Goal: Task Accomplishment & Management: Manage account settings

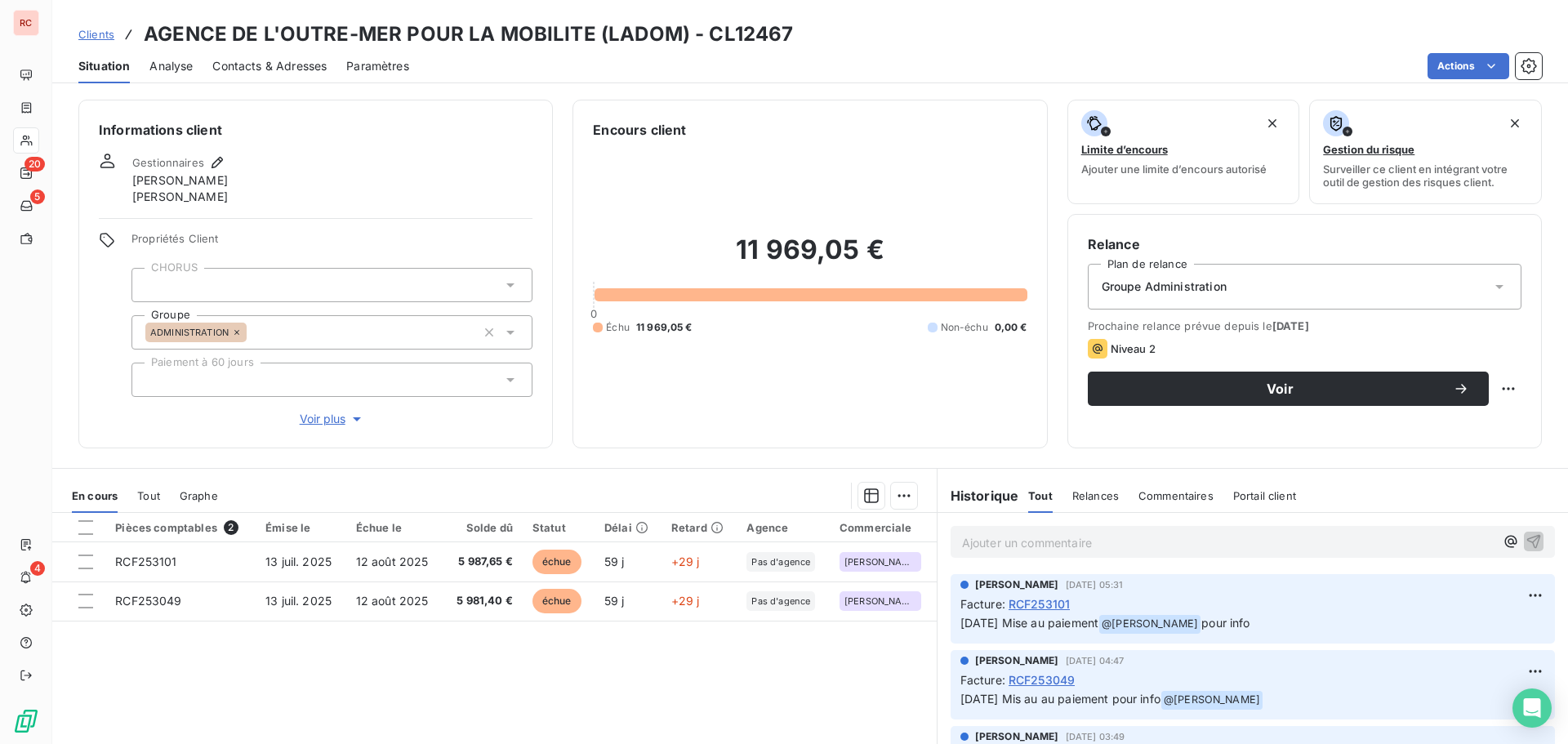
click at [108, 33] on span "Clients" at bounding box center [97, 34] width 36 height 13
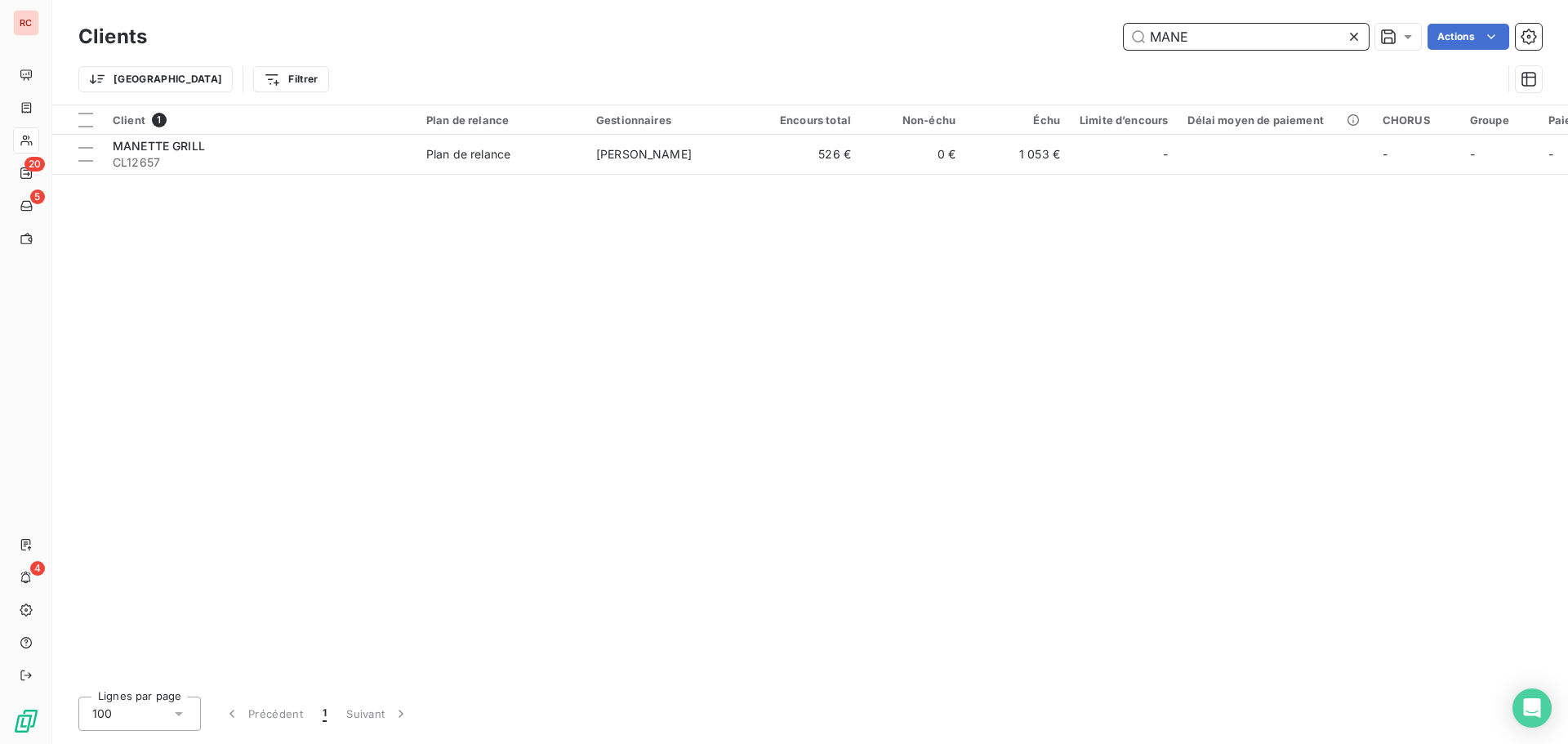
drag, startPoint x: 1194, startPoint y: 29, endPoint x: 1046, endPoint y: 31, distance: 148.0
click at [1050, 31] on div "MANE Actions" at bounding box center [854, 36] width 1375 height 26
type input "10025"
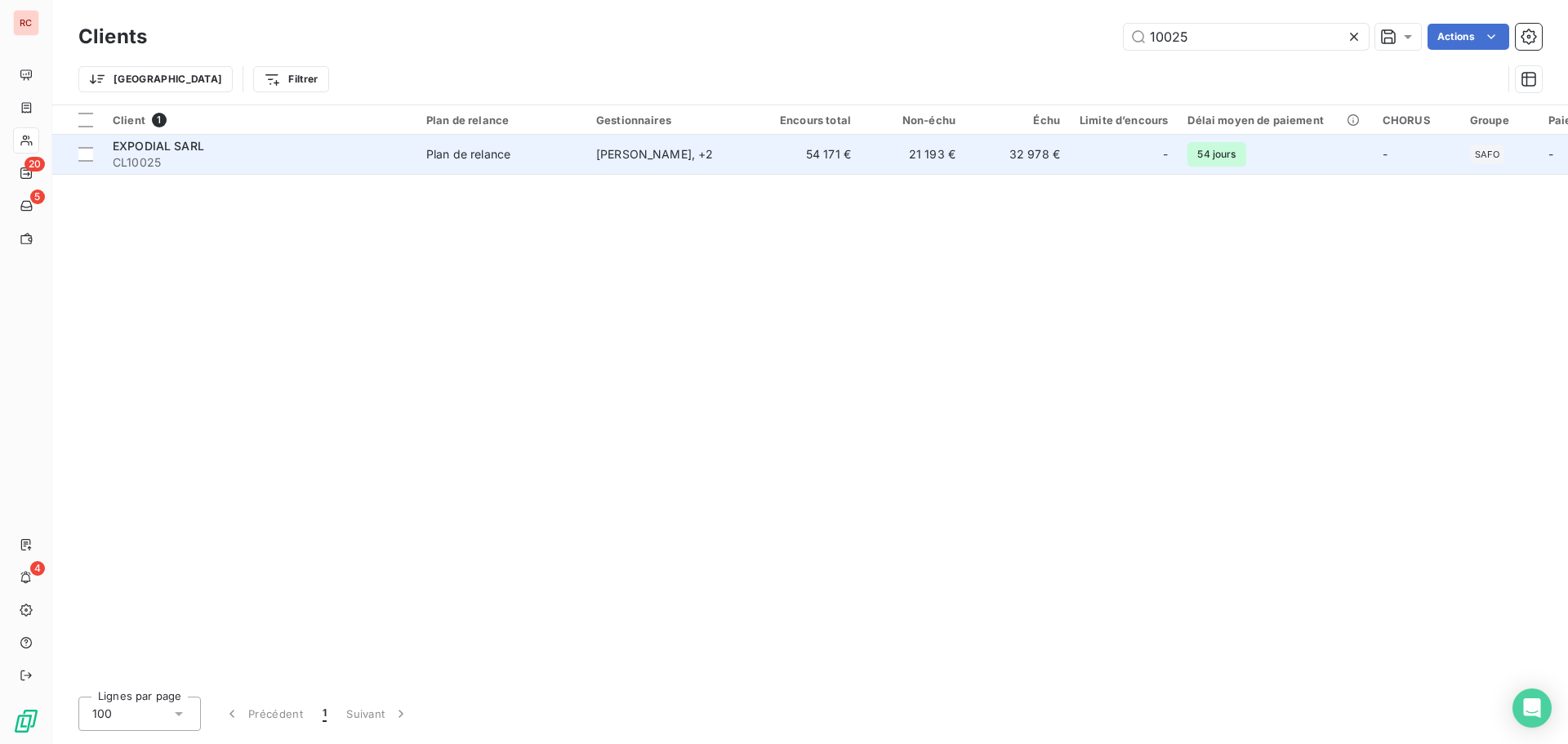
click at [886, 158] on td "21 193 €" at bounding box center [912, 154] width 104 height 39
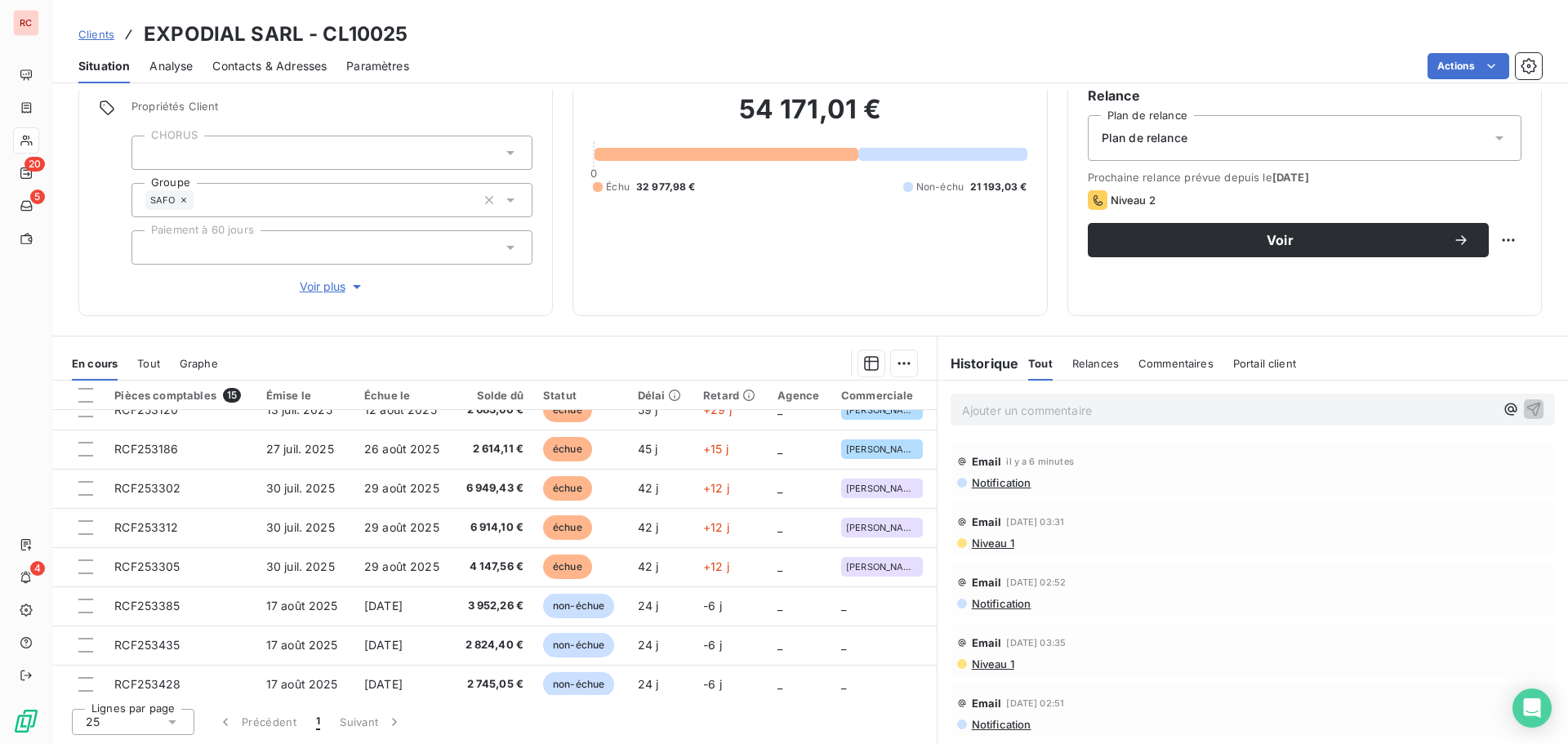
scroll to position [58, 0]
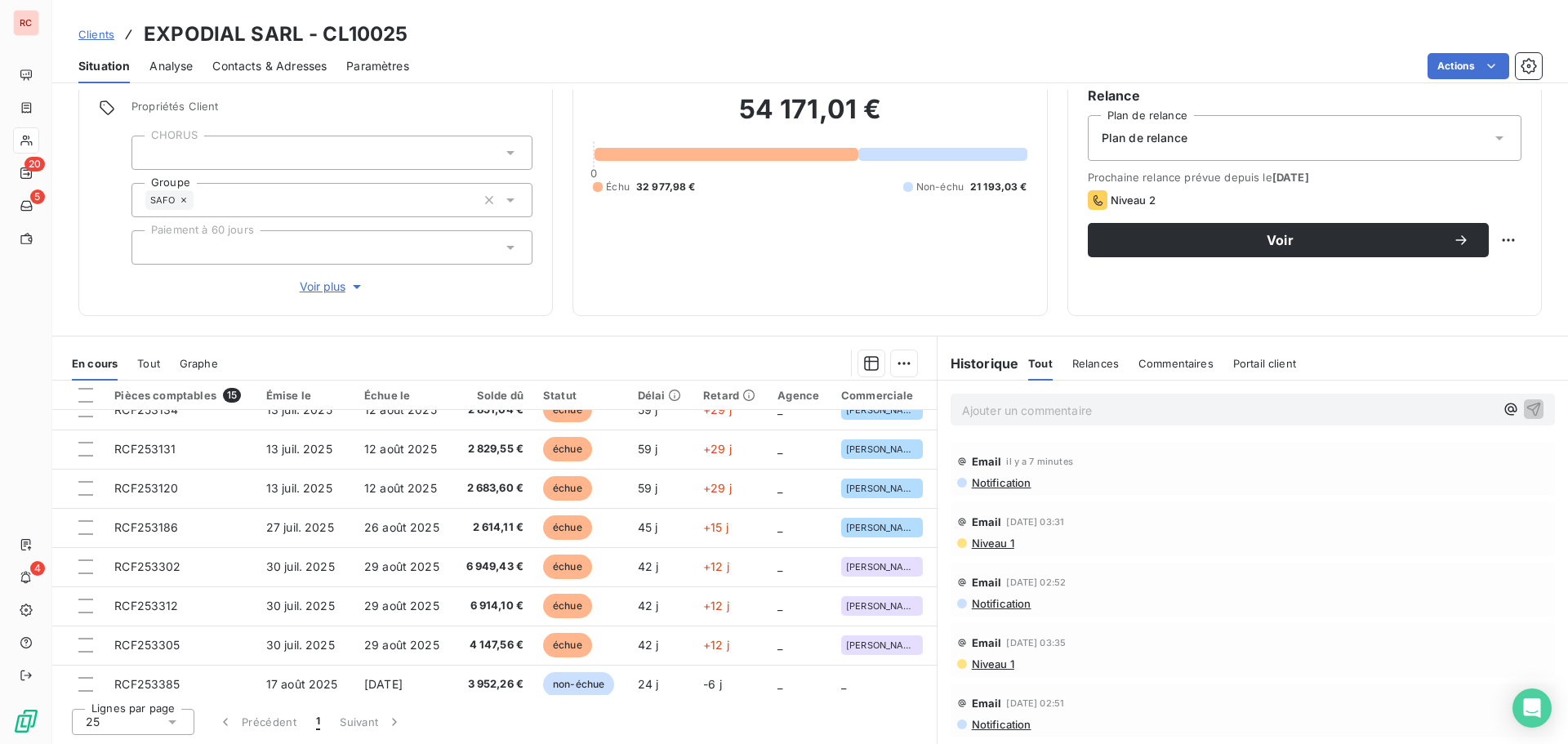
click at [105, 36] on span "Clients" at bounding box center [97, 34] width 36 height 13
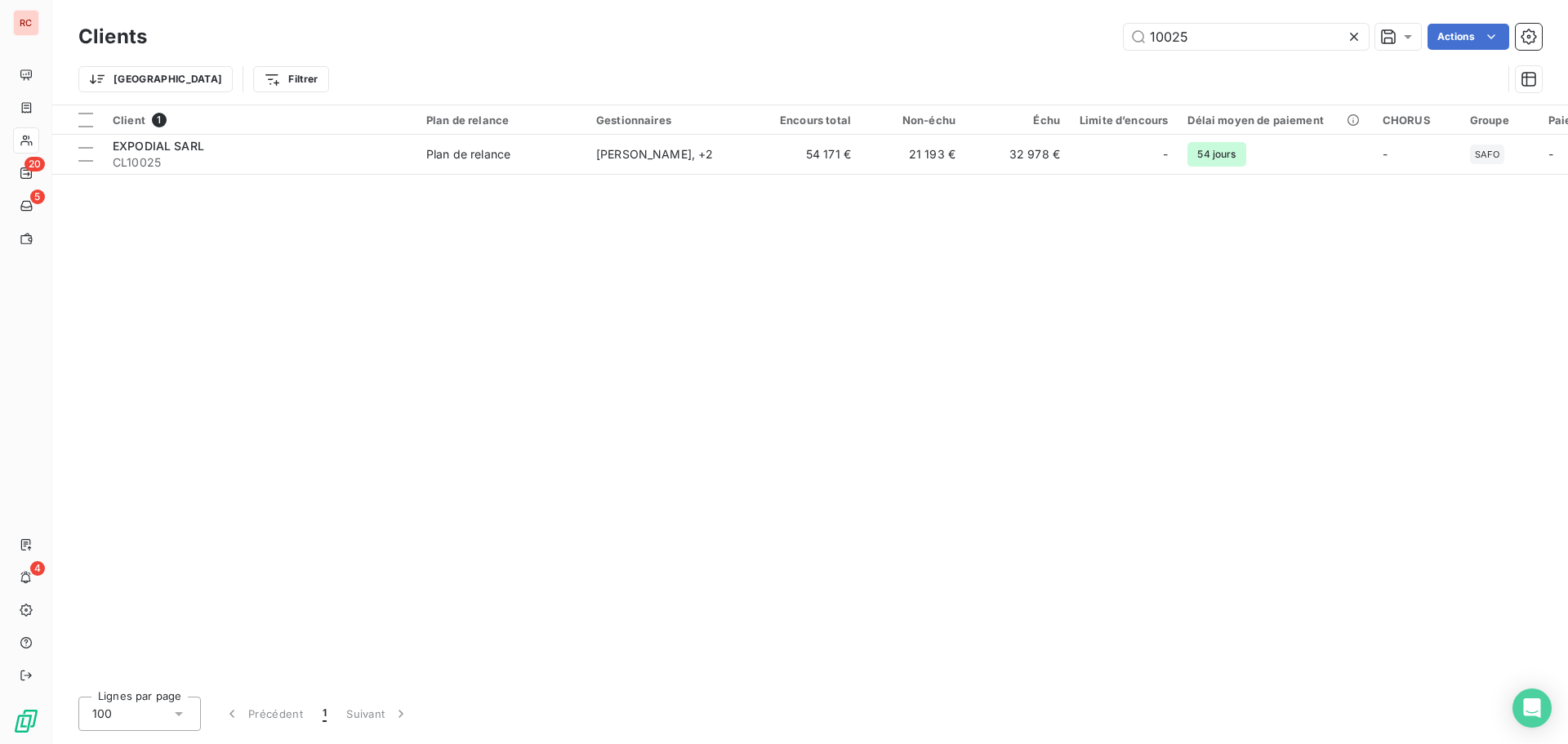
drag, startPoint x: 1195, startPoint y: 40, endPoint x: 1058, endPoint y: 35, distance: 137.1
click at [1072, 36] on div "10025 Actions" at bounding box center [854, 36] width 1375 height 26
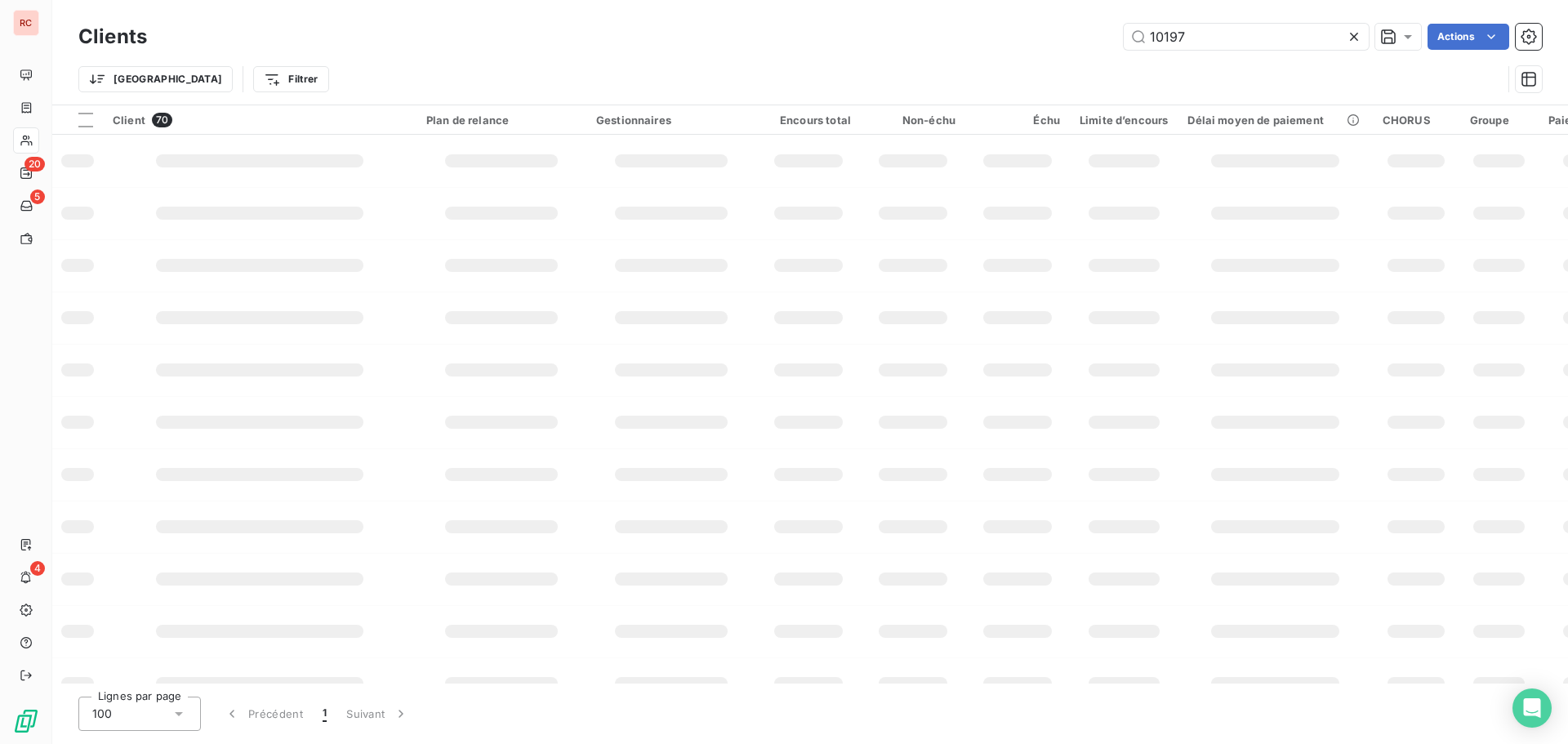
type input "10197"
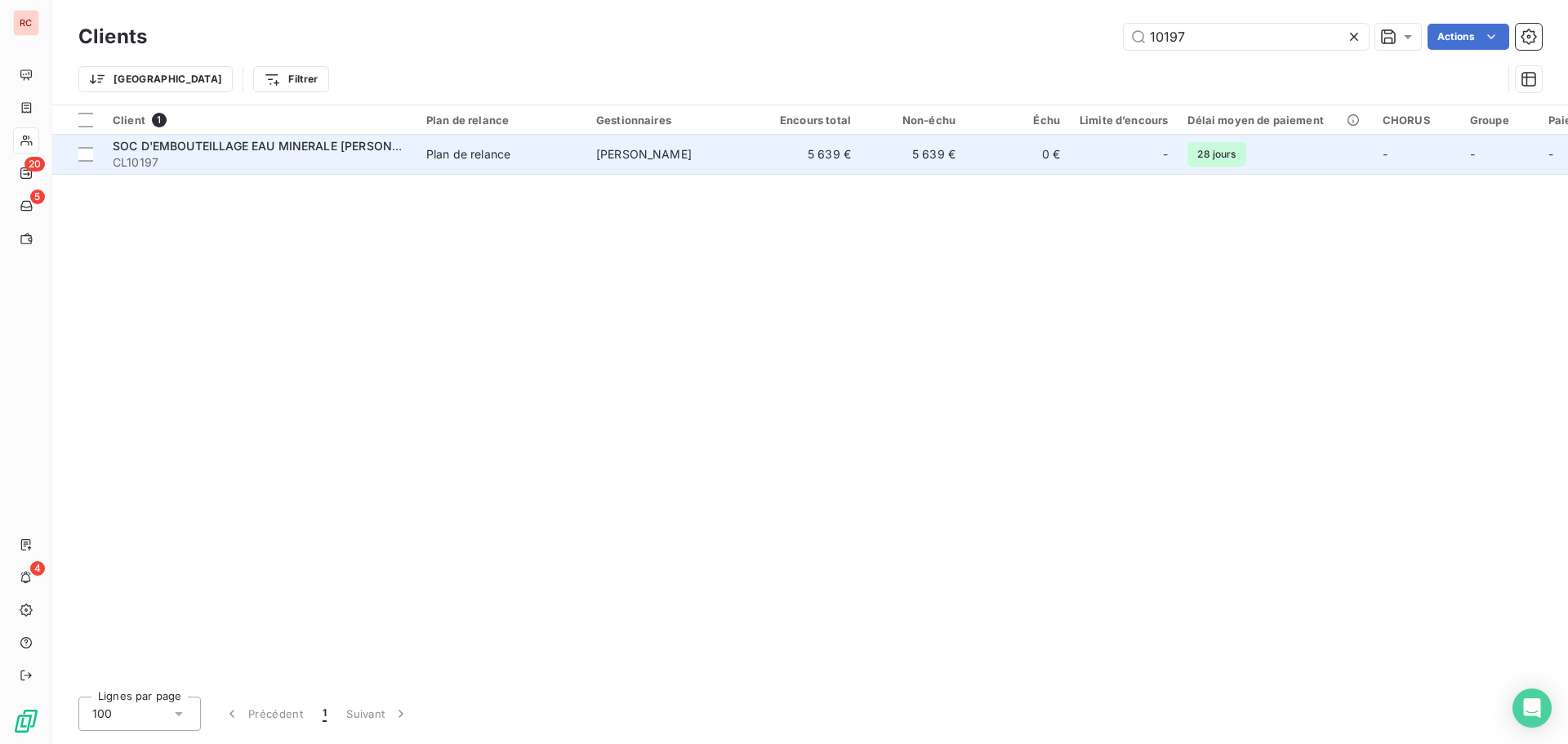
click at [649, 165] on td "[PERSON_NAME]" at bounding box center [671, 154] width 170 height 39
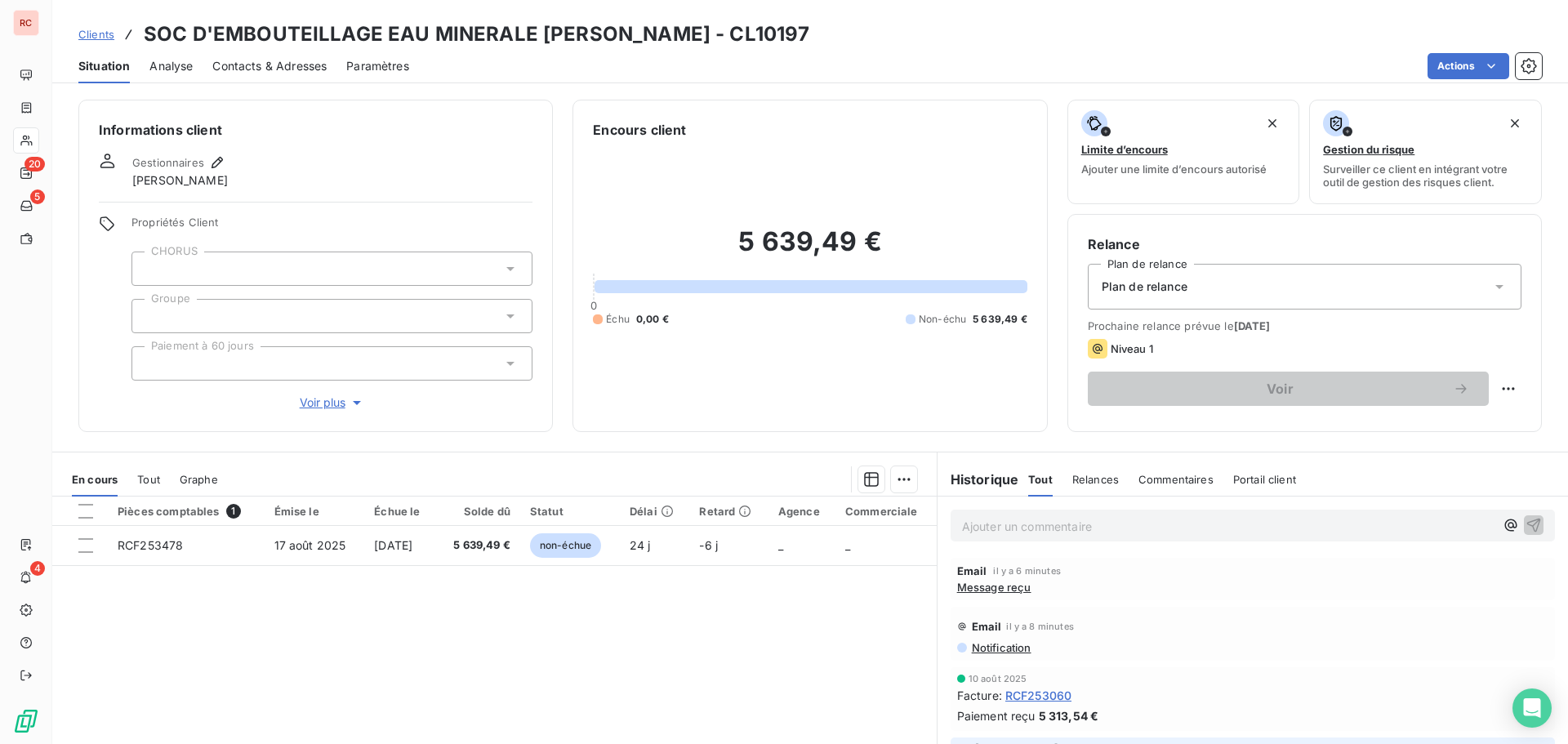
click at [305, 64] on span "Contacts & Adresses" at bounding box center [269, 65] width 114 height 16
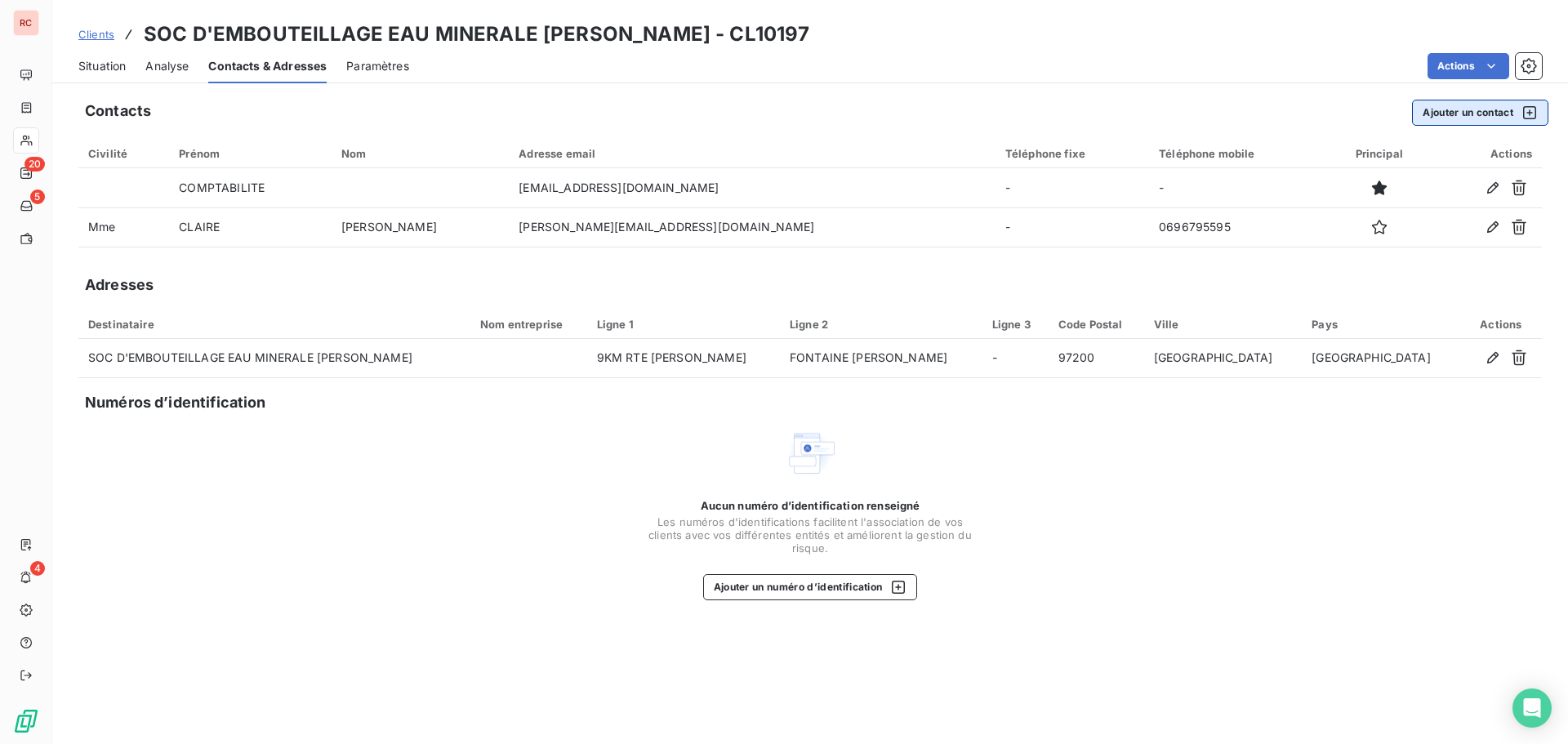
click at [1451, 116] on button "Ajouter un contact" at bounding box center [1480, 113] width 136 height 26
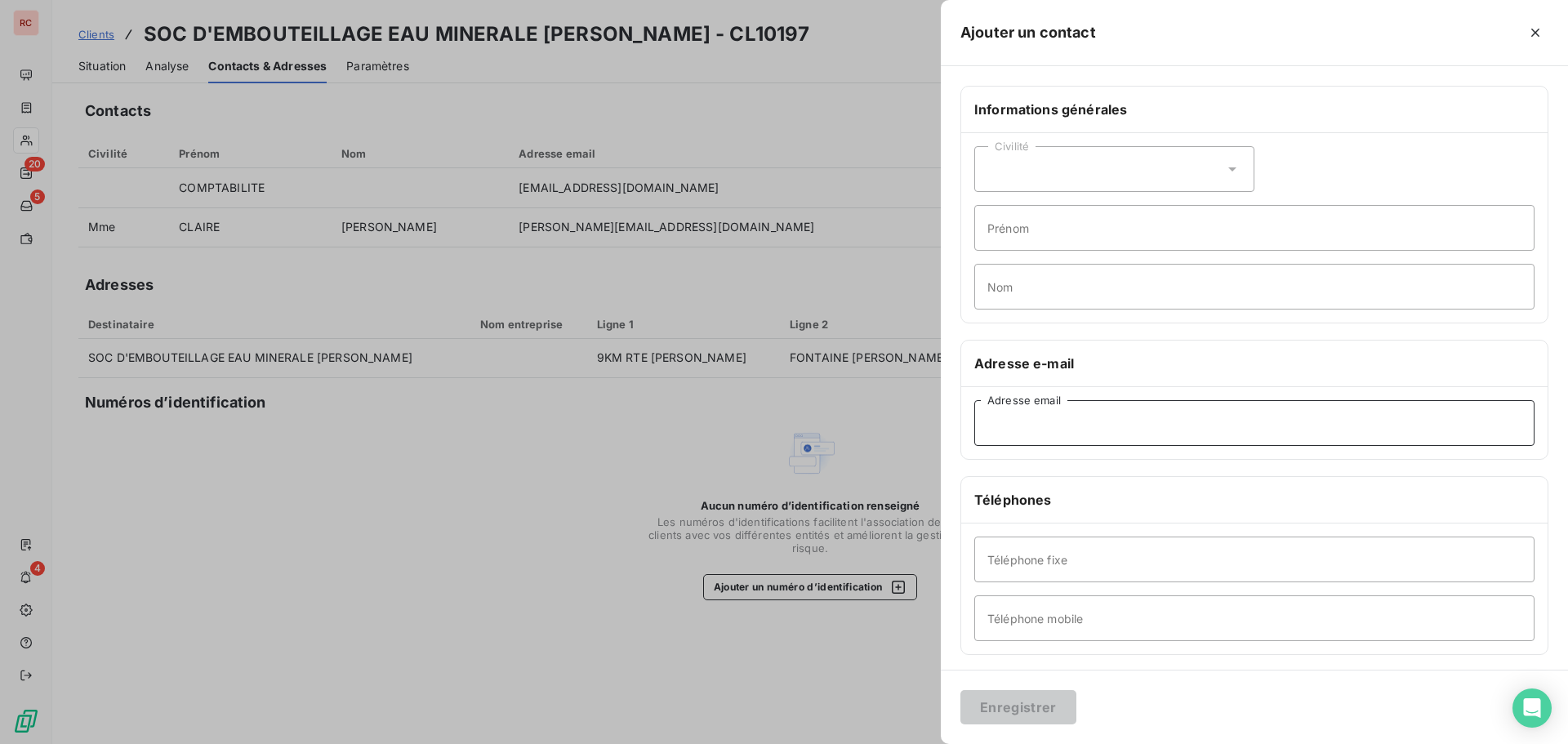
paste input "l.foy@fontainedidier.com"
type input "l.foy@fontainedidier.com"
click at [1100, 160] on div "Civilité" at bounding box center [1114, 169] width 280 height 46
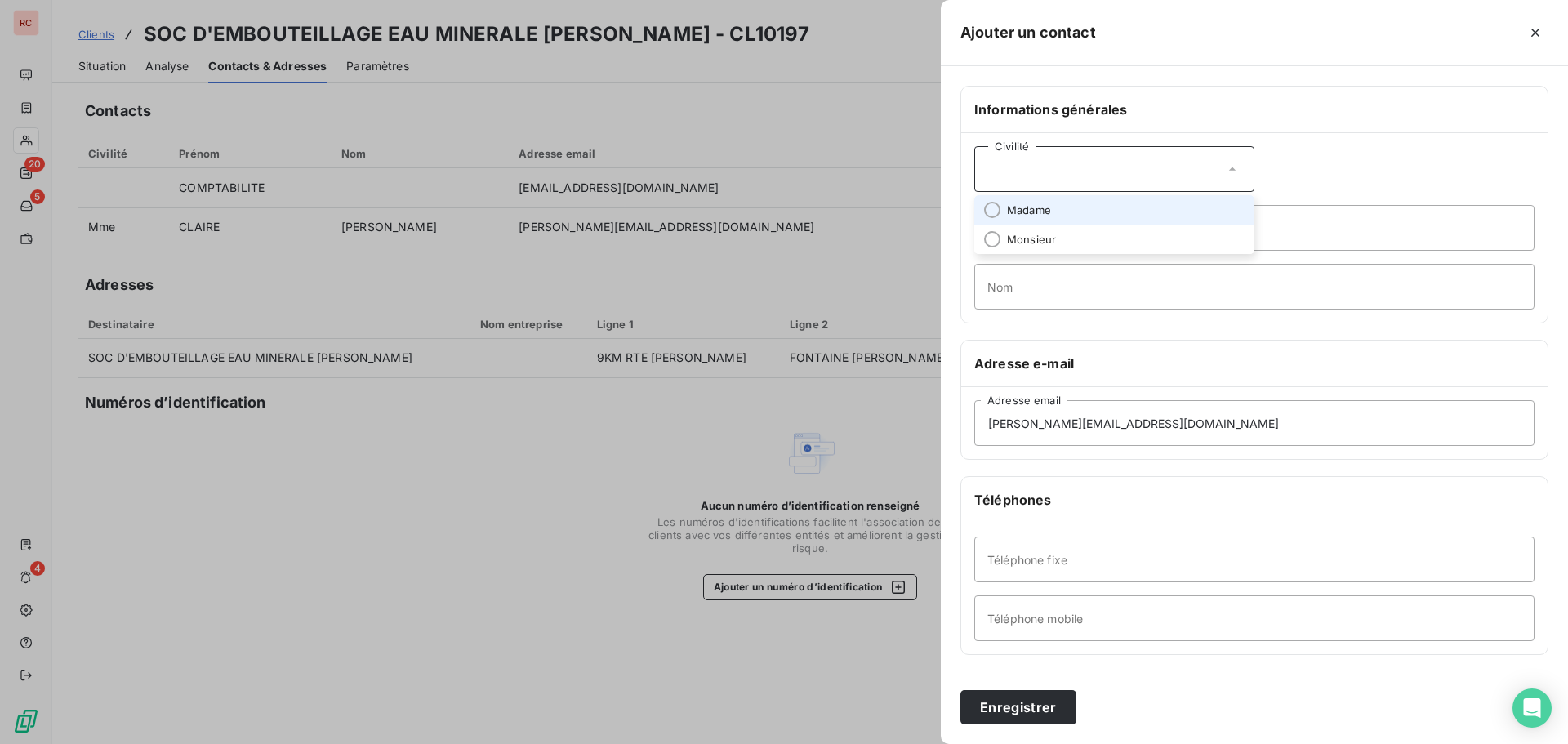
click at [1033, 214] on span "Madame" at bounding box center [1029, 210] width 44 height 15
click at [1012, 227] on input "Prénom" at bounding box center [1254, 228] width 560 height 46
type input "Leslie"
click at [1136, 297] on input "Nom" at bounding box center [1254, 286] width 560 height 46
type input "T"
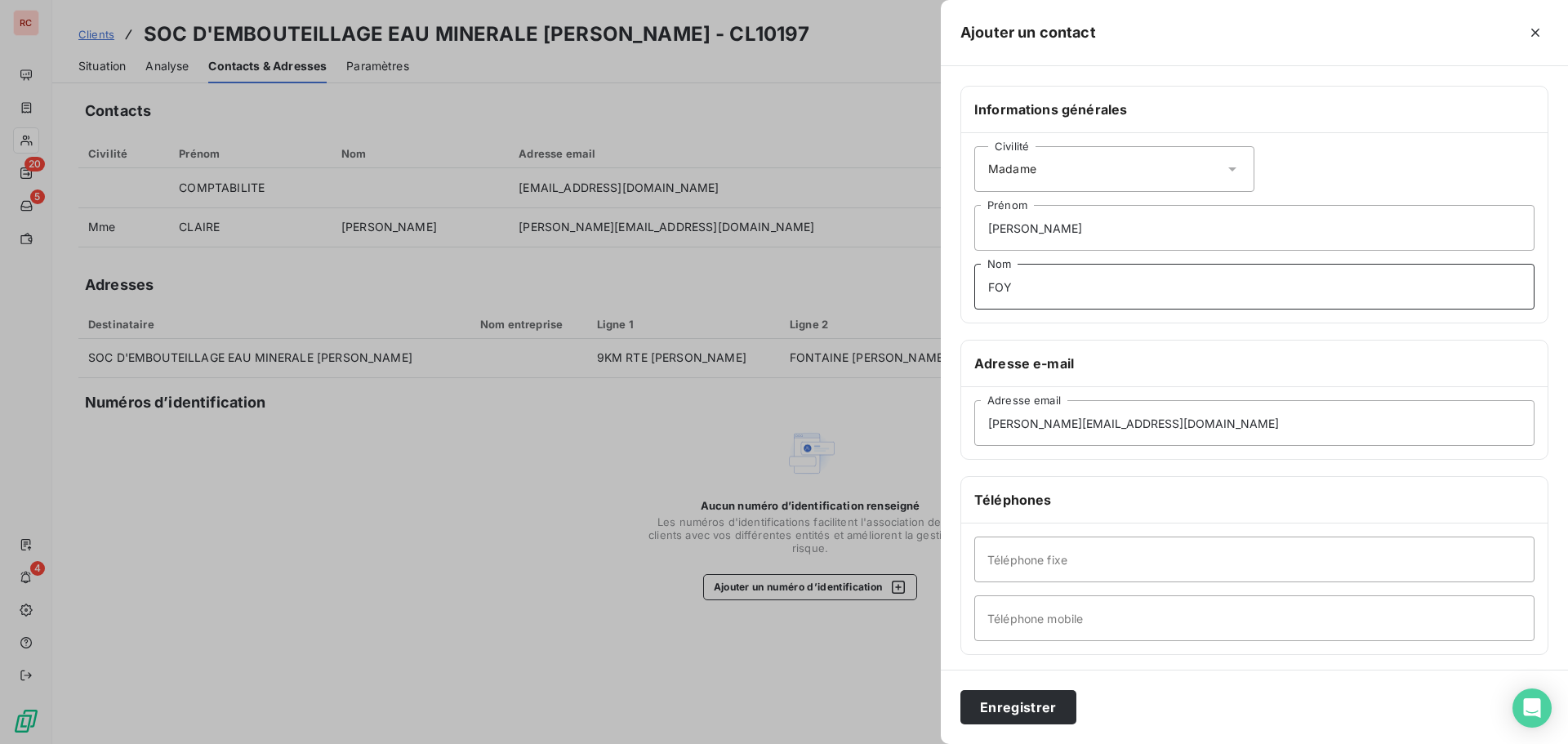
type input "FOY"
click at [1072, 569] on input "Téléphone fixe" at bounding box center [1254, 559] width 560 height 46
type input "Compta fournisseur"
click at [1024, 702] on button "Enregistrer" at bounding box center [1018, 708] width 116 height 34
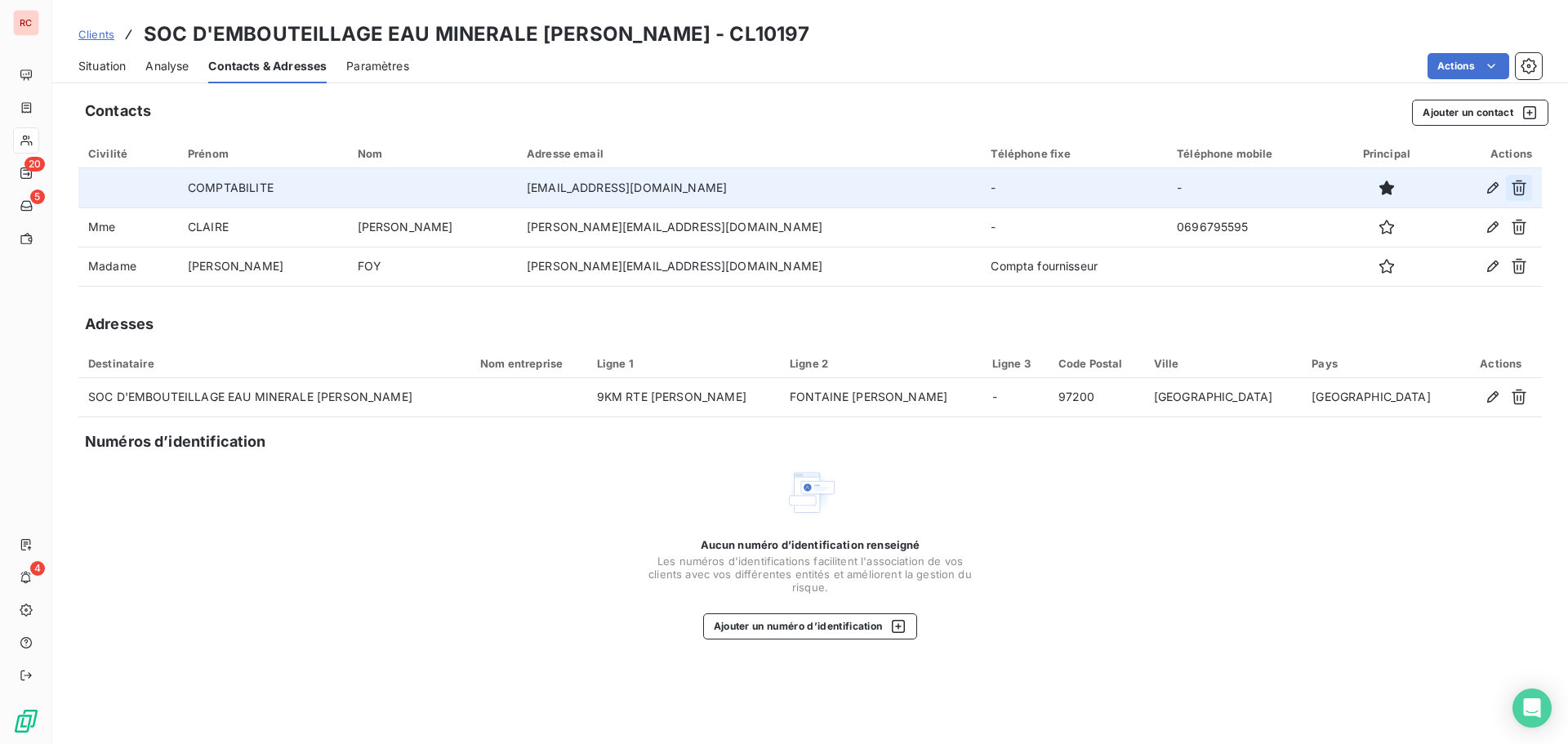
click at [1517, 183] on icon "button" at bounding box center [1518, 188] width 14 height 15
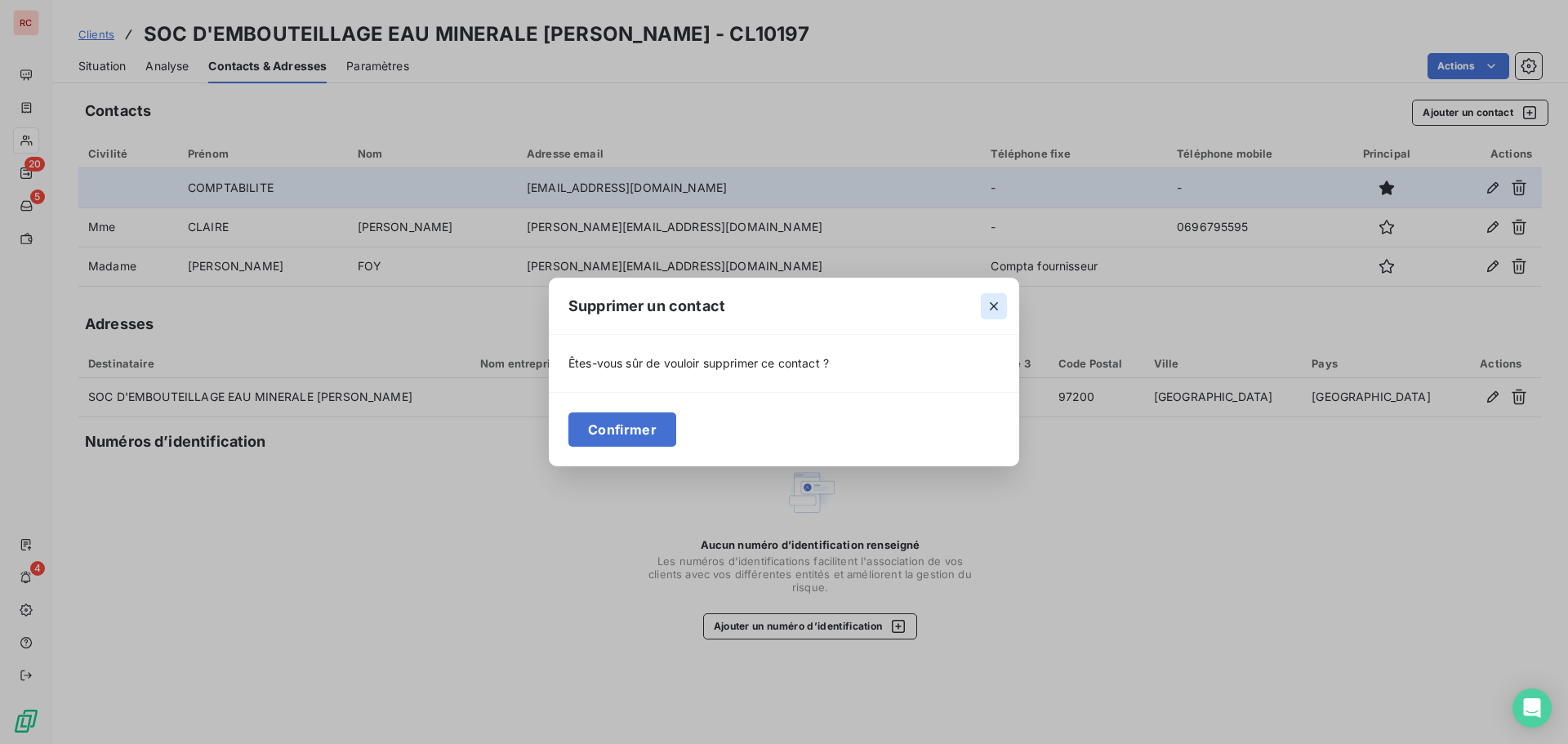
click at [997, 305] on icon "button" at bounding box center [994, 306] width 16 height 16
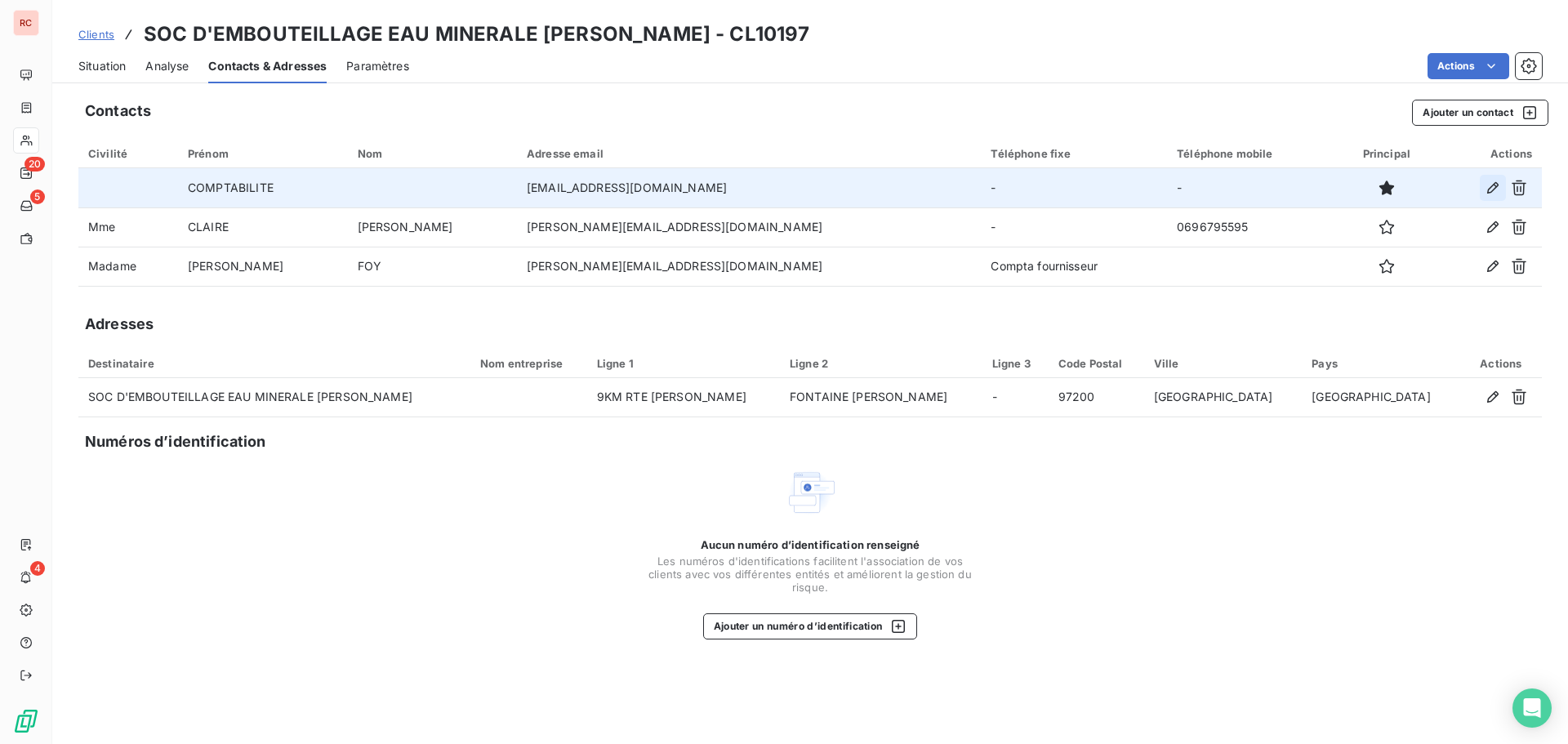
click at [1498, 192] on icon "button" at bounding box center [1492, 187] width 16 height 16
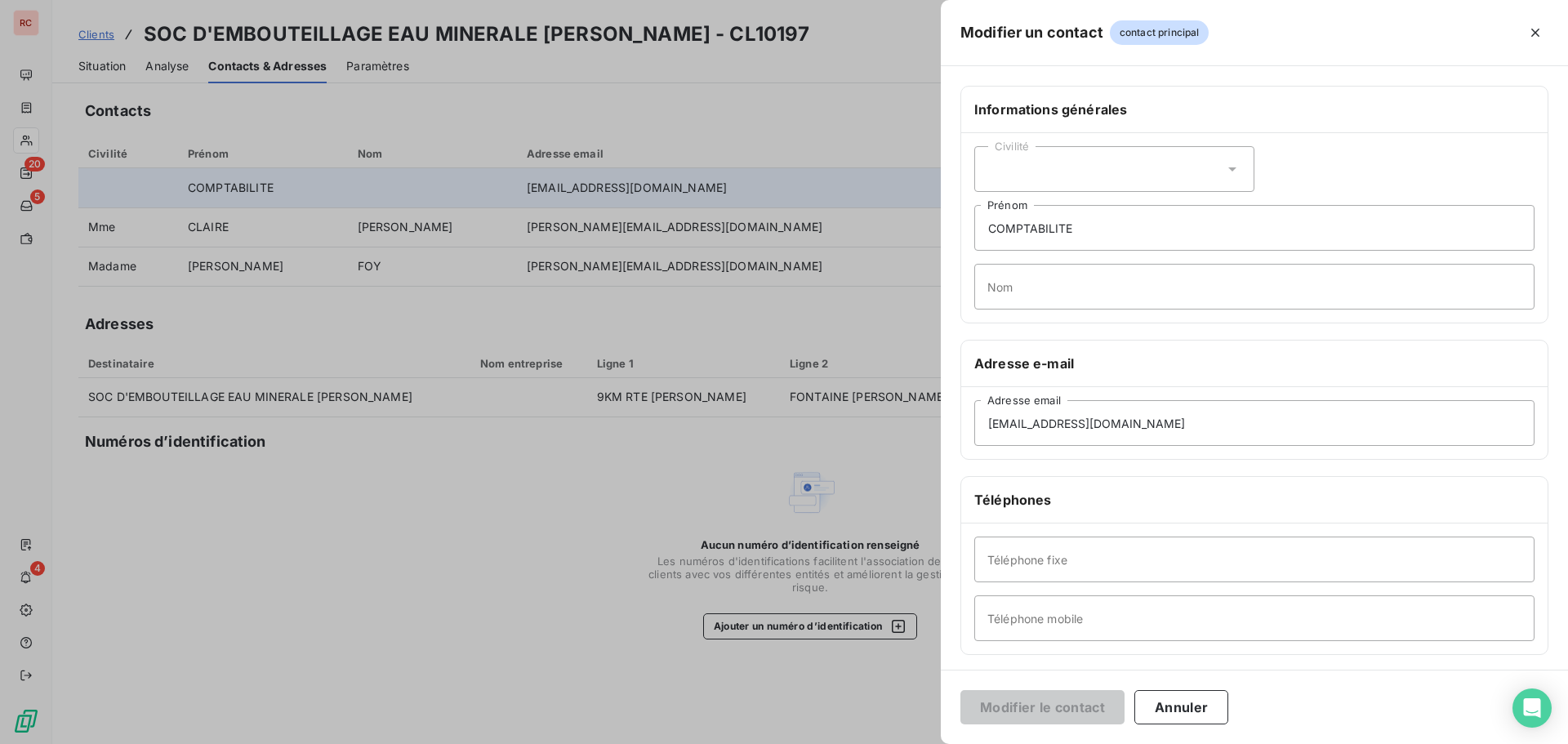
click at [1139, 163] on div "Civilité" at bounding box center [1114, 169] width 280 height 46
click at [1077, 215] on li "Madame" at bounding box center [1114, 209] width 280 height 30
drag, startPoint x: 1097, startPoint y: 233, endPoint x: 916, endPoint y: 230, distance: 181.0
click at [916, 743] on div "Modifier un contact contact principal Informations générales Civilité Madame CO…" at bounding box center [784, 744] width 1568 height 0
click at [1224, 169] on icon at bounding box center [1232, 169] width 16 height 16
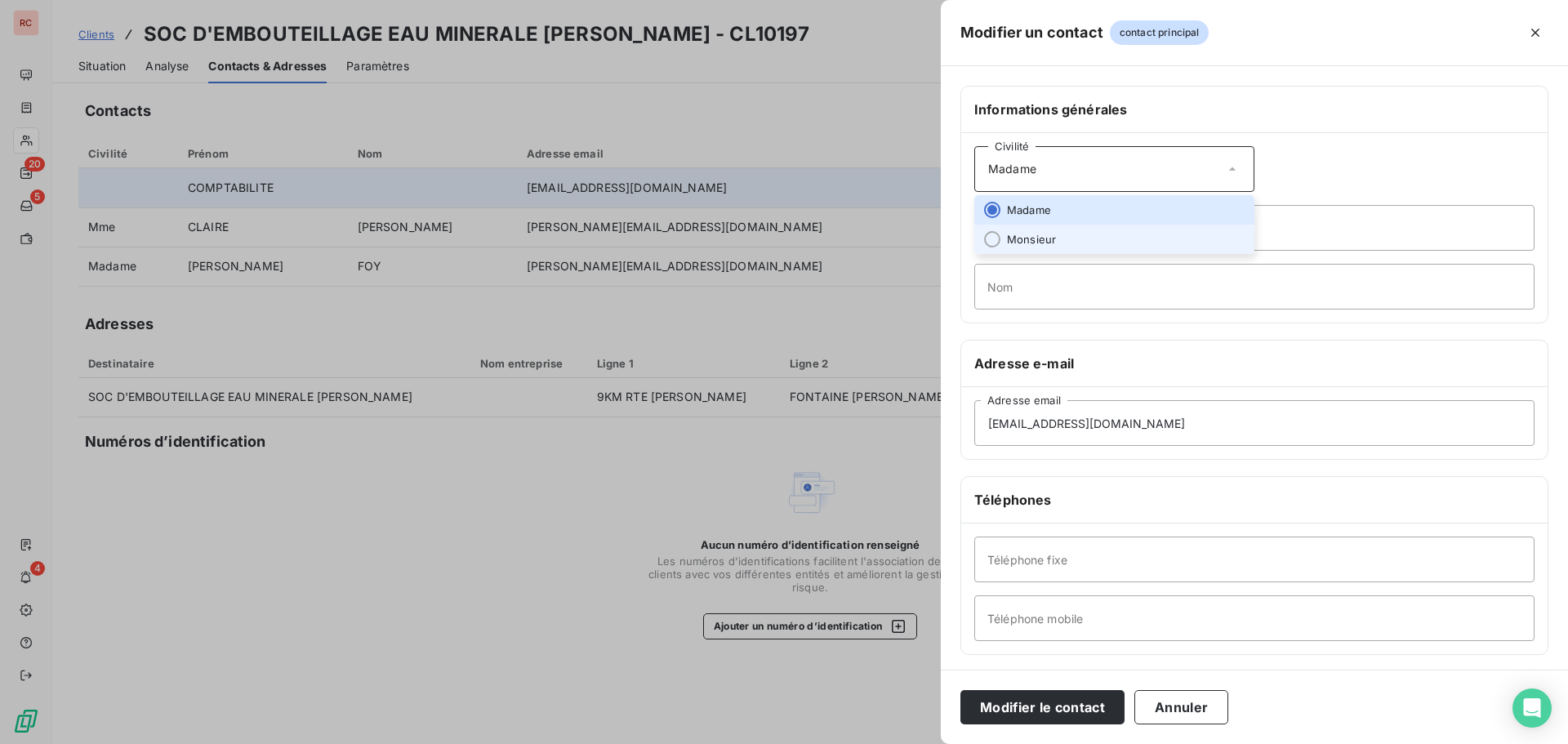
click at [1054, 238] on span "Monsieur" at bounding box center [1032, 240] width 49 height 15
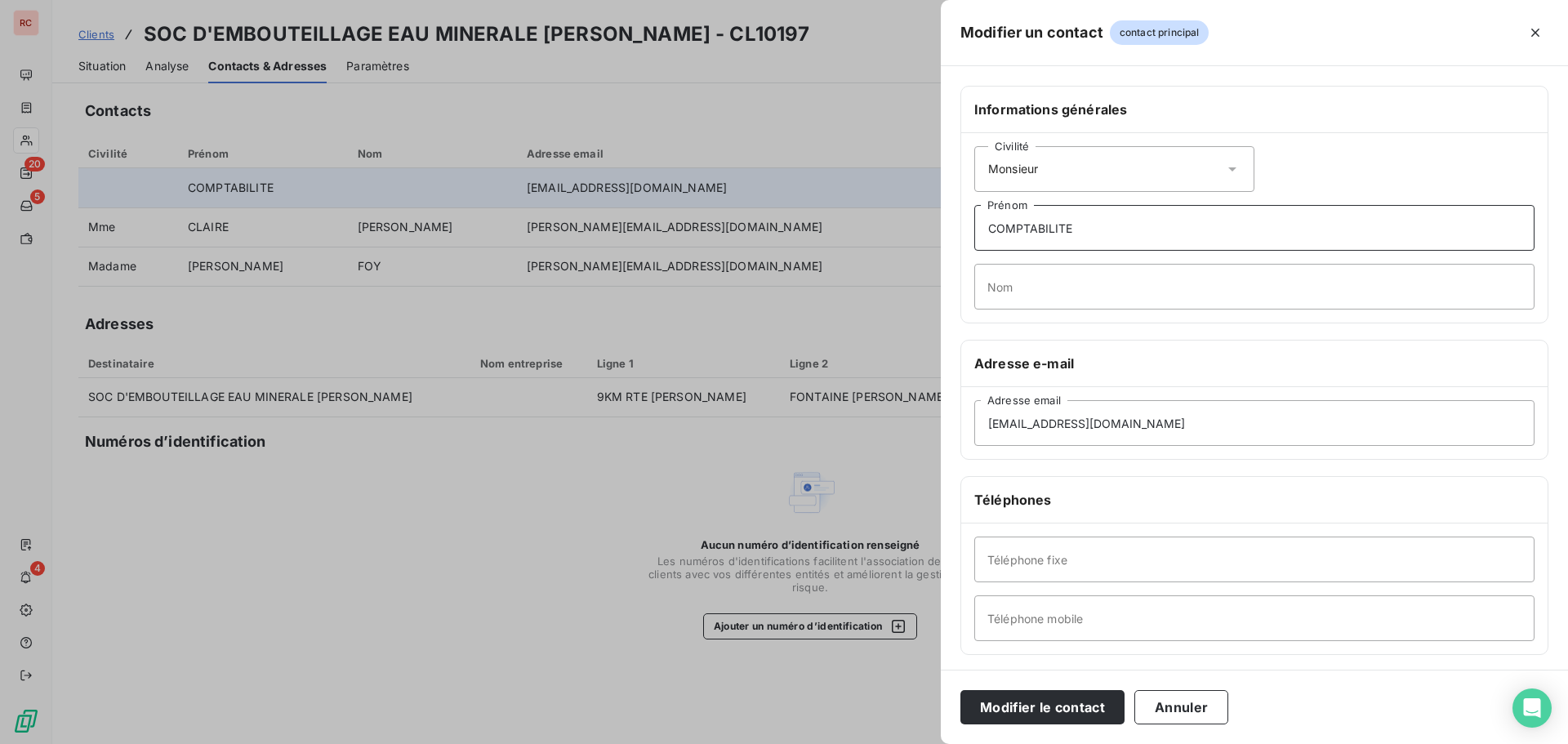
drag, startPoint x: 1085, startPoint y: 224, endPoint x: 917, endPoint y: 230, distance: 168.1
click at [917, 743] on div "Modifier un contact contact principal Informations générales Civilité Monsieur …" at bounding box center [784, 744] width 1568 height 0
type input "Thomas"
click at [1001, 287] on input "Nom" at bounding box center [1254, 286] width 560 height 46
type input "CATHERINE"
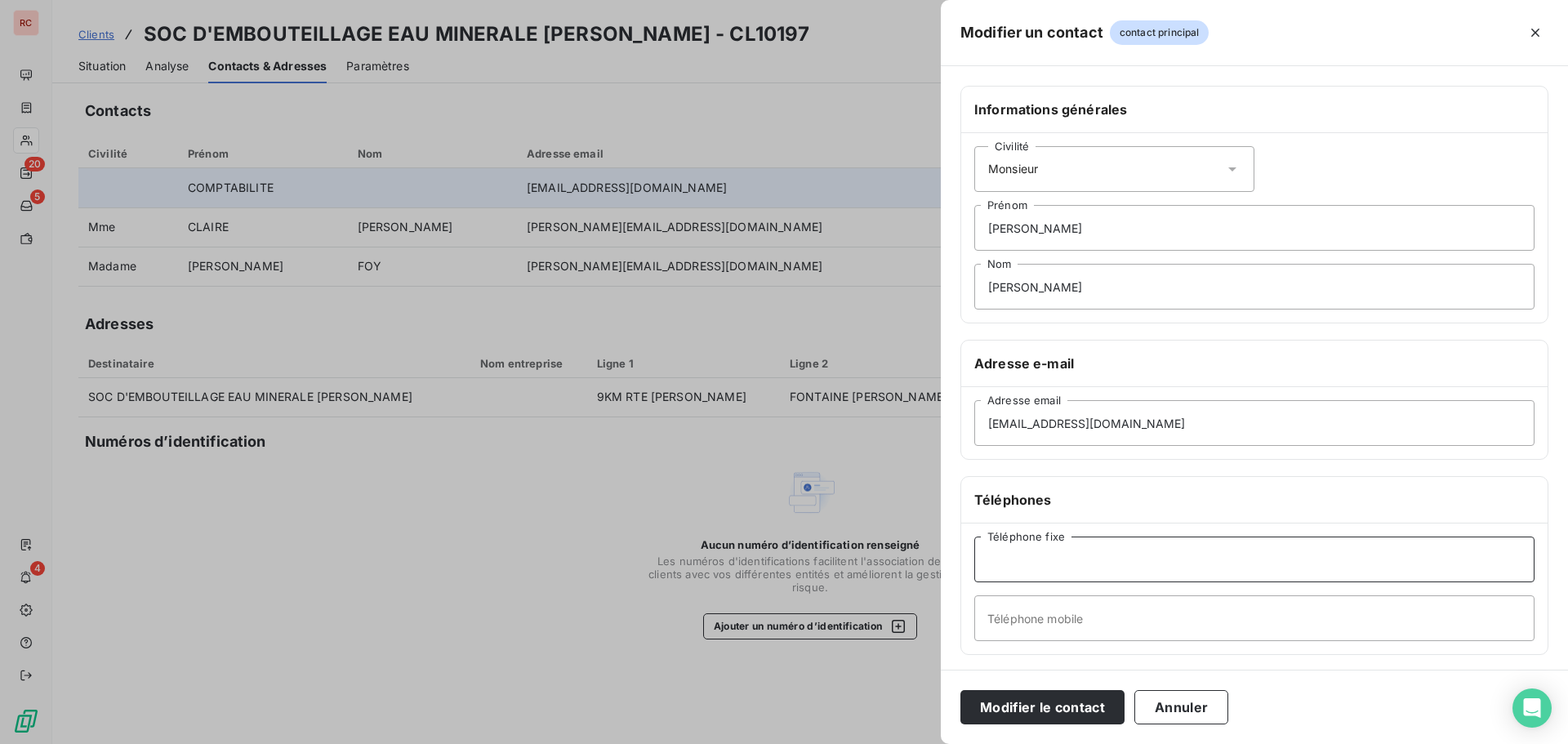
click at [1059, 552] on input "Téléphone fixe" at bounding box center [1254, 559] width 560 height 46
type input "compta"
click at [1056, 697] on button "Modifier le contact" at bounding box center [1043, 708] width 164 height 34
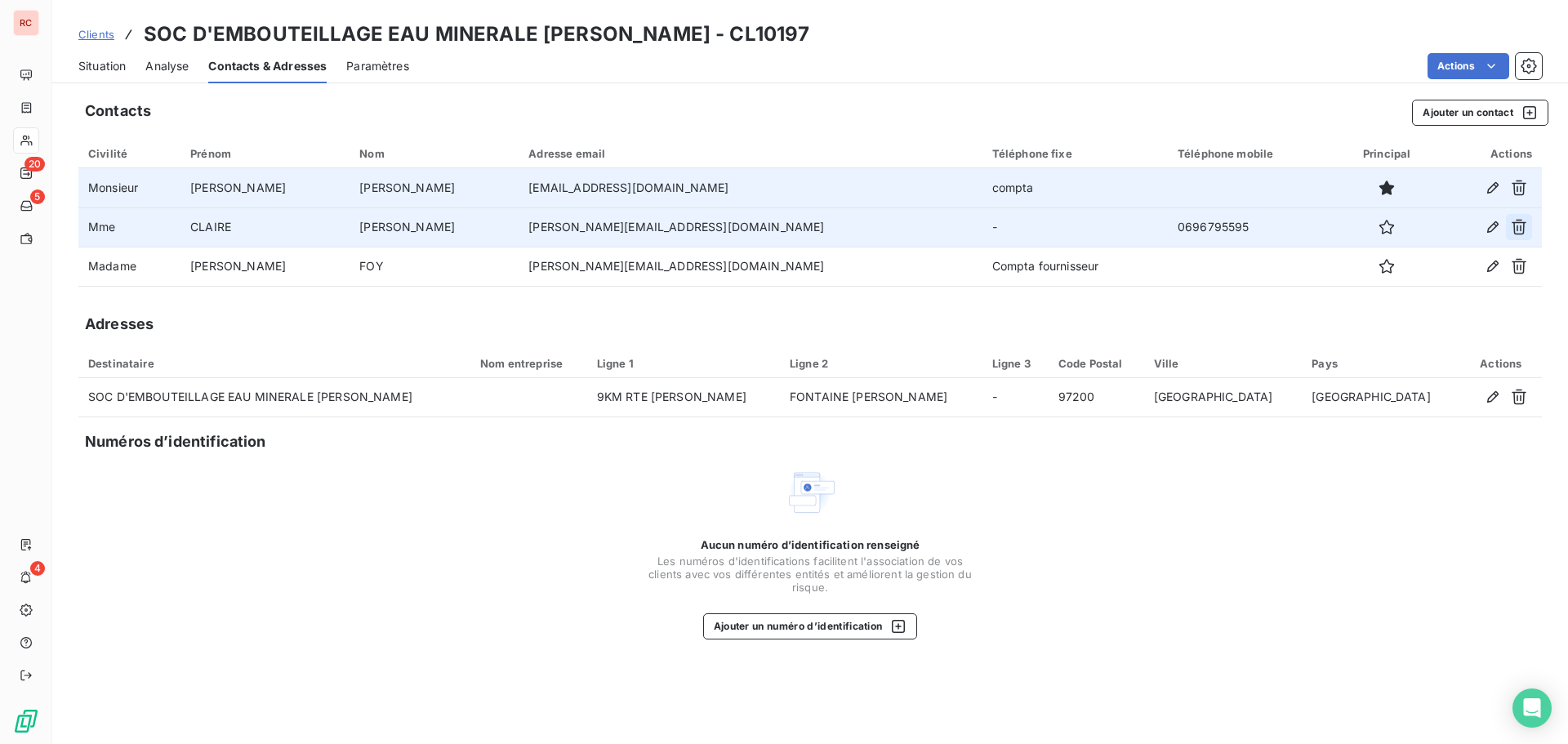
click at [1513, 230] on icon "button" at bounding box center [1518, 226] width 16 height 16
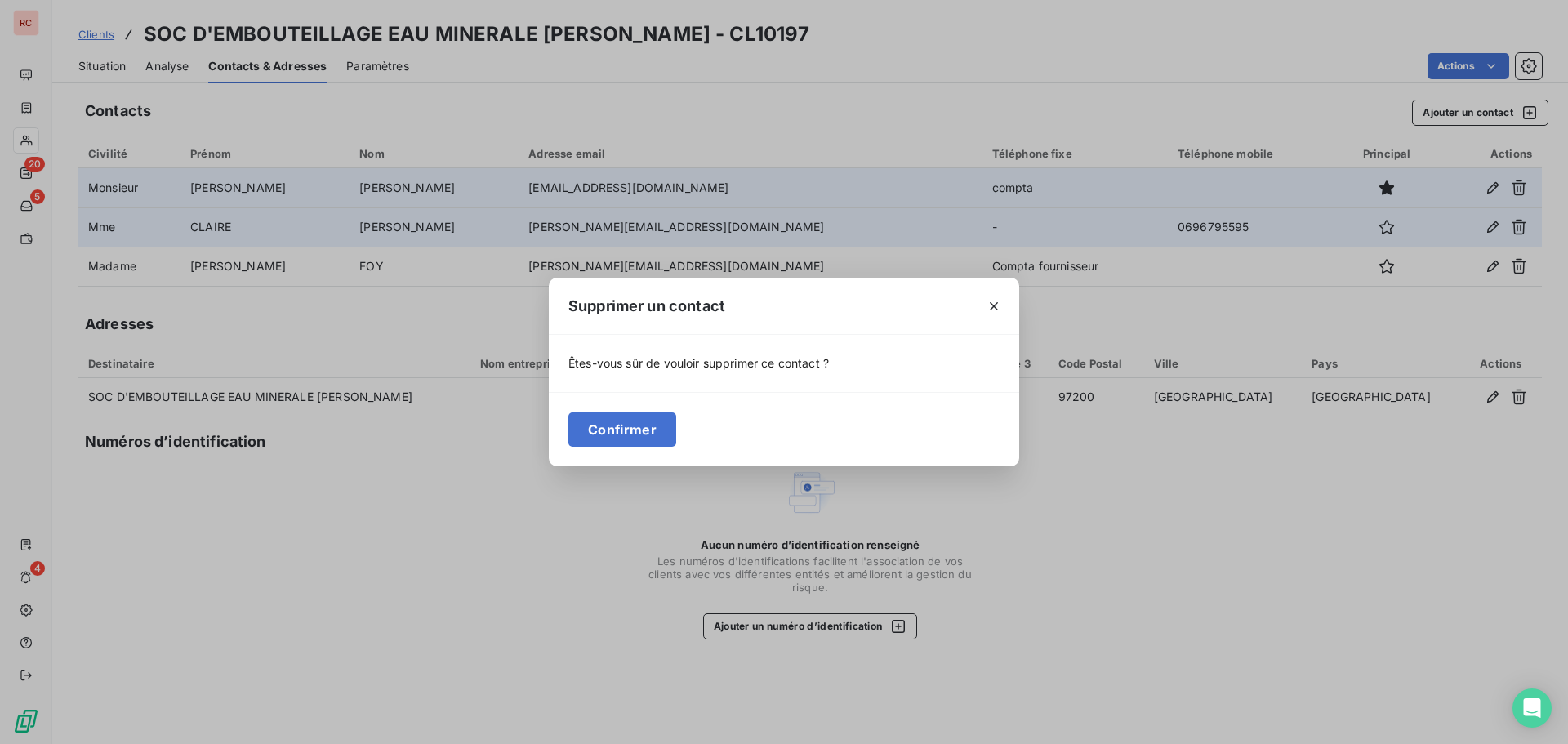
click at [673, 510] on div "Supprimer un contact Êtes-vous sûr de vouloir supprimer ce contact ? Confirmer" at bounding box center [784, 372] width 1568 height 744
click at [999, 304] on icon "button" at bounding box center [994, 306] width 16 height 16
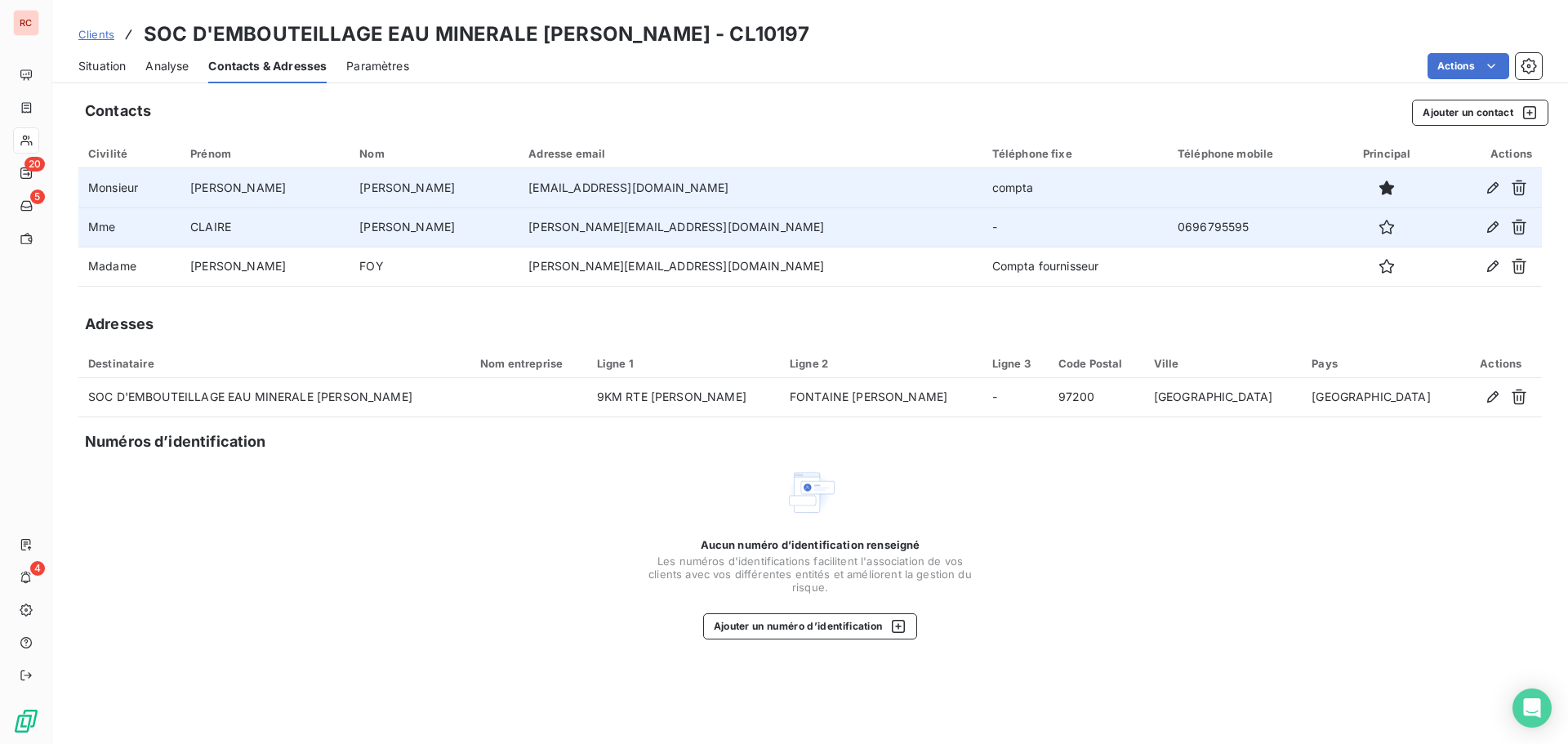
click at [112, 64] on span "Situation" at bounding box center [103, 65] width 47 height 16
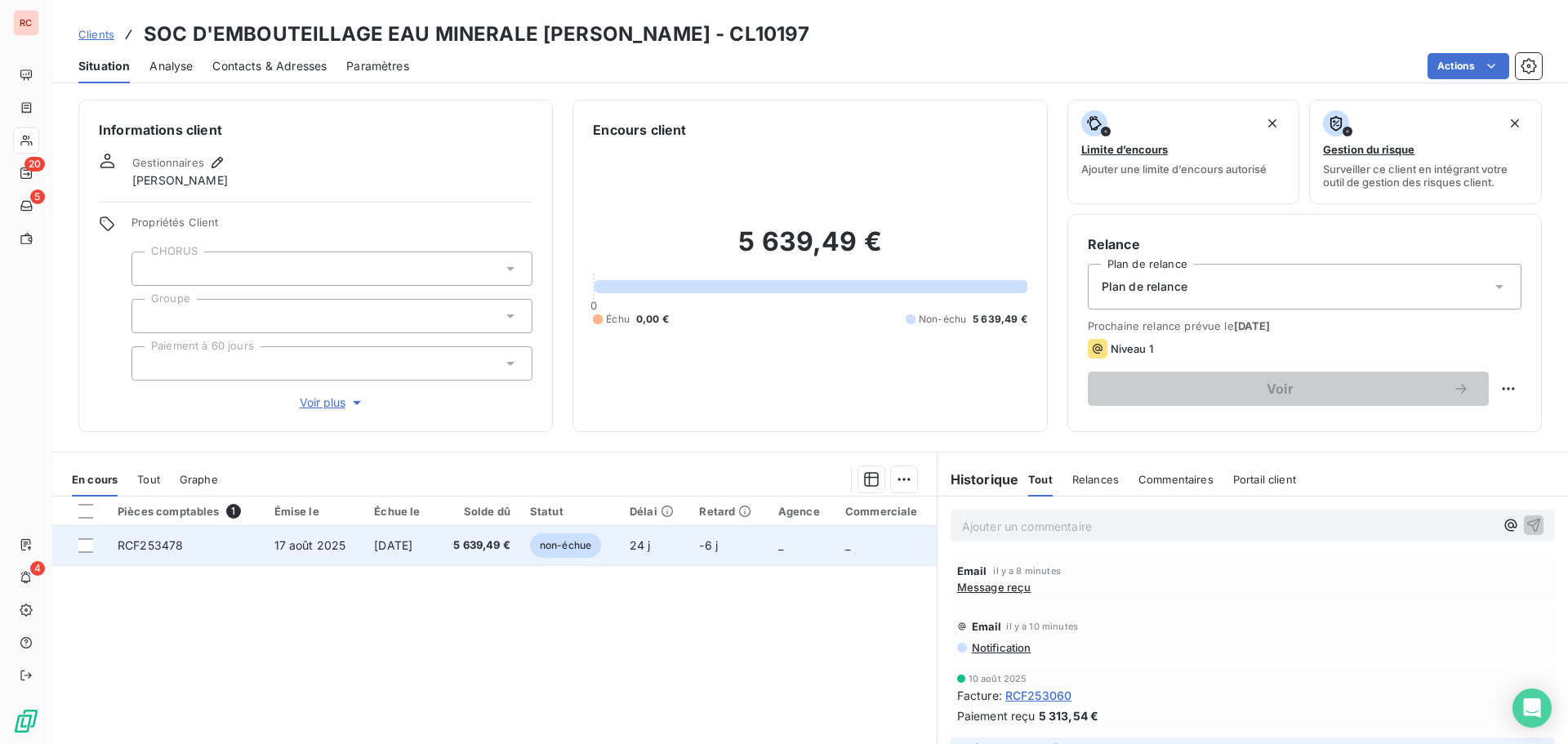
click at [554, 537] on span "non-échue" at bounding box center [566, 545] width 71 height 25
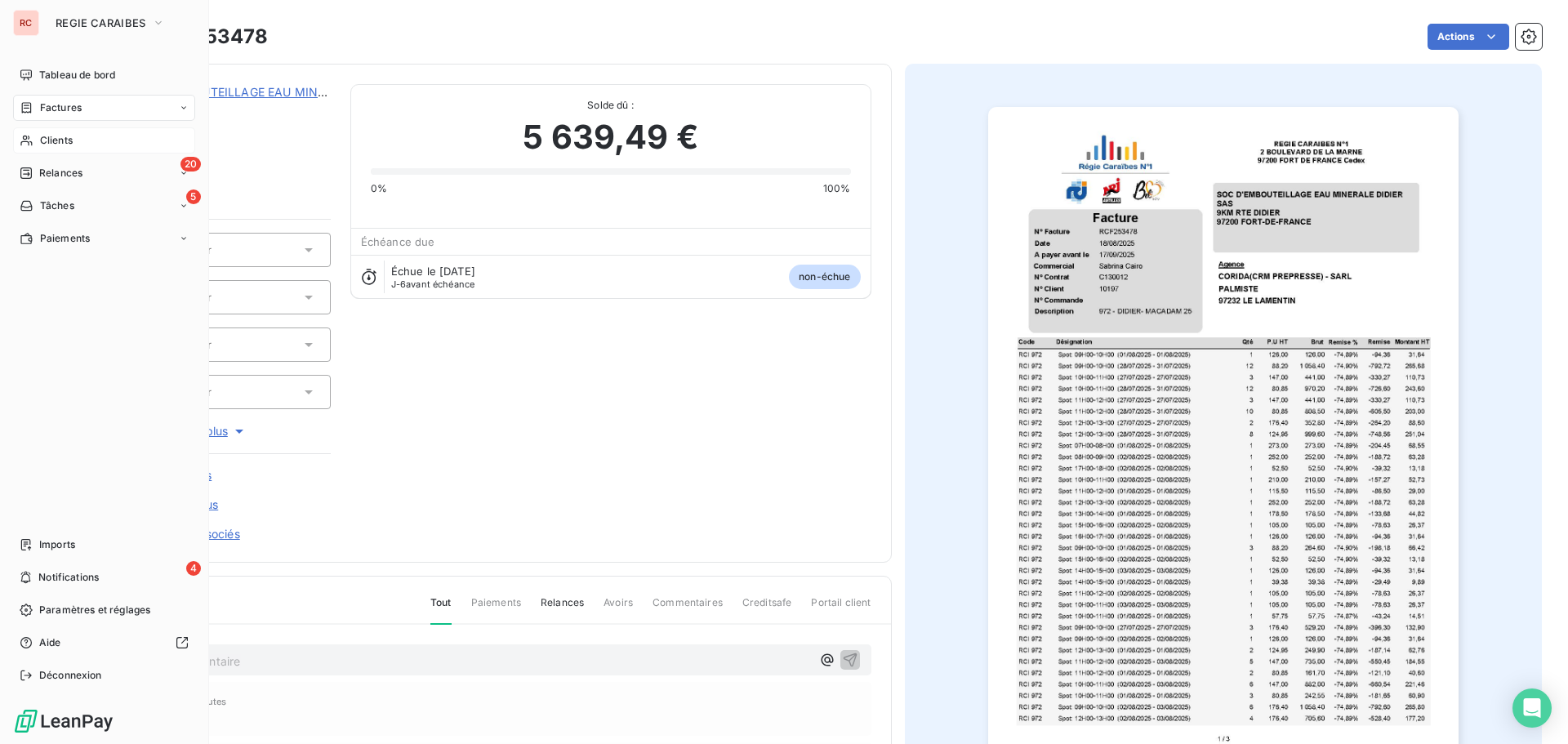
click at [42, 141] on span "Clients" at bounding box center [56, 140] width 33 height 14
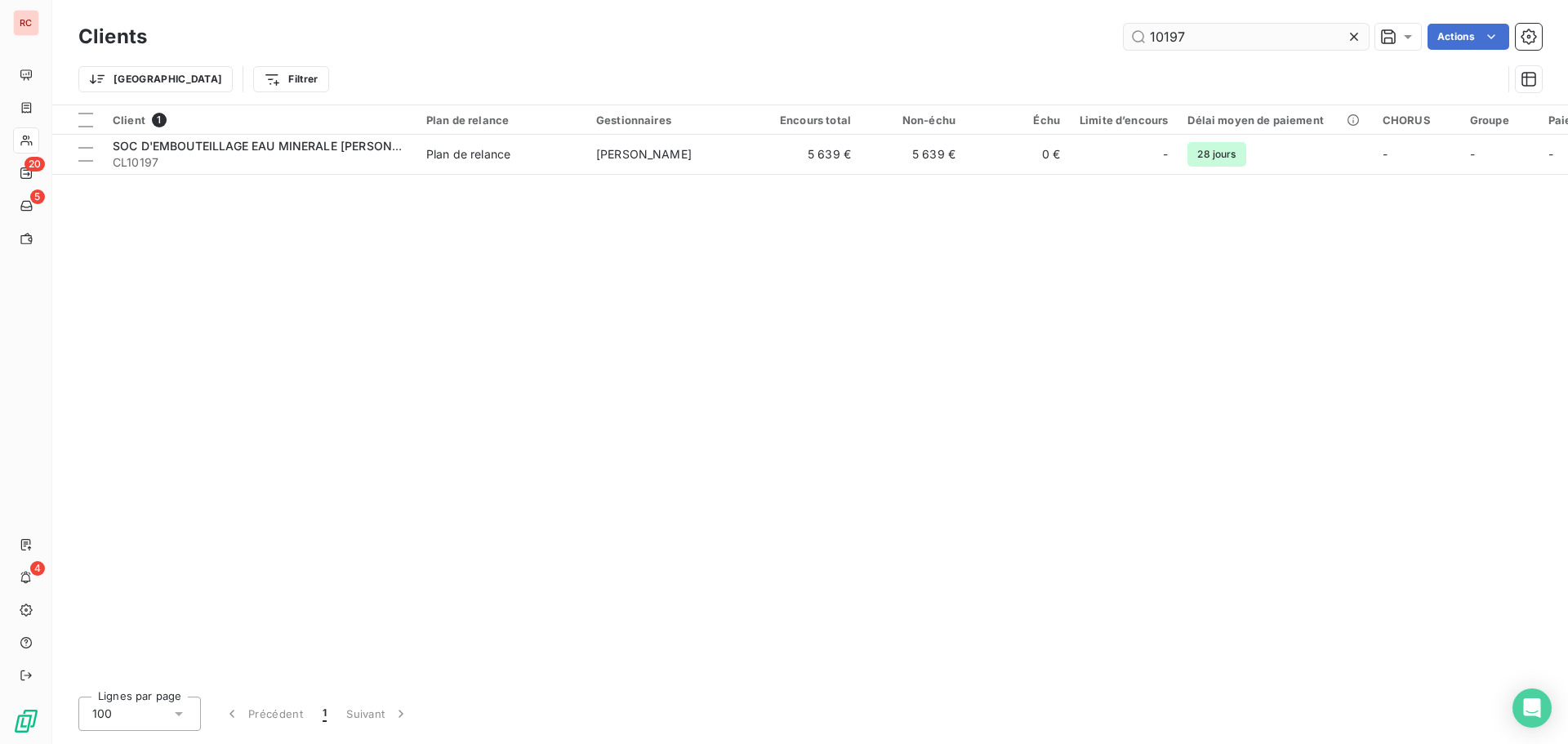
drag, startPoint x: 1181, startPoint y: 38, endPoint x: 1161, endPoint y: 40, distance: 20.1
click at [1161, 40] on input "10197" at bounding box center [1245, 36] width 245 height 26
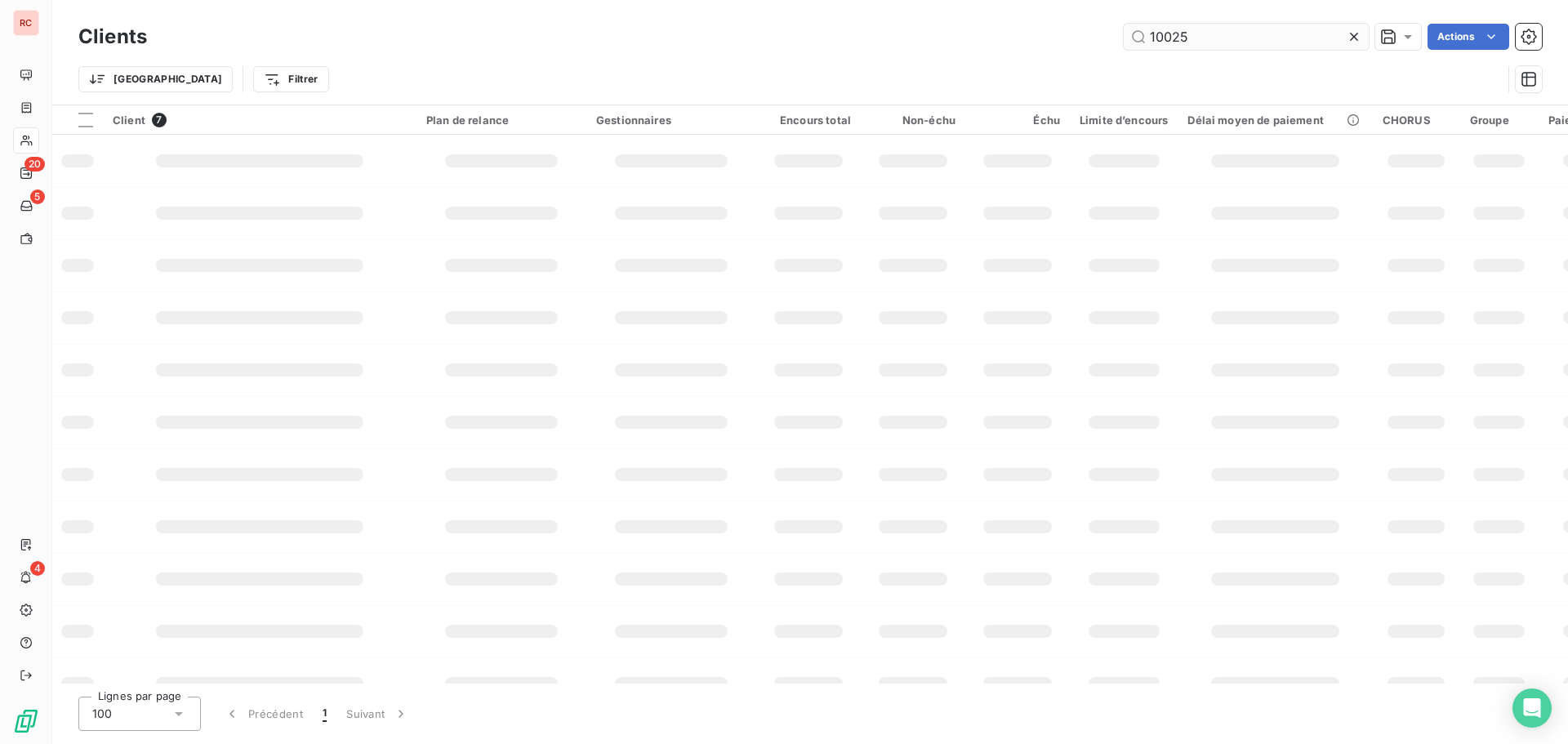
type input "10025"
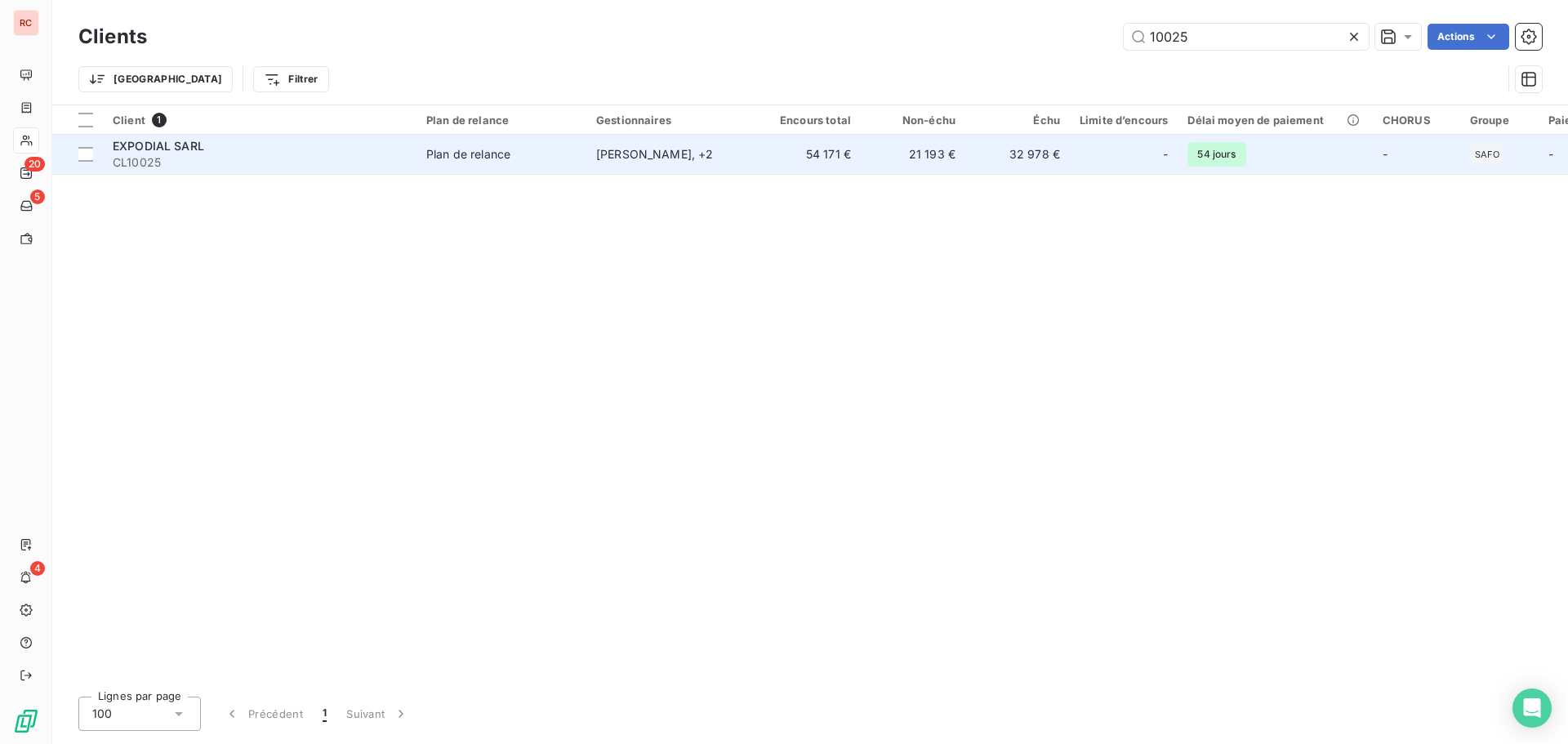
click at [596, 147] on div "Cynthia GUITTEAUD , + 2" at bounding box center [671, 154] width 150 height 16
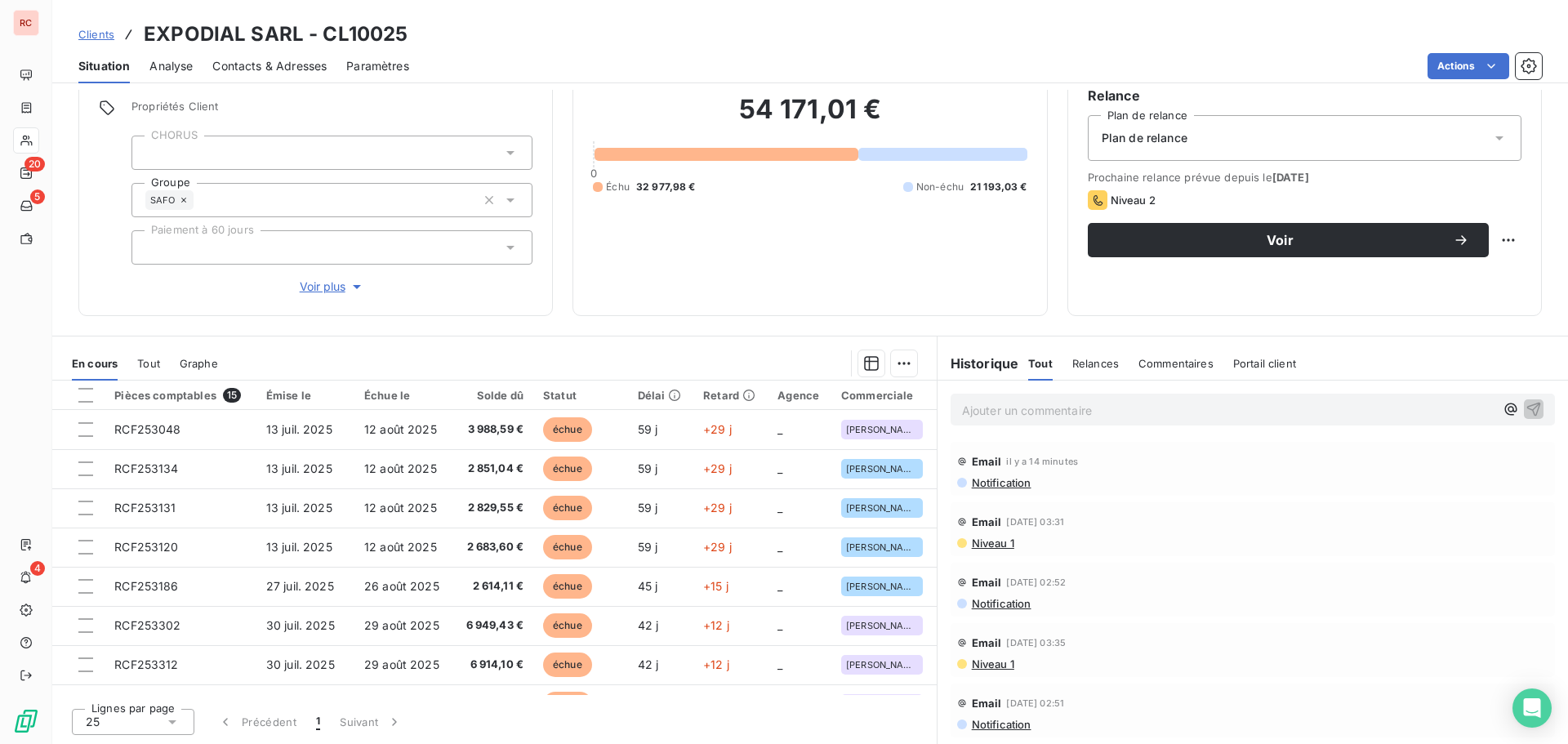
click at [264, 66] on span "Contacts & Adresses" at bounding box center [269, 65] width 114 height 16
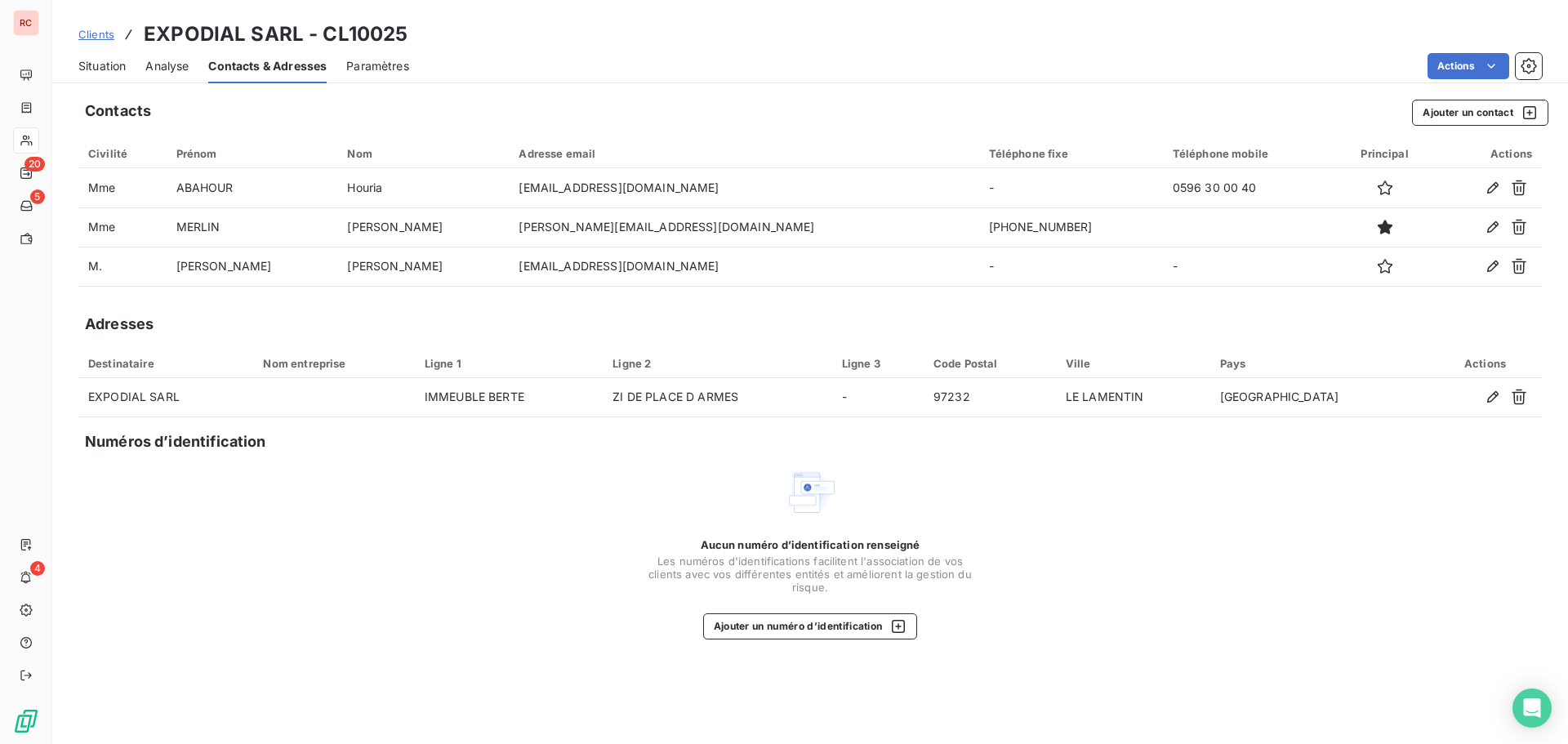
click at [91, 34] on span "Clients" at bounding box center [97, 34] width 36 height 13
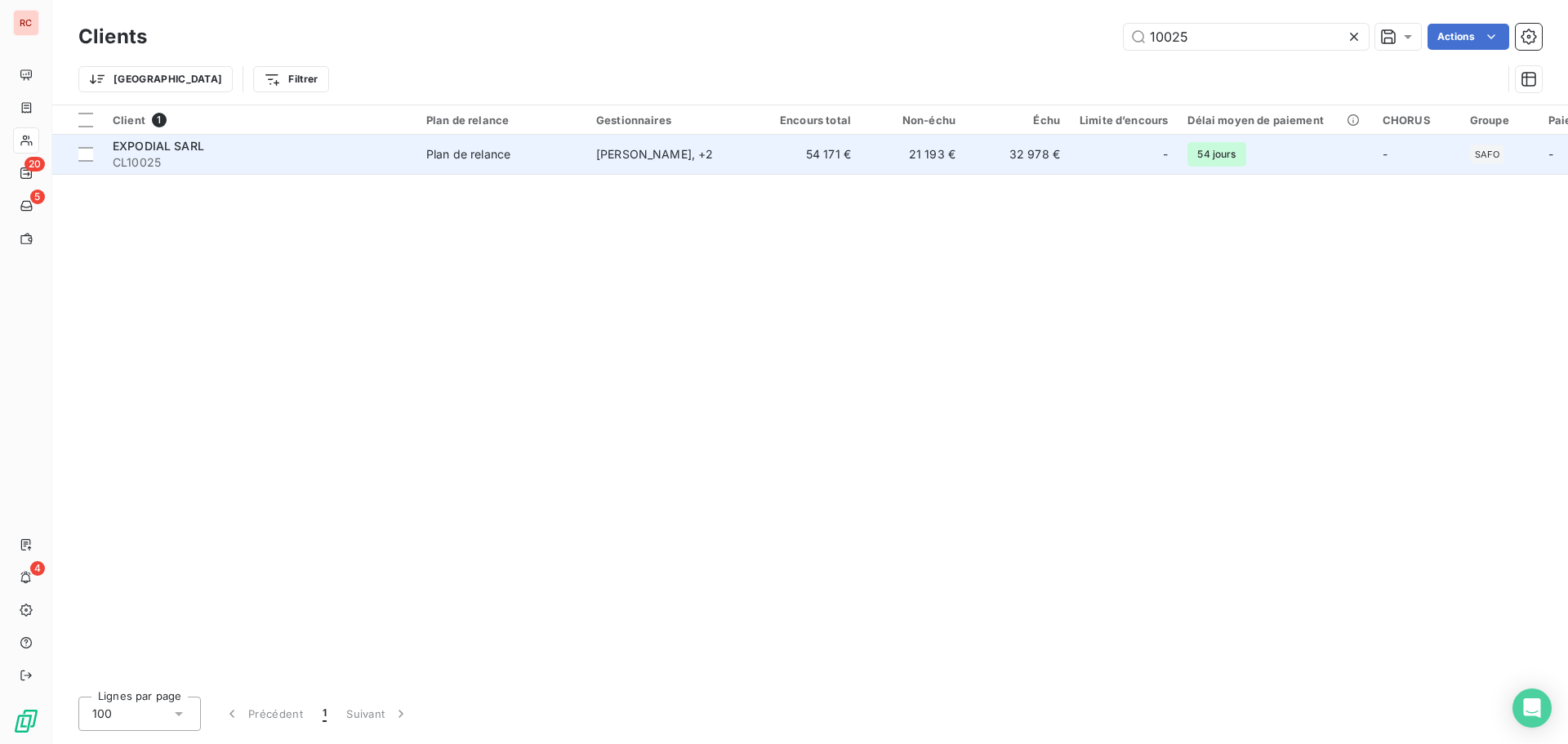
click at [230, 169] on span "CL10025" at bounding box center [259, 162] width 294 height 16
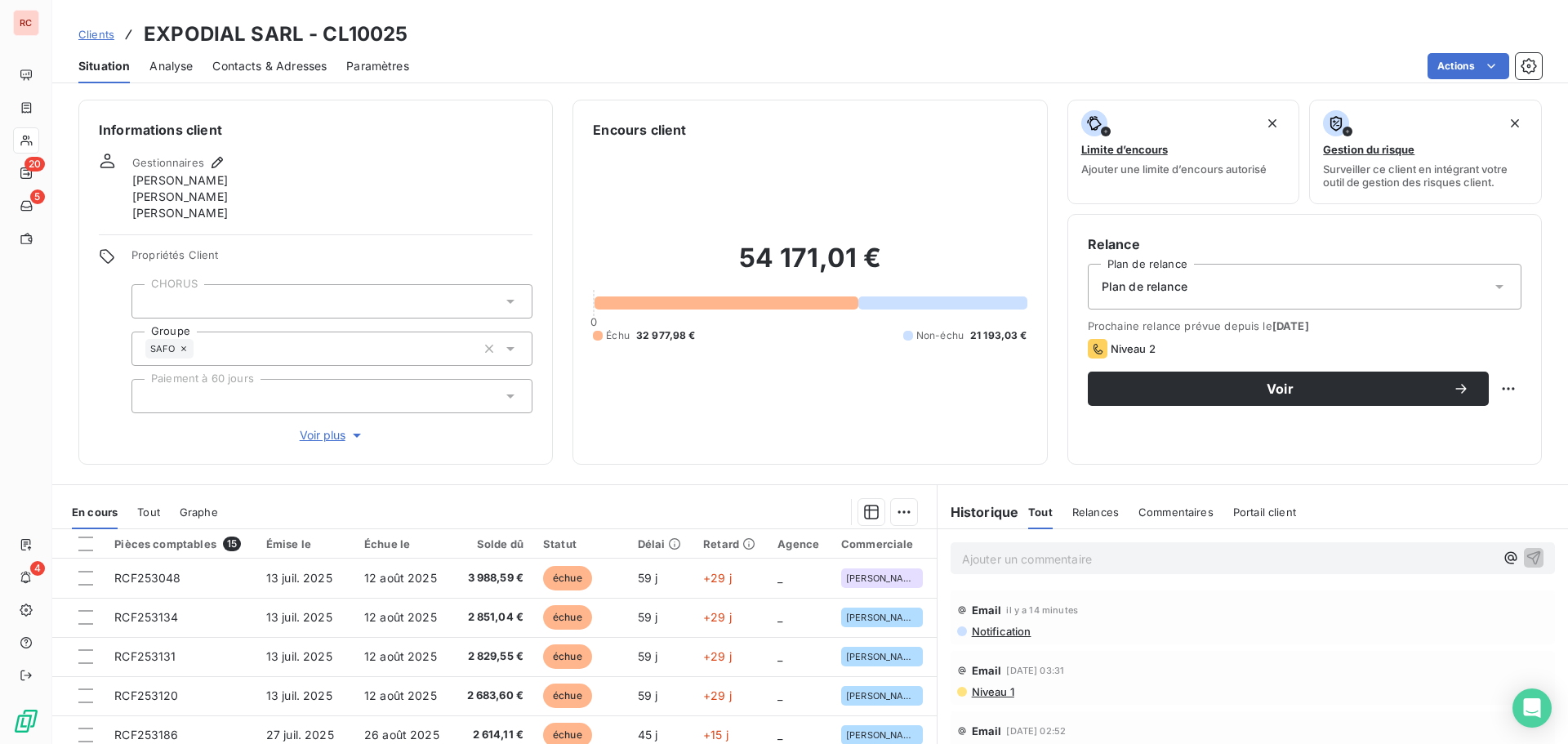
click at [977, 568] on p "Ajouter un commentaire ﻿" at bounding box center [1228, 559] width 533 height 20
click at [1208, 558] on span "10/09/2025 Mme MERLIN en vacances jusqu au 30.09.2025" at bounding box center [1128, 558] width 331 height 14
click at [1527, 556] on icon "button" at bounding box center [1534, 558] width 14 height 14
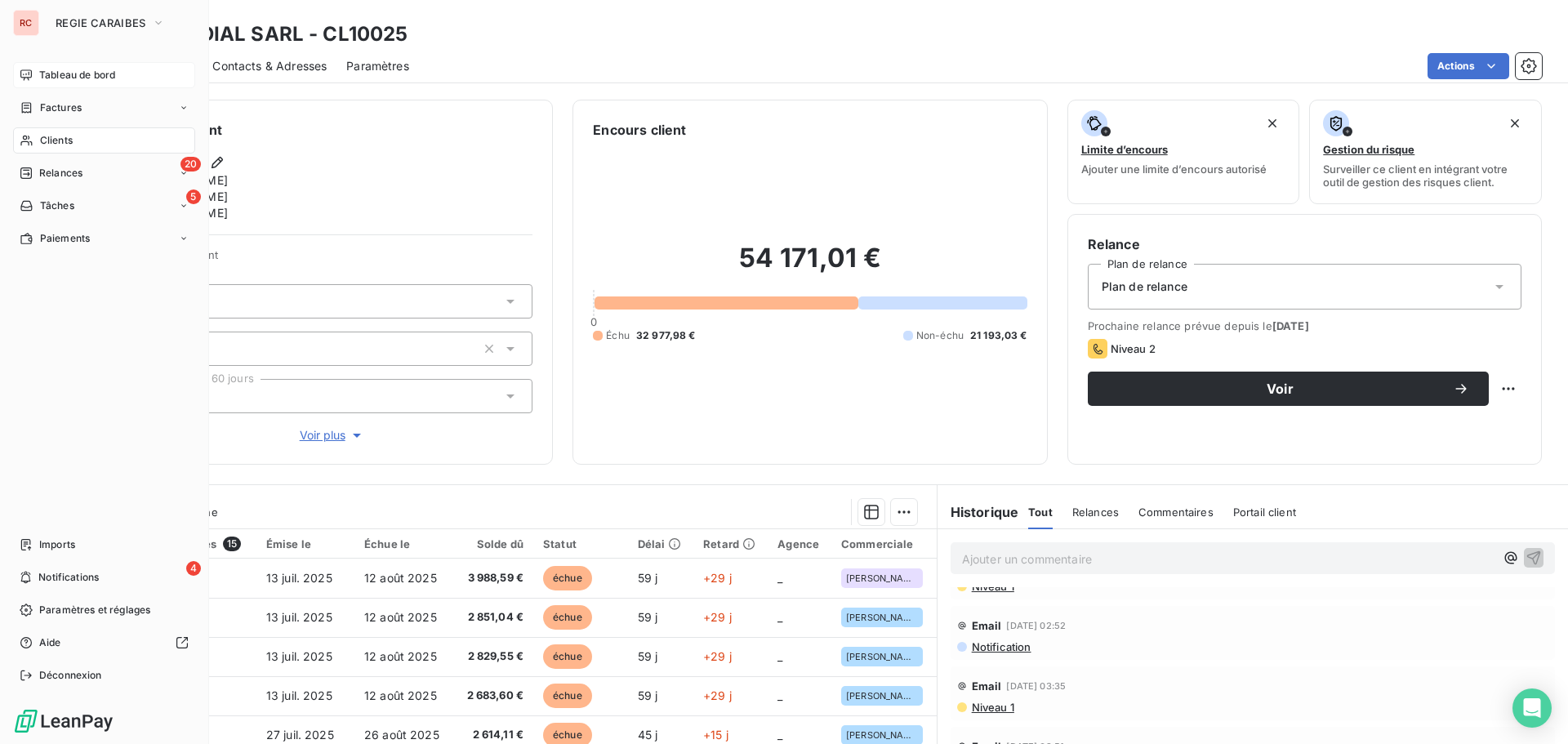
click at [93, 84] on div "Tableau de bord" at bounding box center [103, 75] width 182 height 26
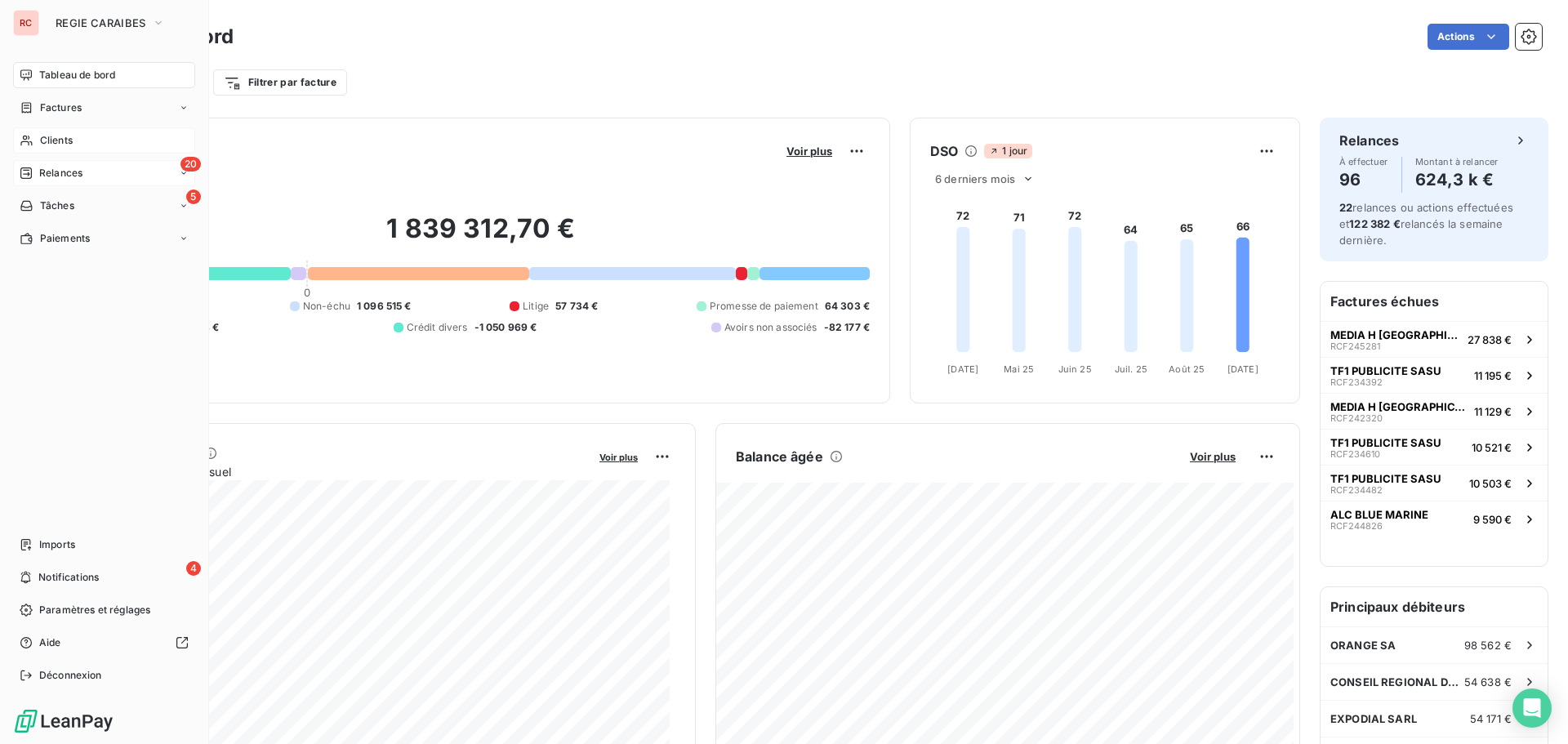
click at [48, 174] on span "Relances" at bounding box center [60, 173] width 43 height 14
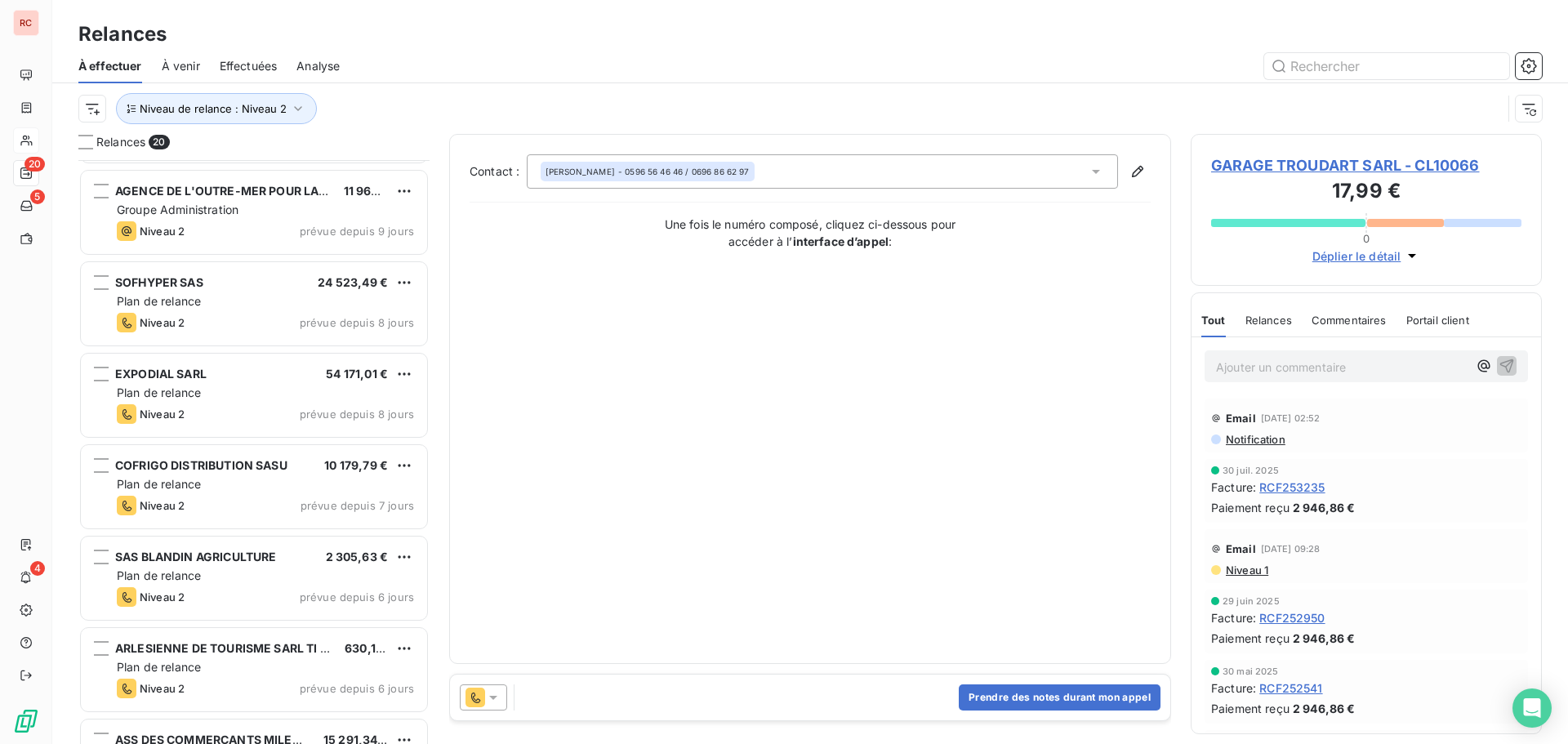
scroll to position [818, 0]
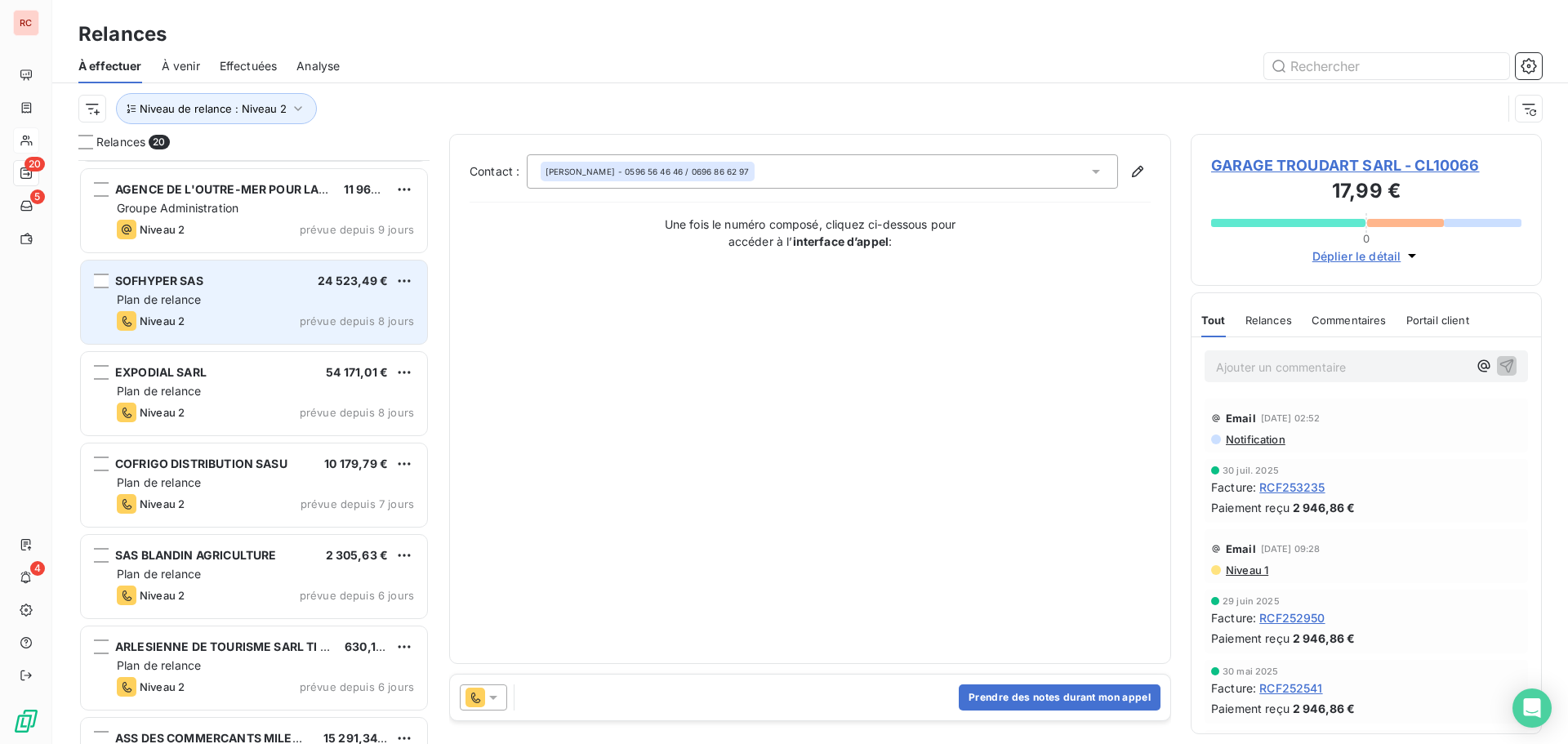
click at [217, 326] on div "Niveau 2 prévue depuis 8 jours" at bounding box center [265, 320] width 297 height 19
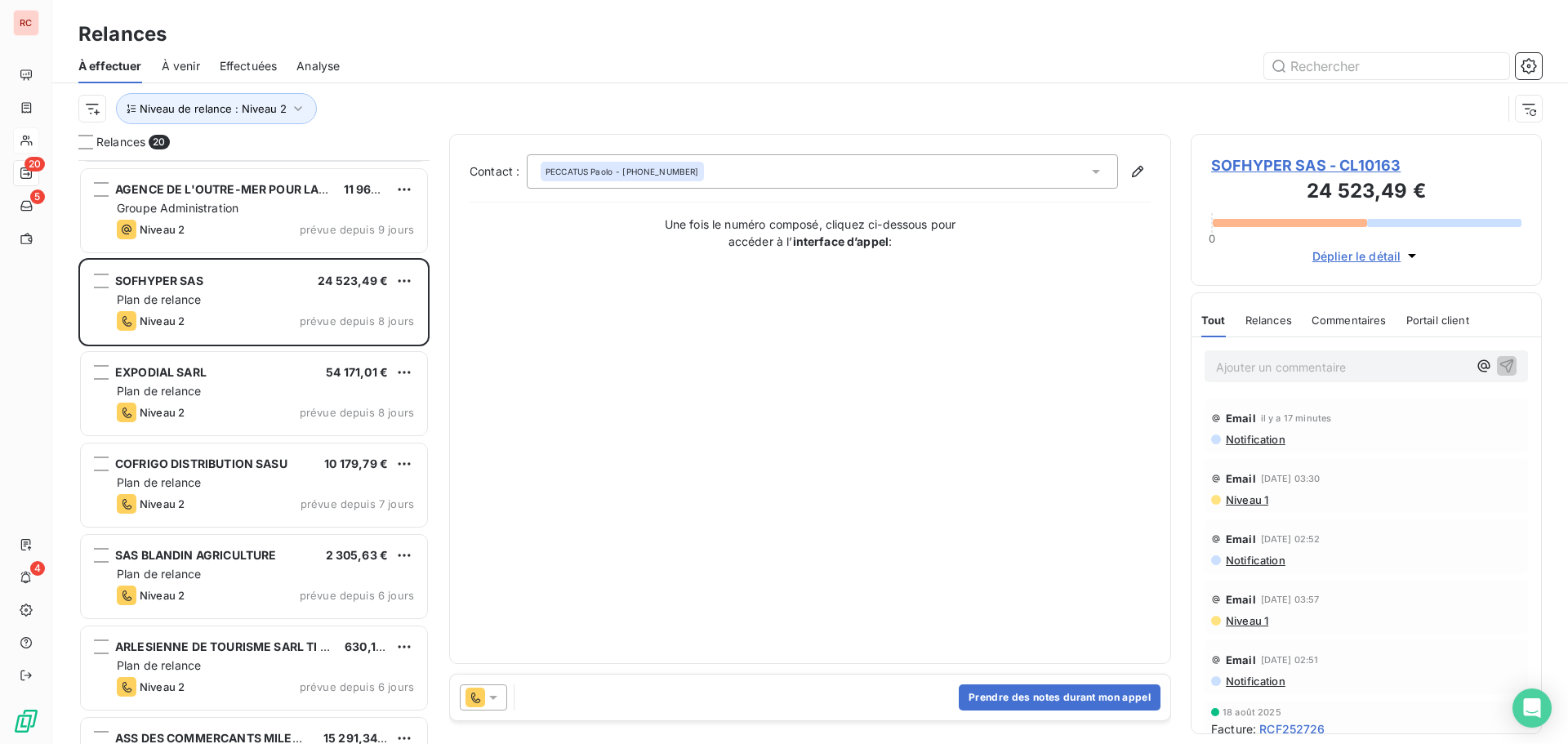
click at [497, 701] on icon at bounding box center [493, 697] width 16 height 16
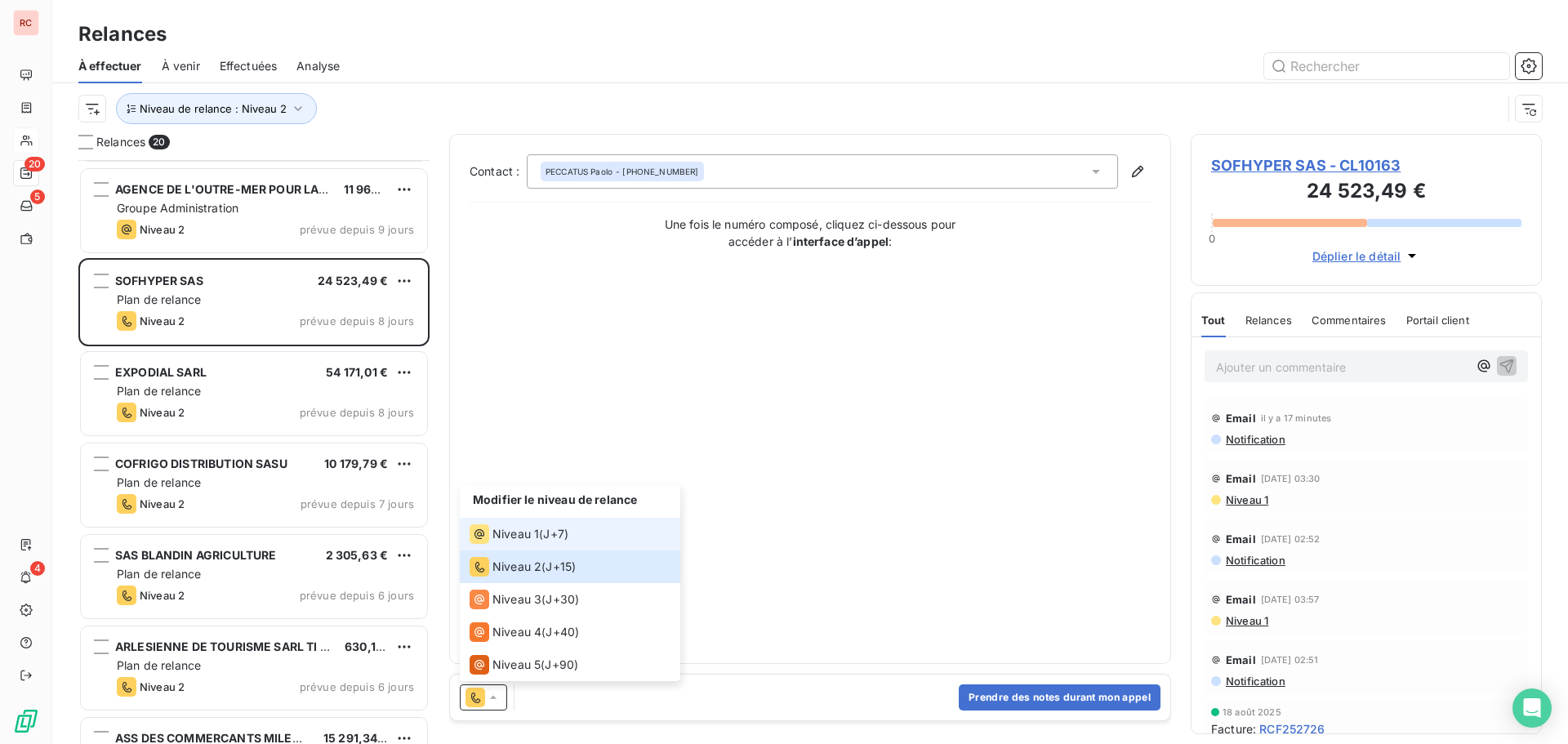
click at [518, 533] on span "Niveau 1" at bounding box center [515, 534] width 47 height 16
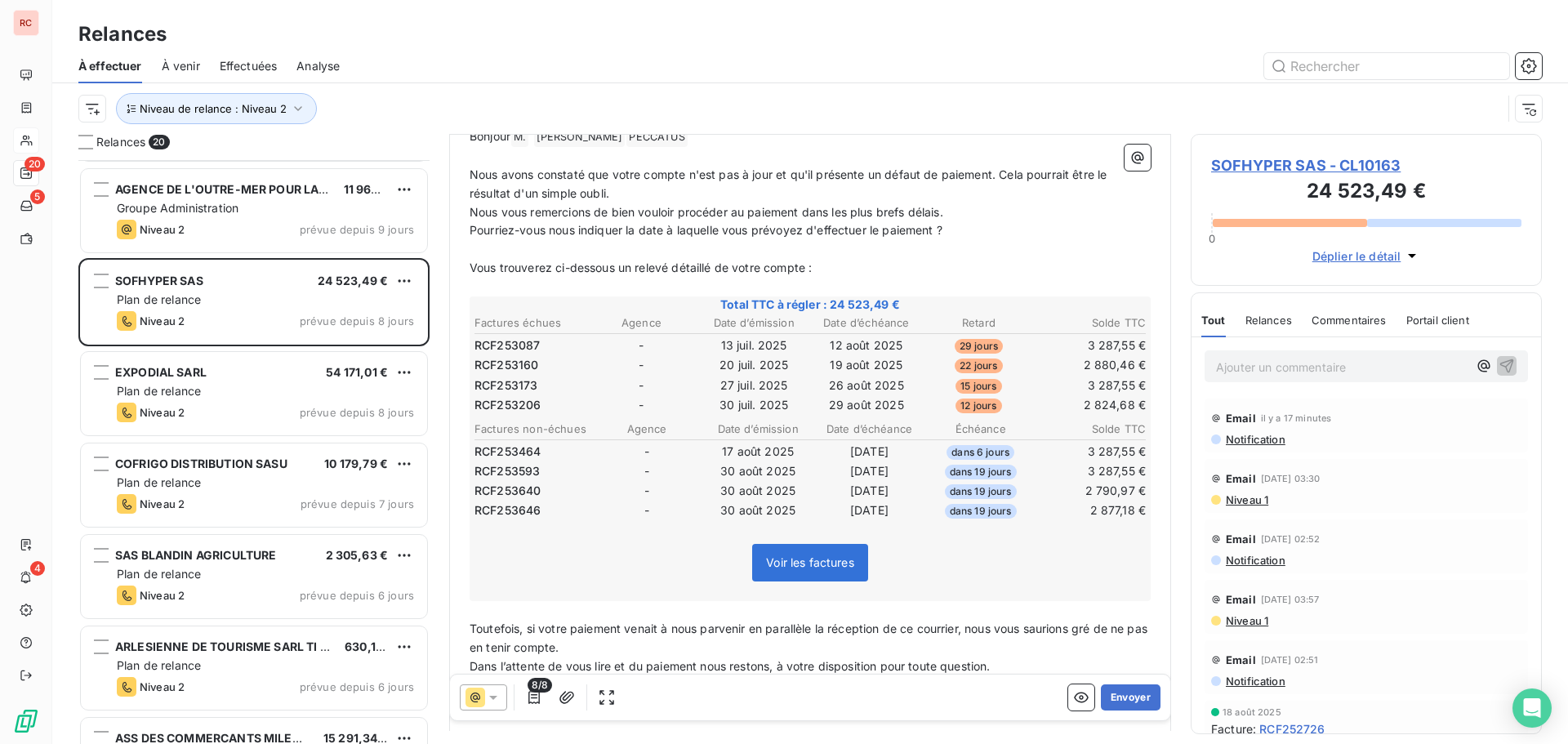
scroll to position [246, 0]
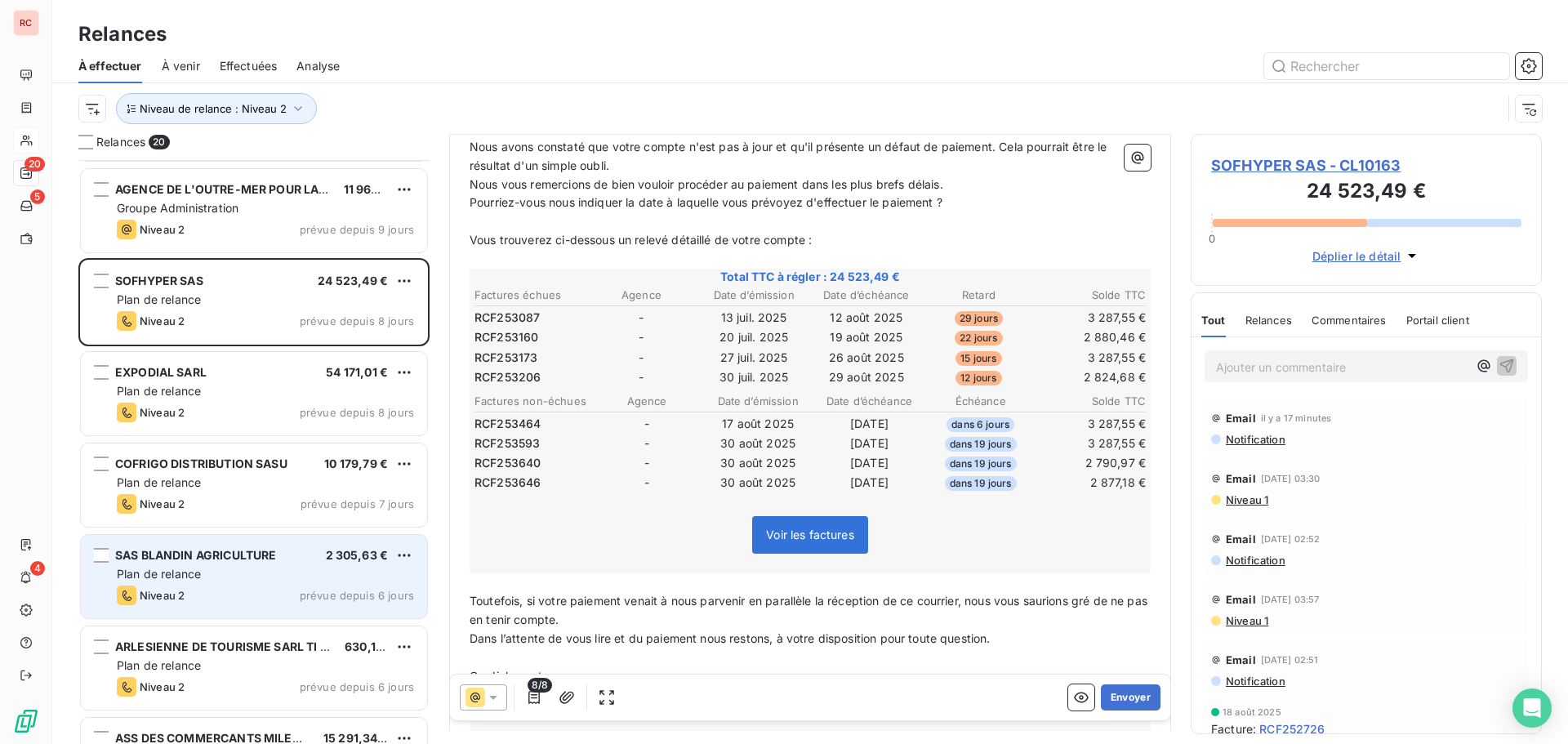
click at [259, 552] on span "SAS BLANDIN AGRICULTURE" at bounding box center [196, 555] width 161 height 14
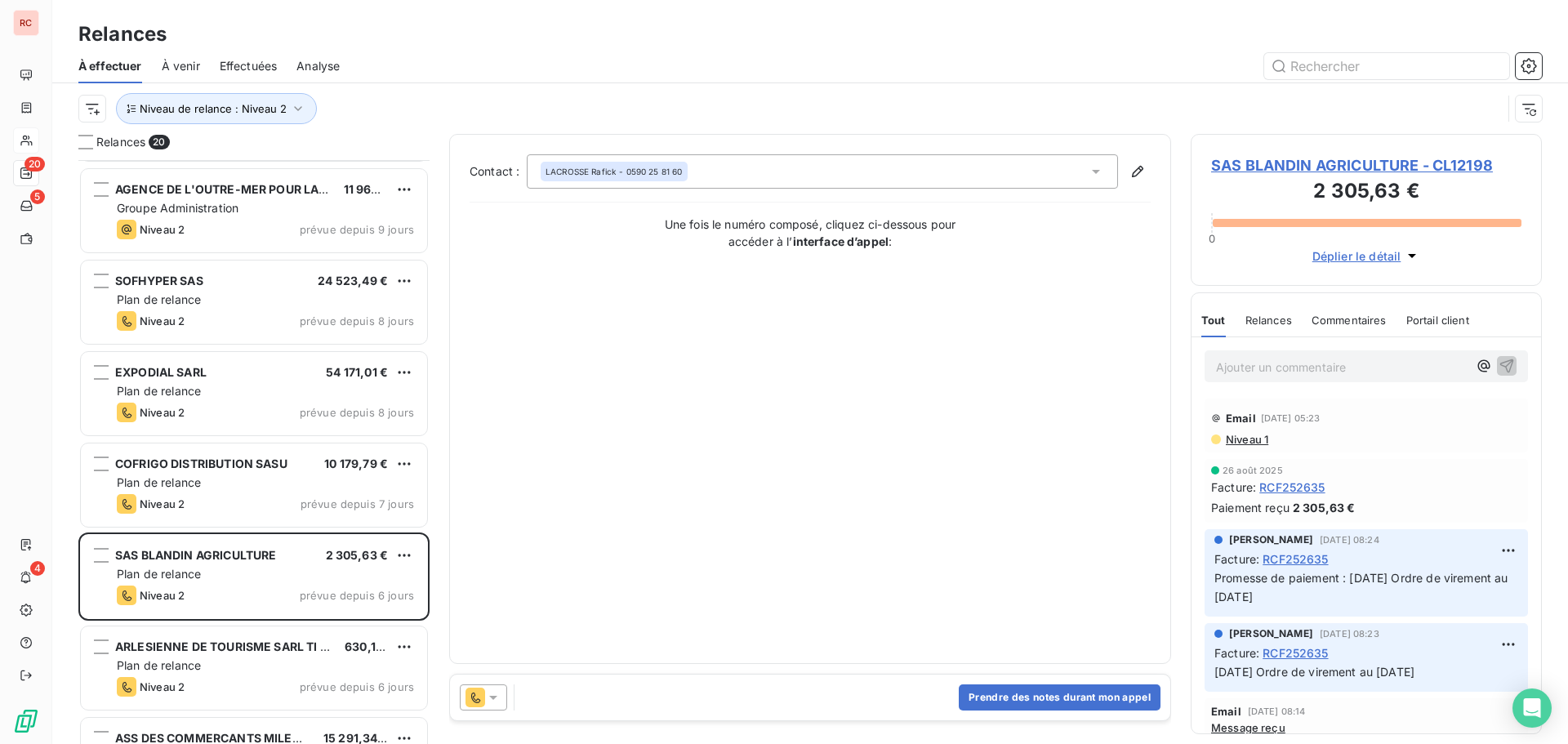
click at [500, 691] on icon at bounding box center [493, 697] width 16 height 16
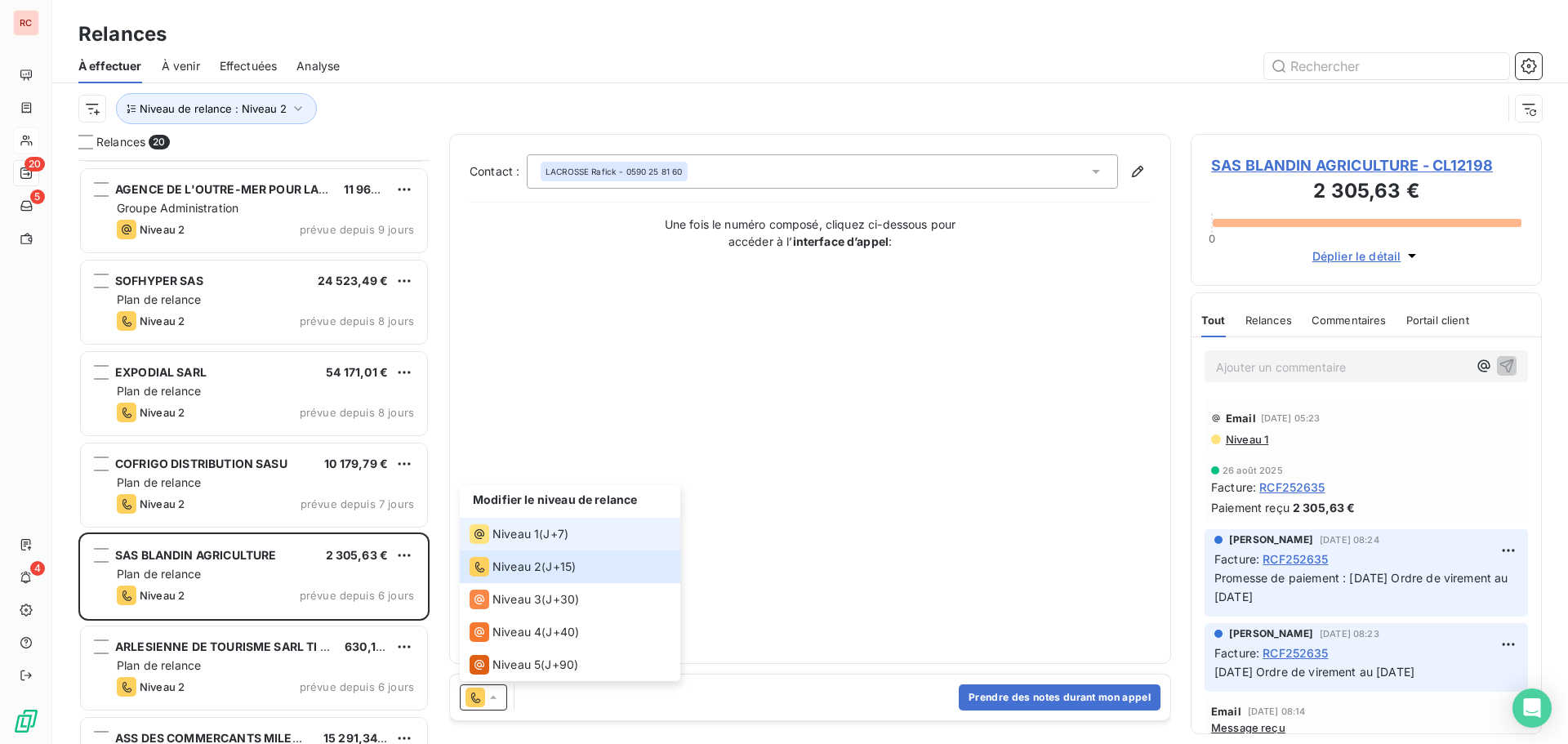
click at [526, 537] on span "Niveau 1" at bounding box center [515, 534] width 47 height 16
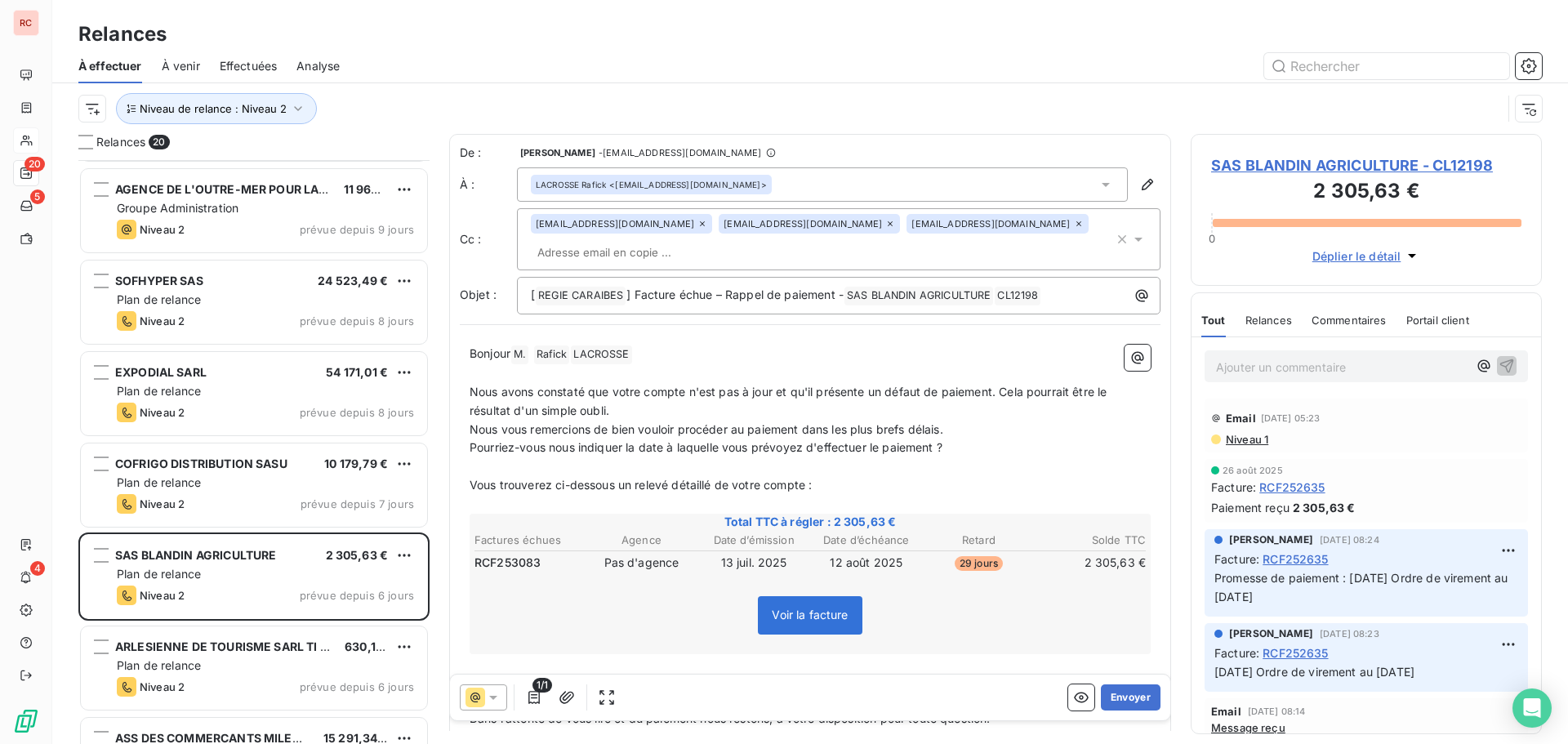
click at [1244, 442] on span "Niveau 1" at bounding box center [1246, 439] width 44 height 13
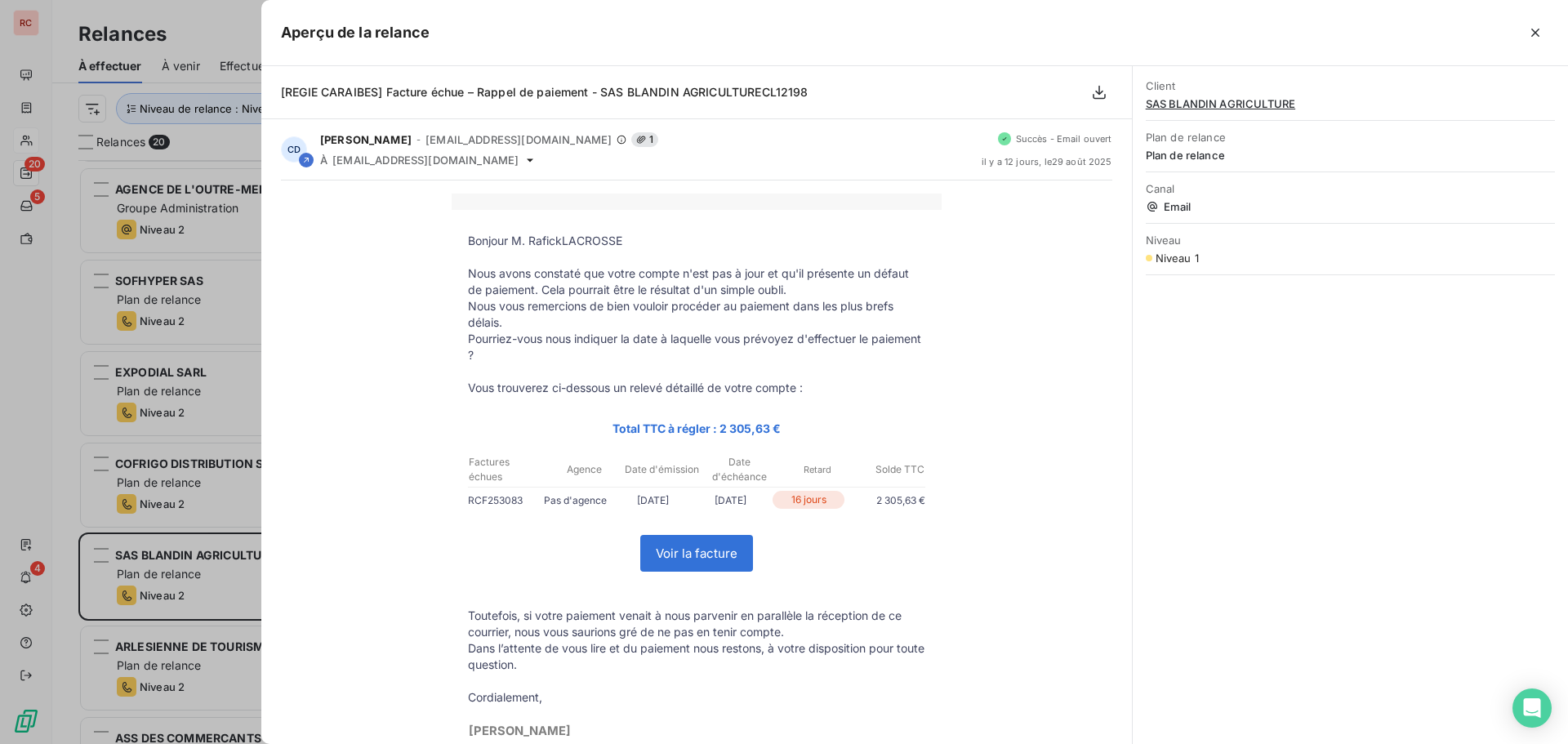
click at [236, 574] on div at bounding box center [784, 372] width 1568 height 744
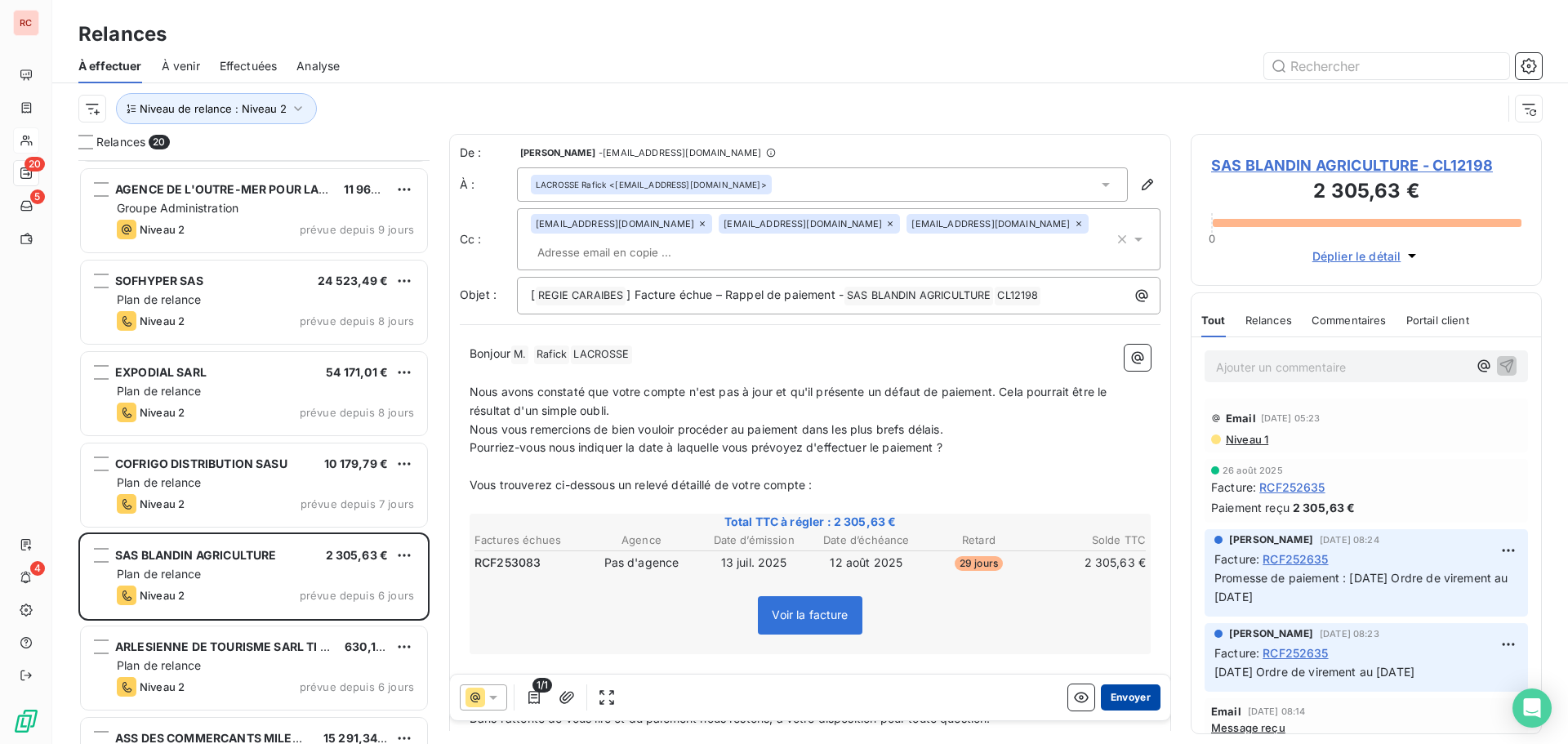
click at [1102, 696] on button "Envoyer" at bounding box center [1130, 697] width 59 height 26
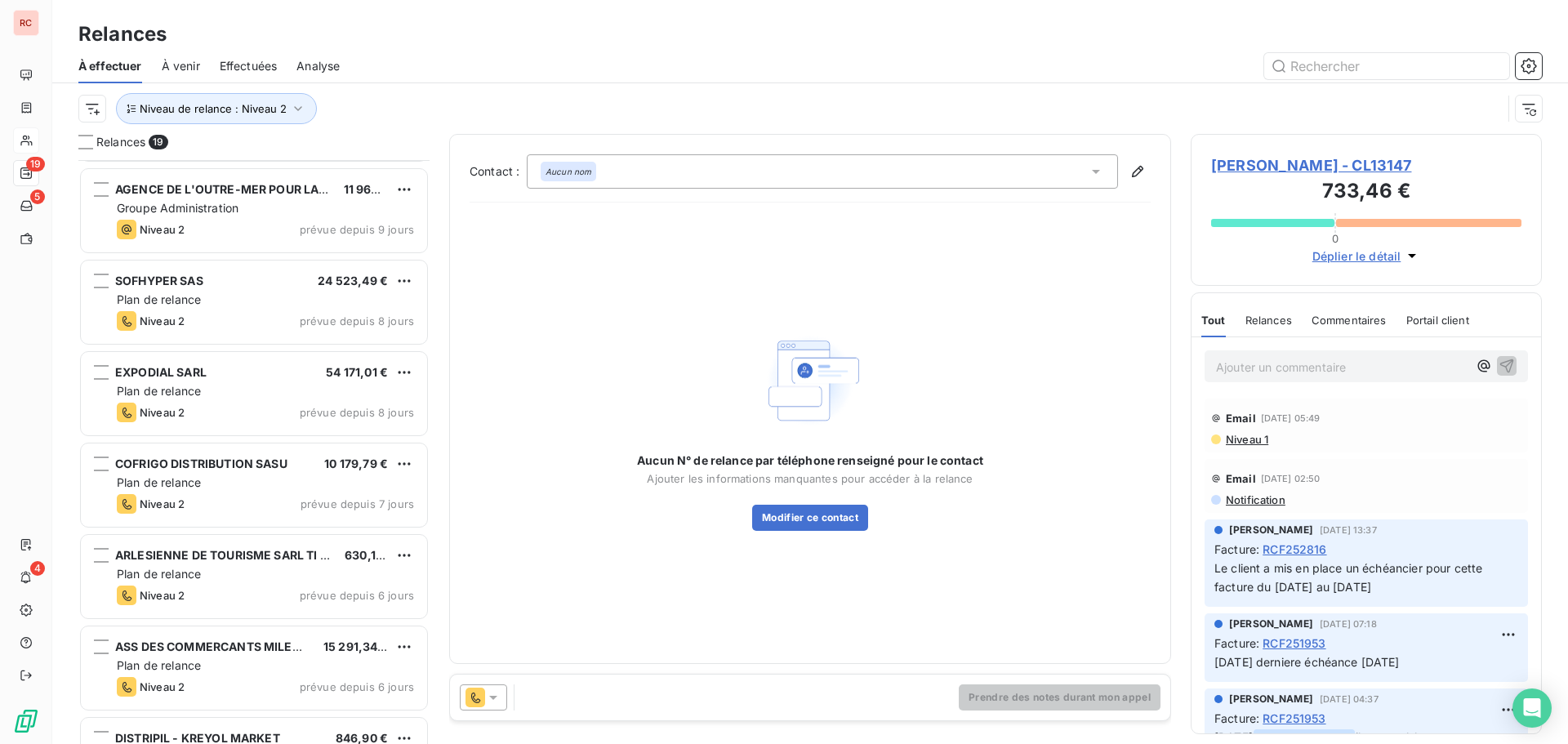
click at [494, 697] on icon at bounding box center [493, 697] width 8 height 4
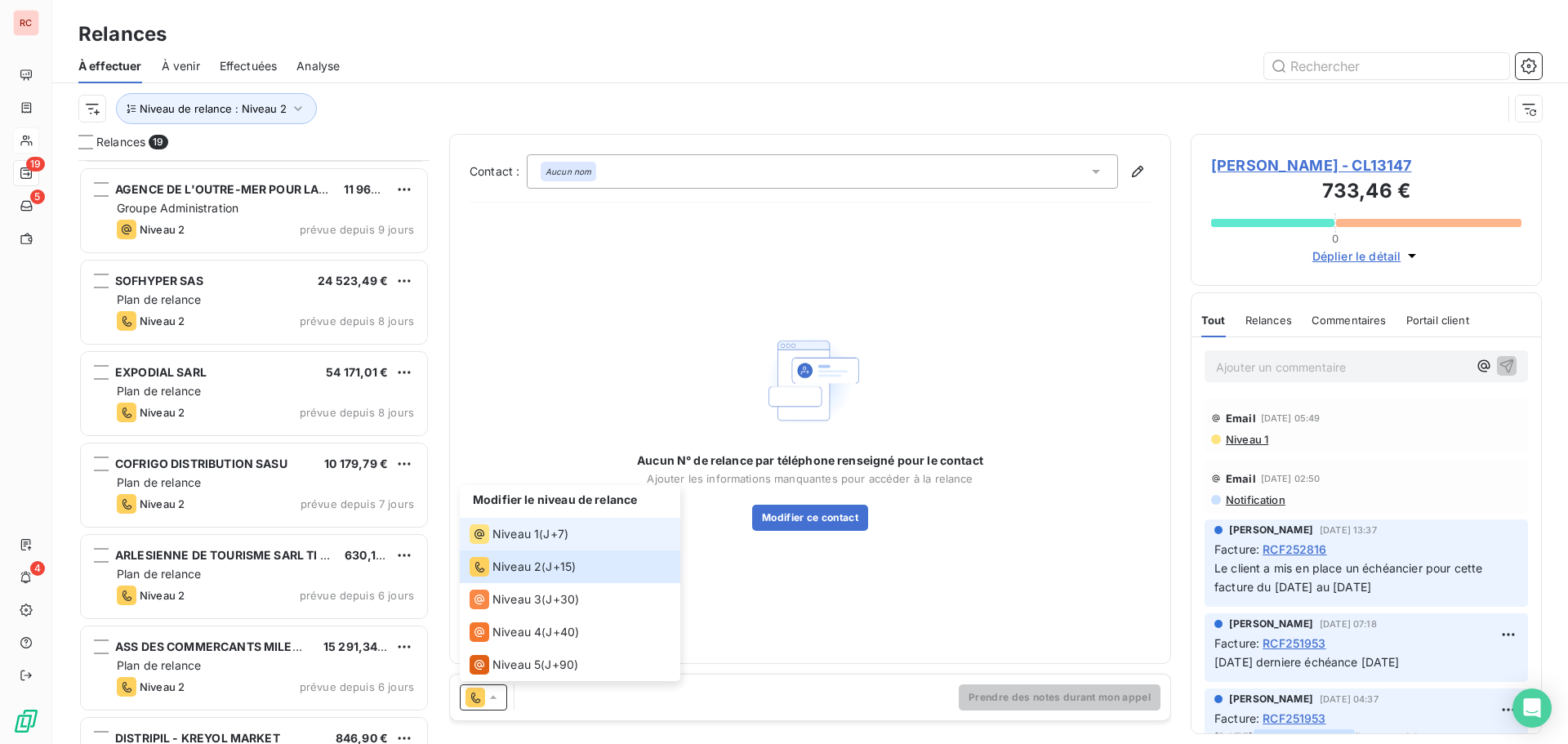
click at [517, 534] on span "Niveau 1" at bounding box center [515, 534] width 47 height 16
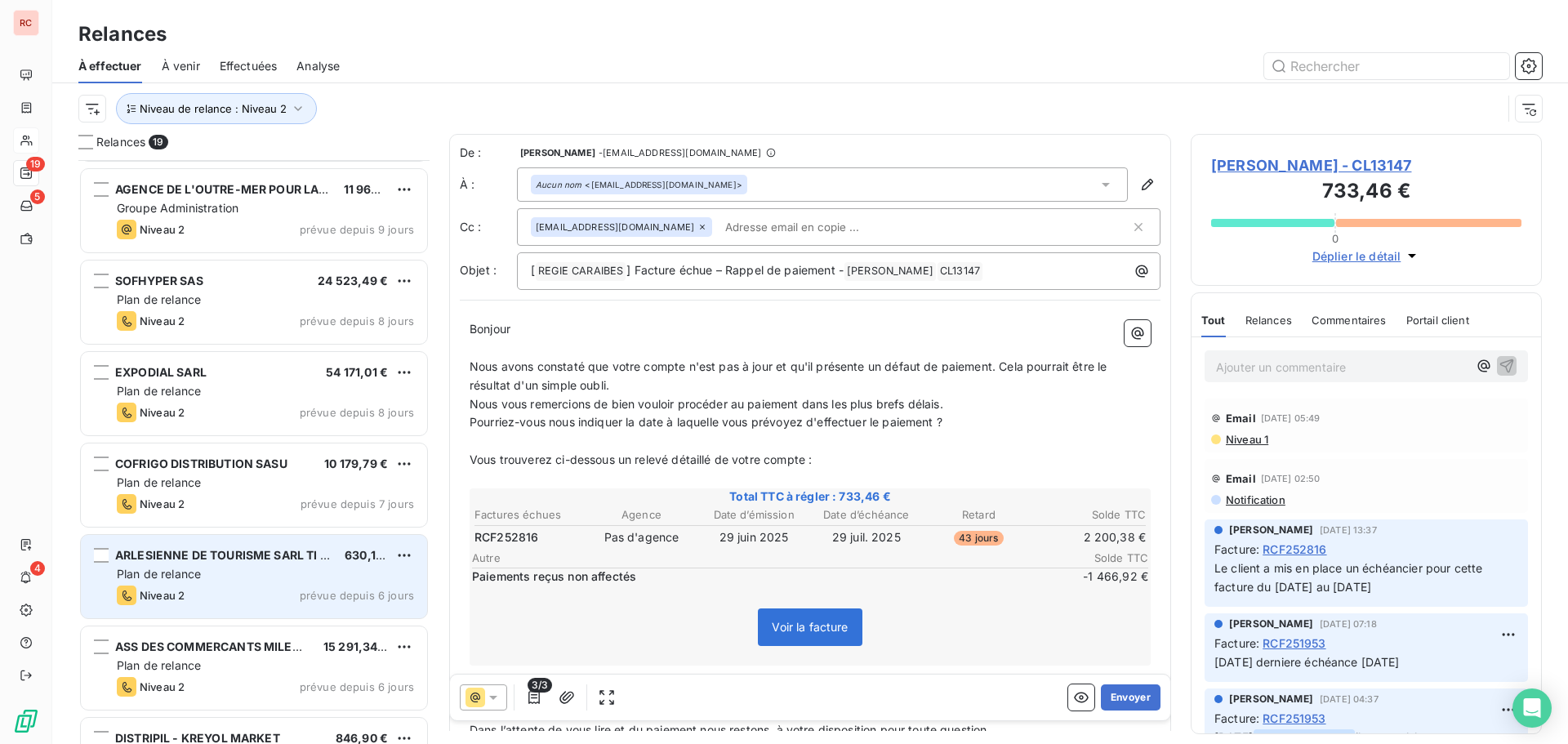
click at [208, 574] on div "Plan de relance" at bounding box center [265, 574] width 297 height 16
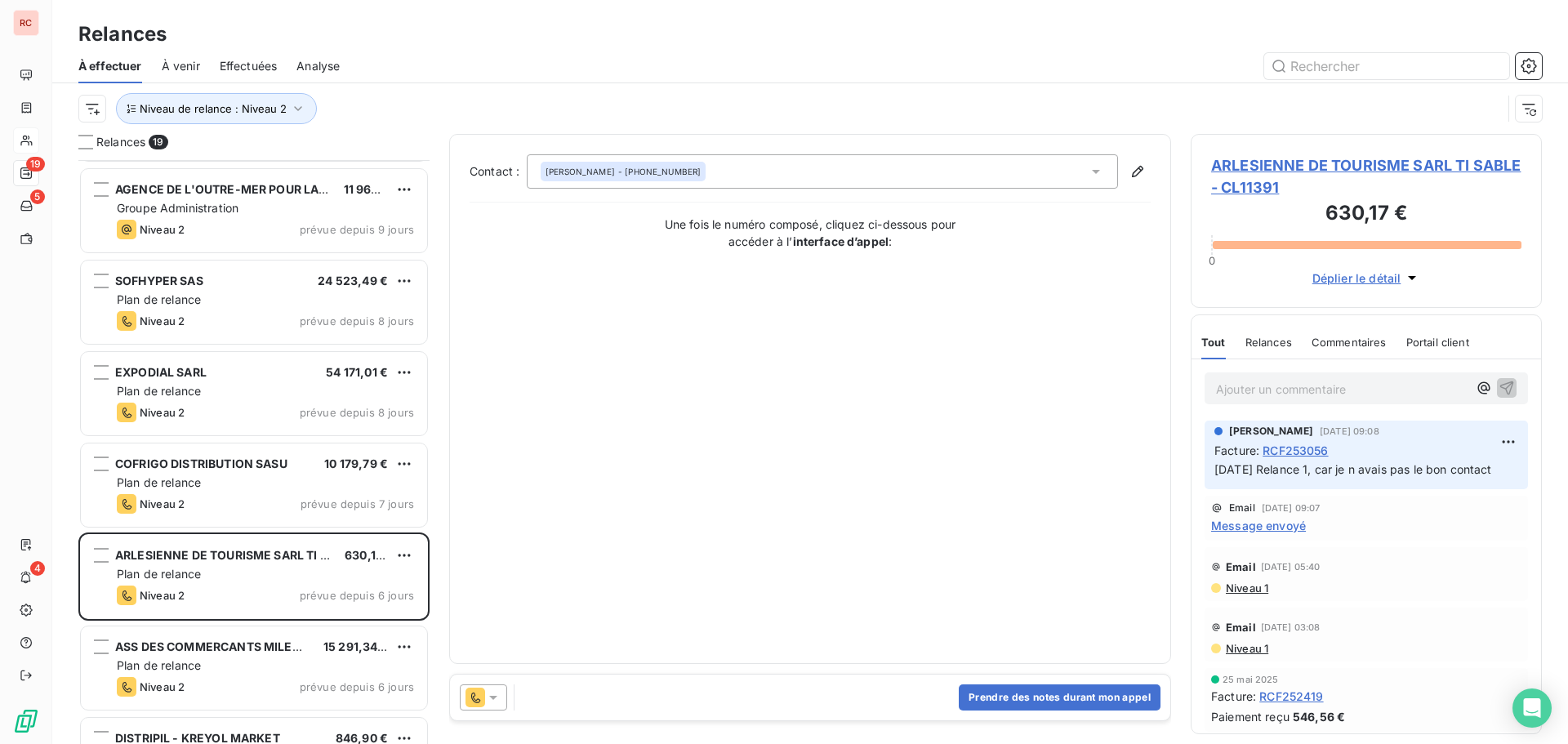
click at [491, 698] on icon at bounding box center [493, 697] width 8 height 4
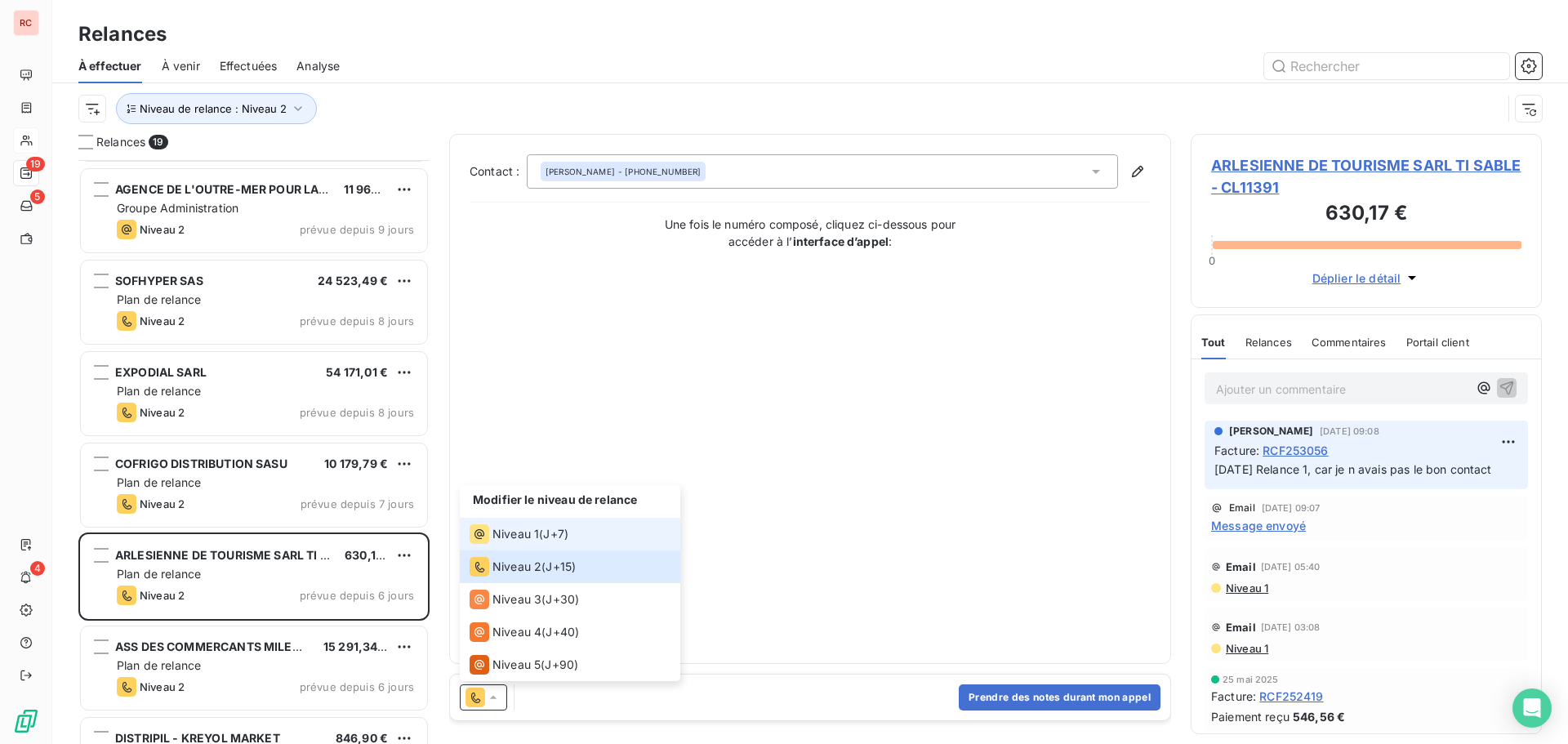
click at [515, 534] on span "Niveau 1" at bounding box center [515, 534] width 47 height 16
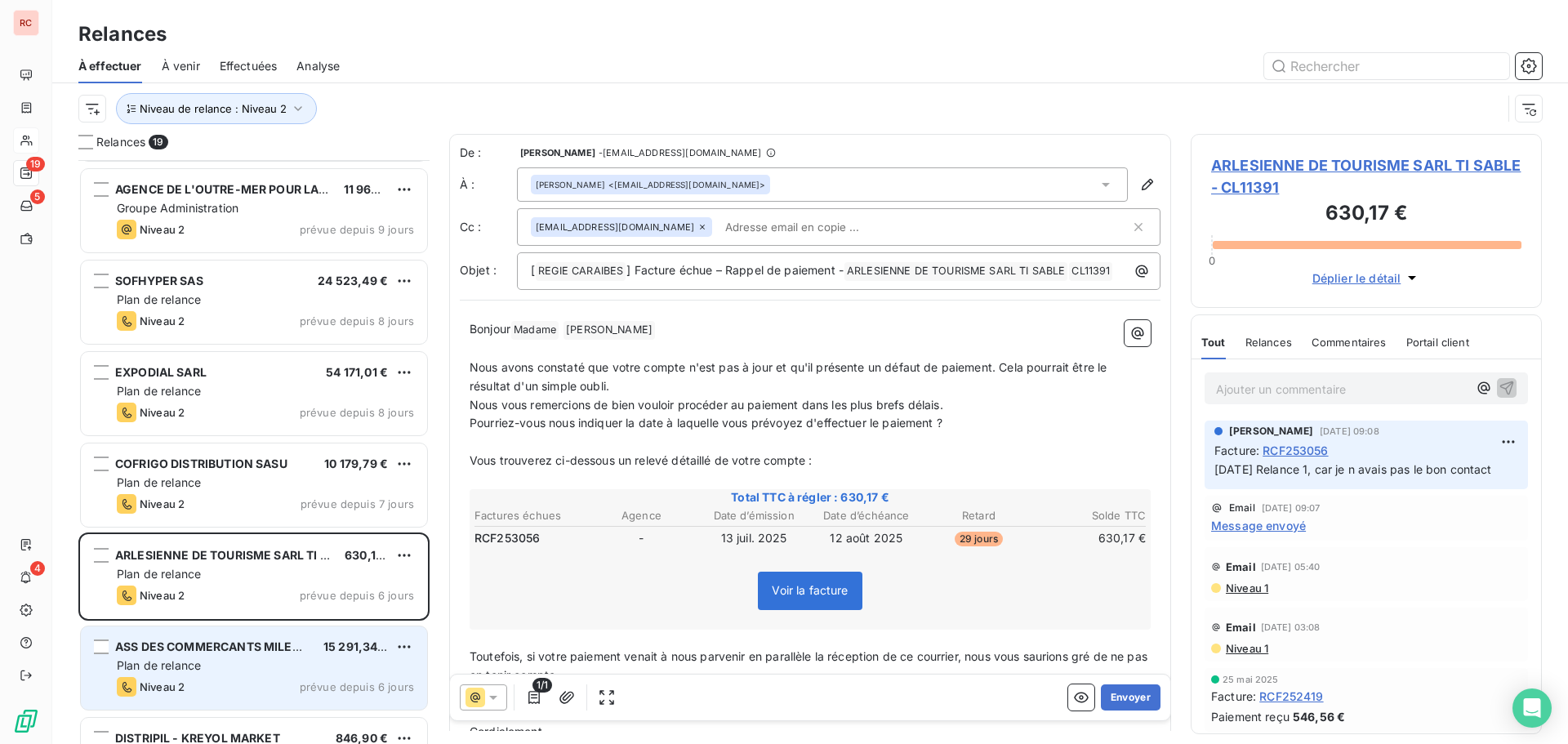
click at [147, 691] on span "Niveau 2" at bounding box center [162, 686] width 45 height 13
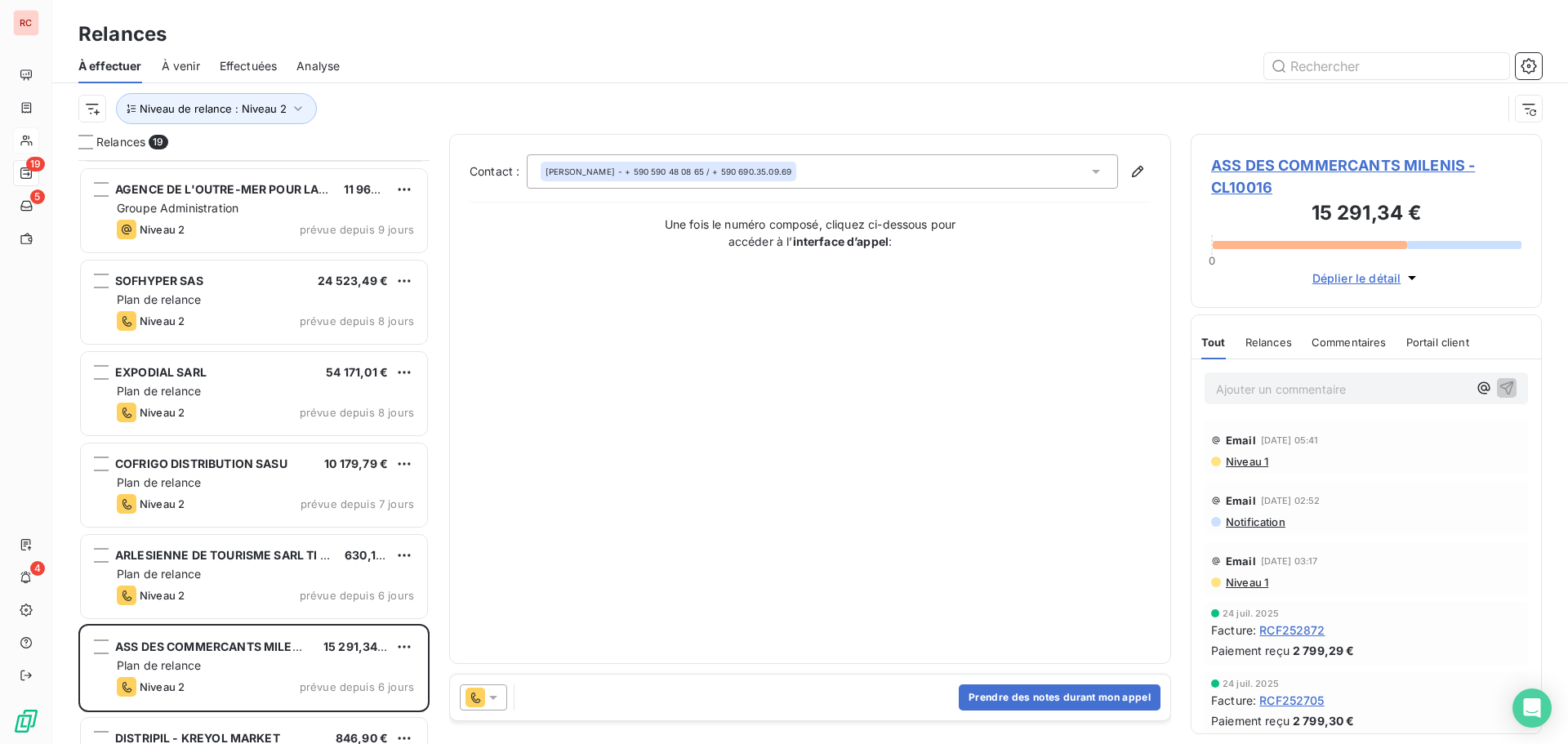
click at [500, 686] on div at bounding box center [484, 697] width 47 height 26
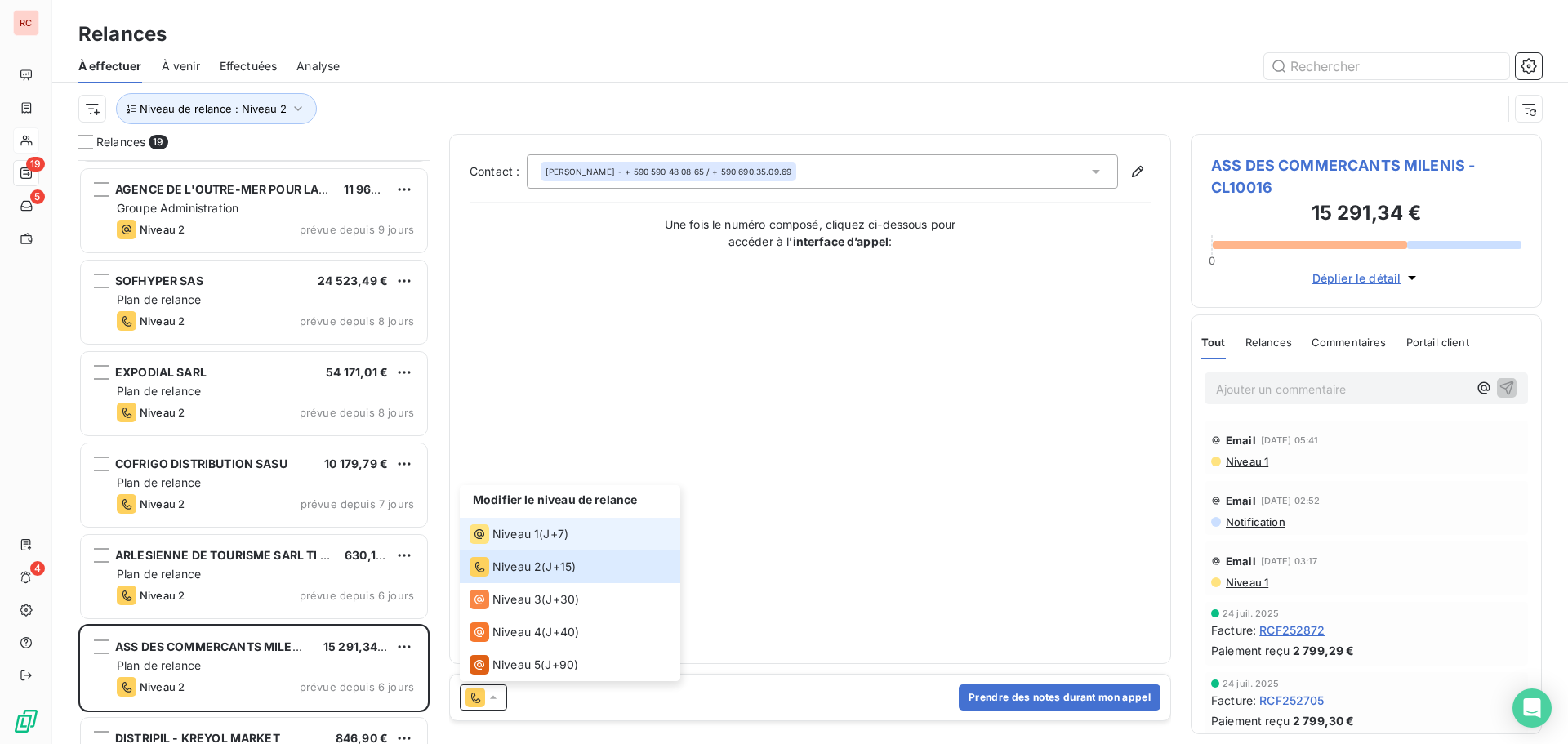
click at [502, 529] on span "Niveau 1" at bounding box center [515, 534] width 47 height 16
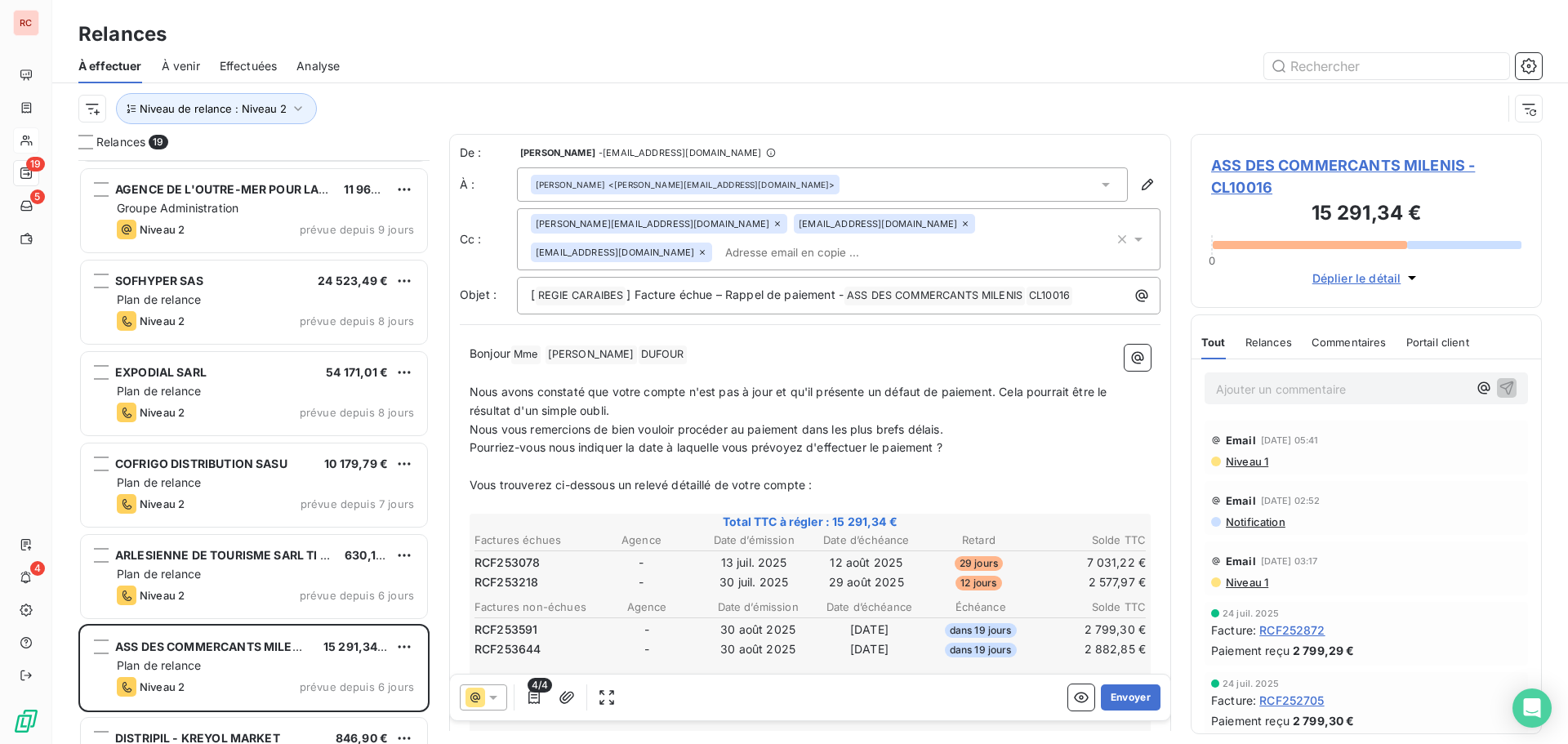
click at [500, 699] on icon at bounding box center [493, 697] width 16 height 16
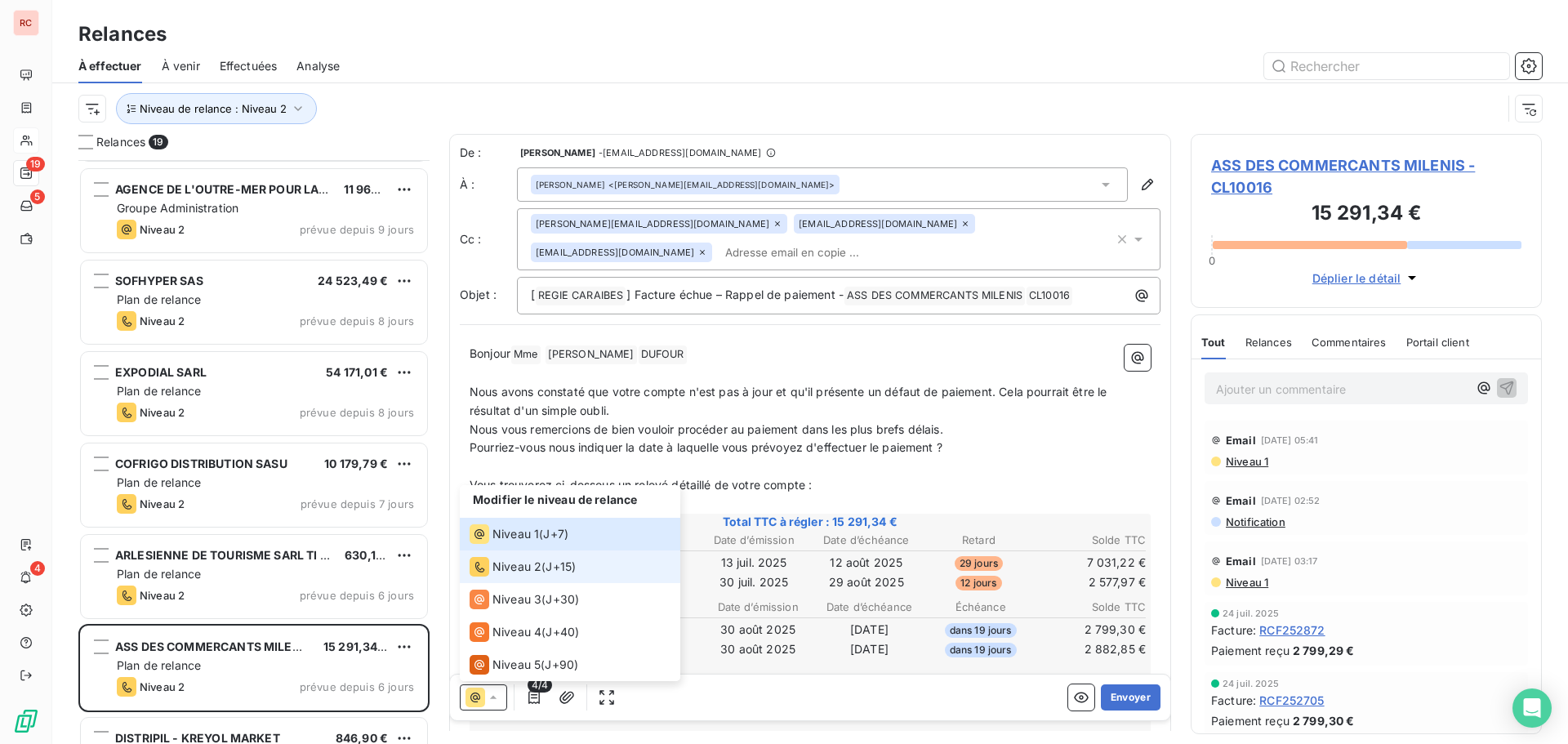
click at [501, 576] on div "Niveau 2" at bounding box center [505, 566] width 72 height 19
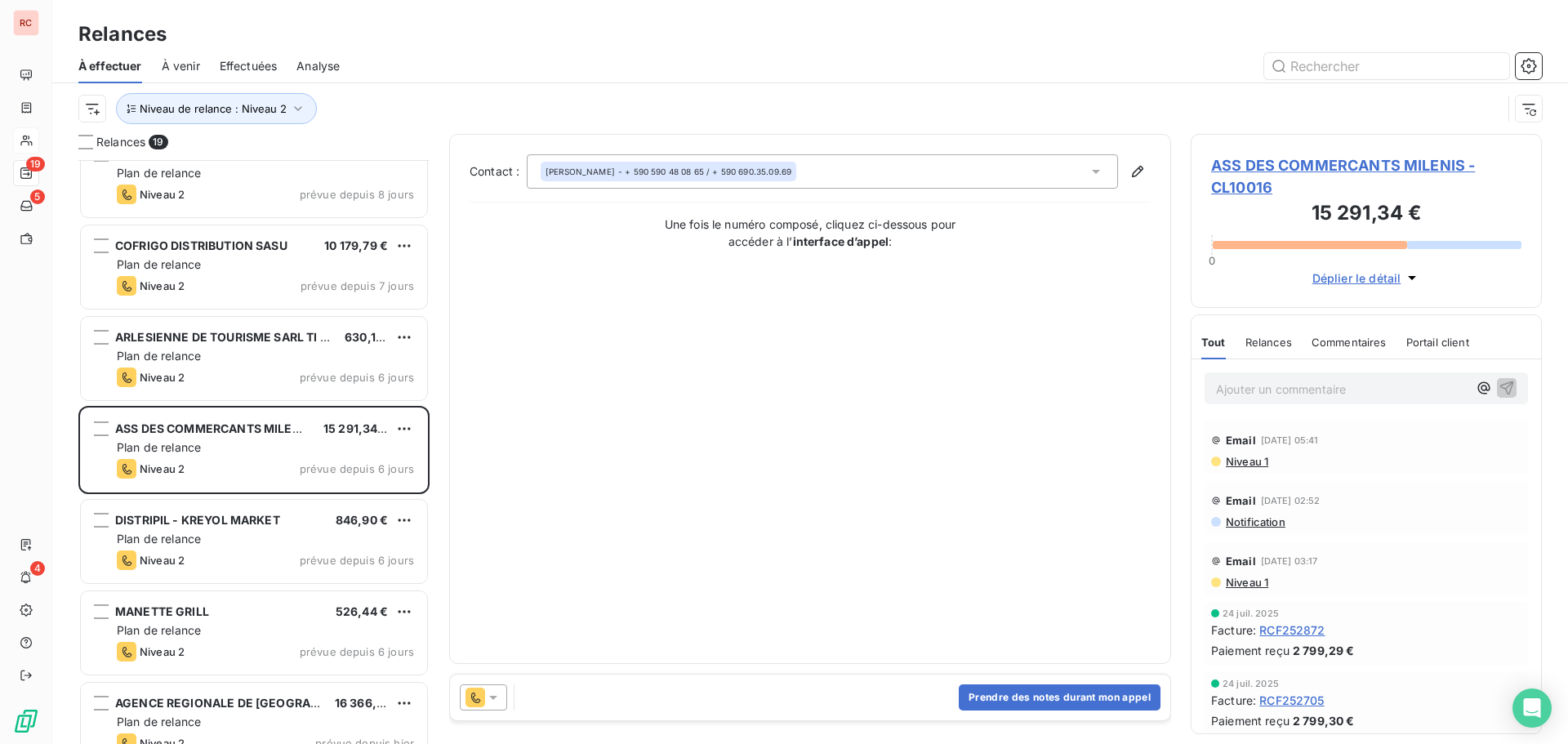
scroll to position [1155, 0]
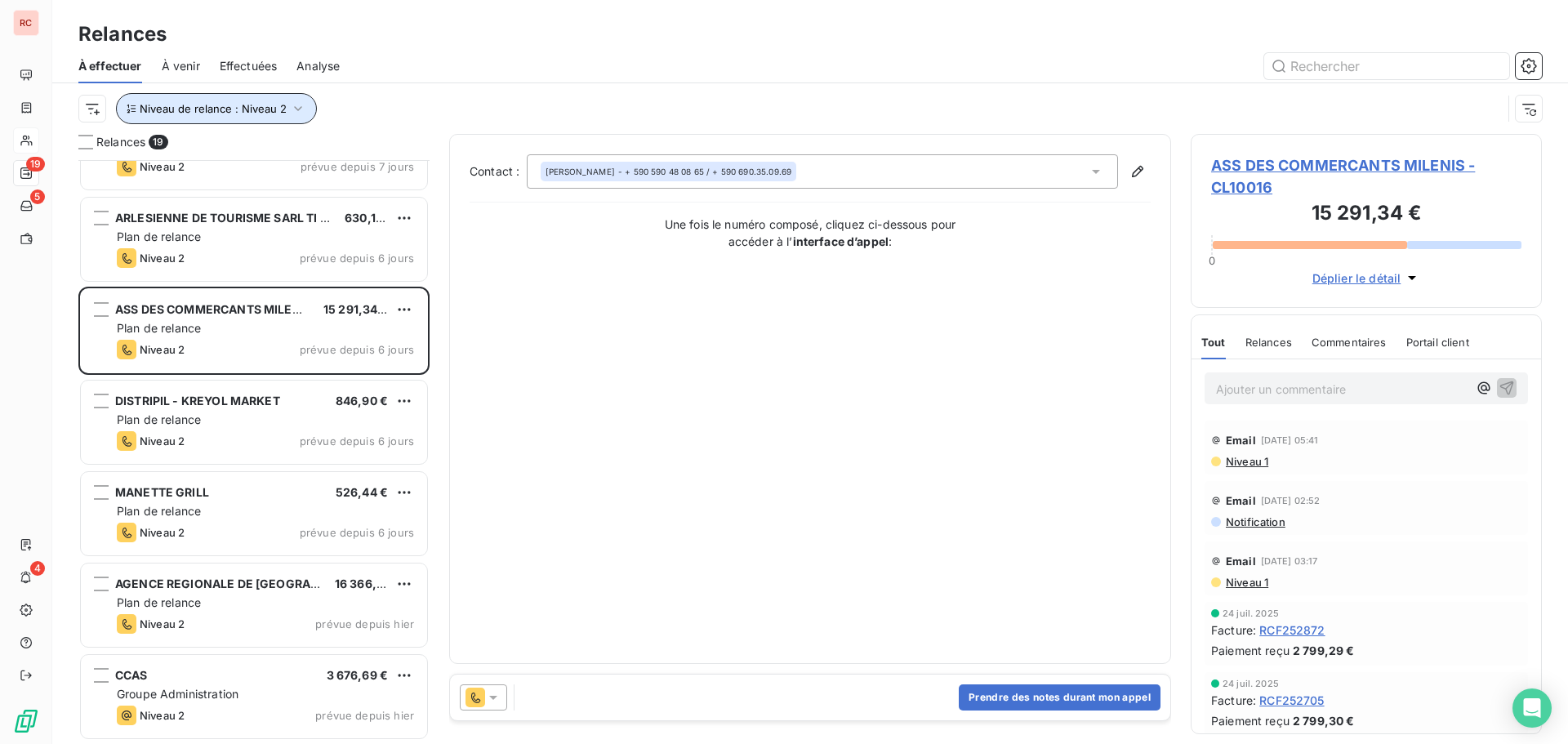
click at [306, 108] on button "Niveau de relance : Niveau 2" at bounding box center [216, 108] width 201 height 31
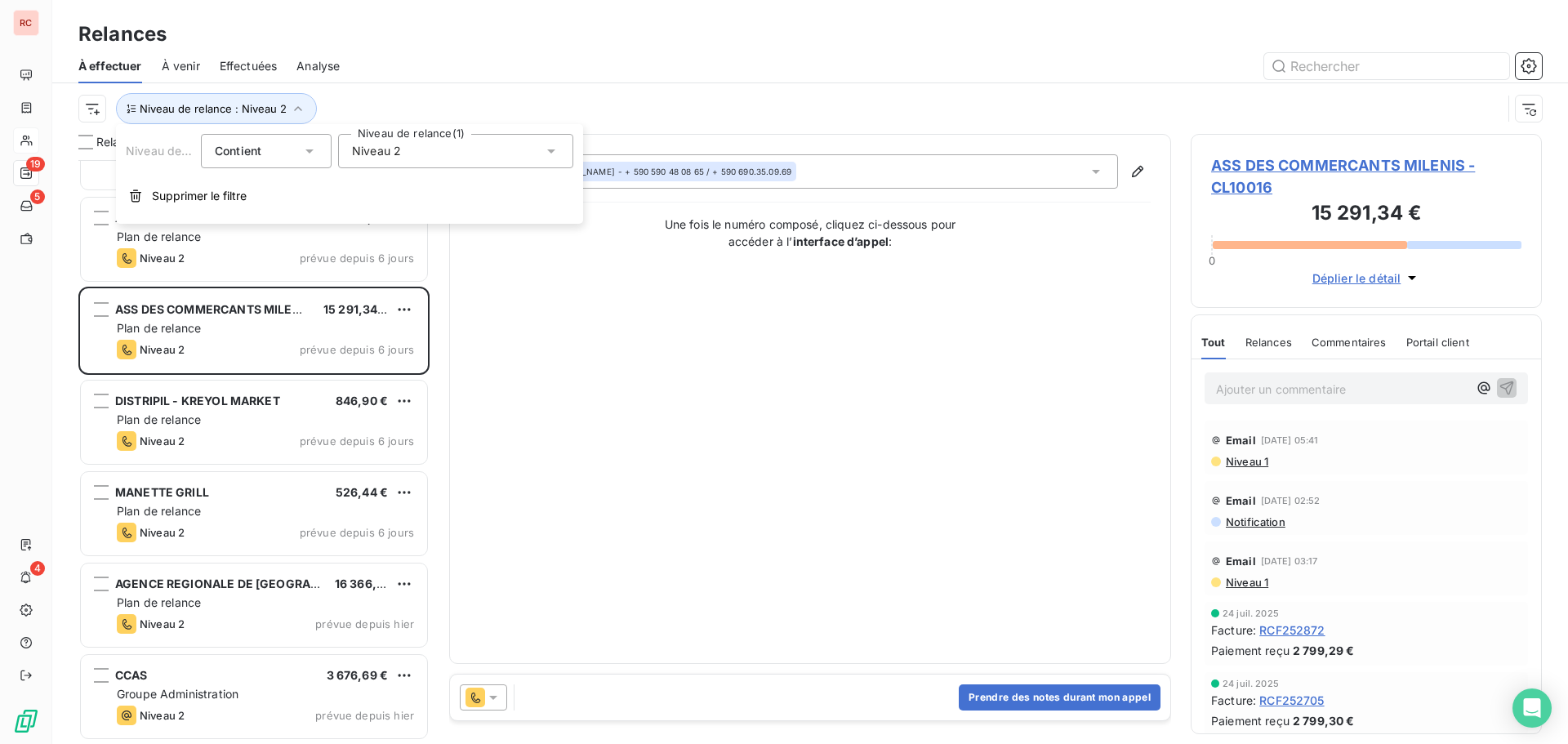
click at [463, 147] on div "Niveau 2" at bounding box center [456, 151] width 235 height 34
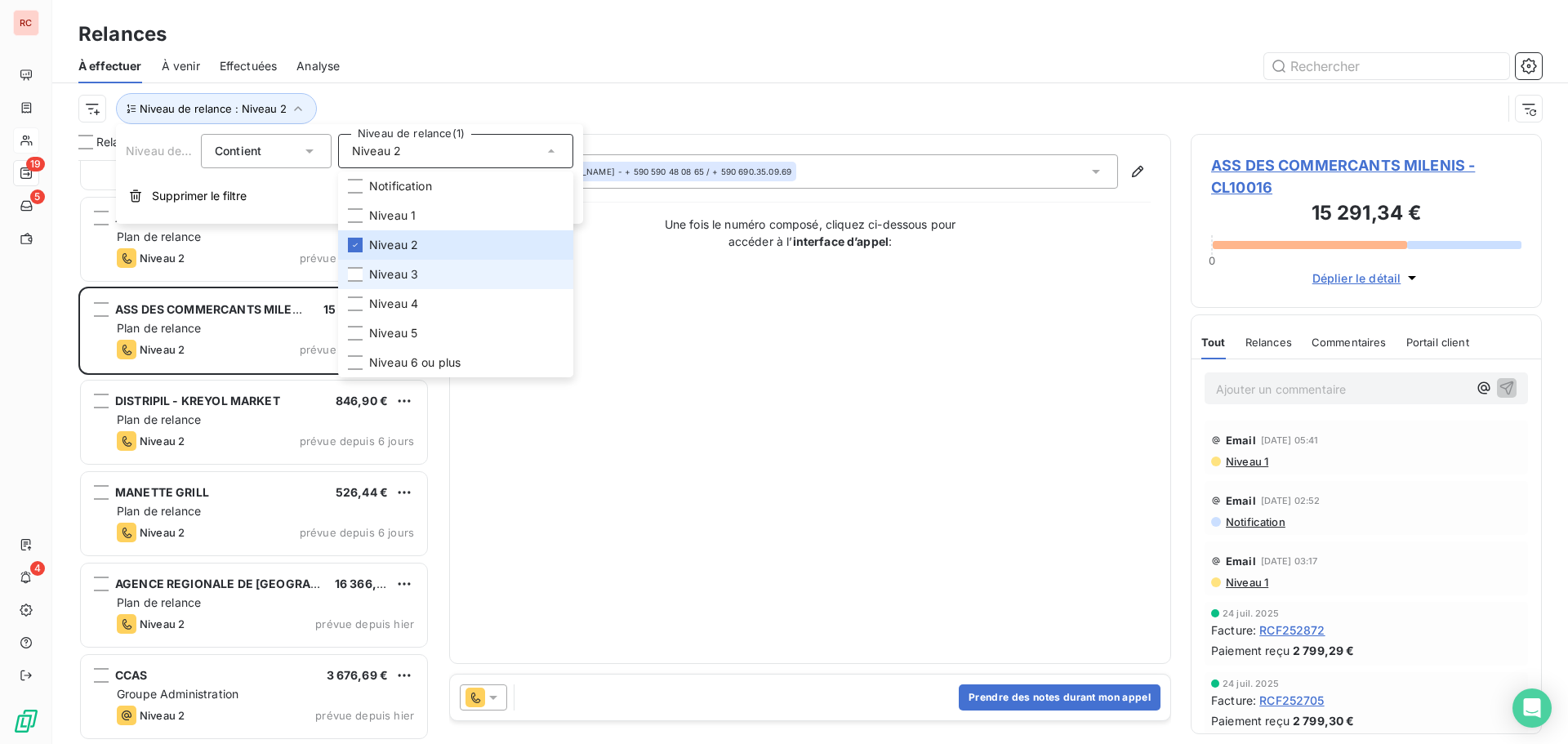
click at [394, 278] on span "Niveau 3" at bounding box center [394, 274] width 49 height 16
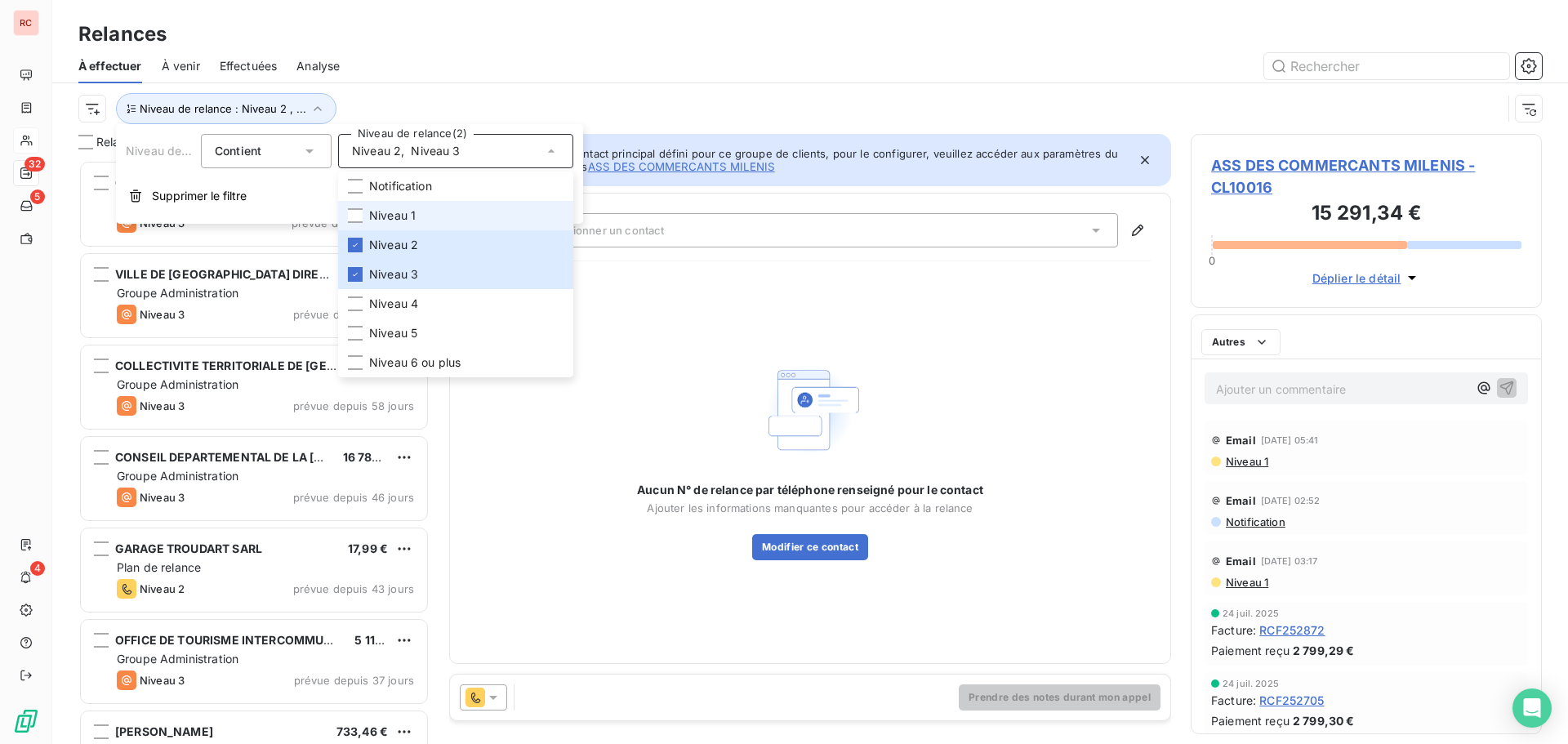
scroll to position [572, 339]
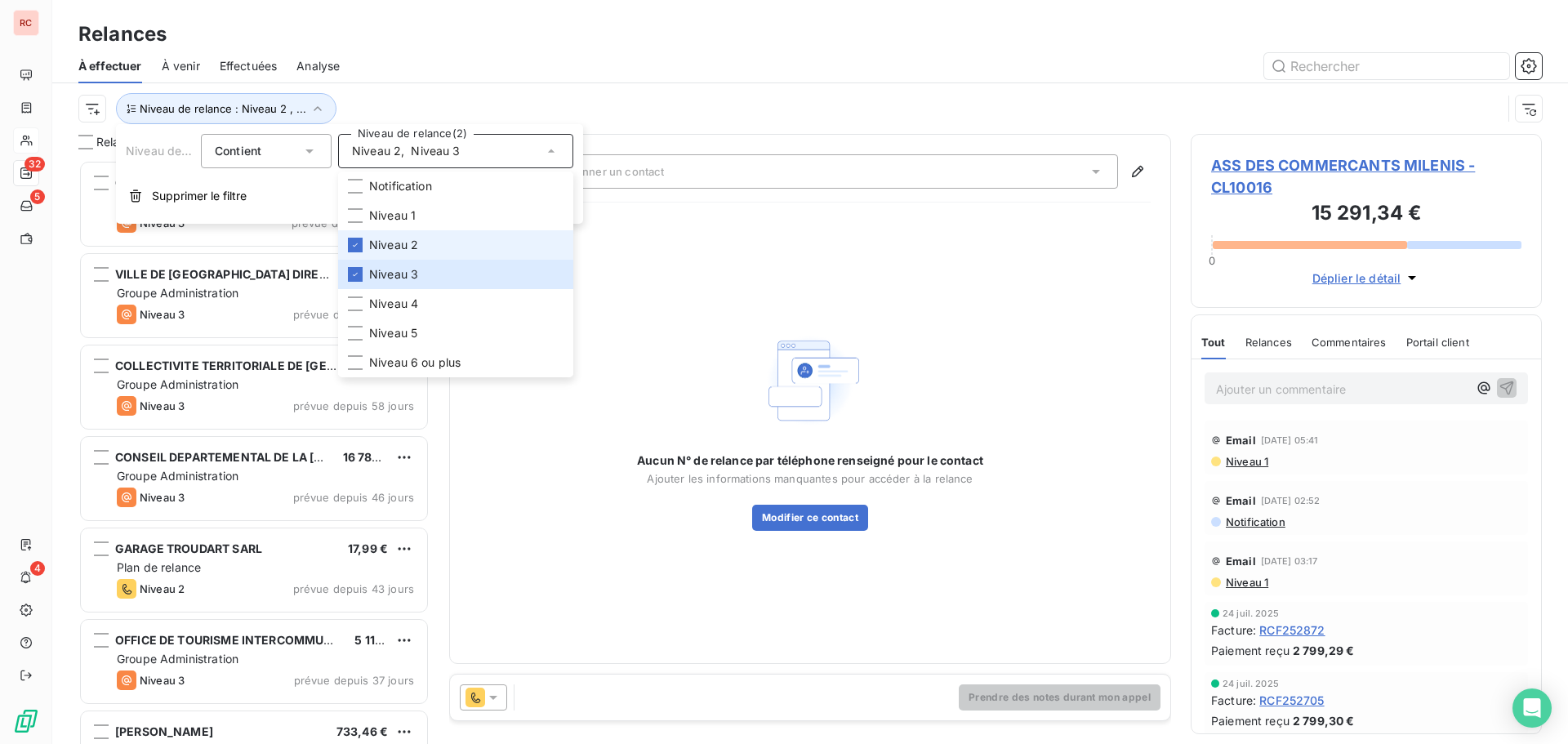
click at [386, 243] on span "Niveau 2" at bounding box center [394, 245] width 49 height 16
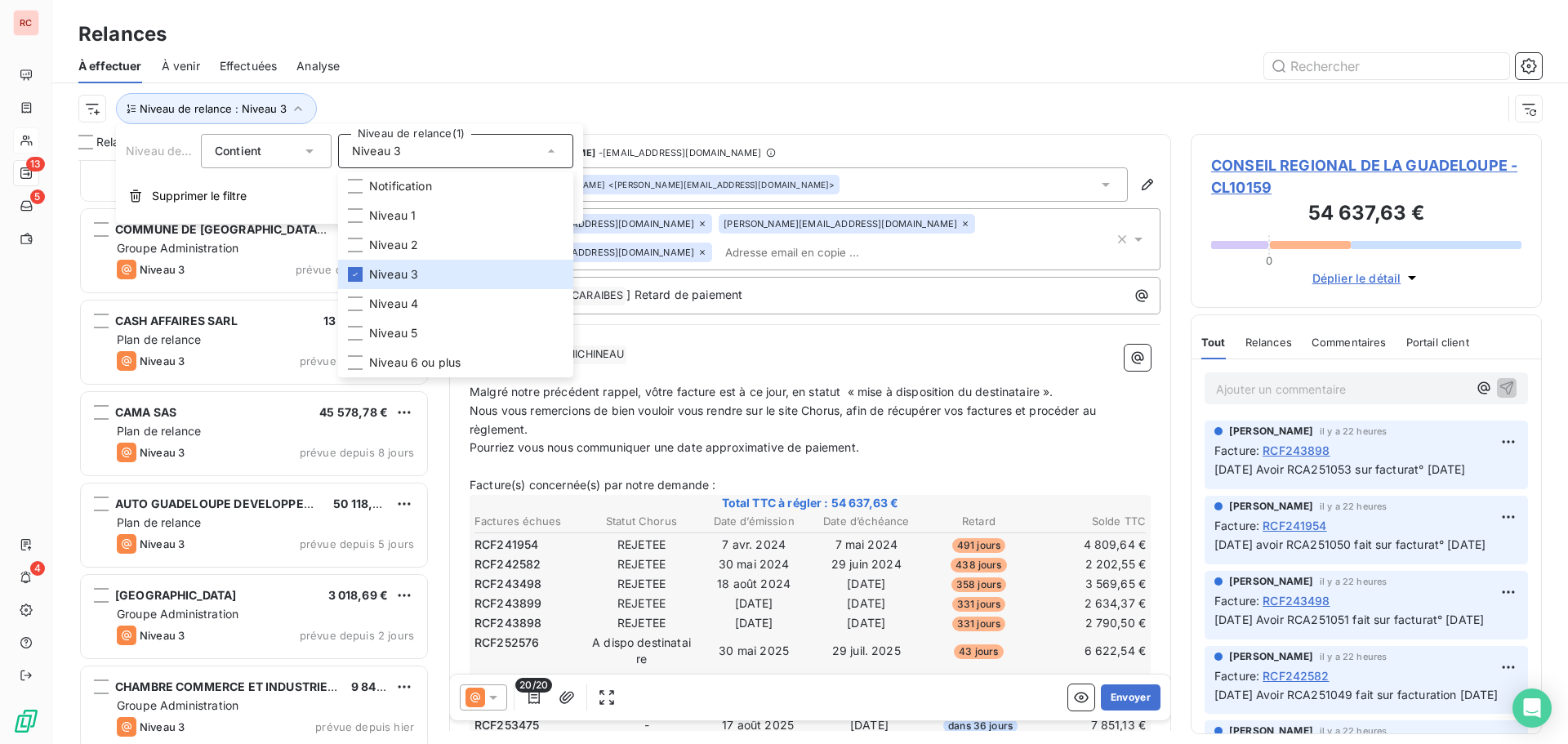
scroll to position [606, 0]
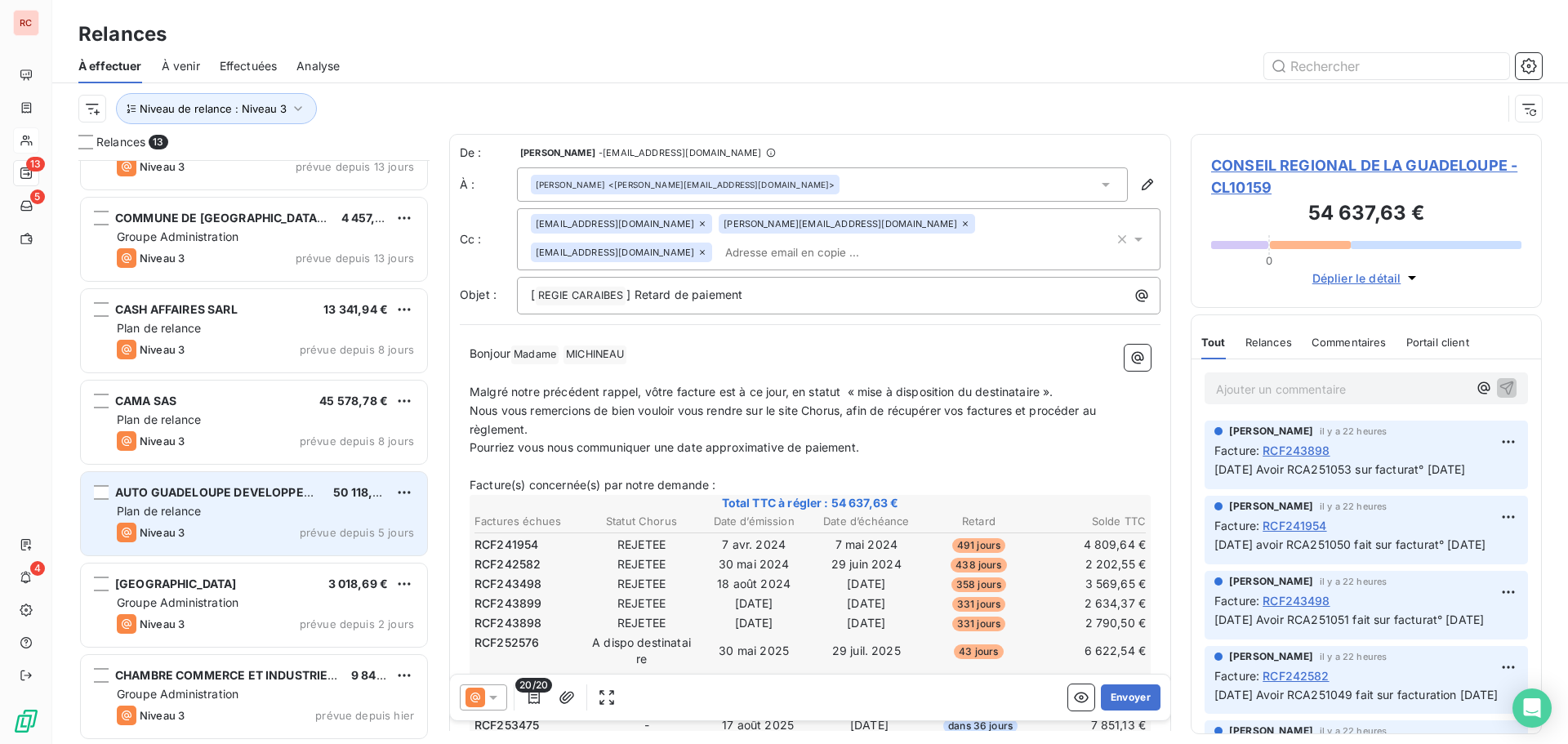
click at [236, 511] on div "Plan de relance" at bounding box center [265, 511] width 297 height 16
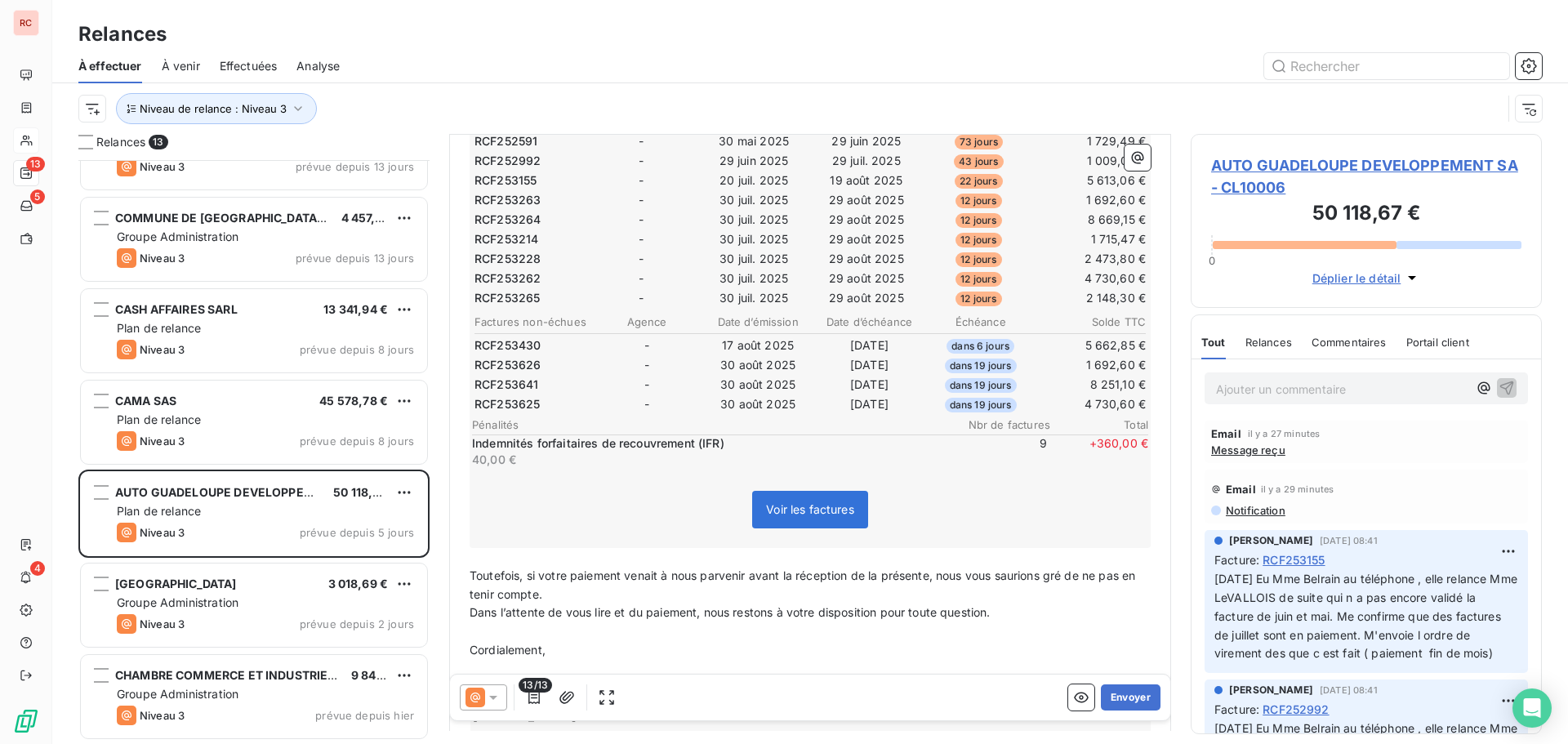
click at [1258, 453] on span "Message reçu" at bounding box center [1249, 449] width 75 height 13
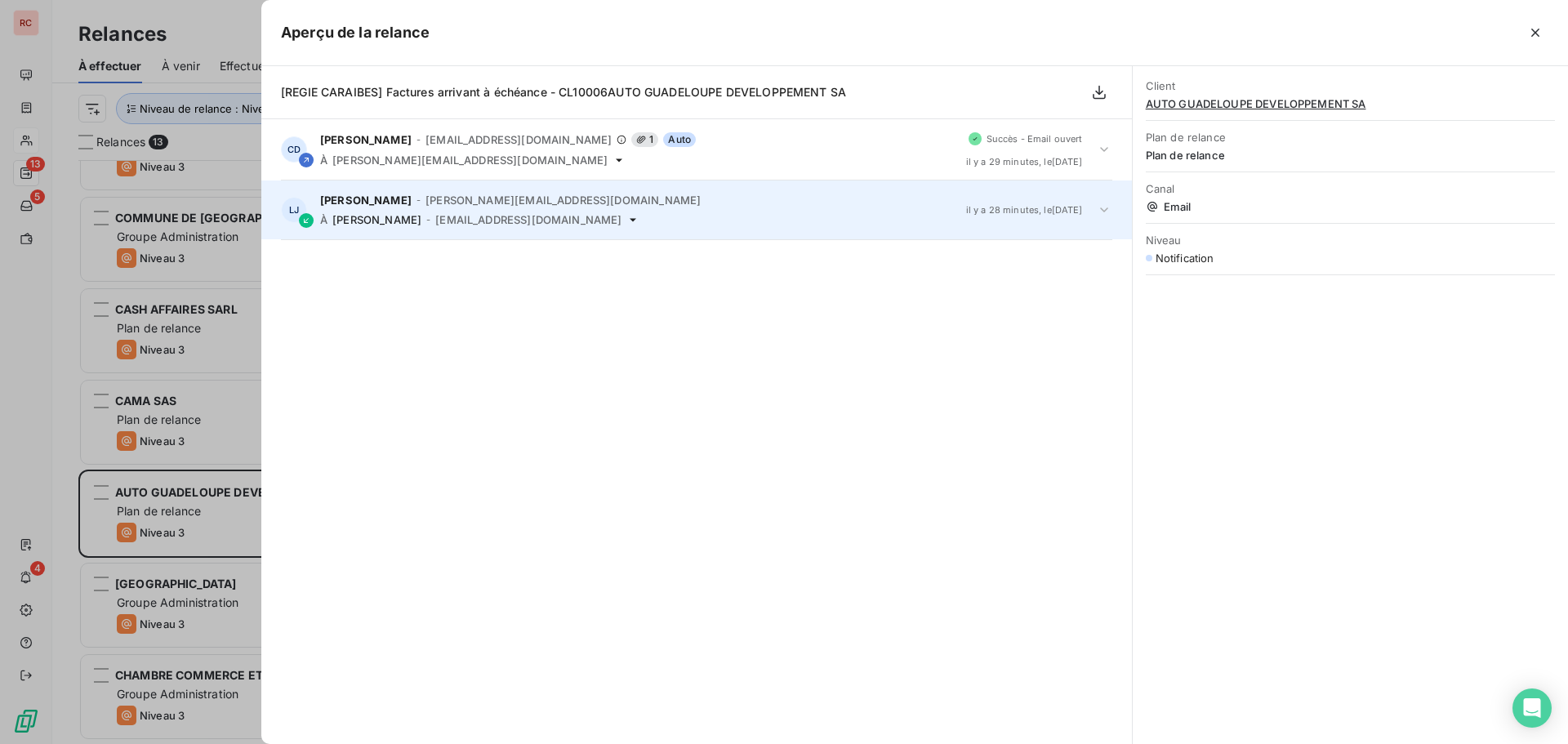
click at [1110, 212] on icon at bounding box center [1104, 209] width 16 height 16
click at [1090, 208] on div "LJ LEVALOIS Jessica - jessica.levalois@loret.net À Claire DELAERE - cdelaere@rc…" at bounding box center [696, 209] width 871 height 58
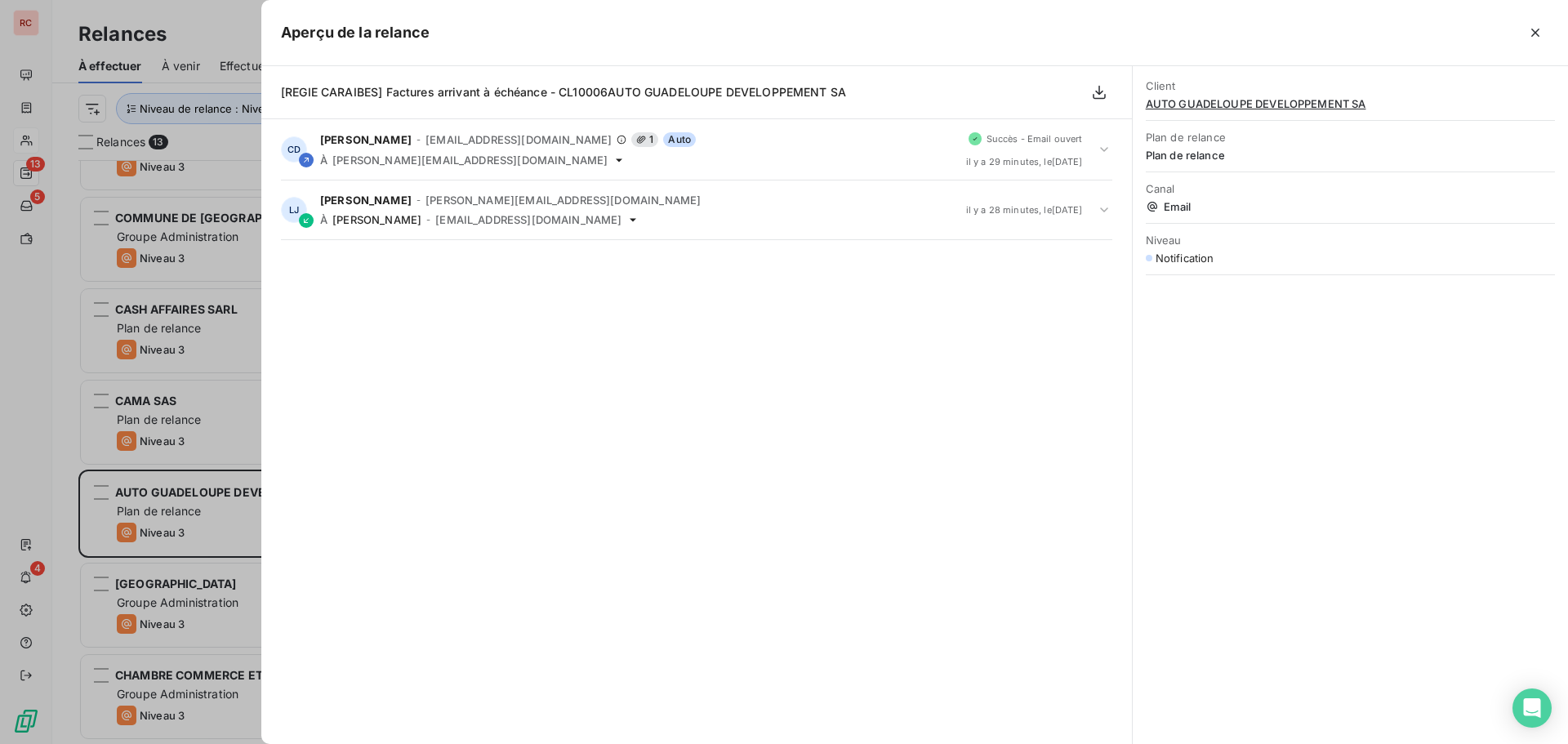
click at [1102, 214] on icon at bounding box center [1104, 209] width 16 height 16
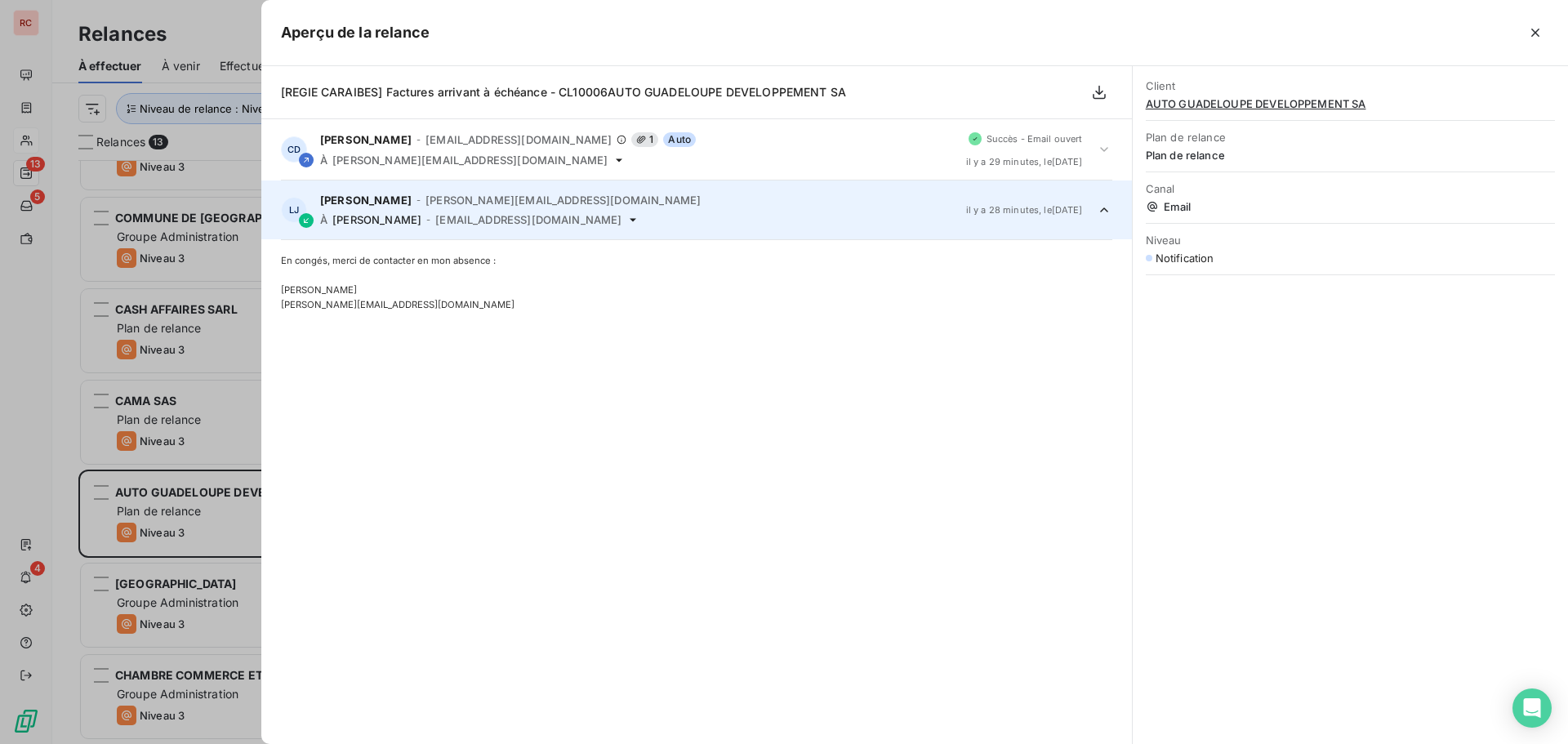
click at [1102, 214] on icon at bounding box center [1104, 209] width 16 height 16
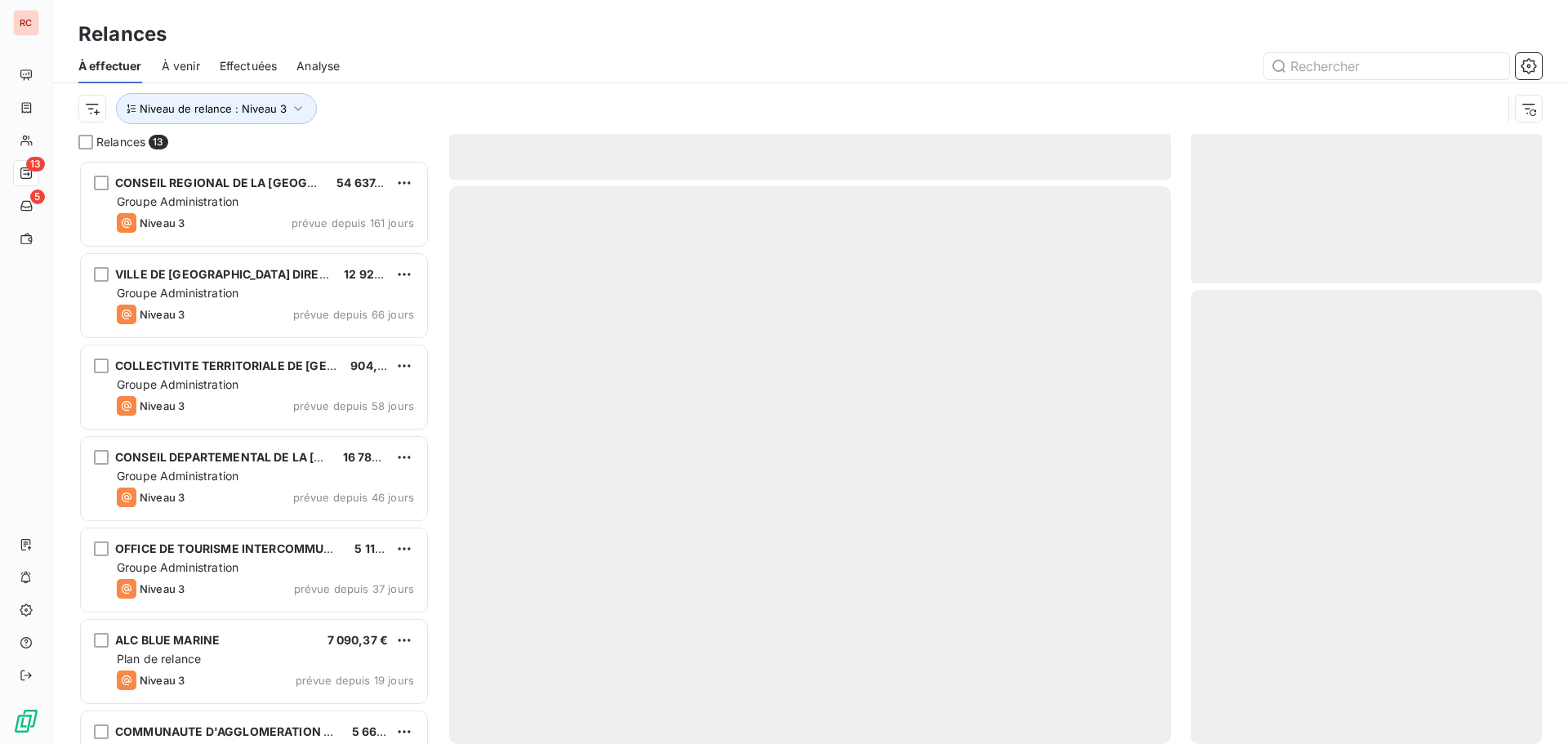
scroll to position [572, 339]
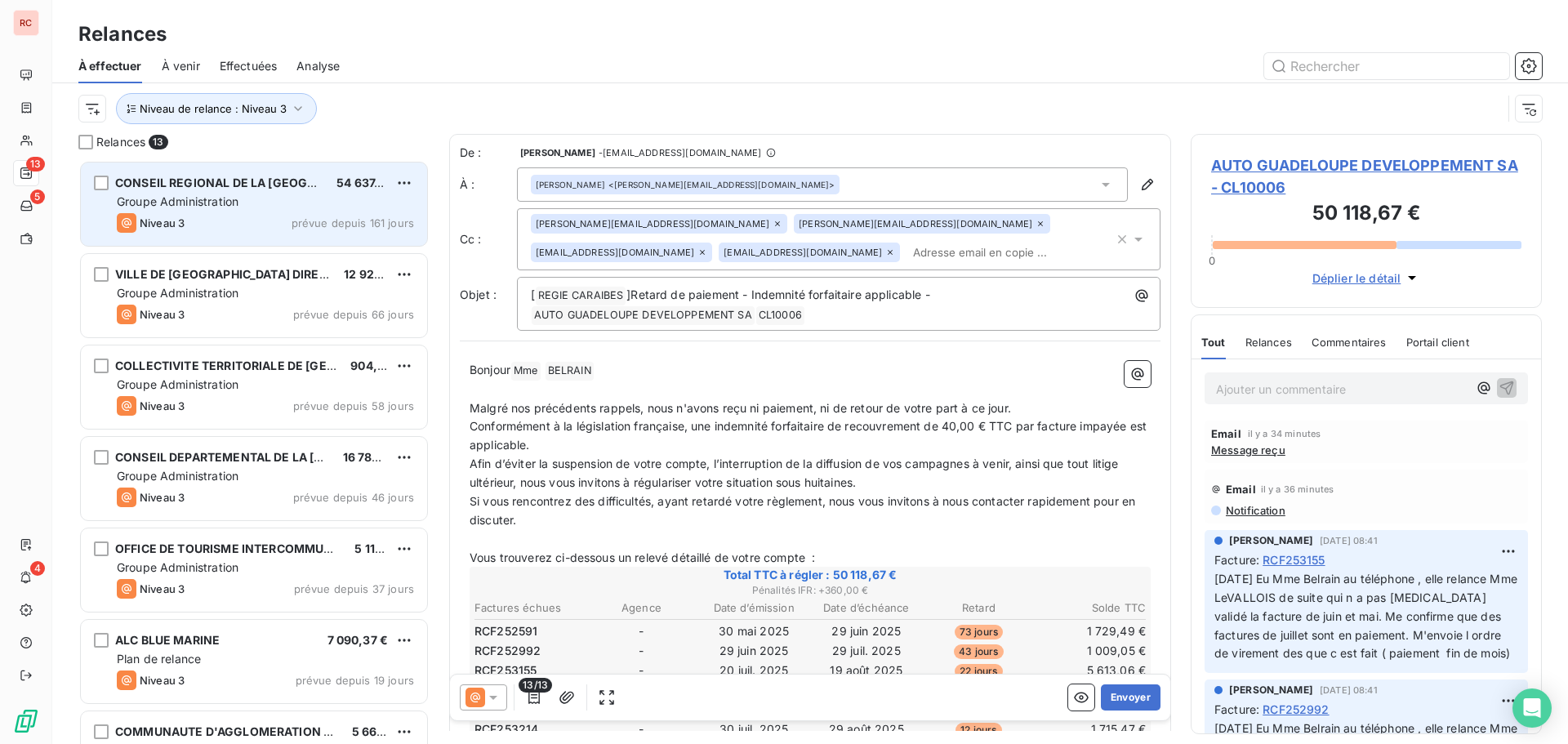
click at [256, 219] on div "Niveau 3 prévue depuis 161 jours" at bounding box center [265, 223] width 297 height 19
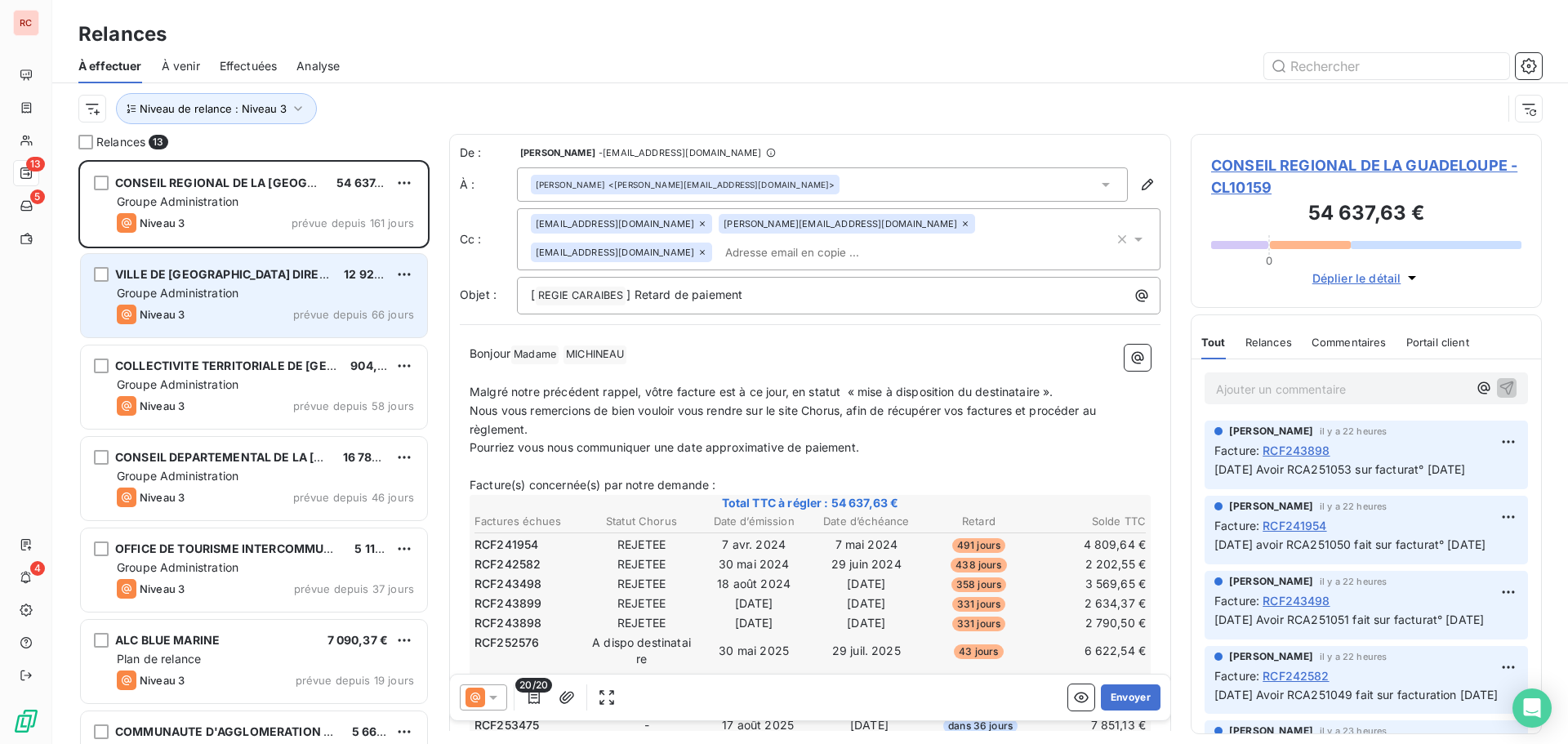
click at [232, 291] on span "Groupe Administration" at bounding box center [178, 292] width 122 height 14
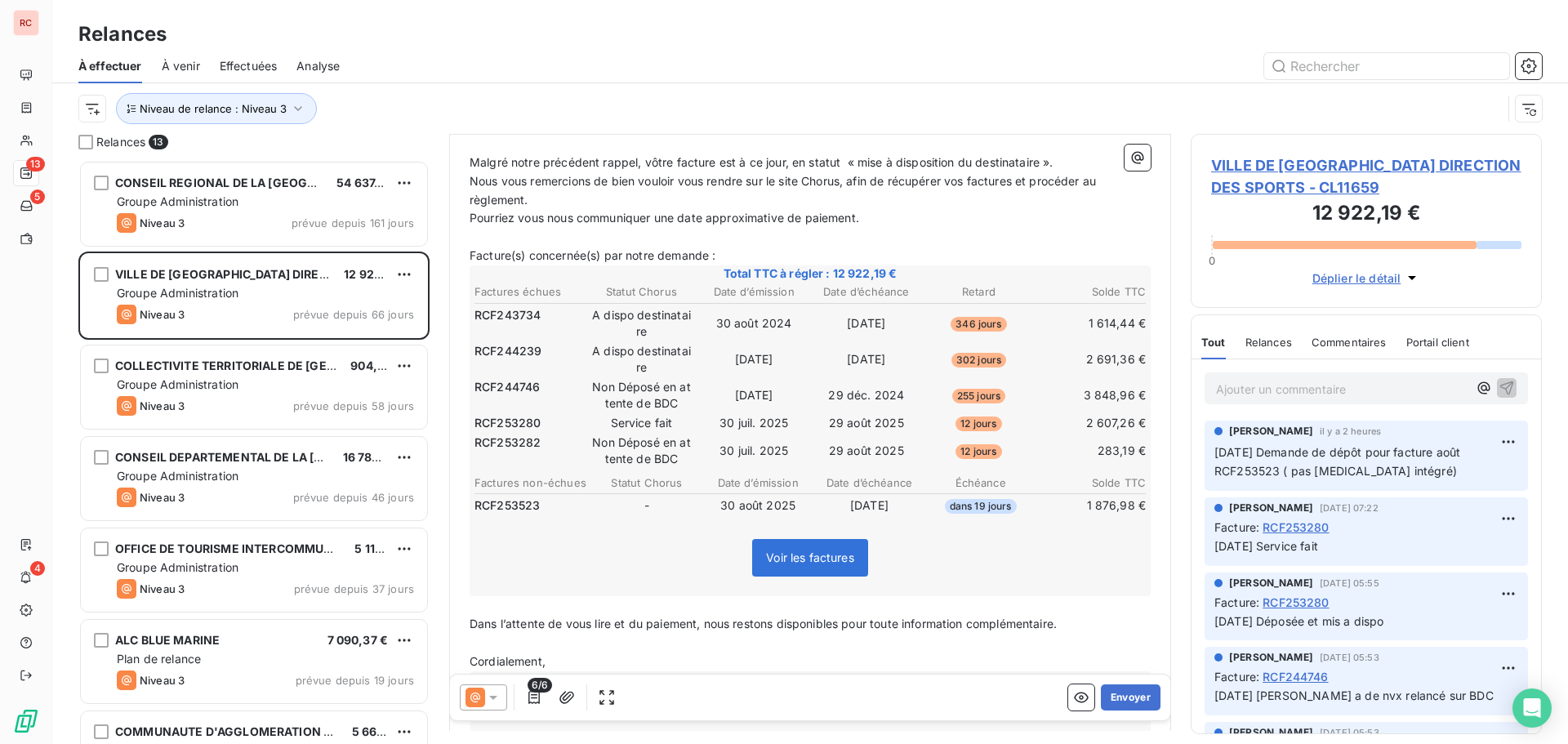
scroll to position [246, 0]
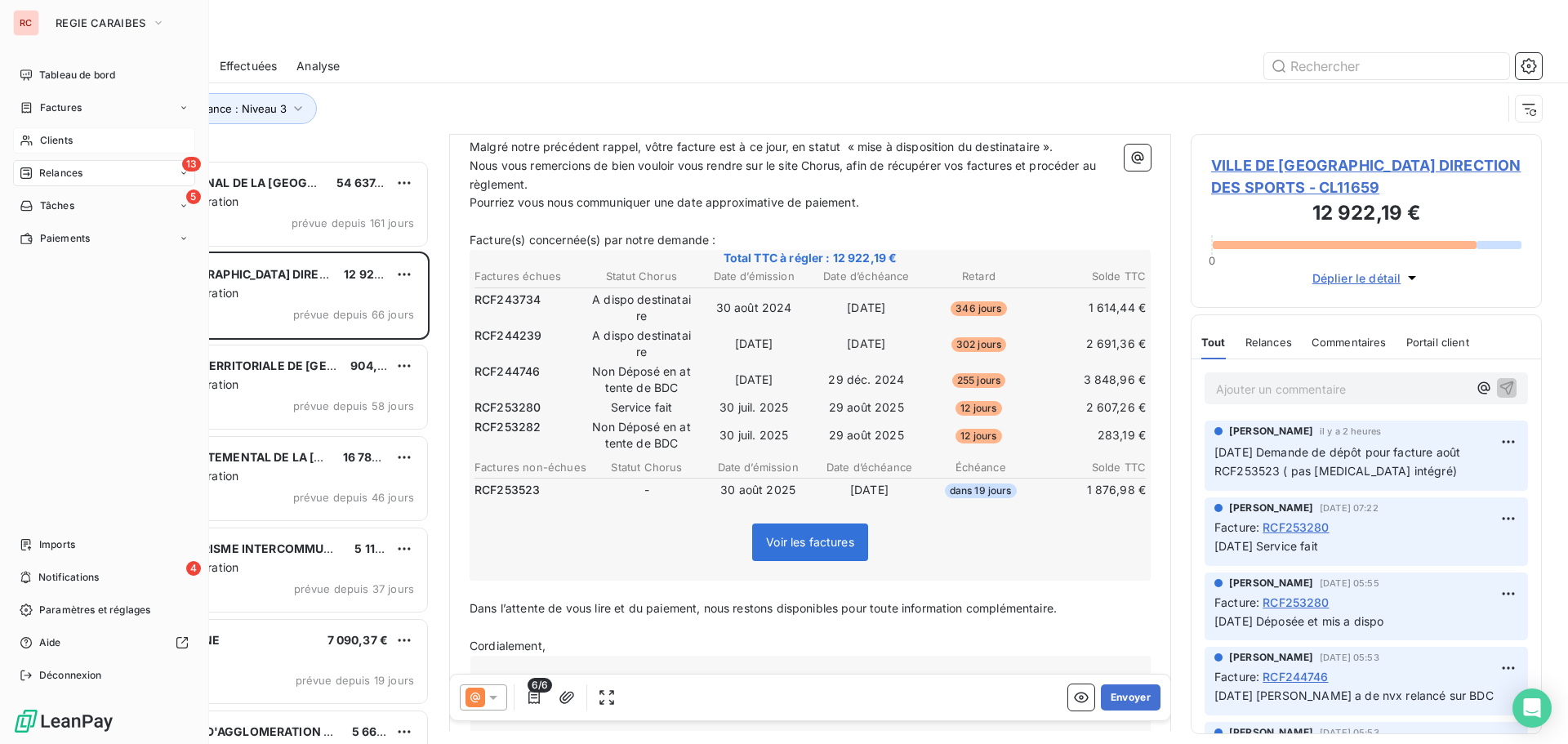
click at [46, 144] on span "Clients" at bounding box center [56, 140] width 33 height 14
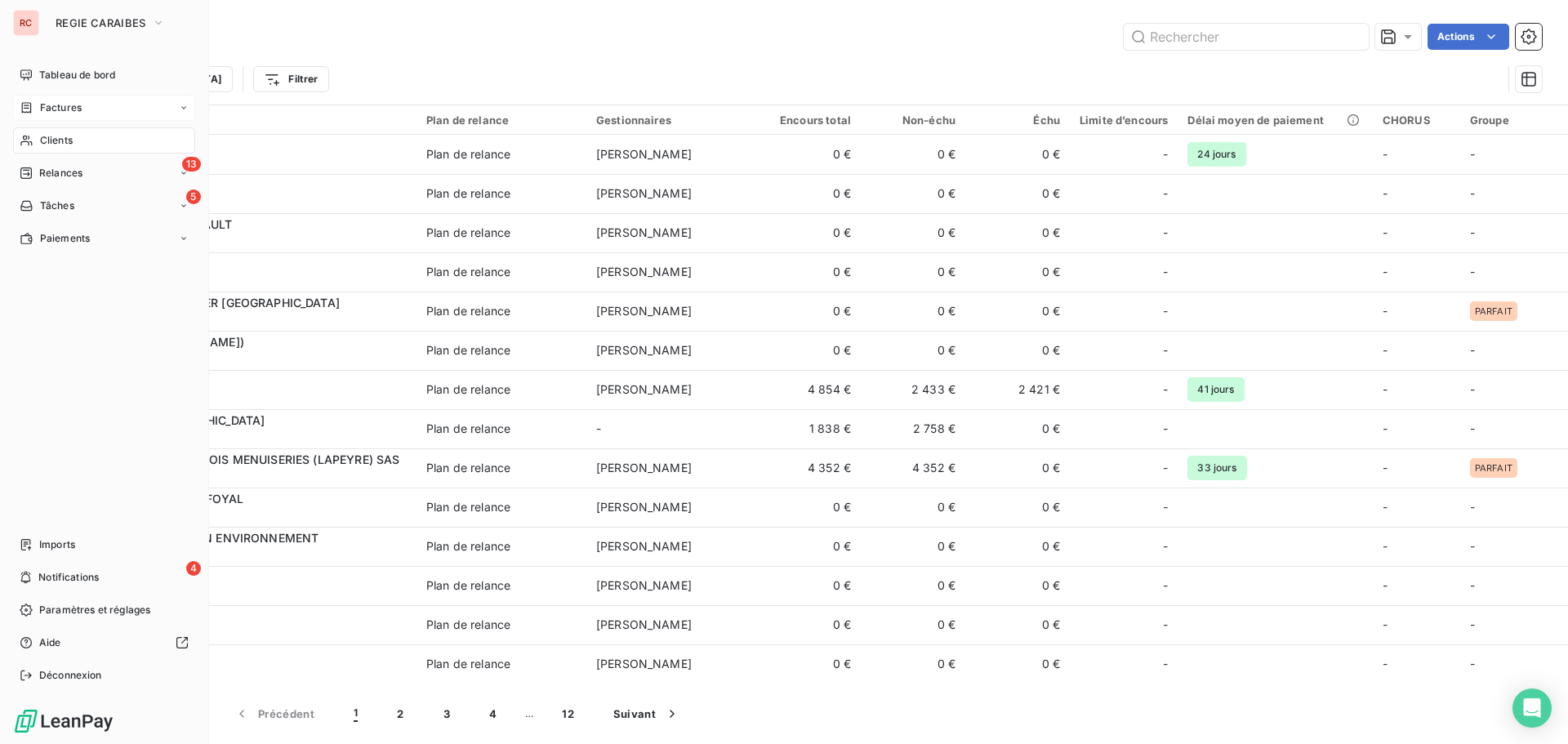
click at [42, 113] on span "Factures" at bounding box center [60, 108] width 42 height 14
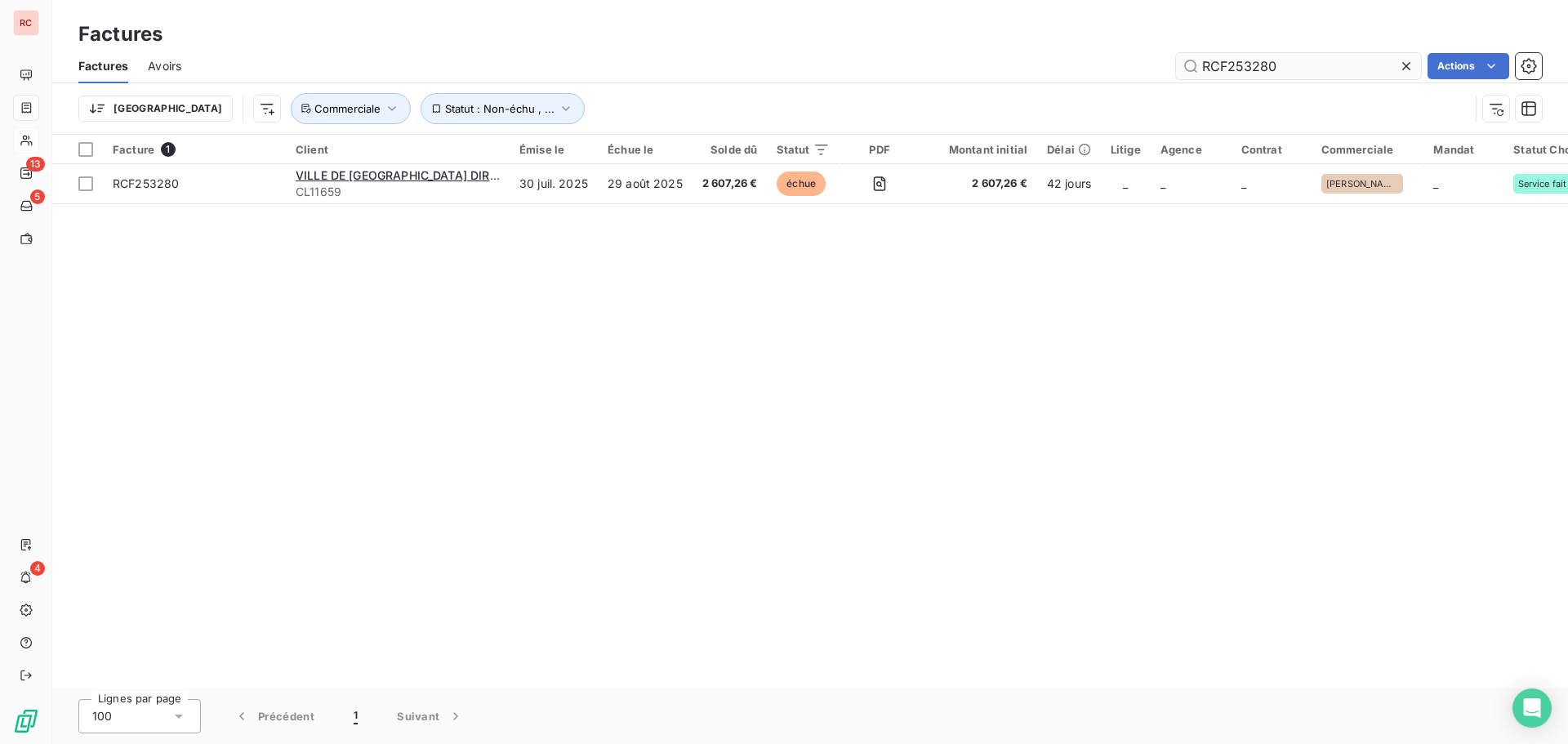
drag, startPoint x: 1286, startPoint y: 65, endPoint x: 1241, endPoint y: 71, distance: 45.4
click at [1241, 71] on input "RCF253280" at bounding box center [1298, 66] width 245 height 26
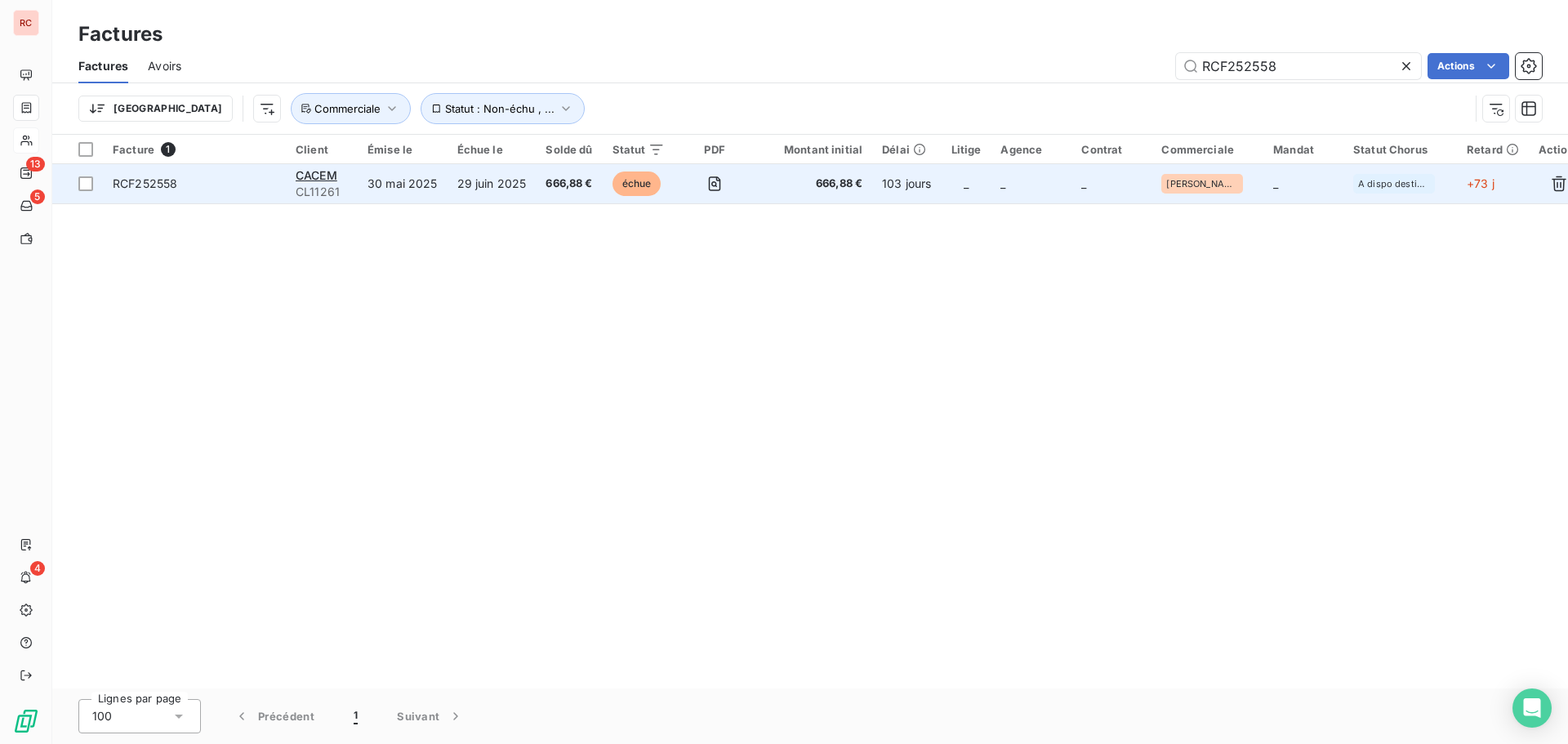
type input "RCF252558"
click at [447, 174] on td "29 juin 2025" at bounding box center [491, 184] width 89 height 39
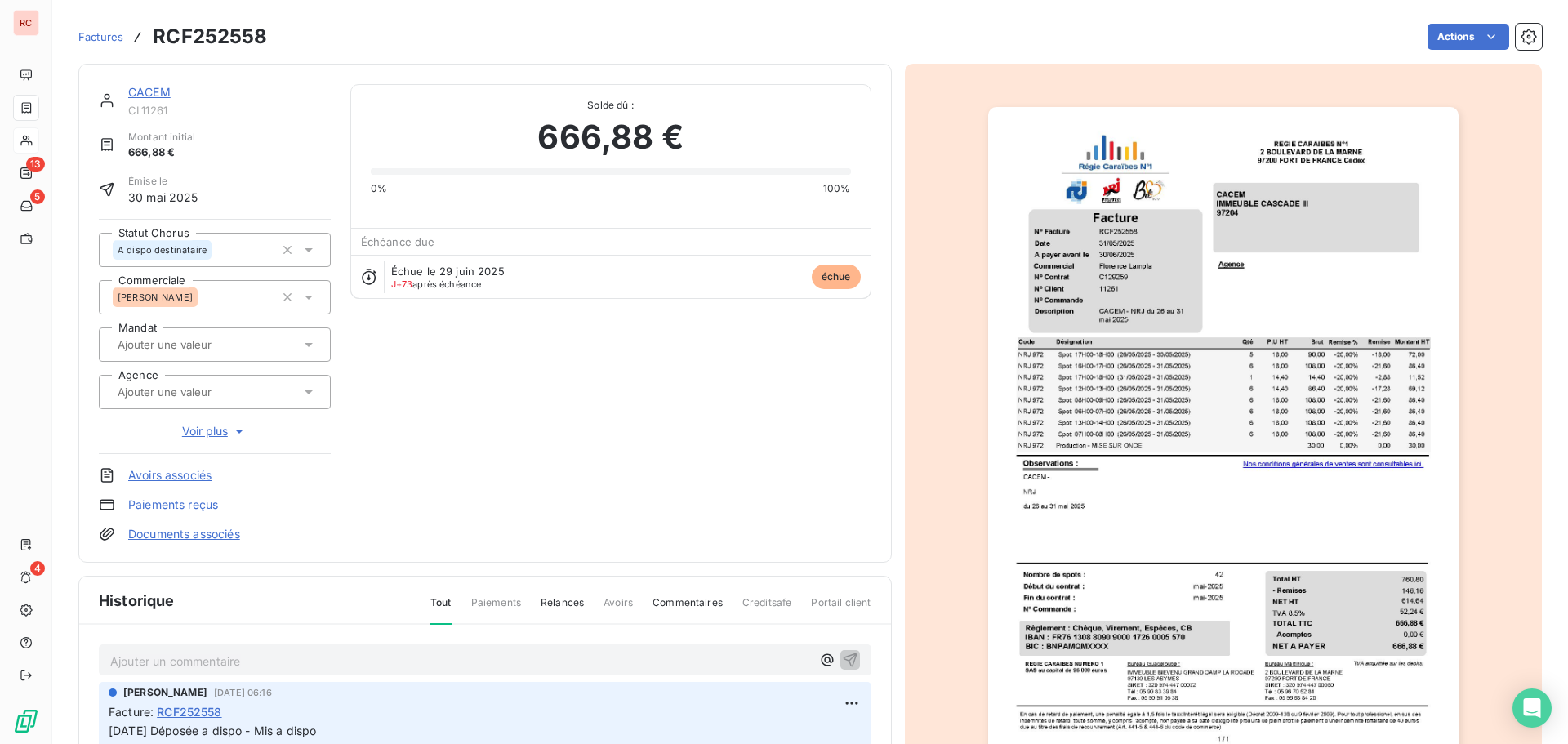
click at [313, 252] on icon at bounding box center [308, 249] width 16 height 16
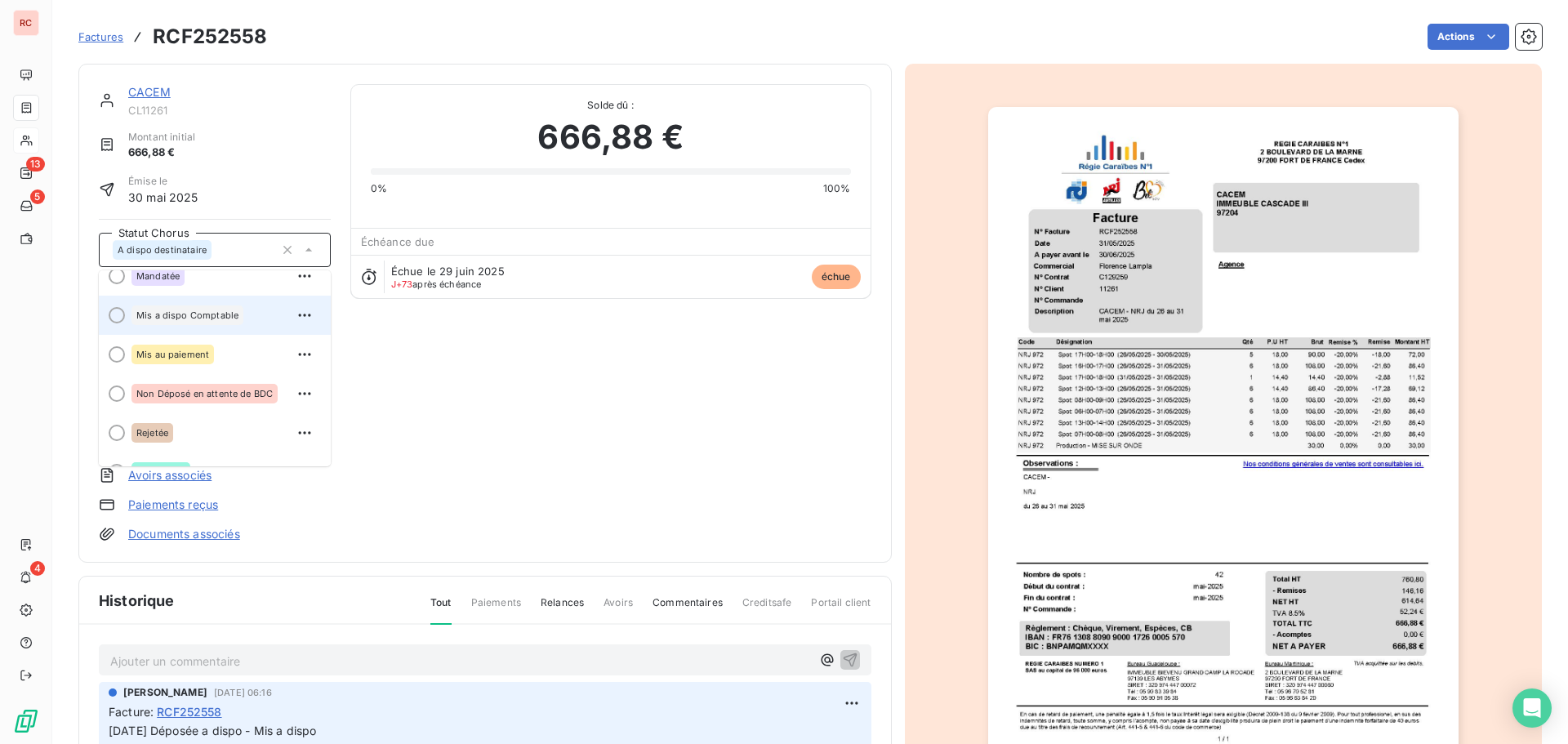
scroll to position [164, 0]
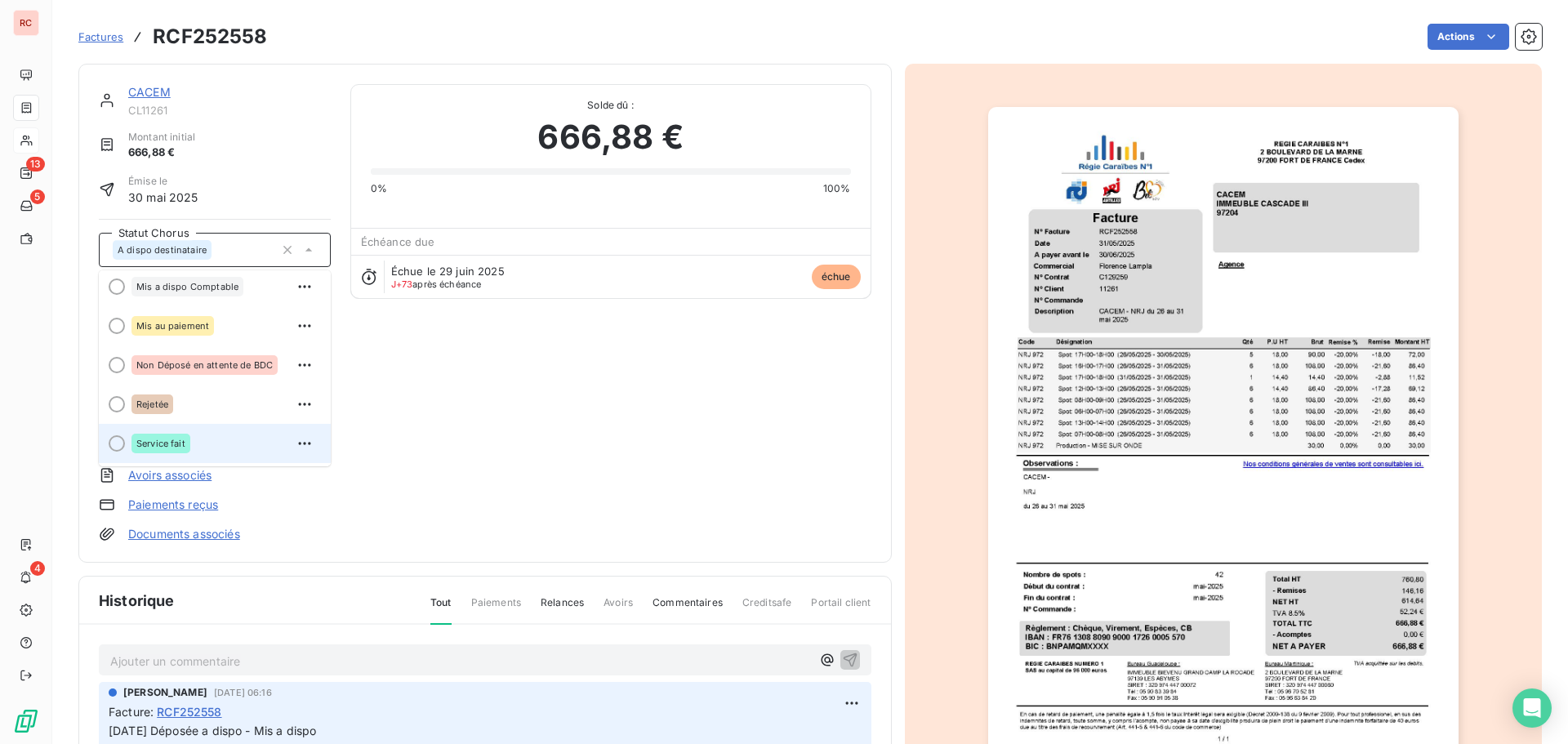
click at [169, 445] on span "Service fait" at bounding box center [161, 444] width 49 height 10
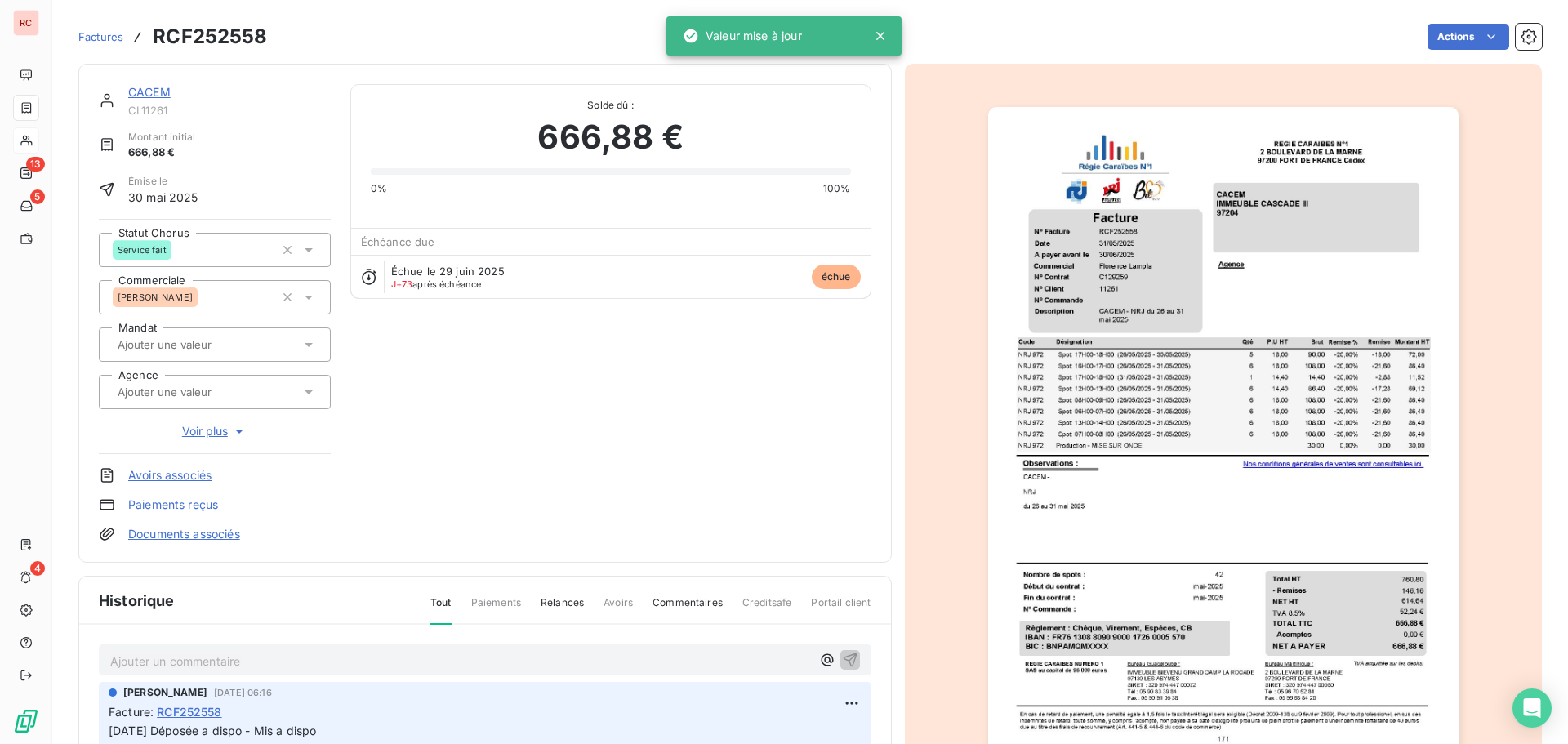
click at [120, 666] on p "Ajouter un commentaire ﻿" at bounding box center [460, 661] width 701 height 20
click at [124, 664] on p "Ajouter un commentaire ﻿" at bounding box center [460, 661] width 701 height 20
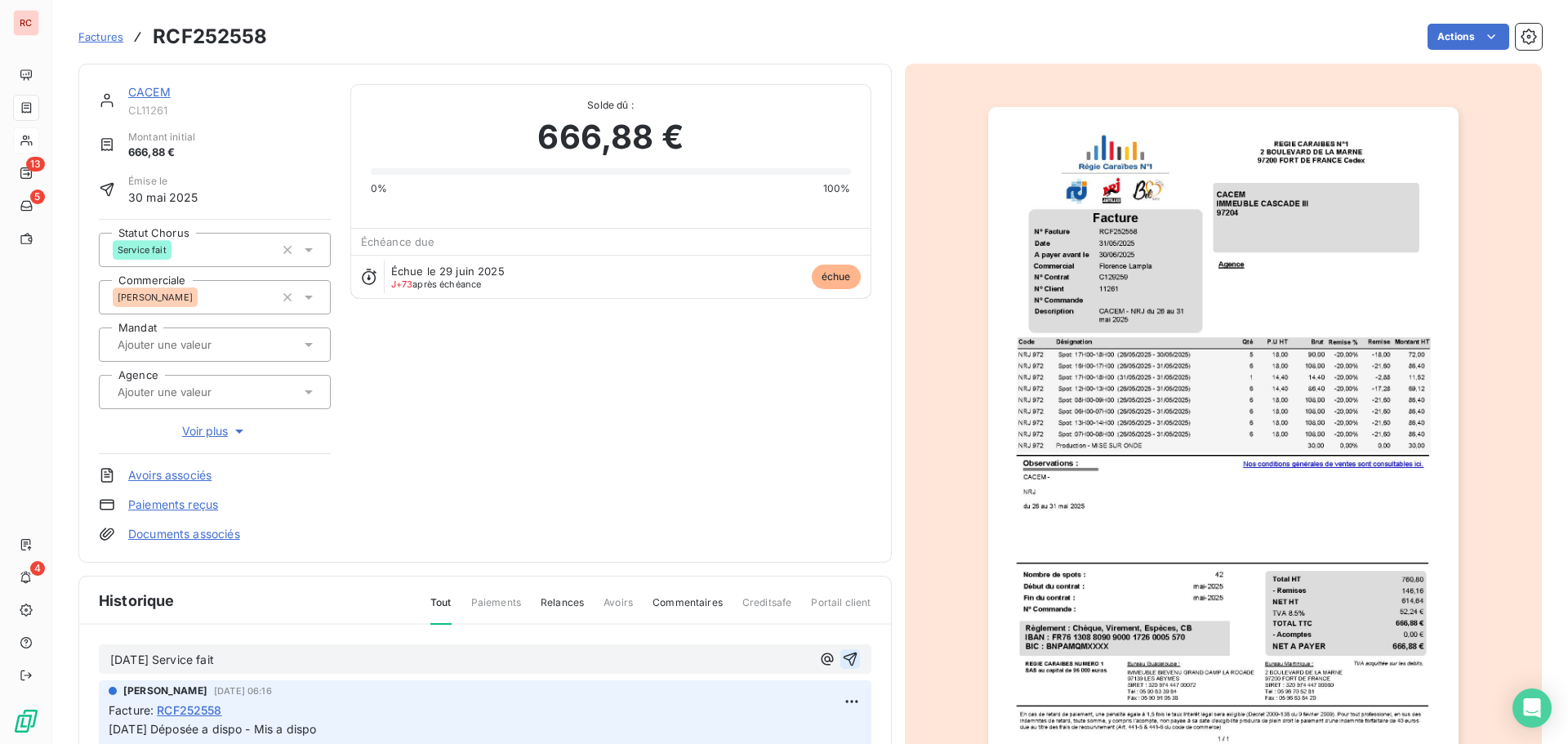
click at [840, 650] on button "button" at bounding box center [850, 658] width 19 height 19
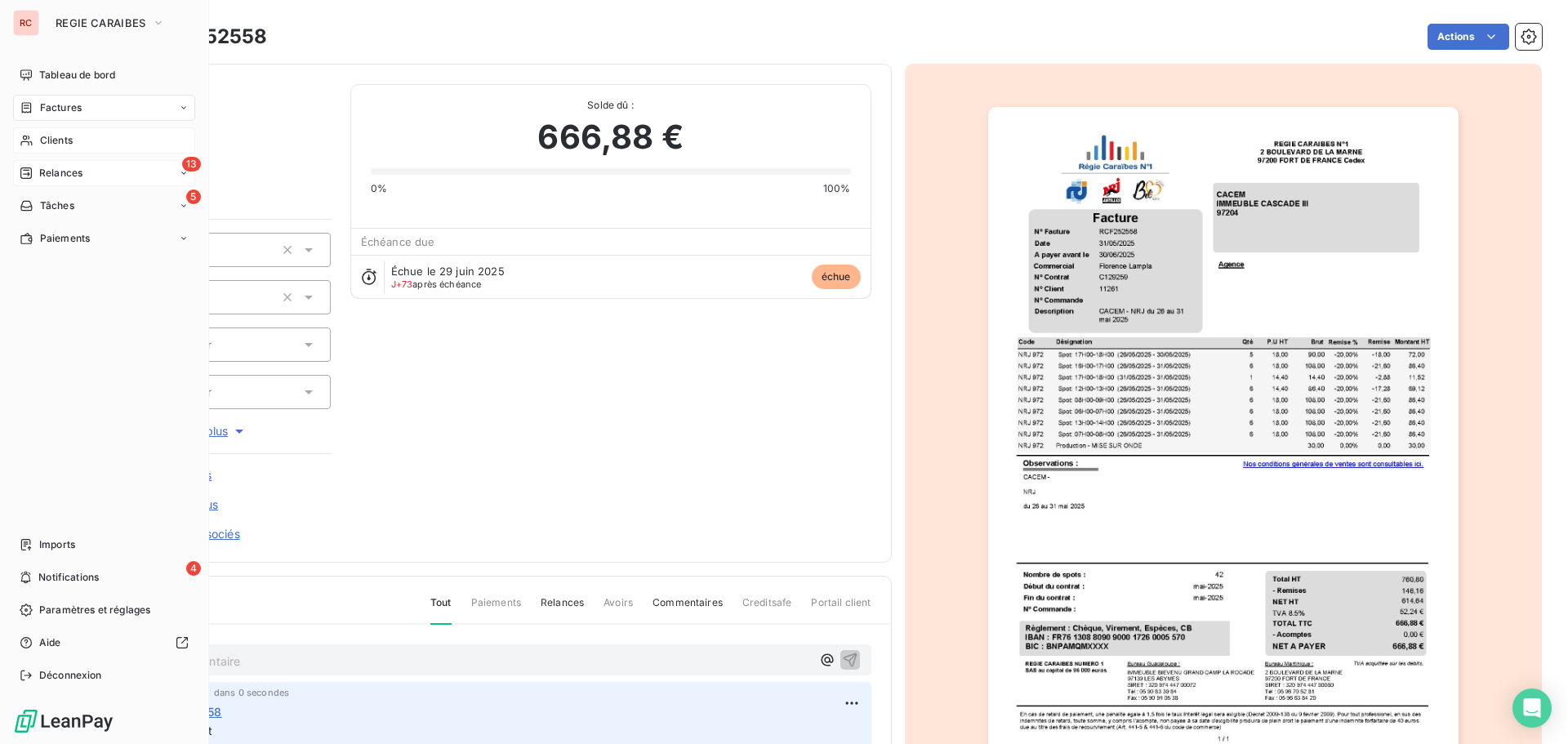
click at [41, 176] on span "Relances" at bounding box center [60, 173] width 43 height 14
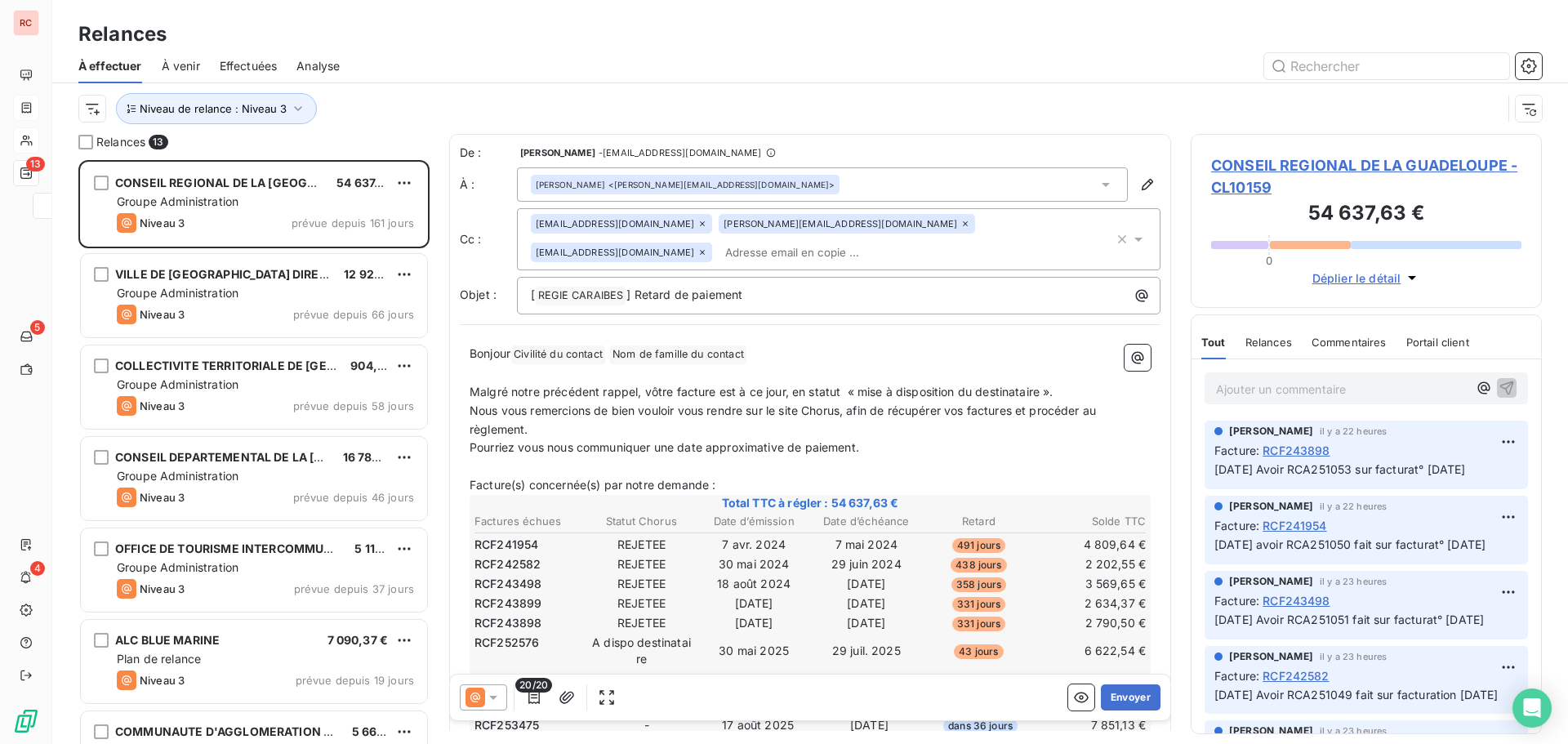
scroll to position [572, 339]
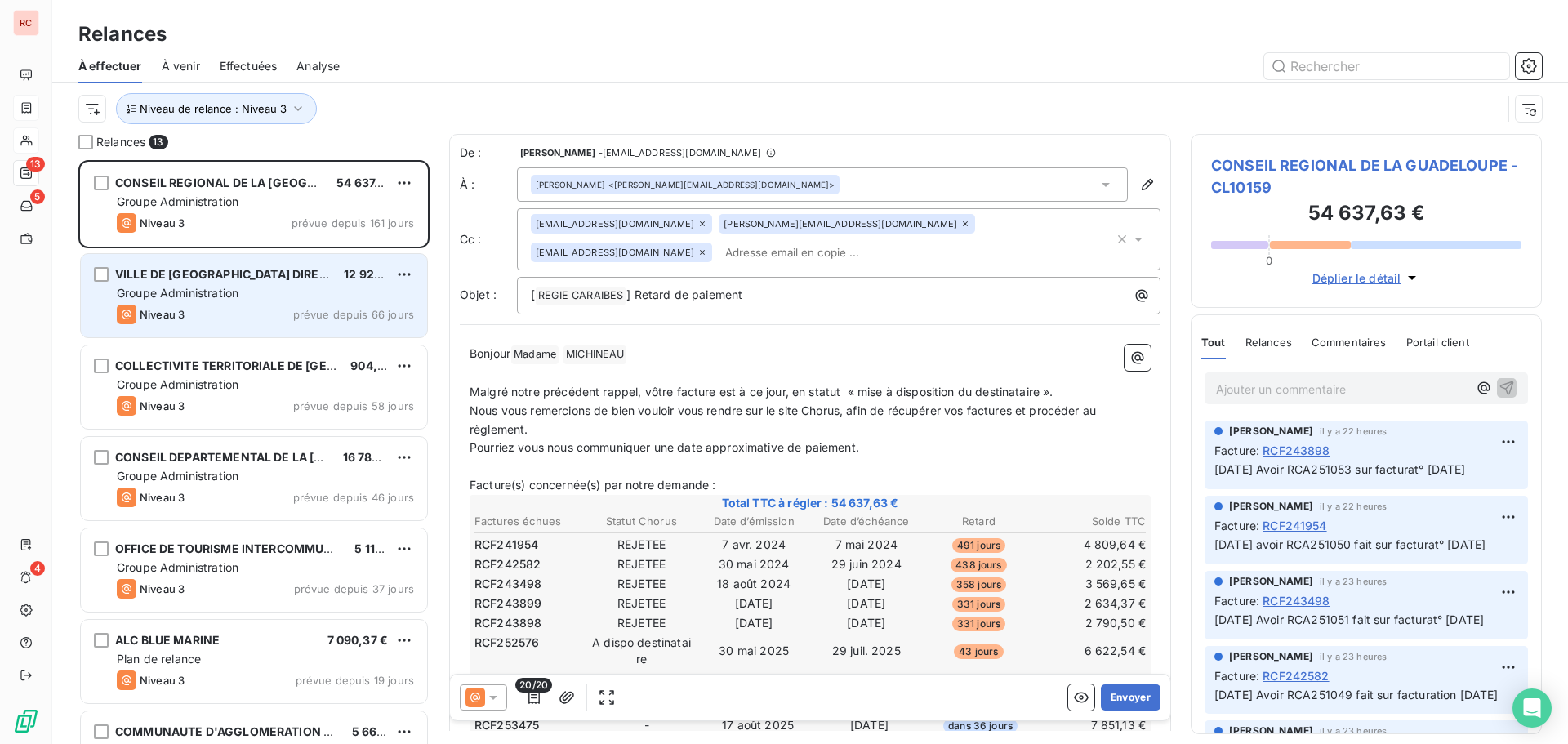
click at [216, 312] on div "Niveau 3 prévue depuis 66 jours" at bounding box center [265, 314] width 297 height 19
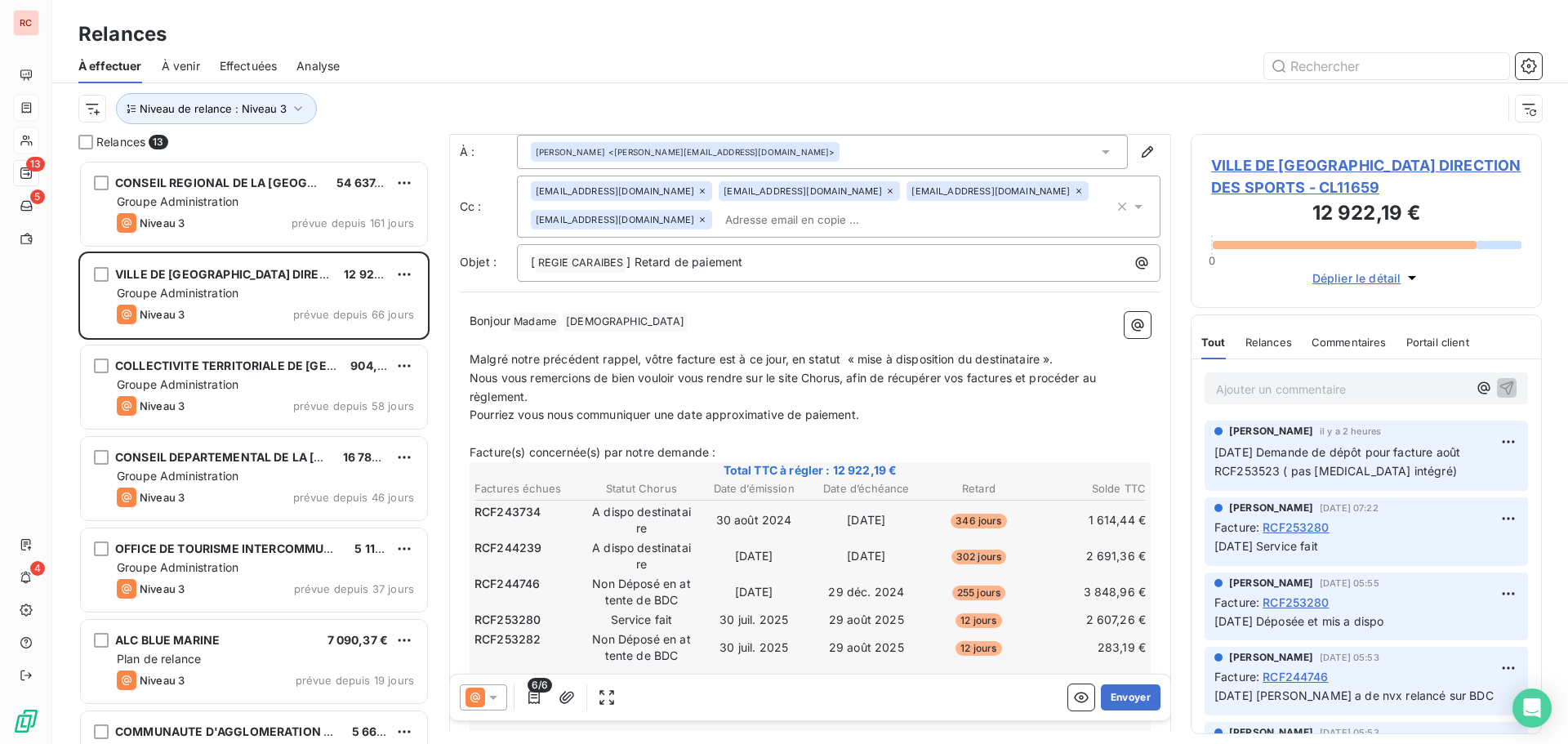
scroll to position [164, 0]
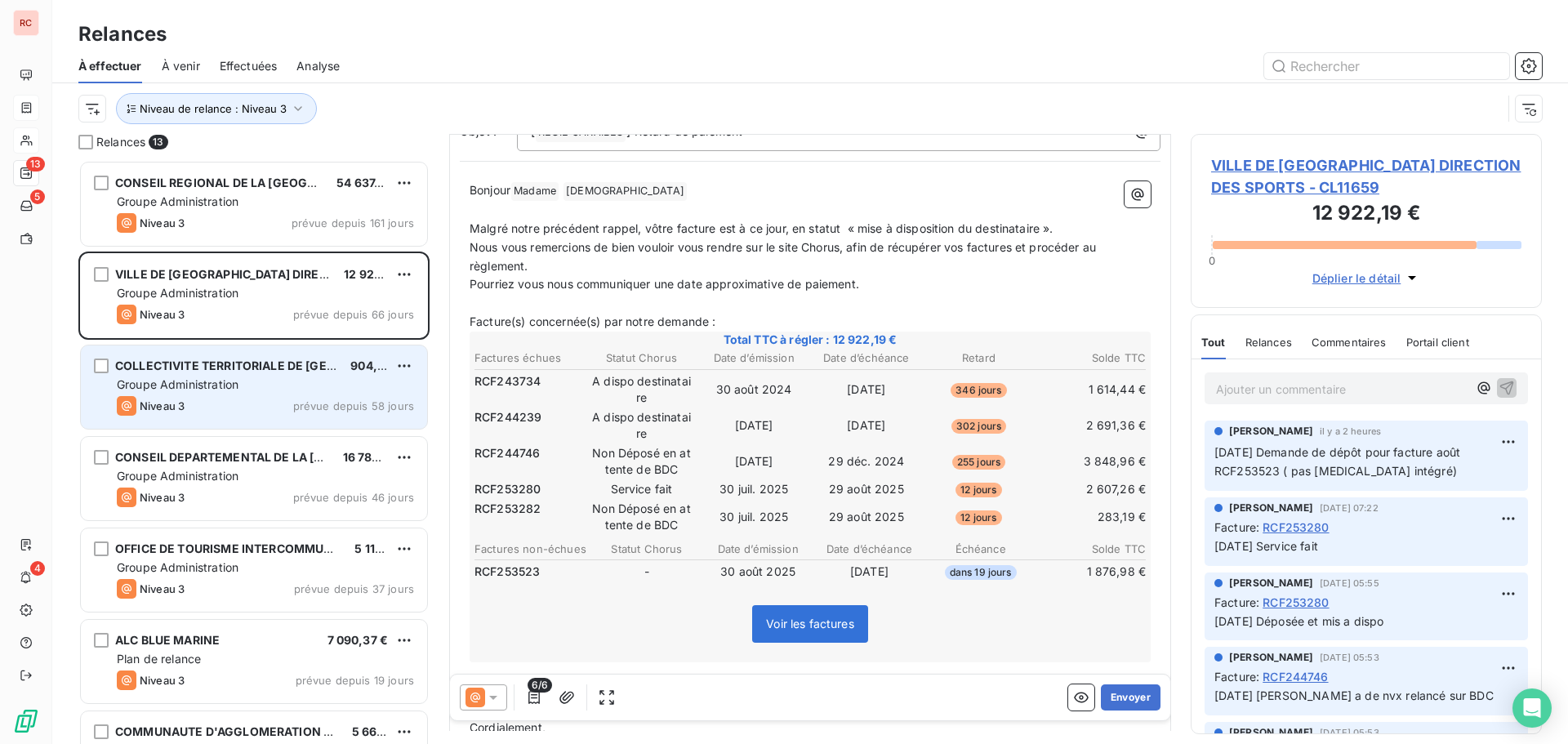
click at [202, 414] on div "Niveau 3 prévue depuis 58 jours" at bounding box center [265, 406] width 297 height 19
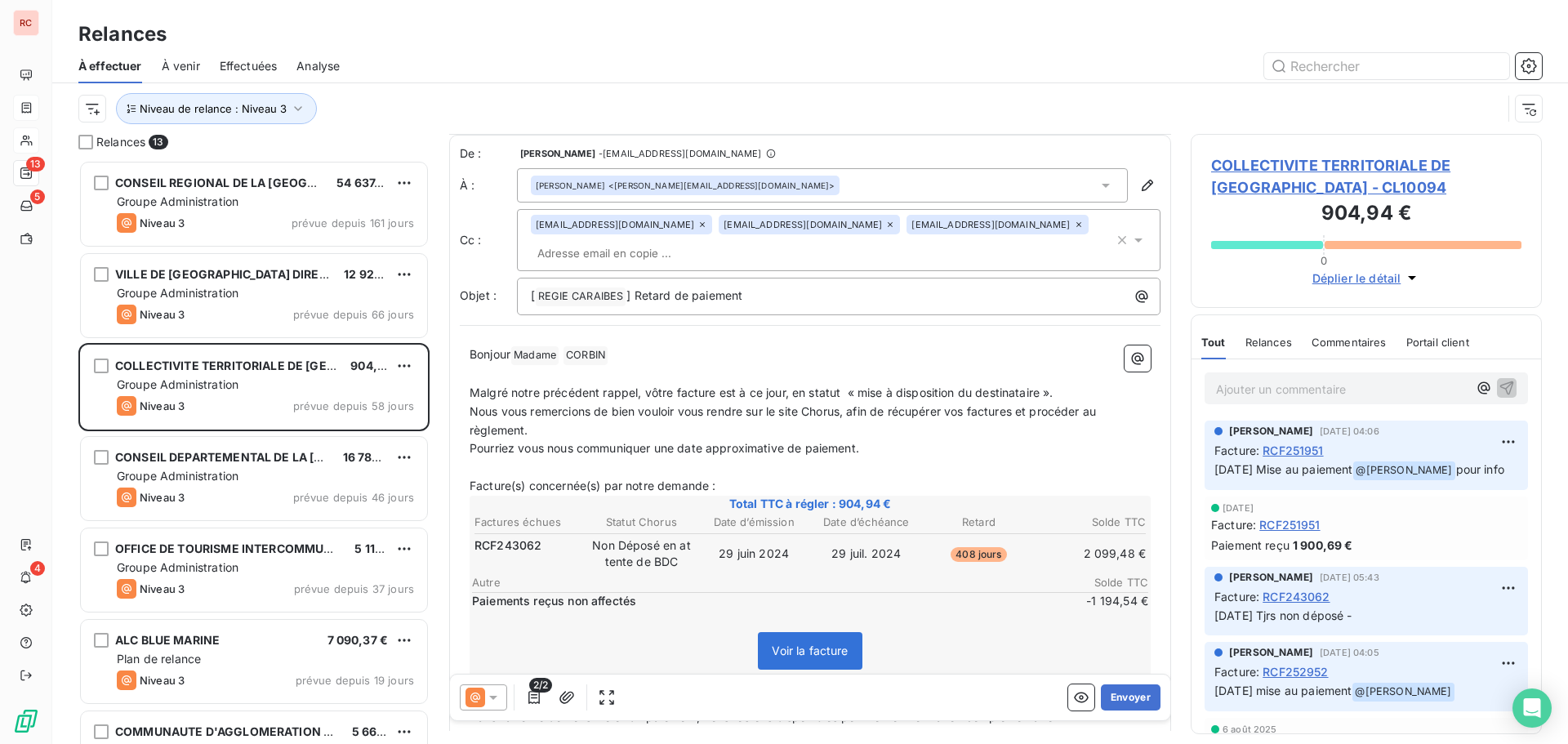
scroll to position [82, 0]
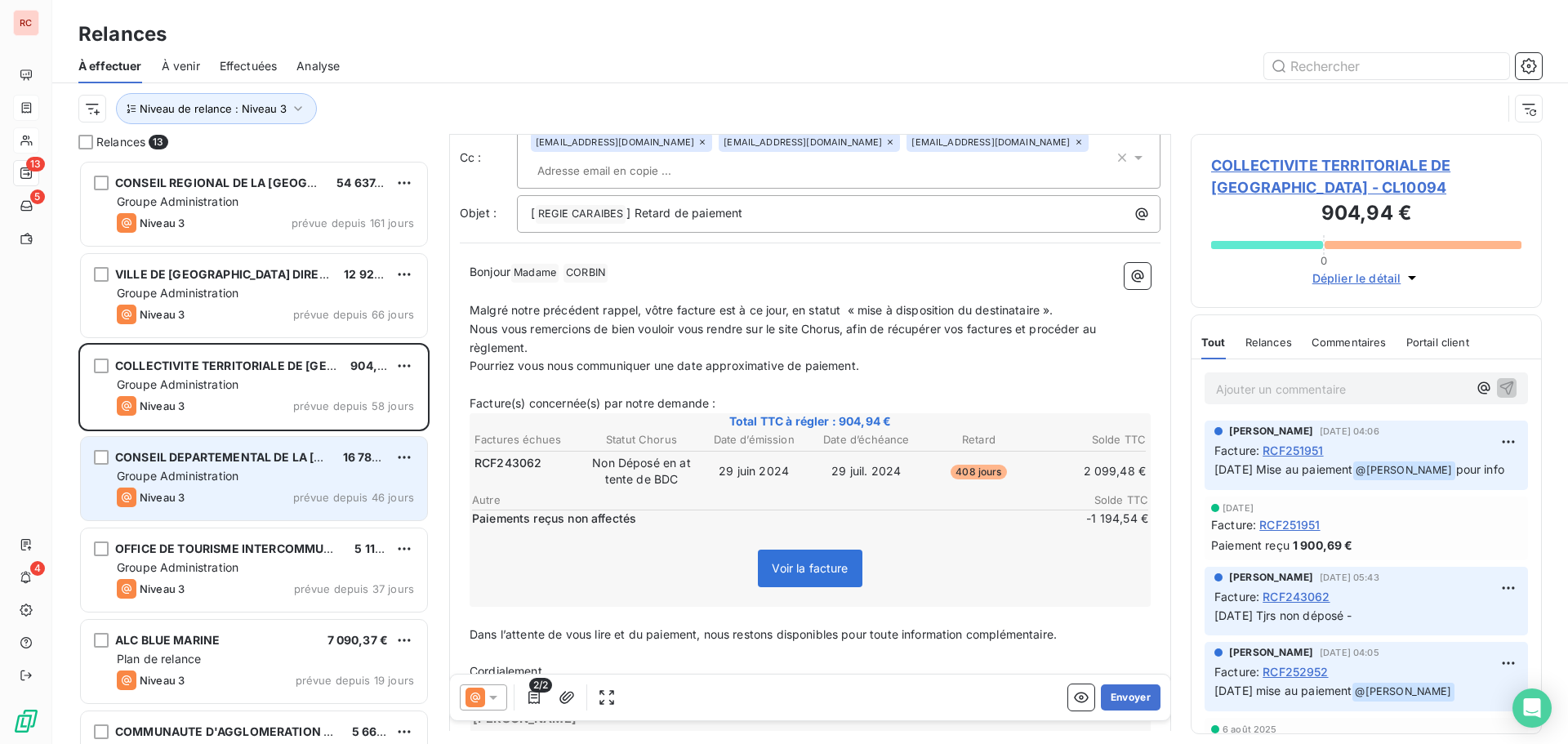
click at [342, 476] on div "Groupe Administration" at bounding box center [265, 475] width 297 height 16
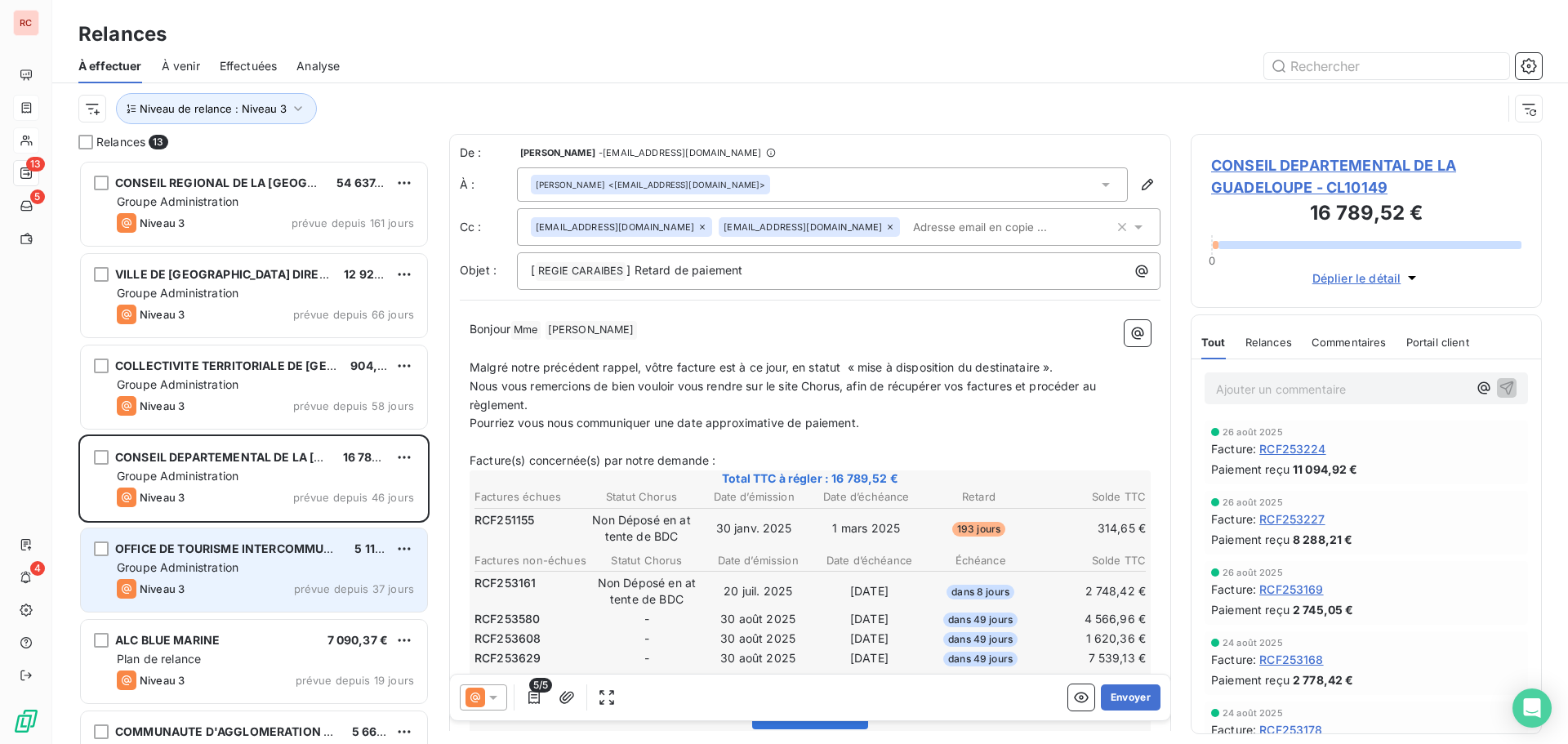
click at [235, 576] on div "OFFICE DE TOURISME INTERCOMMUNAL DE LA RIVIERA DU LEVANT 5 114,44 € Groupe Admi…" at bounding box center [253, 570] width 346 height 83
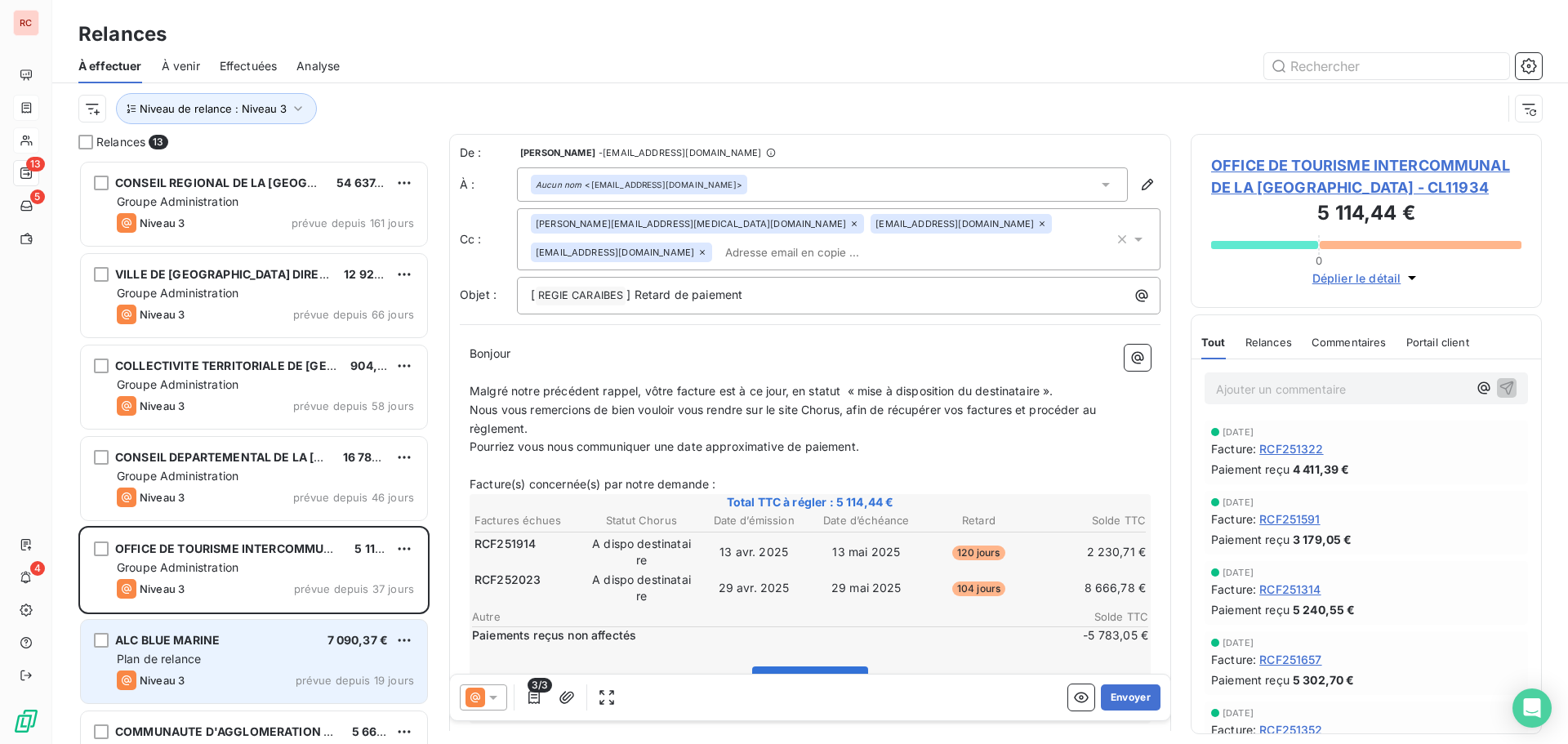
click at [169, 678] on span "Niveau 3" at bounding box center [162, 680] width 45 height 13
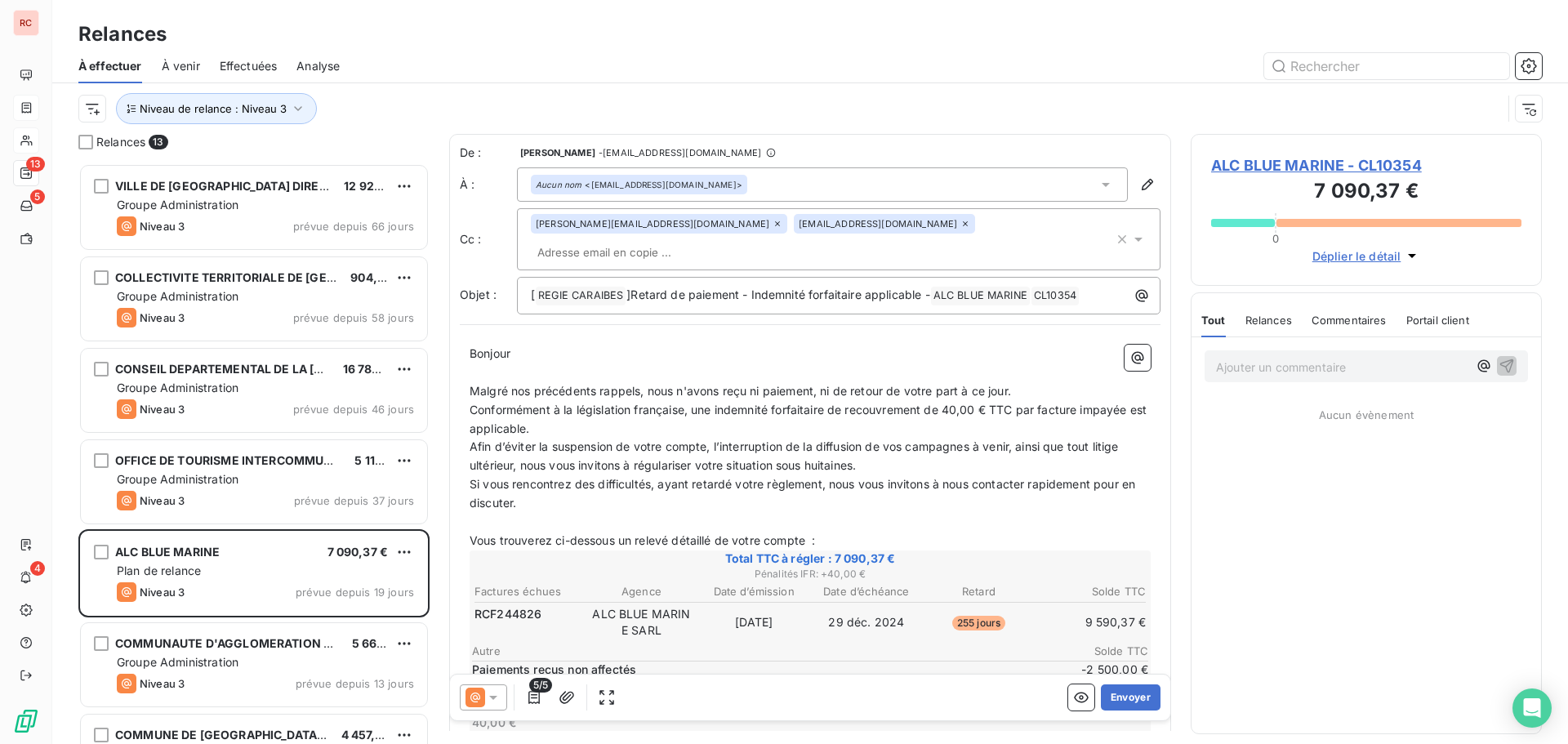
scroll to position [164, 0]
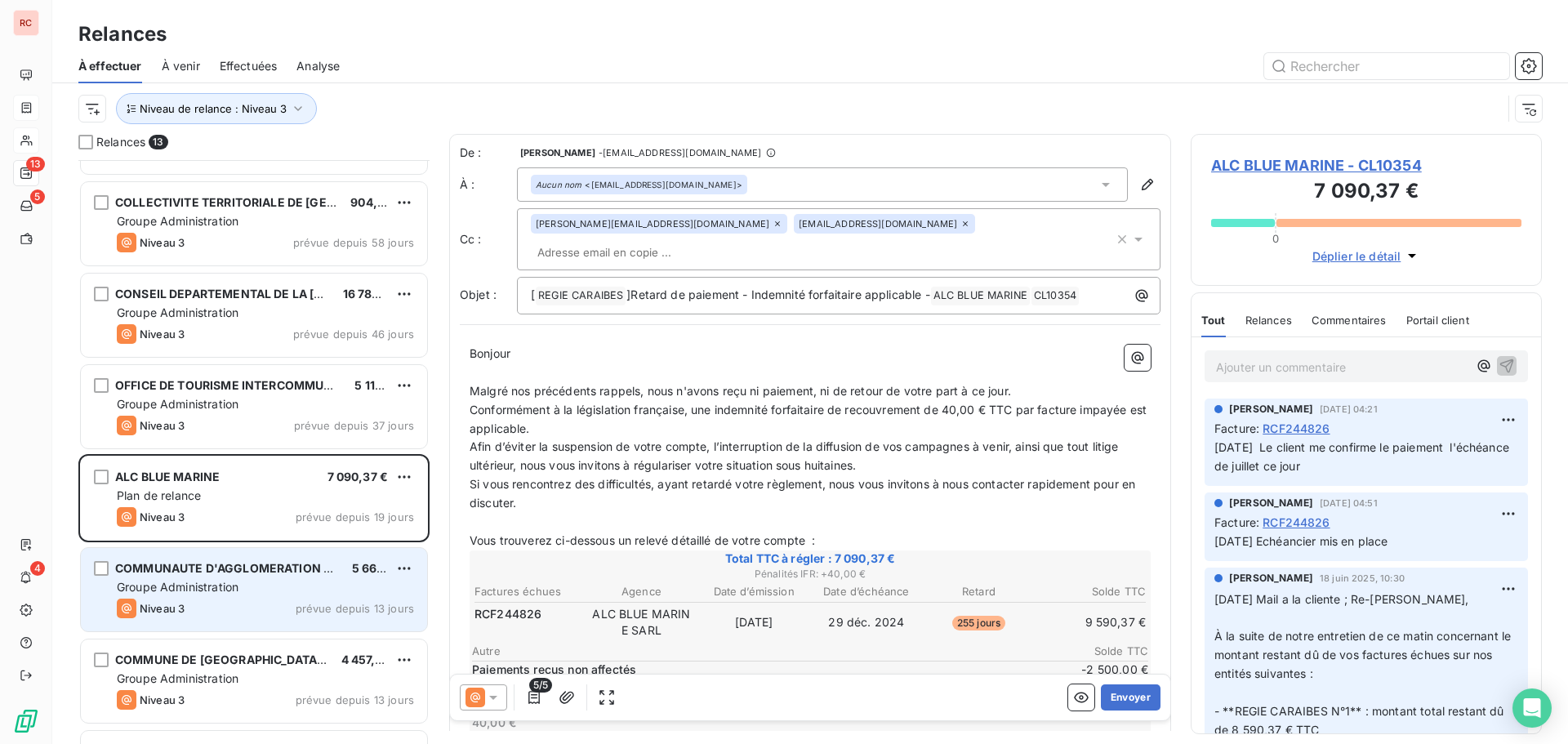
click at [213, 609] on div "Niveau 3 prévue depuis 13 jours" at bounding box center [265, 608] width 297 height 19
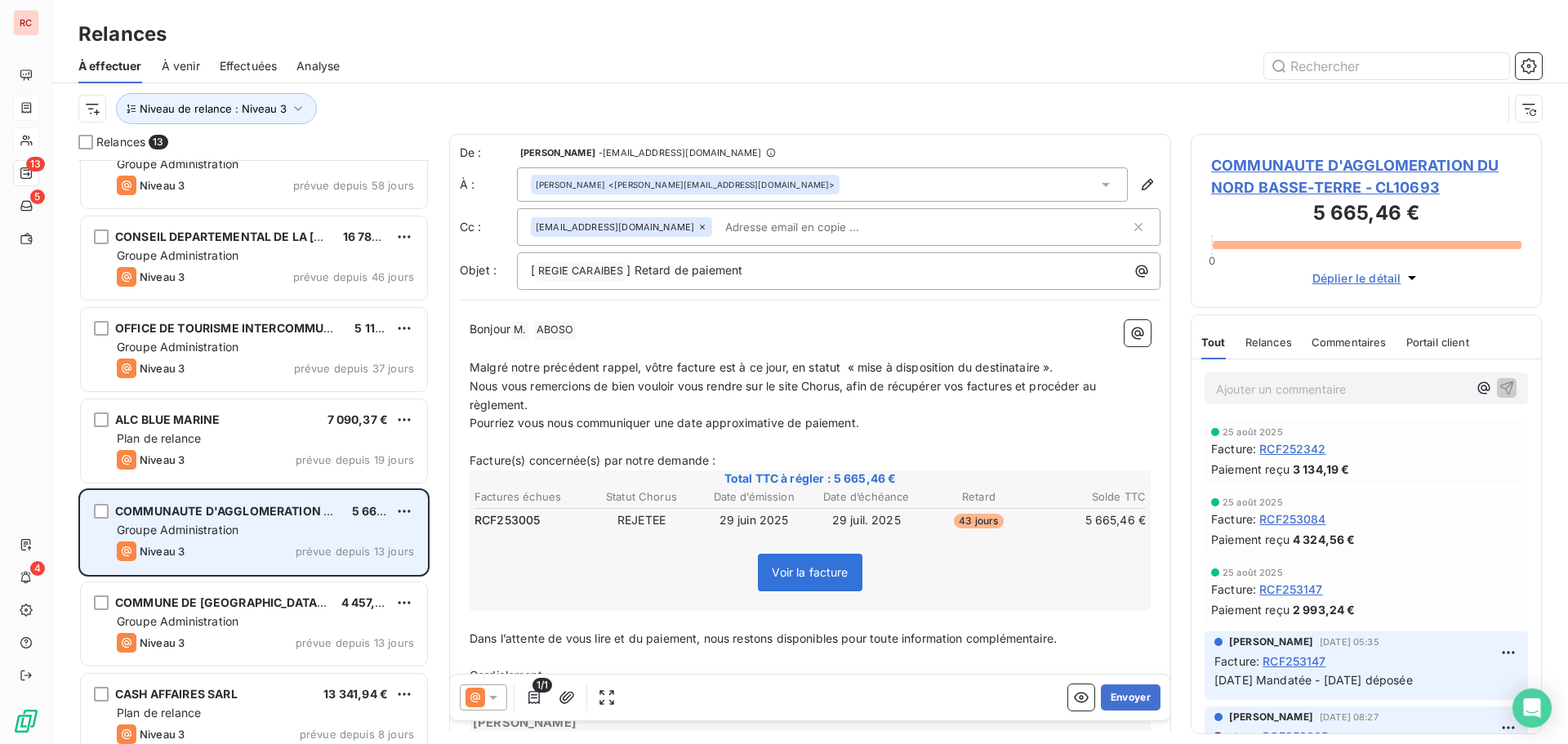
scroll to position [246, 0]
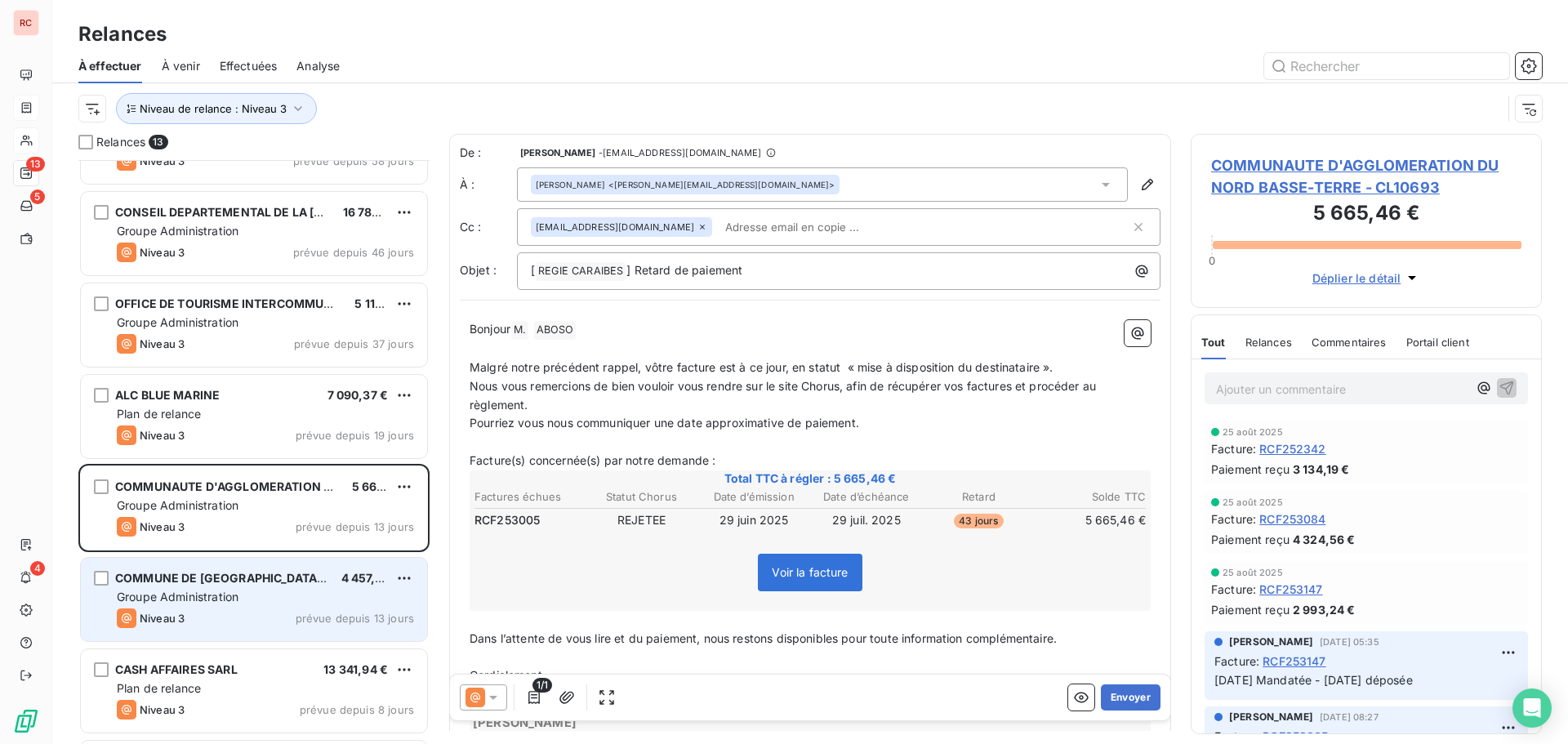
click at [230, 619] on div "Niveau 3 prévue depuis 13 jours" at bounding box center [265, 618] width 297 height 19
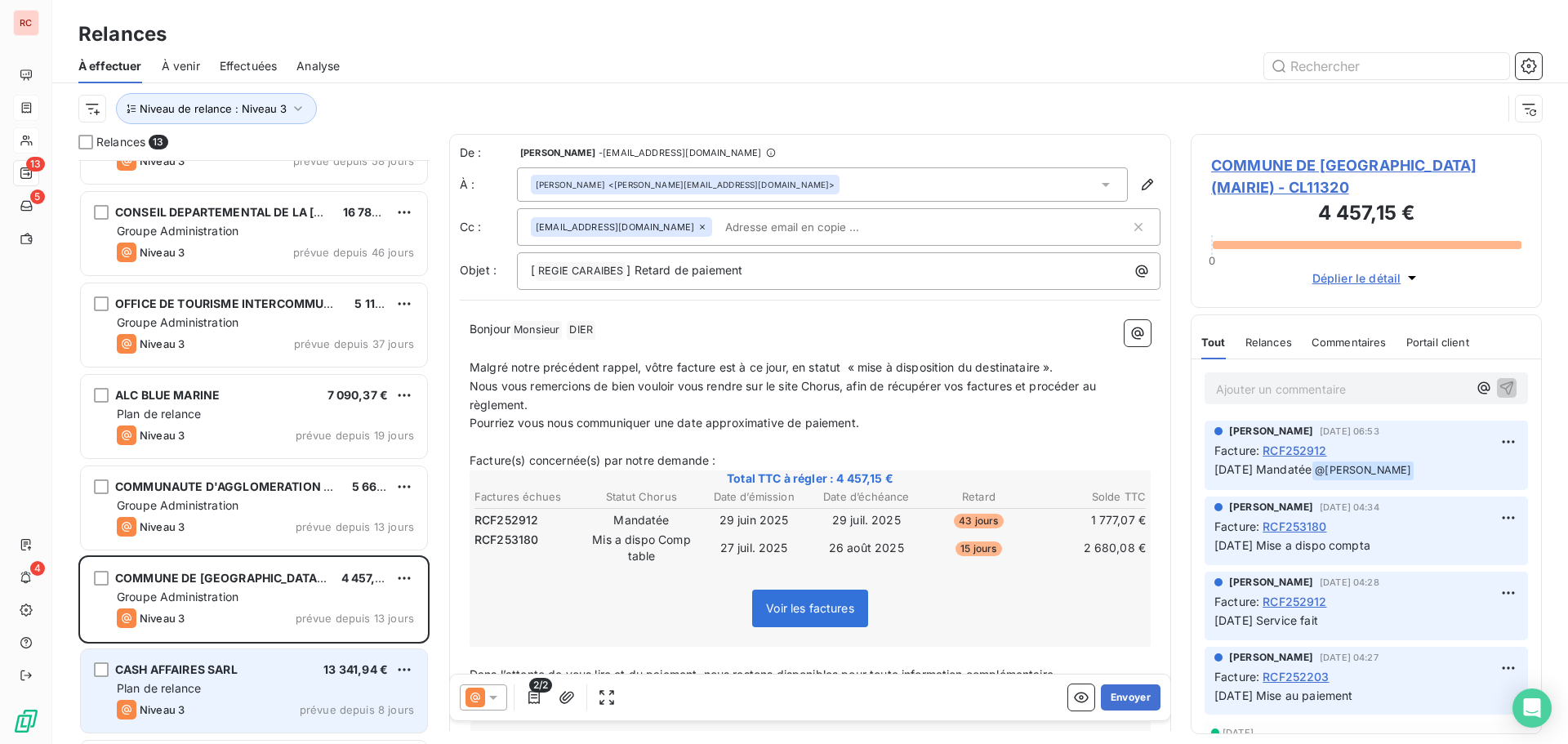
click at [232, 669] on span "CASH AFFAIRES SARL" at bounding box center [176, 669] width 123 height 14
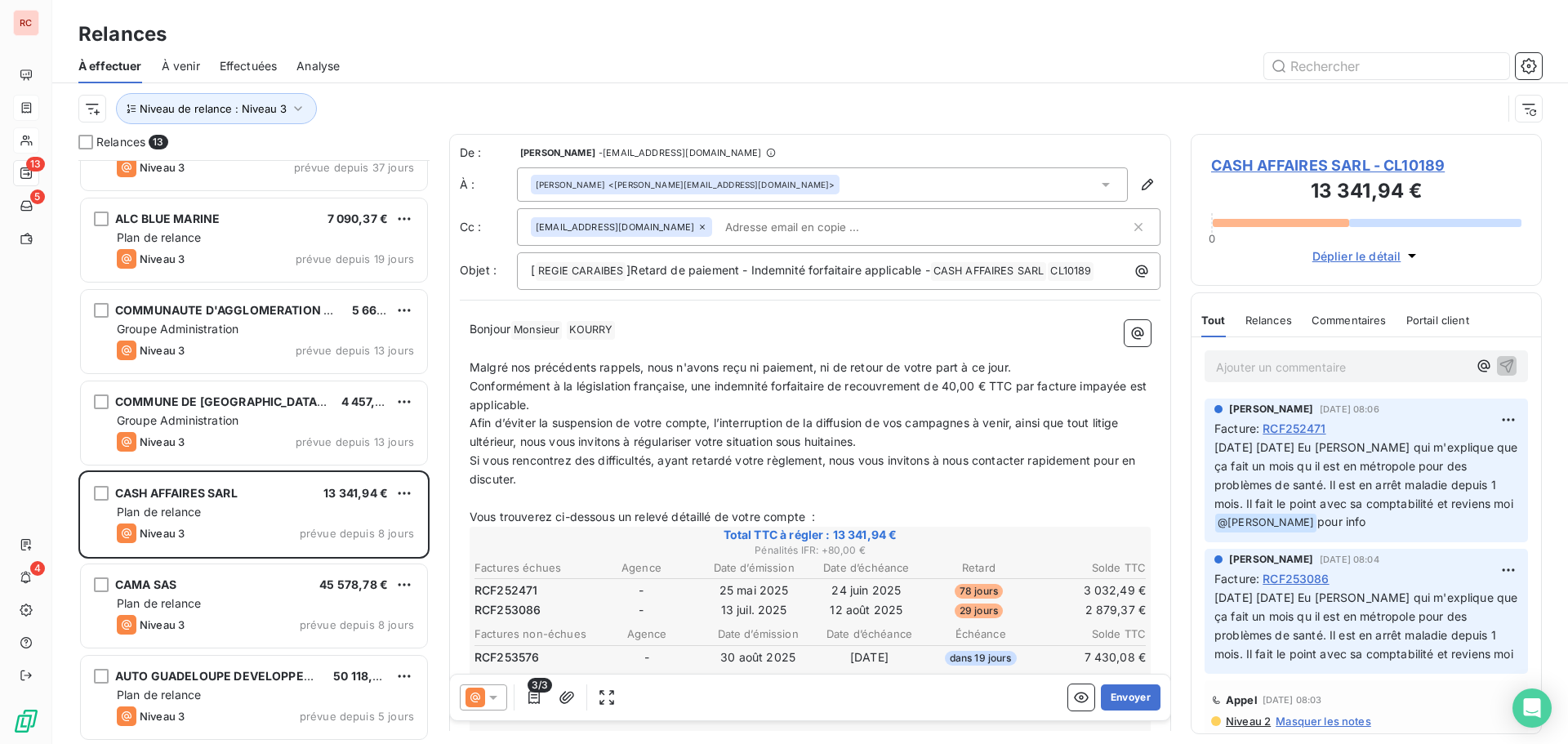
scroll to position [491, 0]
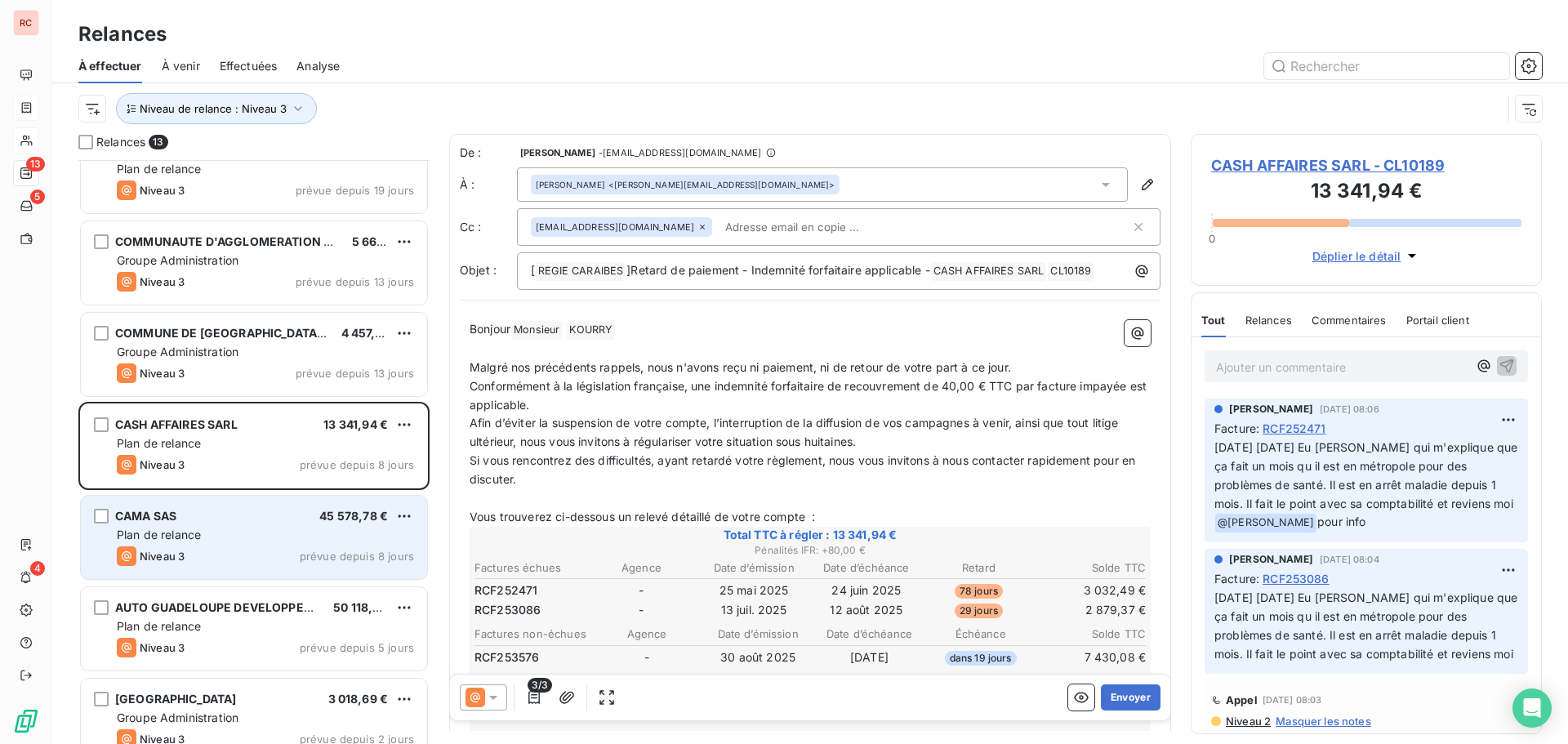
click at [229, 549] on div "Niveau 3 prévue depuis 8 jours" at bounding box center [265, 556] width 297 height 19
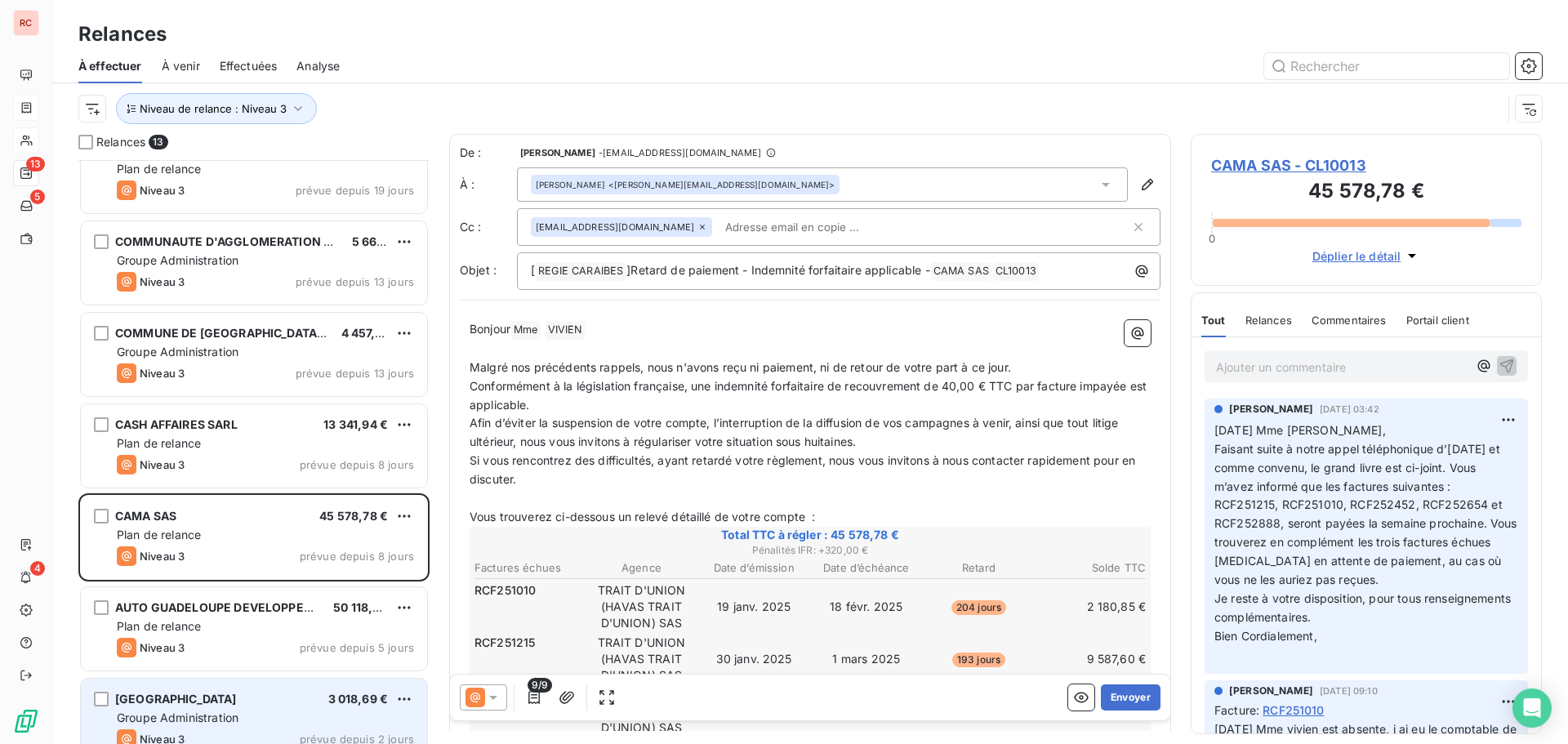
click at [238, 720] on span "Groupe Administration" at bounding box center [178, 718] width 122 height 14
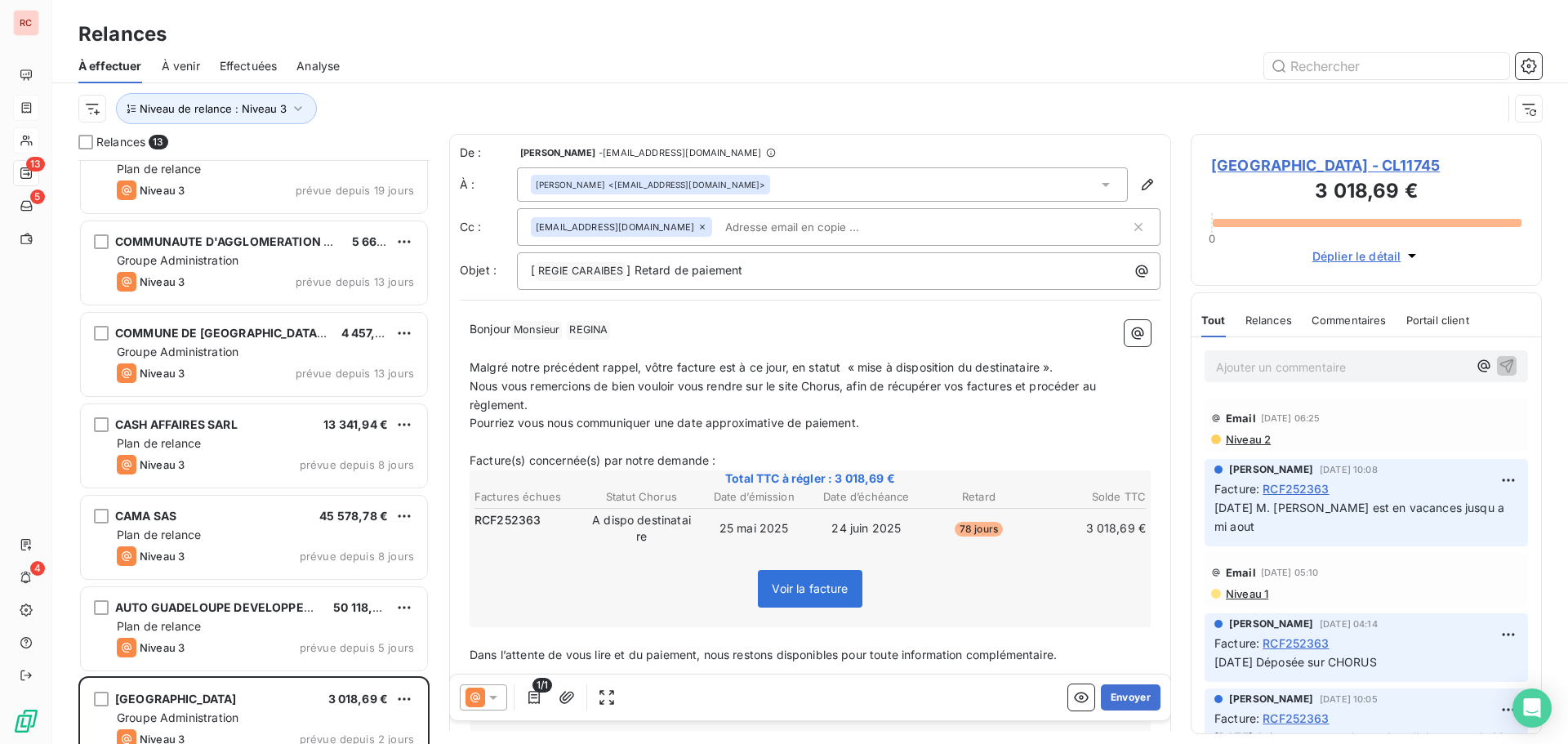
click at [1247, 169] on span "[GEOGRAPHIC_DATA] - CL11745" at bounding box center [1366, 165] width 310 height 22
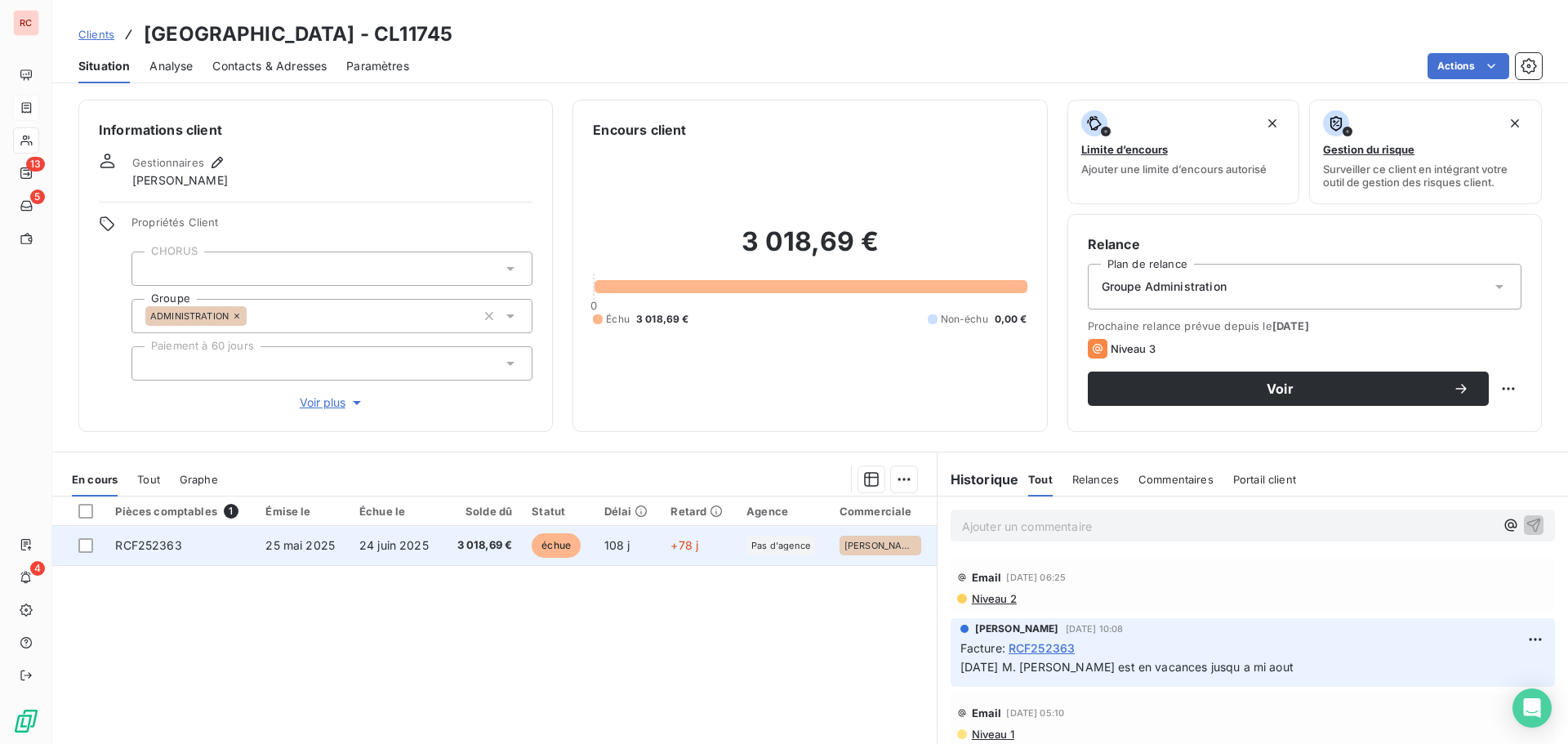
click at [377, 550] on span "24 juin 2025" at bounding box center [394, 545] width 69 height 14
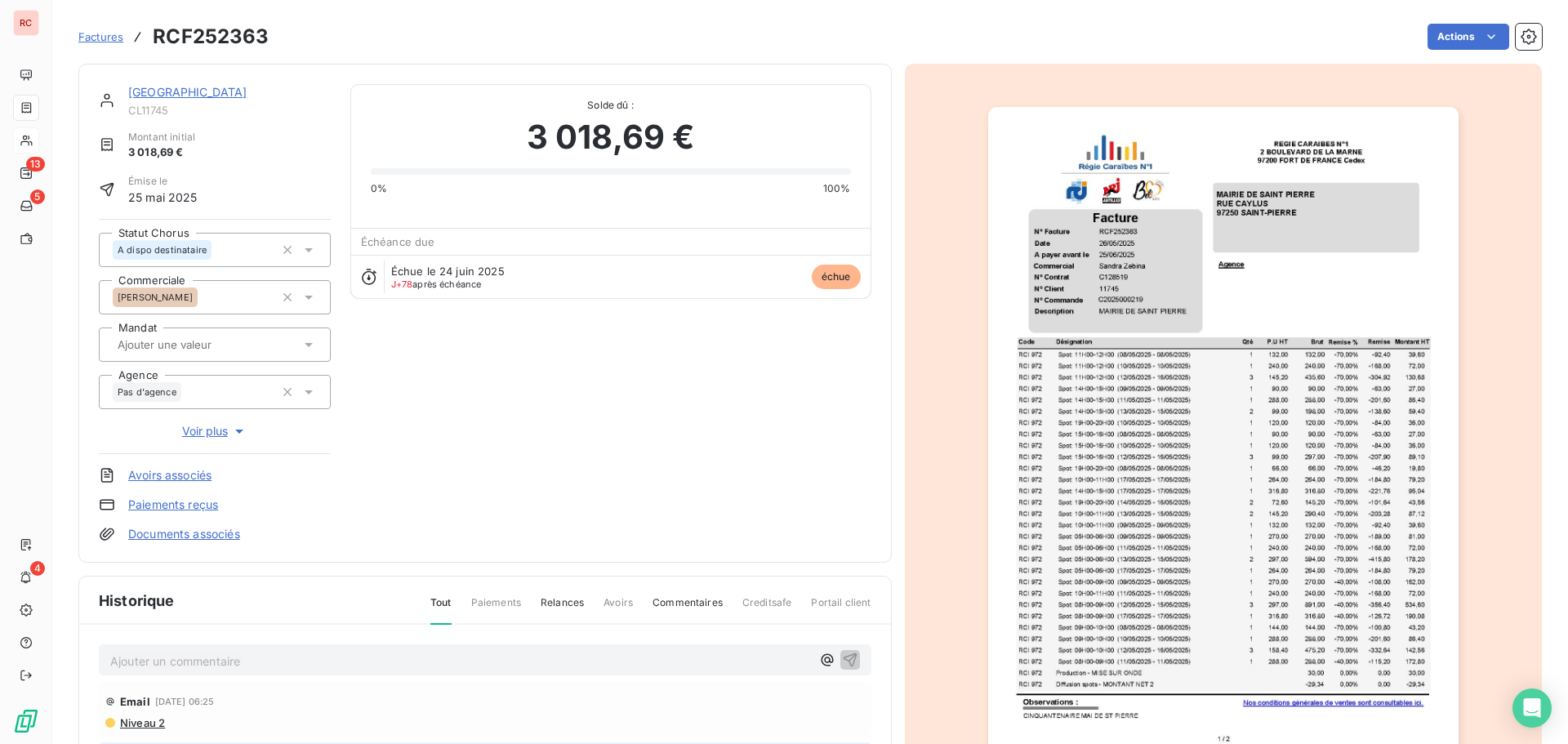
click at [308, 248] on icon at bounding box center [309, 250] width 8 height 4
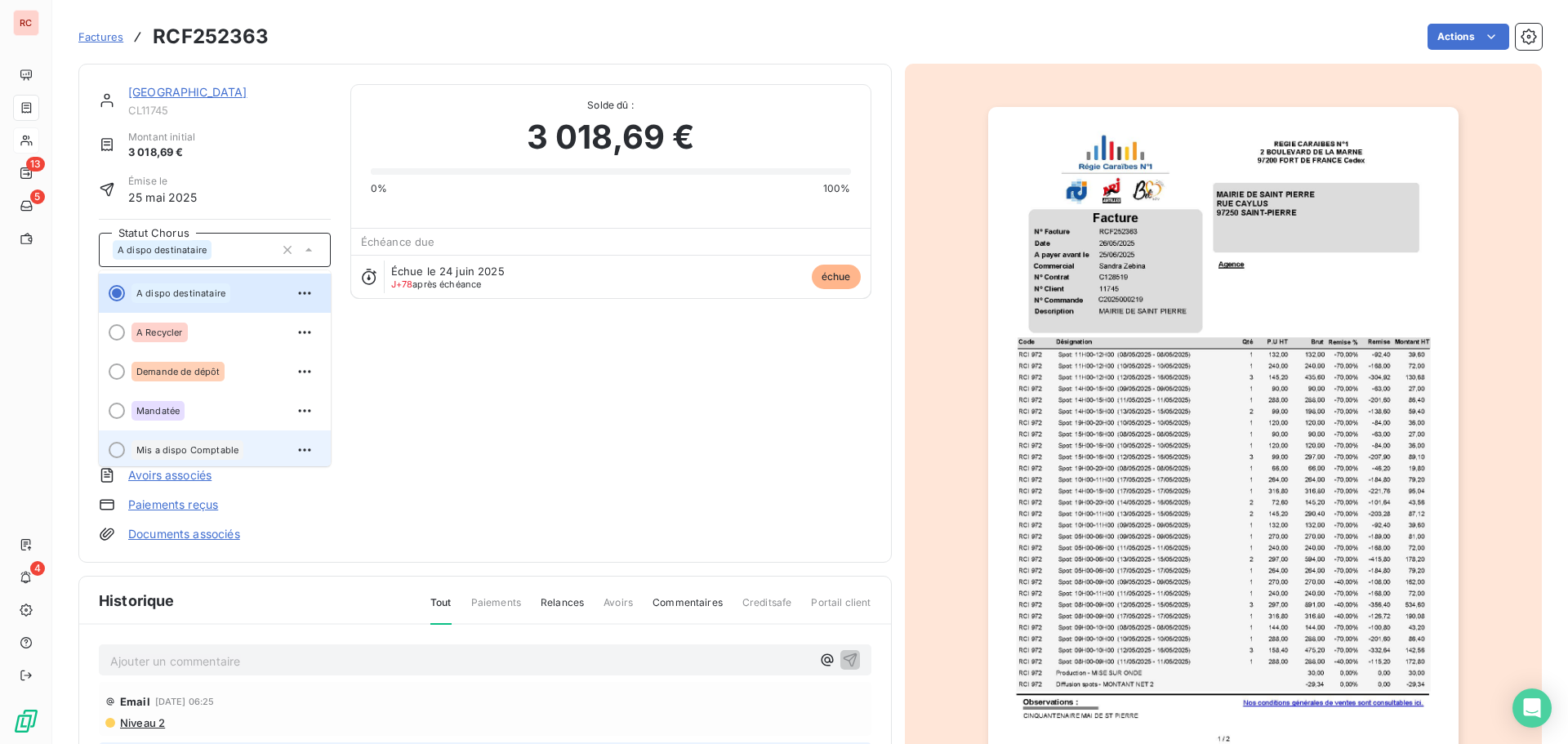
click at [203, 454] on div "Mis a dispo Comptable" at bounding box center [187, 450] width 112 height 19
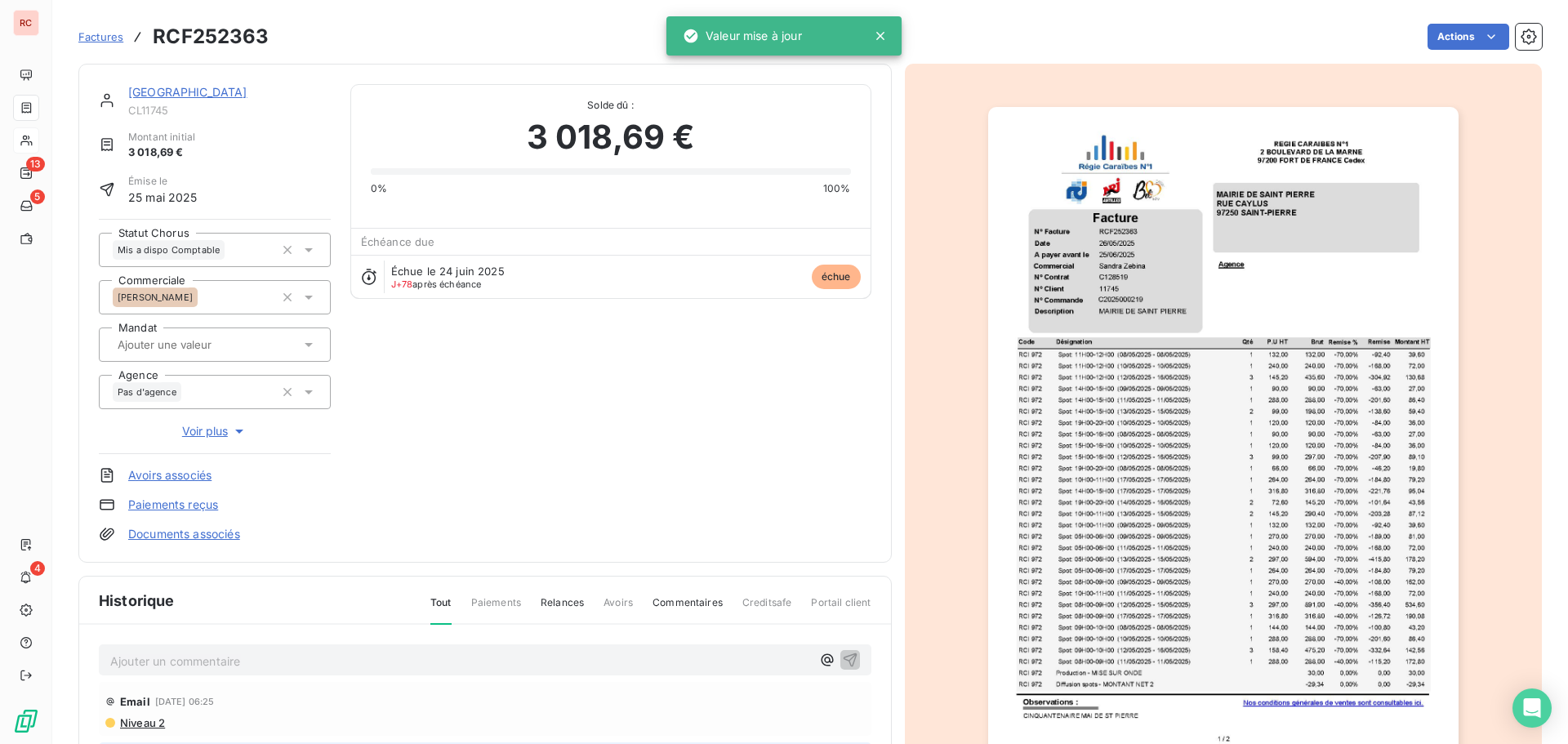
click at [119, 660] on p "Ajouter un commentaire ﻿" at bounding box center [460, 661] width 701 height 20
click at [203, 654] on p "[DATE]" at bounding box center [460, 660] width 701 height 19
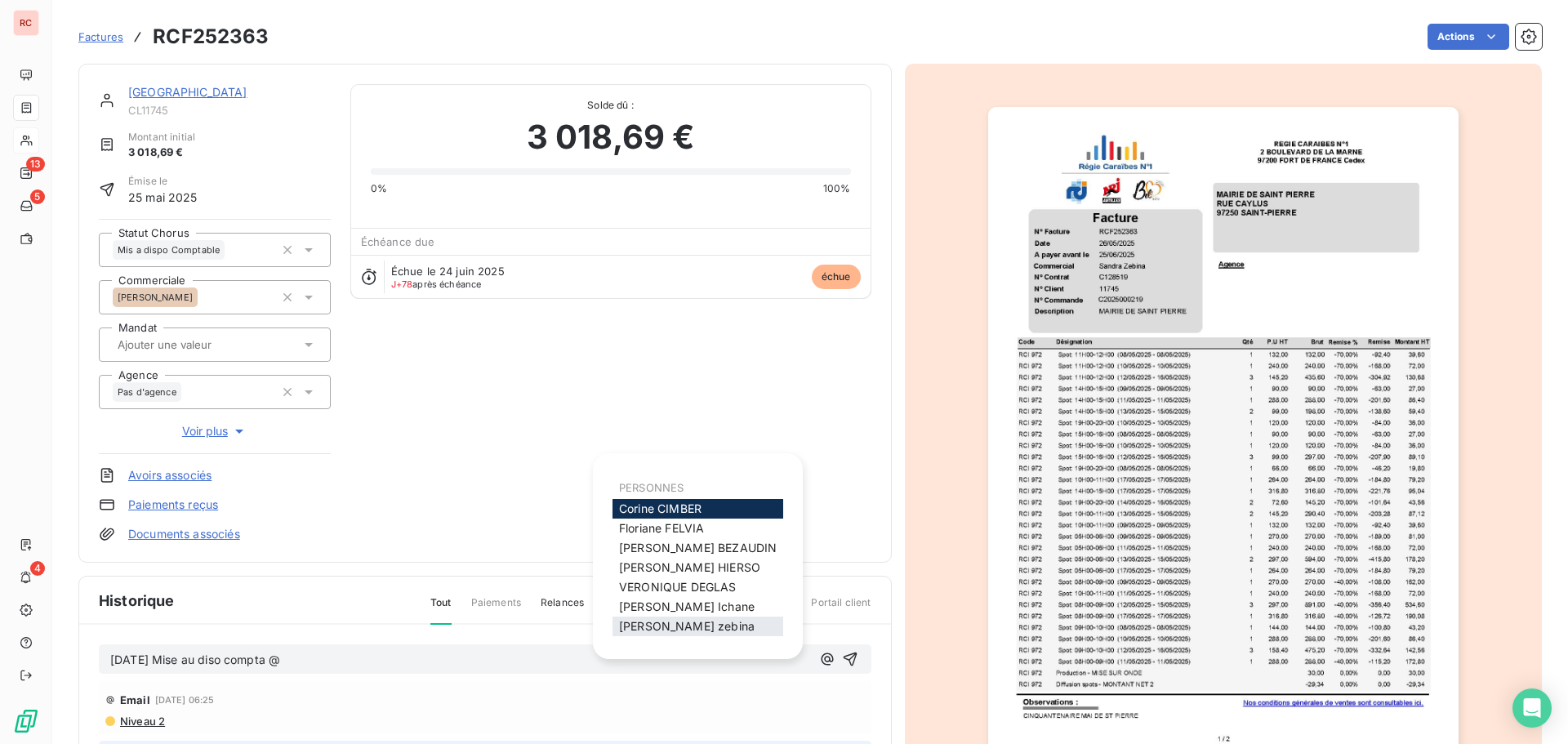
click at [678, 630] on span "[PERSON_NAME]" at bounding box center [687, 626] width 136 height 14
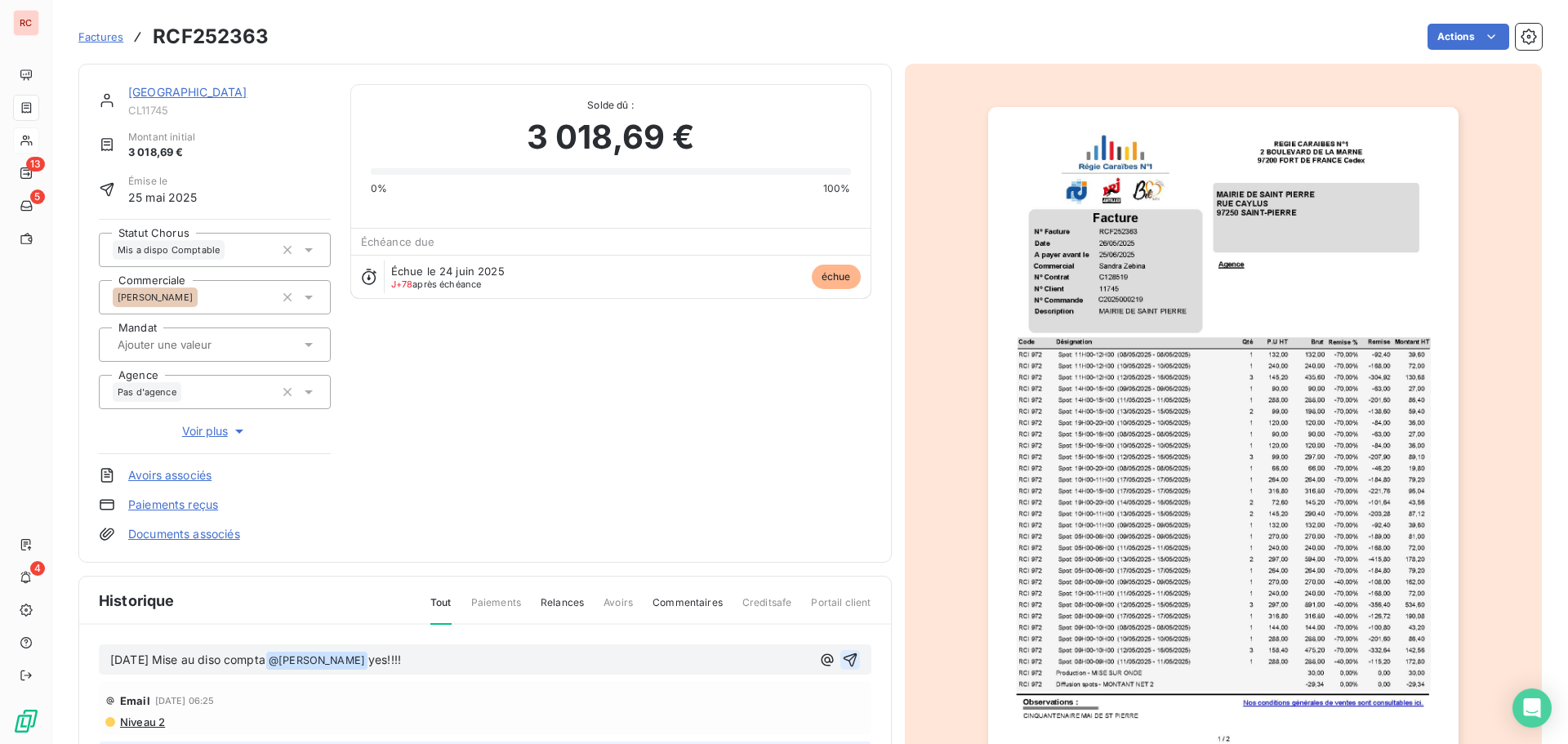
click at [842, 662] on icon "button" at bounding box center [850, 659] width 16 height 16
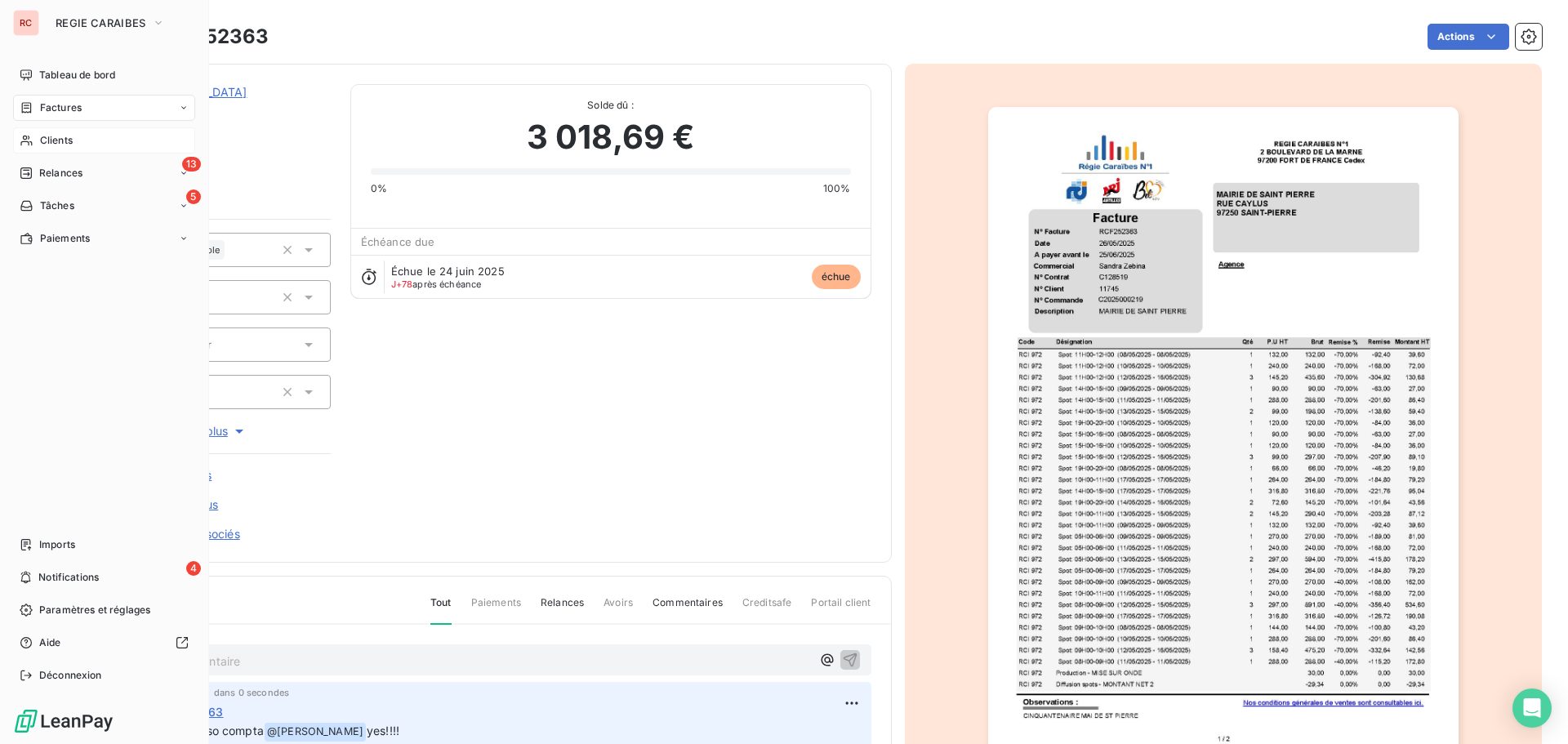
click at [35, 174] on div "Relances" at bounding box center [51, 173] width 63 height 14
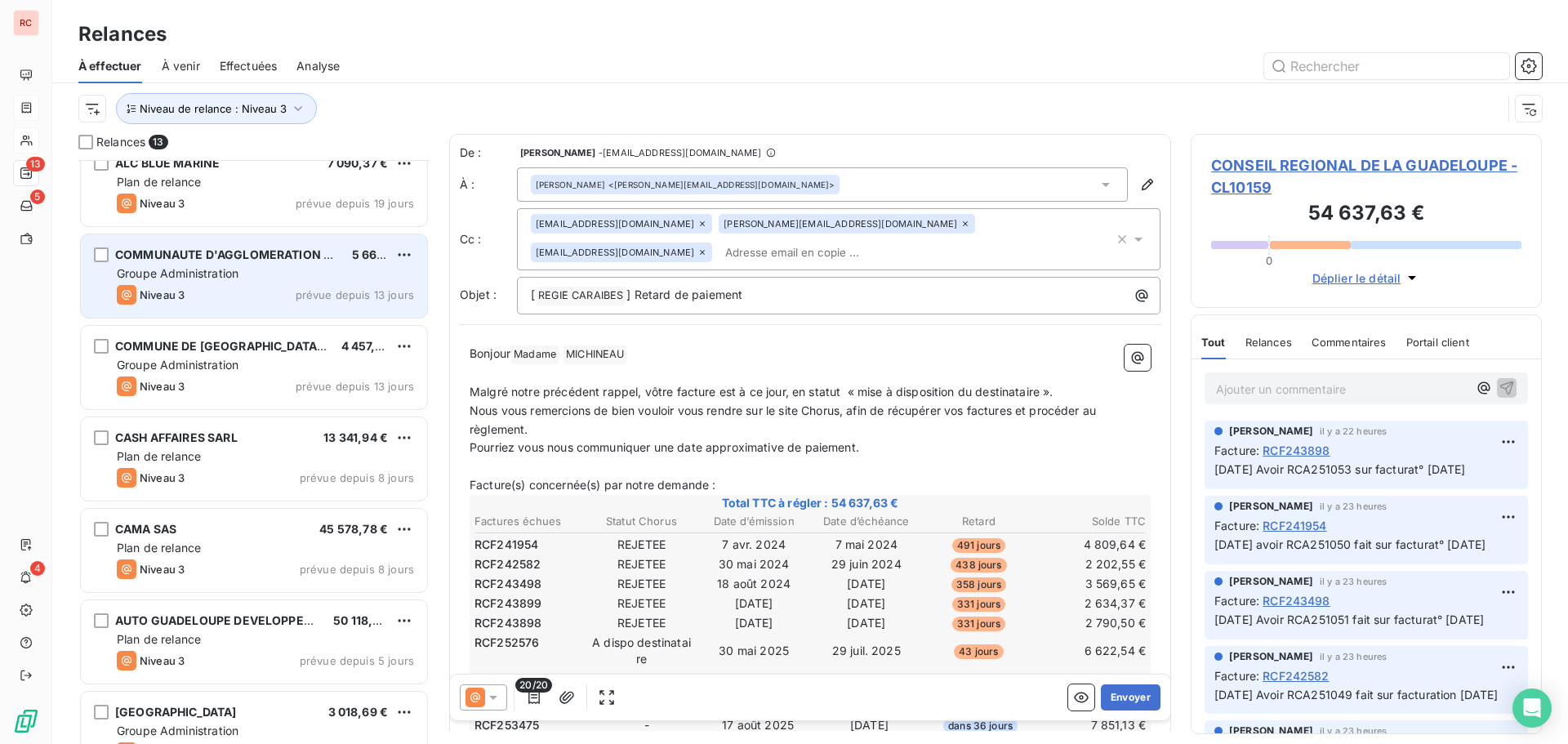
scroll to position [606, 0]
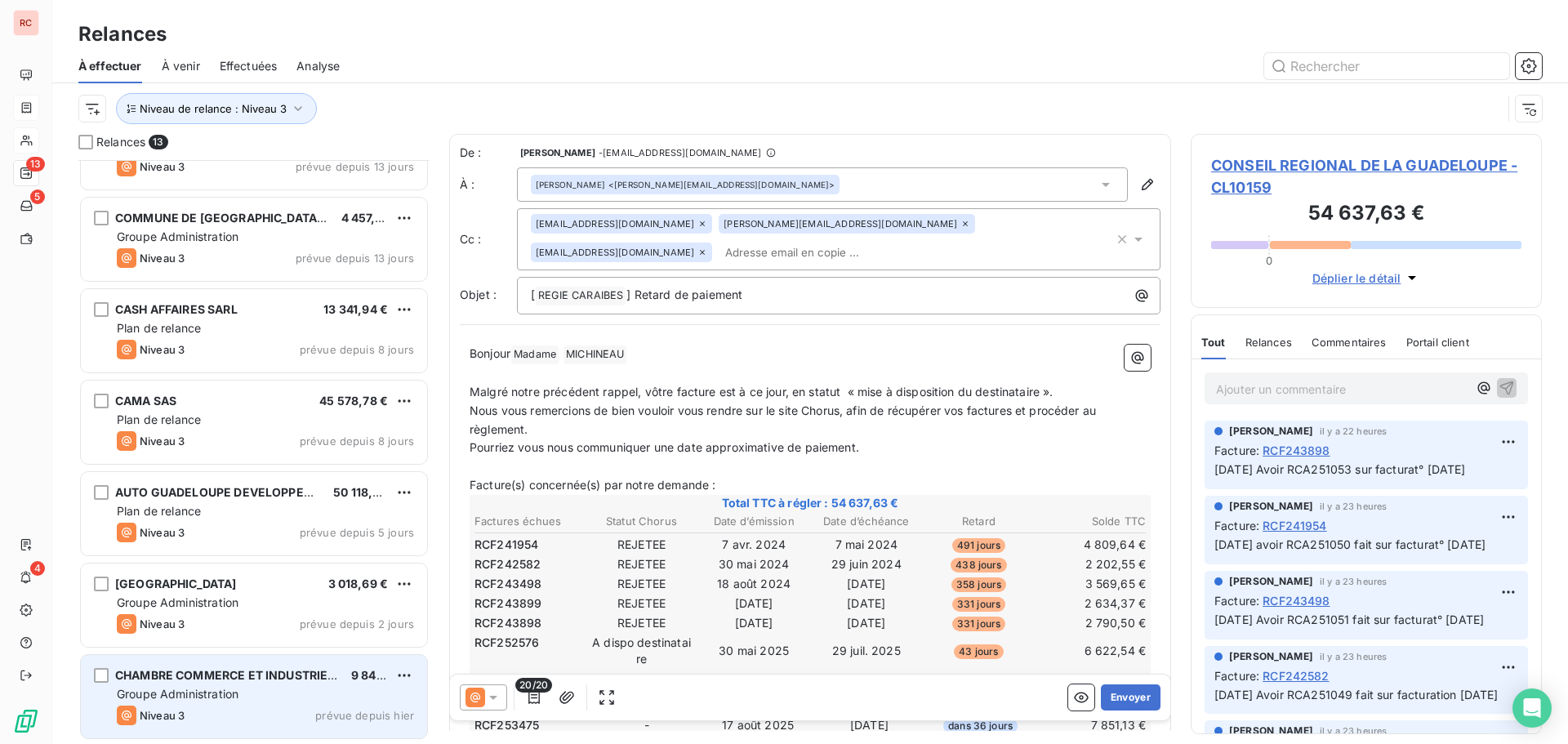
click at [275, 683] on div "CHAMBRE COMMERCE ET INDUSTRIE [GEOGRAPHIC_DATA] (CCIM)" at bounding box center [226, 675] width 223 height 16
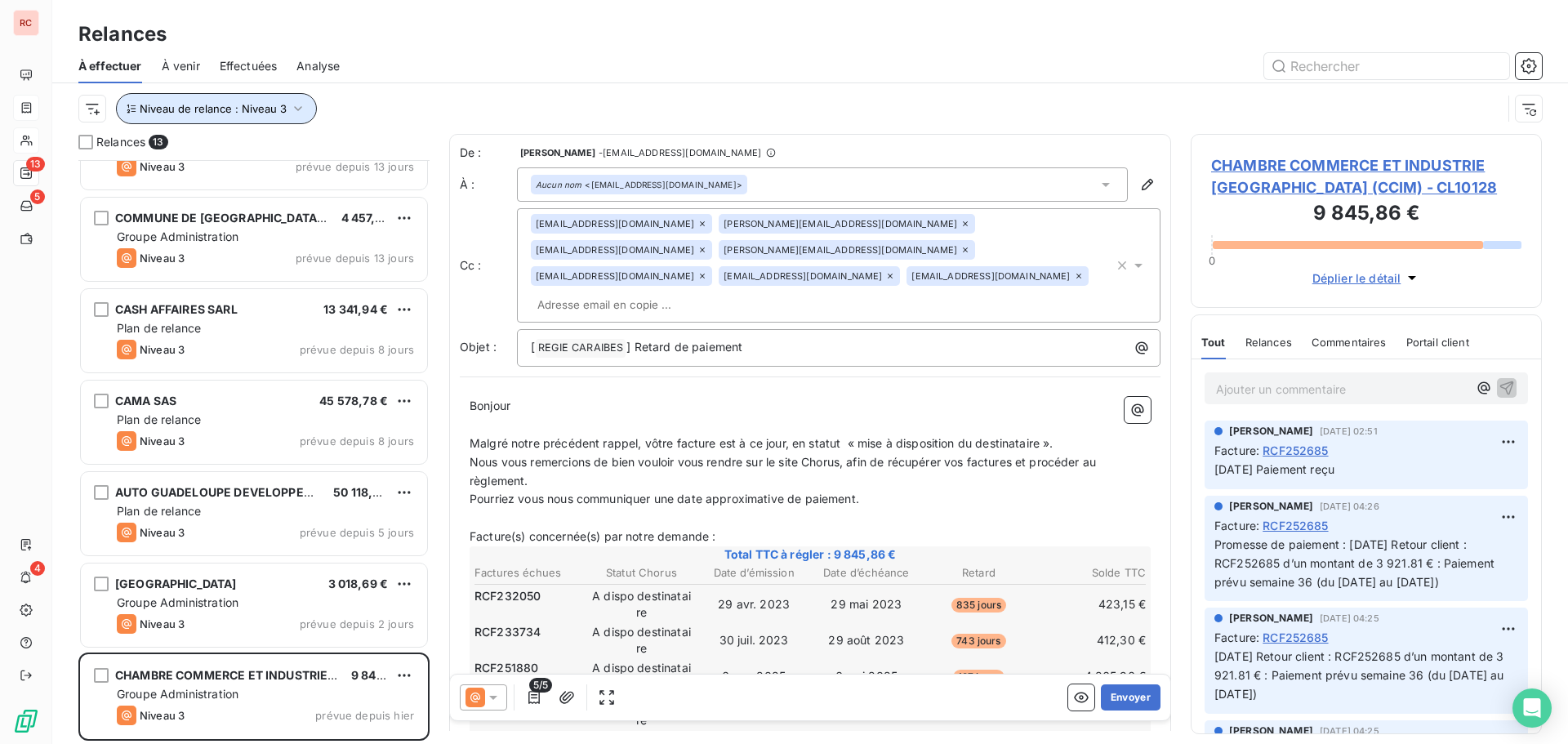
click at [293, 115] on icon "button" at bounding box center [297, 108] width 16 height 16
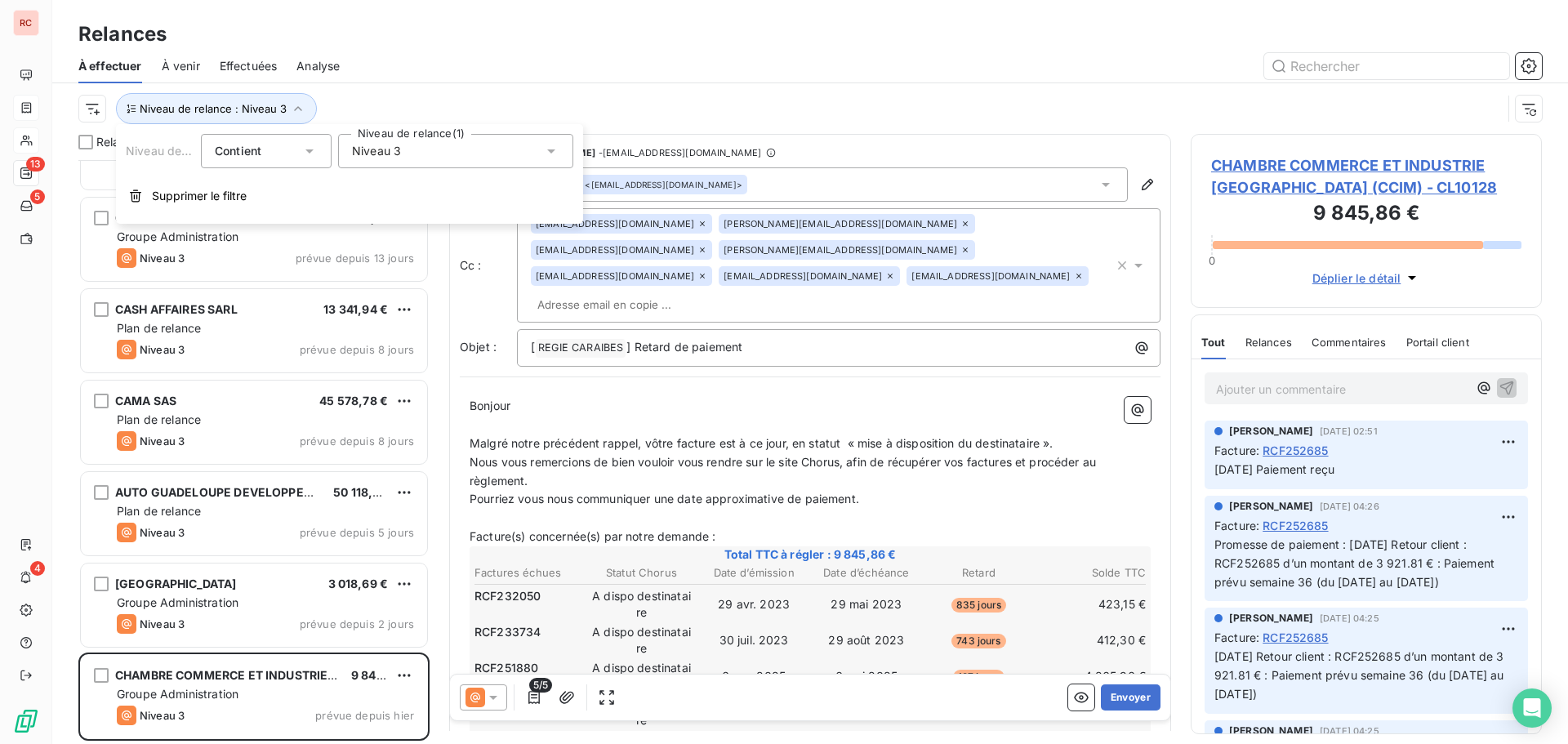
click at [436, 160] on div "Niveau 3" at bounding box center [456, 151] width 235 height 34
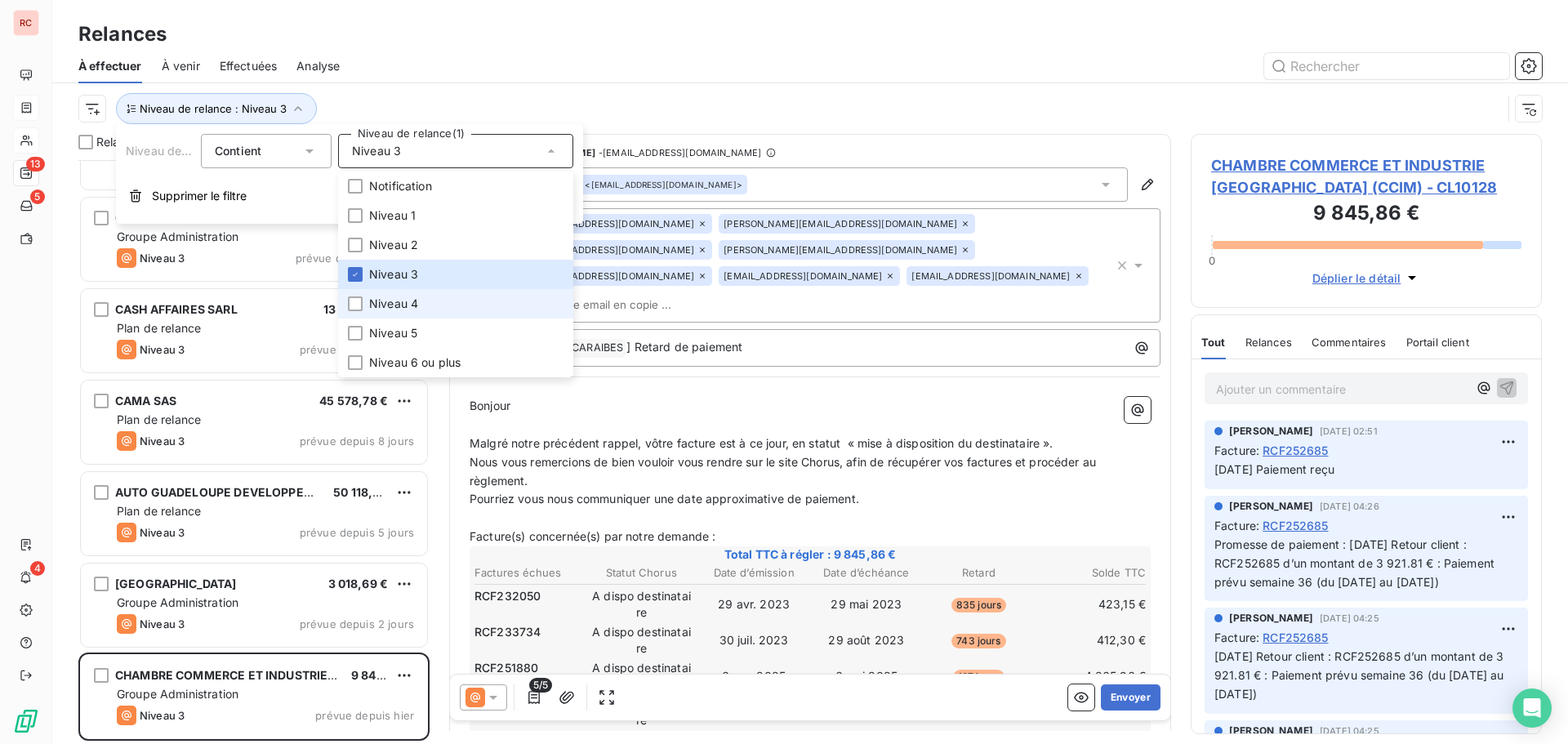
click at [401, 310] on span "Niveau 4" at bounding box center [394, 303] width 49 height 16
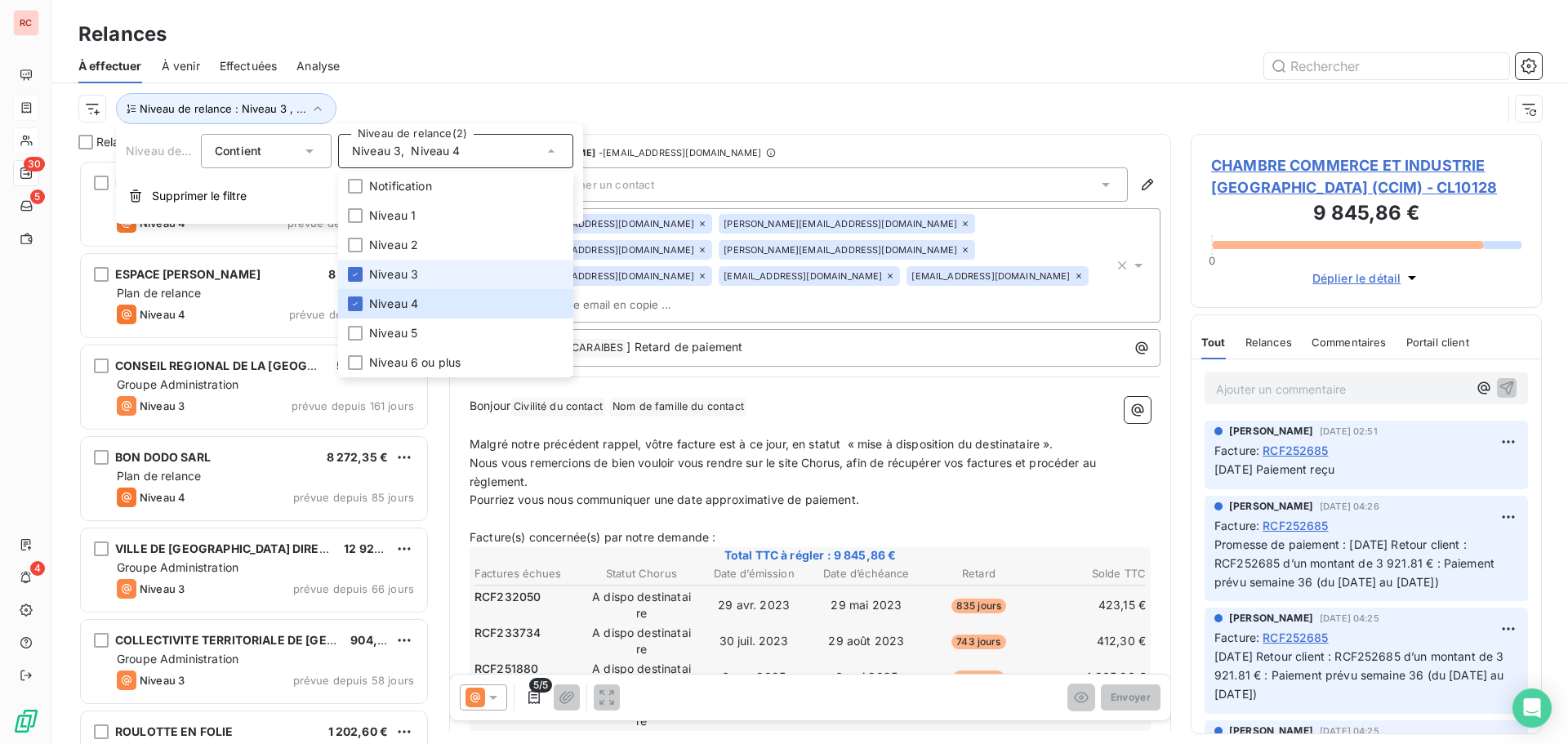
scroll to position [572, 339]
click at [401, 278] on span "Niveau 3" at bounding box center [394, 274] width 49 height 16
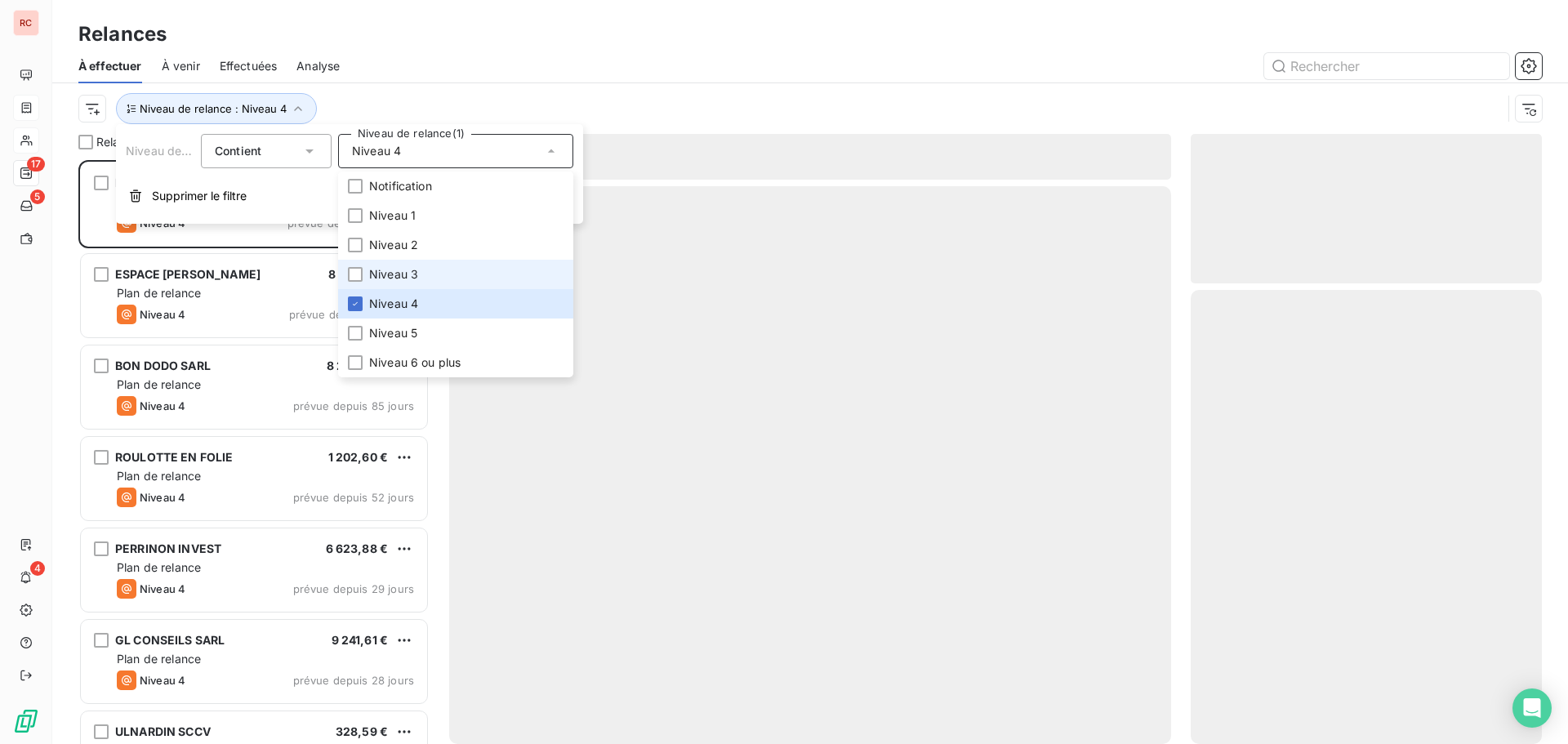
scroll to position [572, 339]
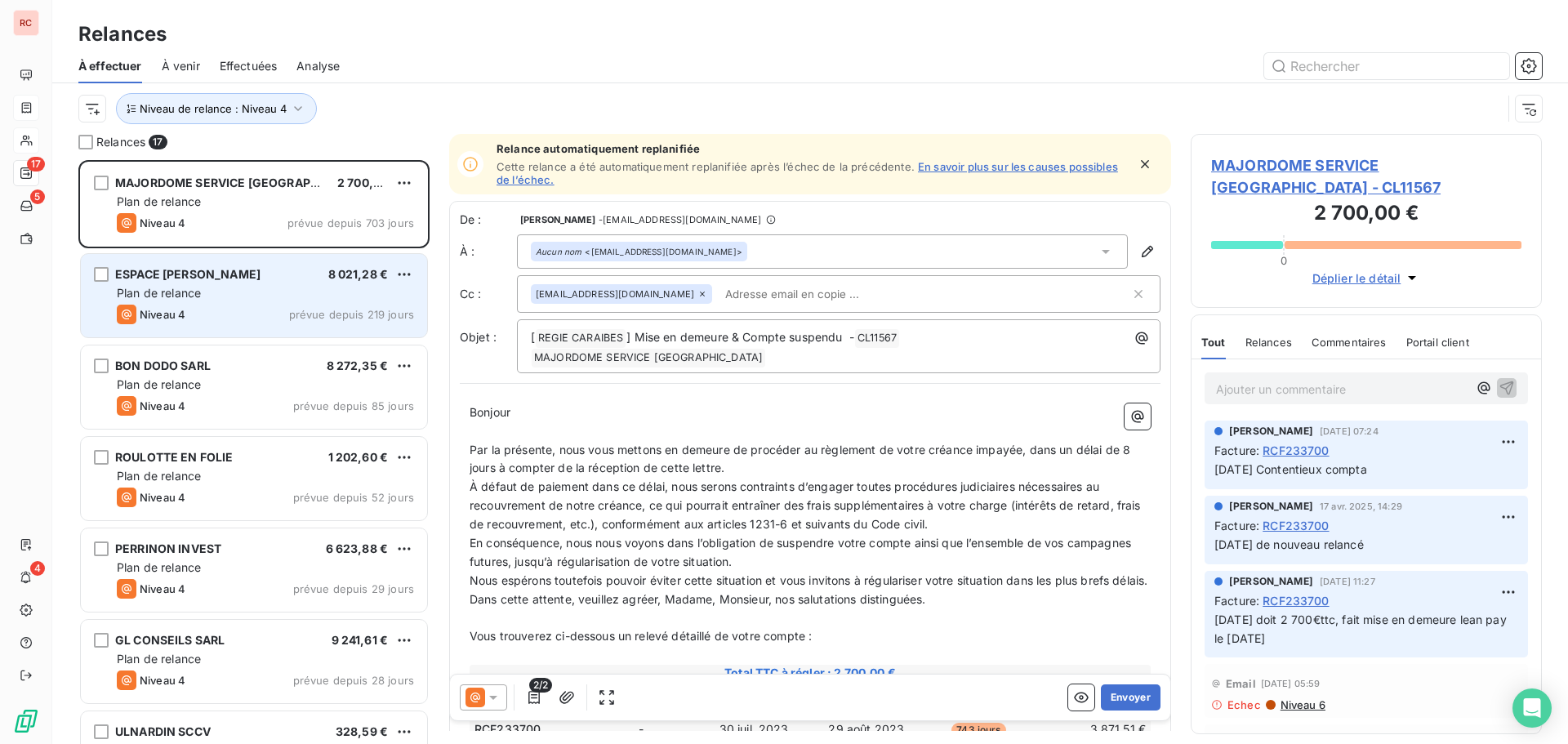
click at [215, 300] on div "Plan de relance" at bounding box center [265, 292] width 297 height 16
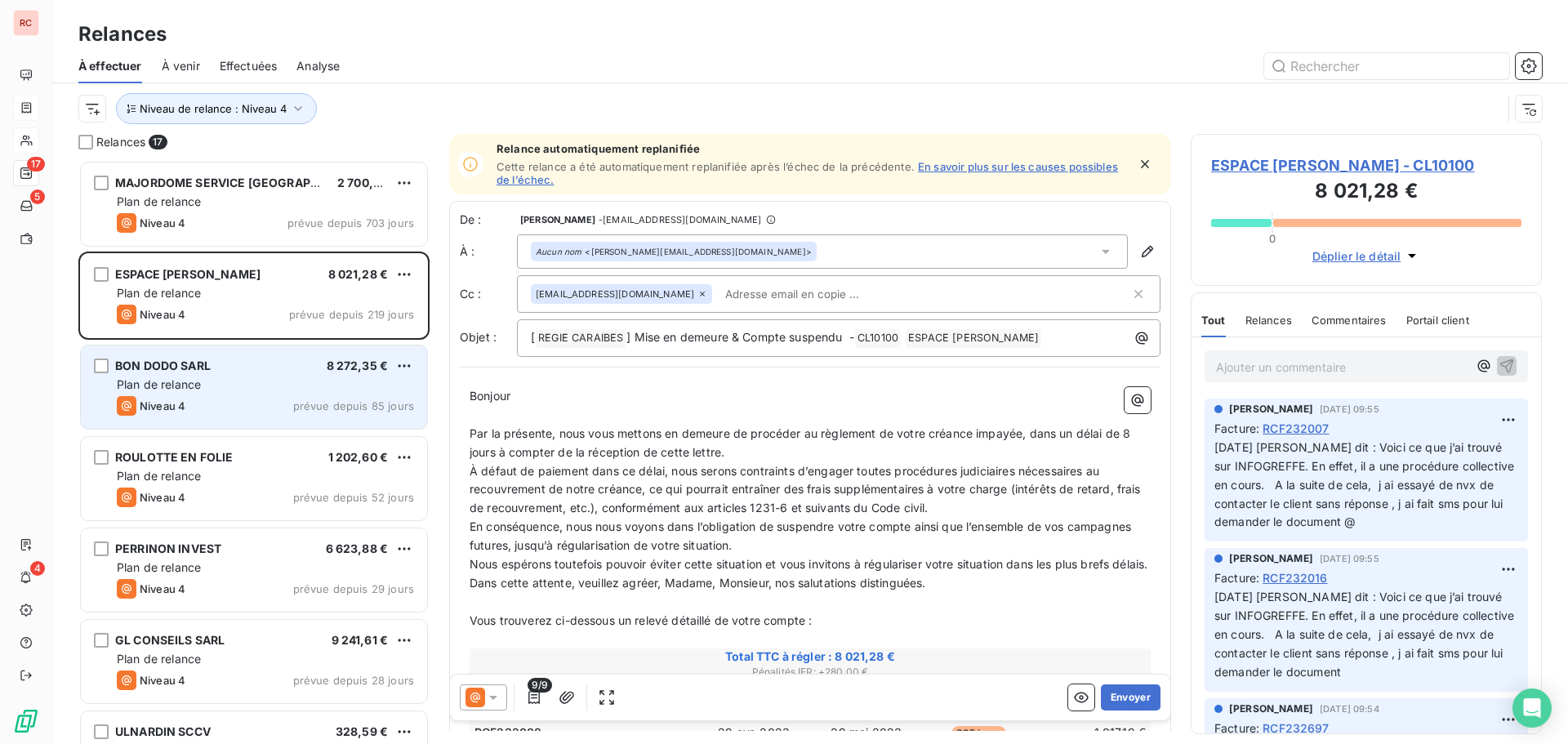
click at [229, 372] on div "BON DODO SARL 8 272,35 €" at bounding box center [265, 365] width 297 height 14
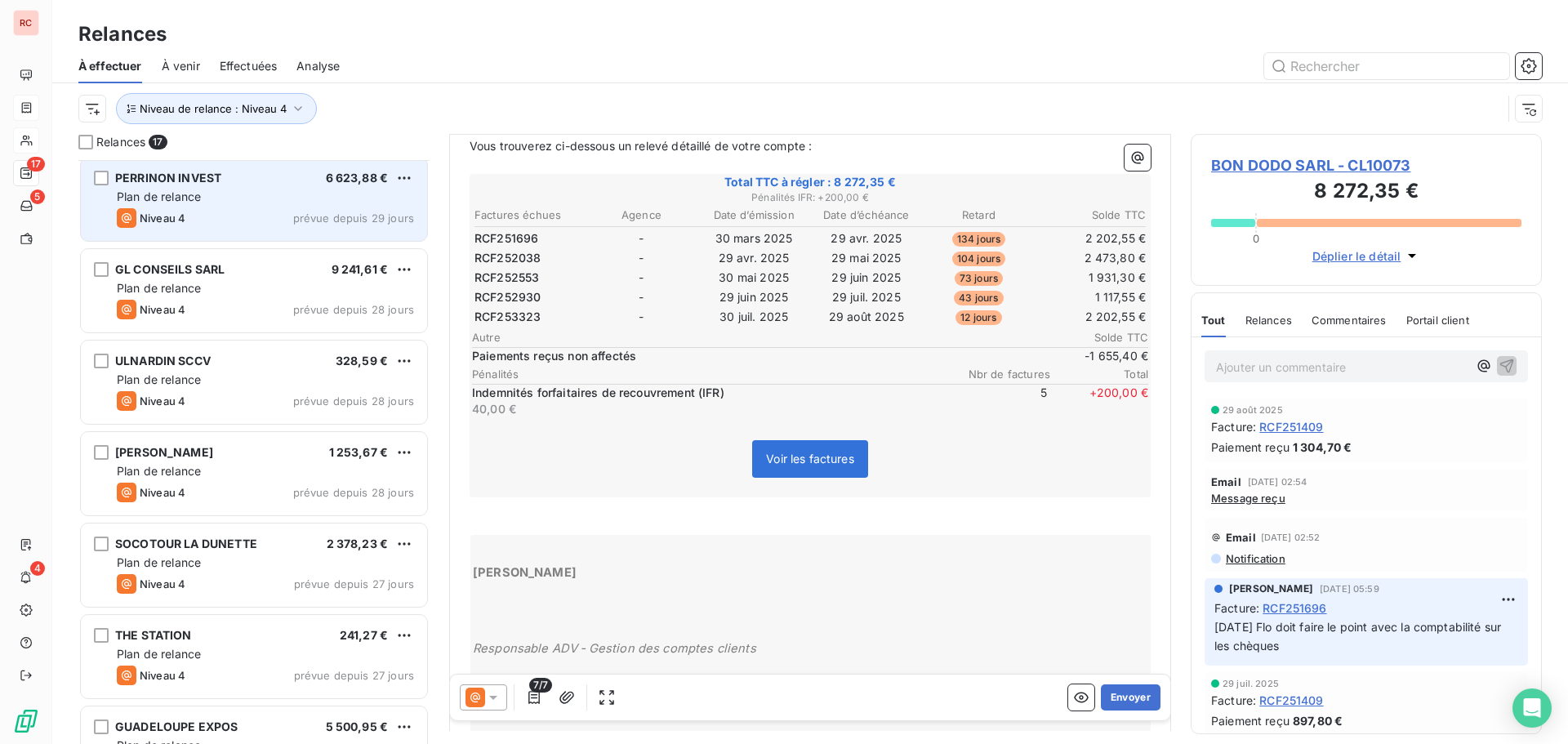
scroll to position [409, 0]
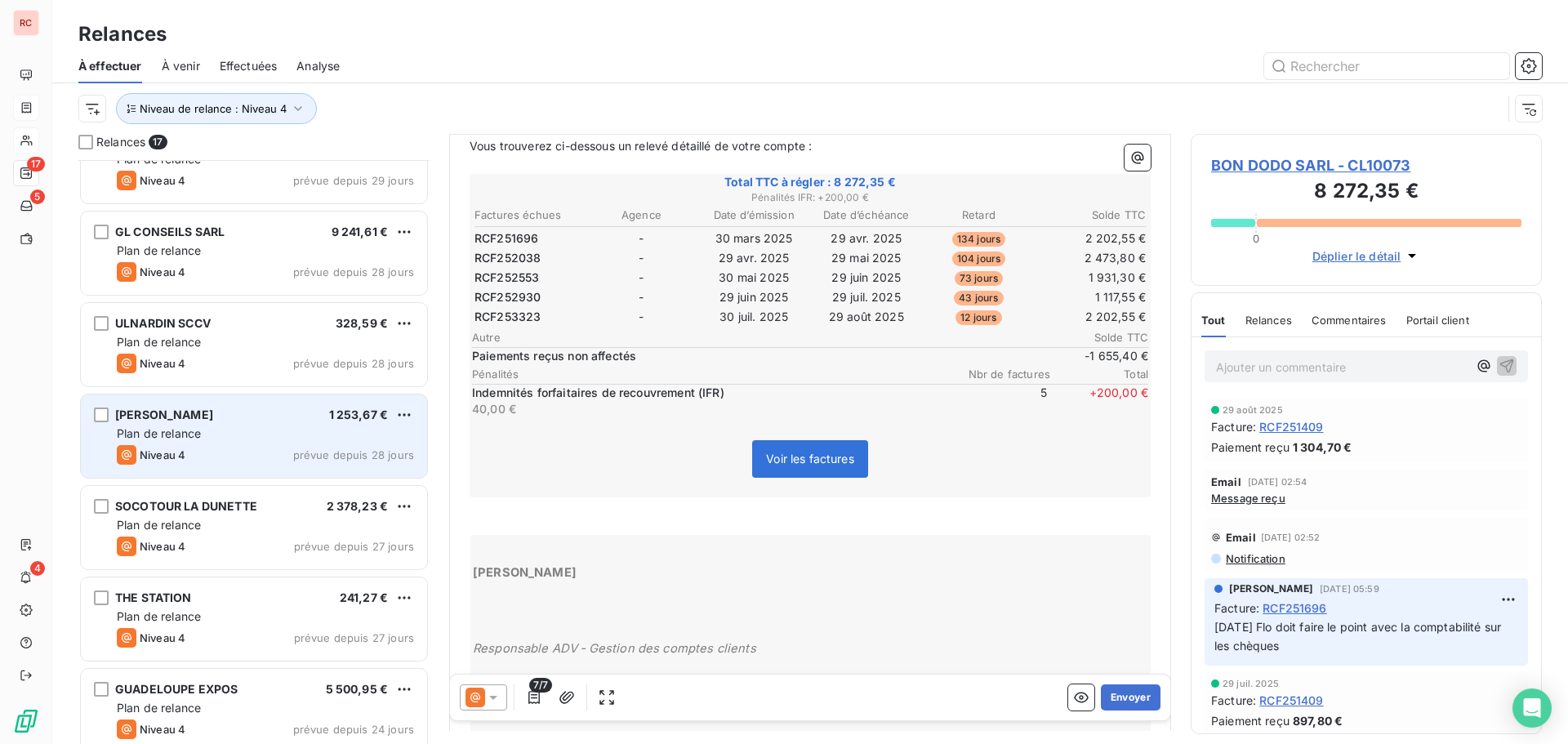
click at [281, 457] on div "Niveau 4 prévue depuis 28 jours" at bounding box center [265, 454] width 297 height 19
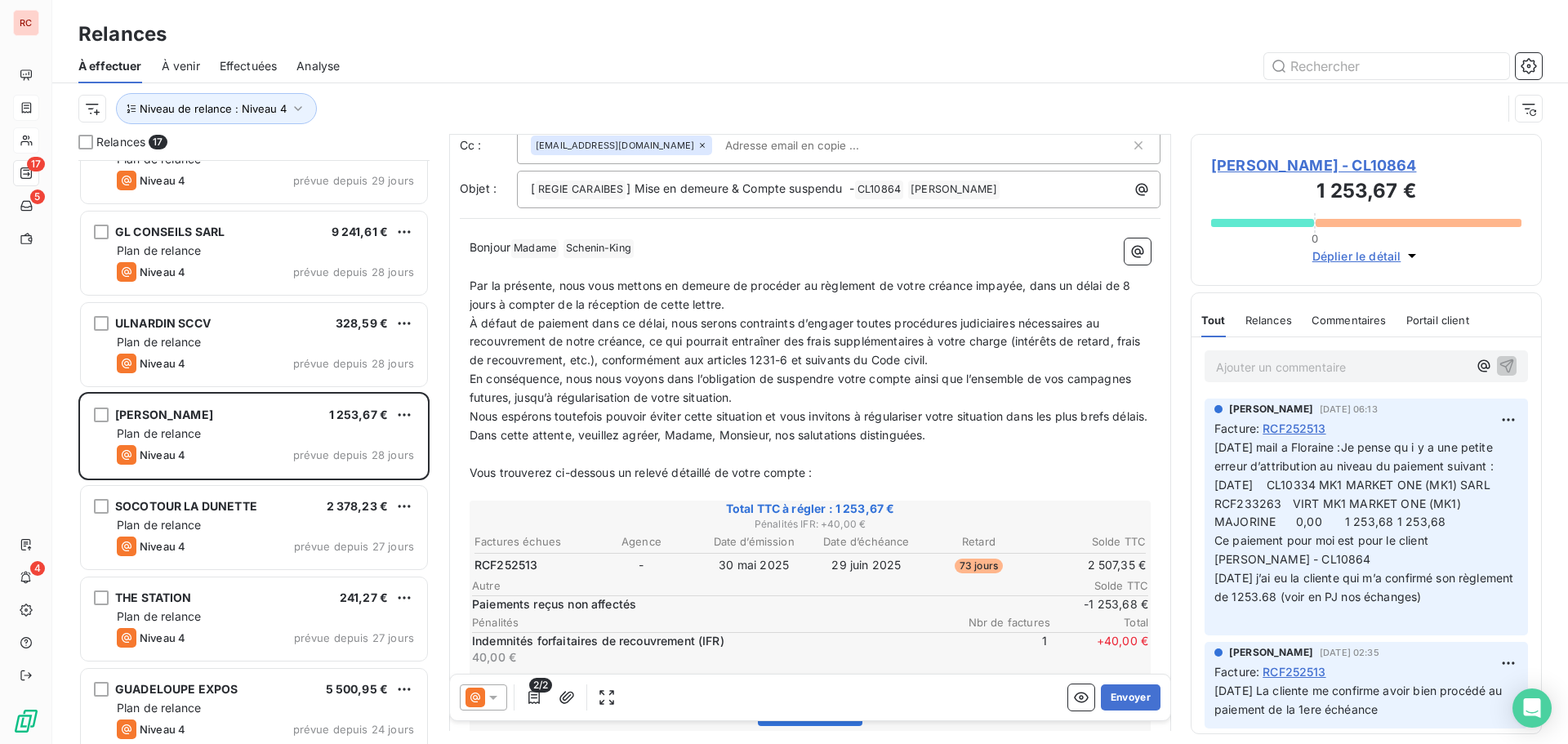
scroll to position [164, 0]
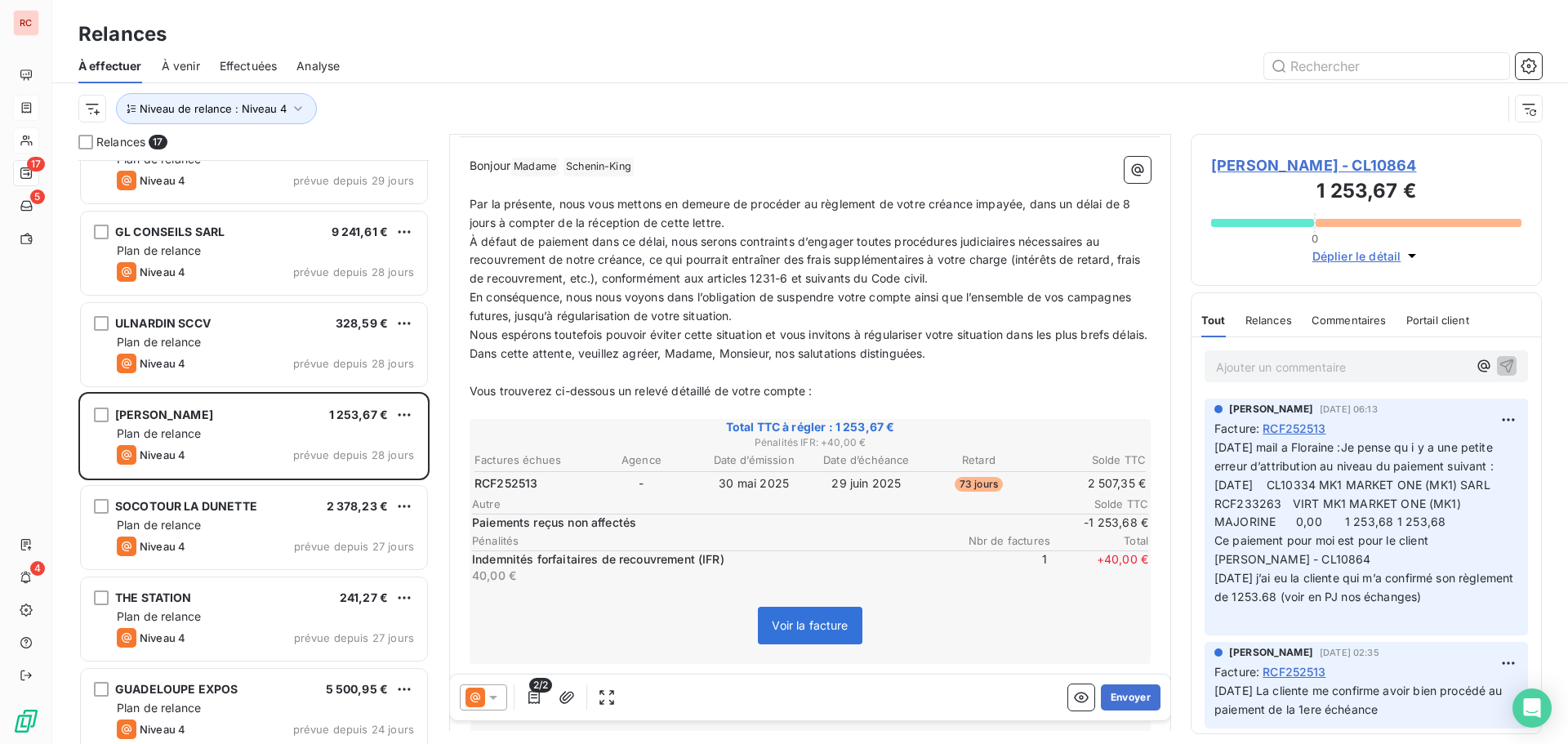
click at [1268, 164] on span "[PERSON_NAME] - CL10864" at bounding box center [1366, 165] width 310 height 22
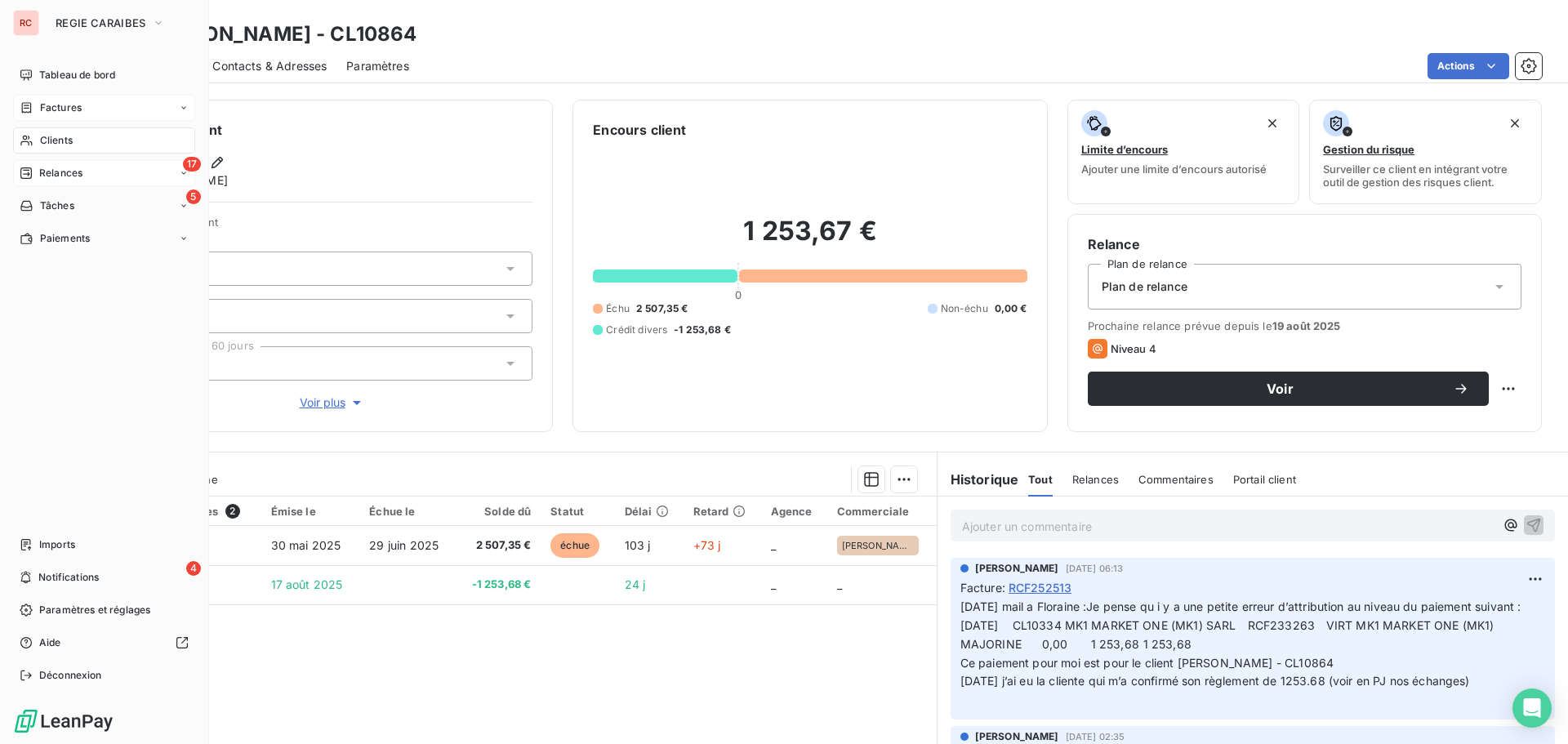
click at [75, 168] on span "Relances" at bounding box center [60, 173] width 43 height 14
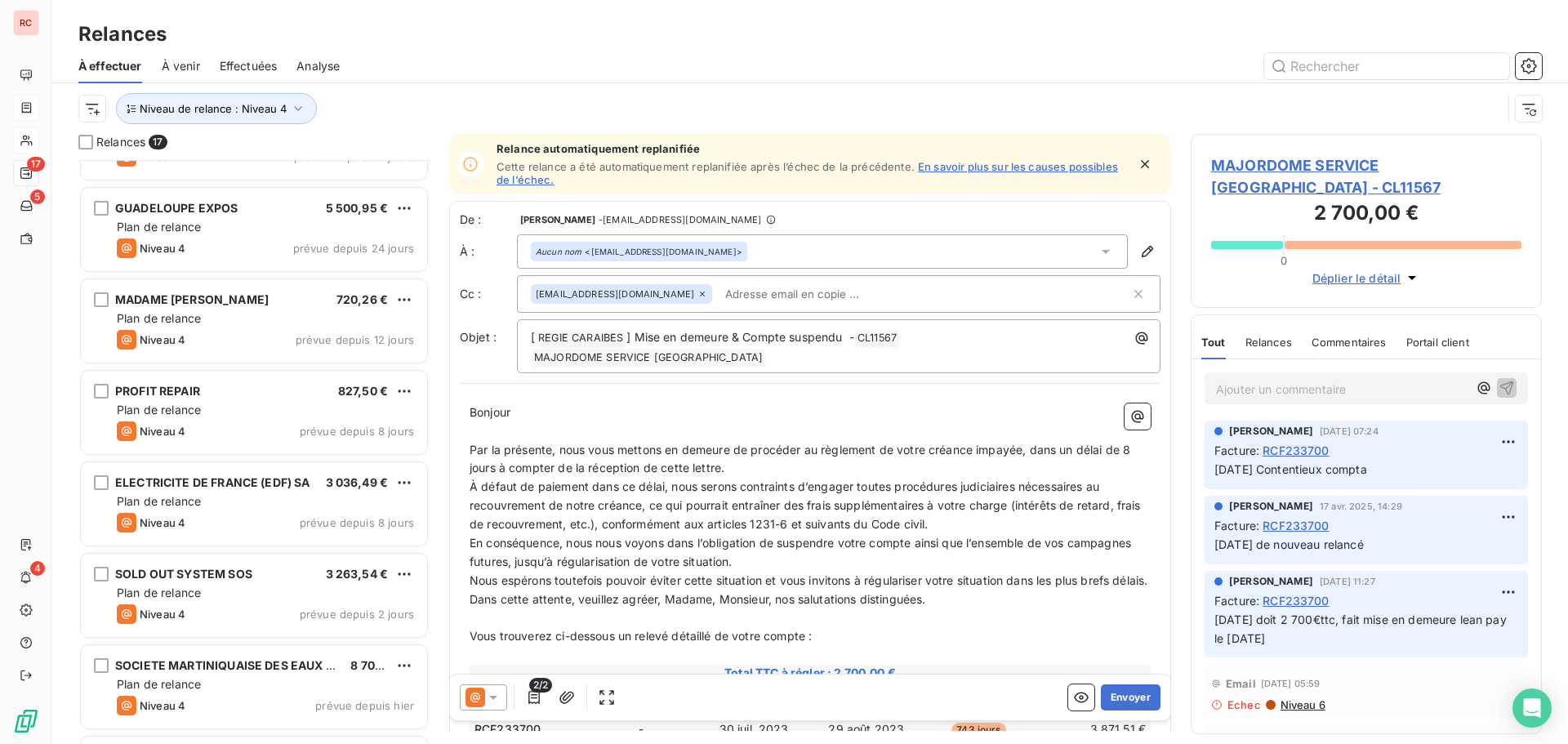
scroll to position [972, 0]
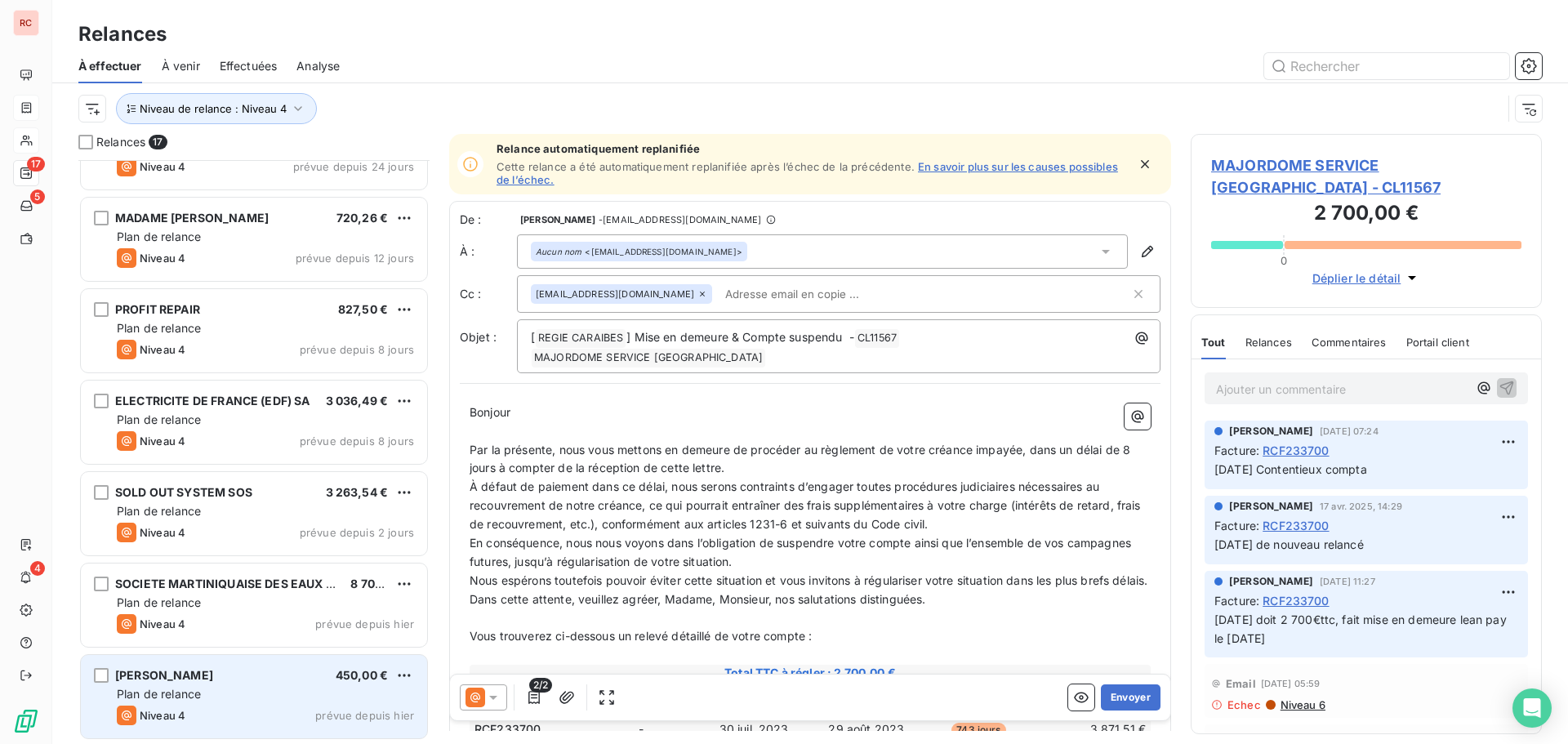
click at [213, 702] on div "[PERSON_NAME] 450,00 € Plan de relance Niveau 4 prévue depuis [DATE]" at bounding box center [253, 697] width 346 height 83
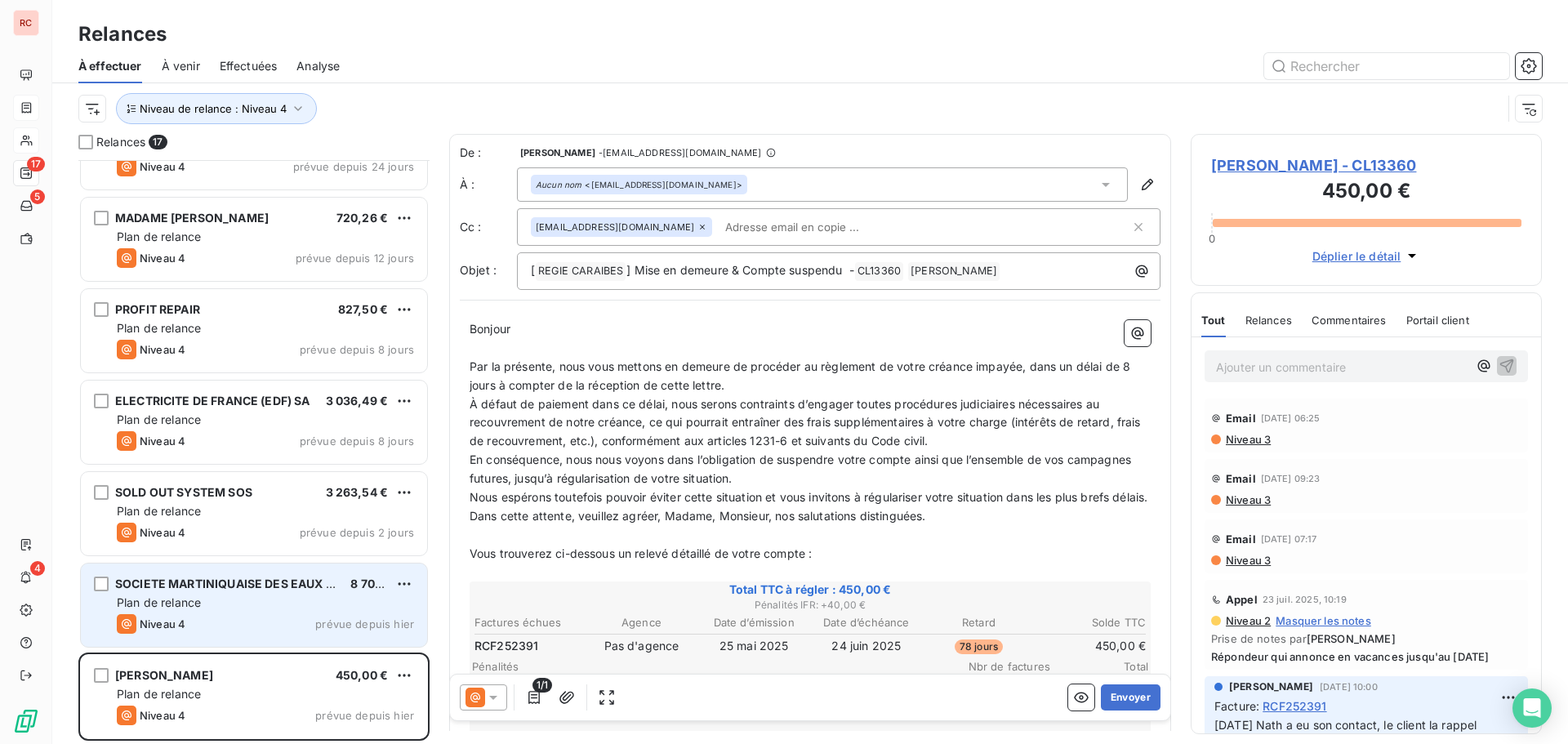
click at [227, 597] on div "Plan de relance" at bounding box center [265, 602] width 297 height 16
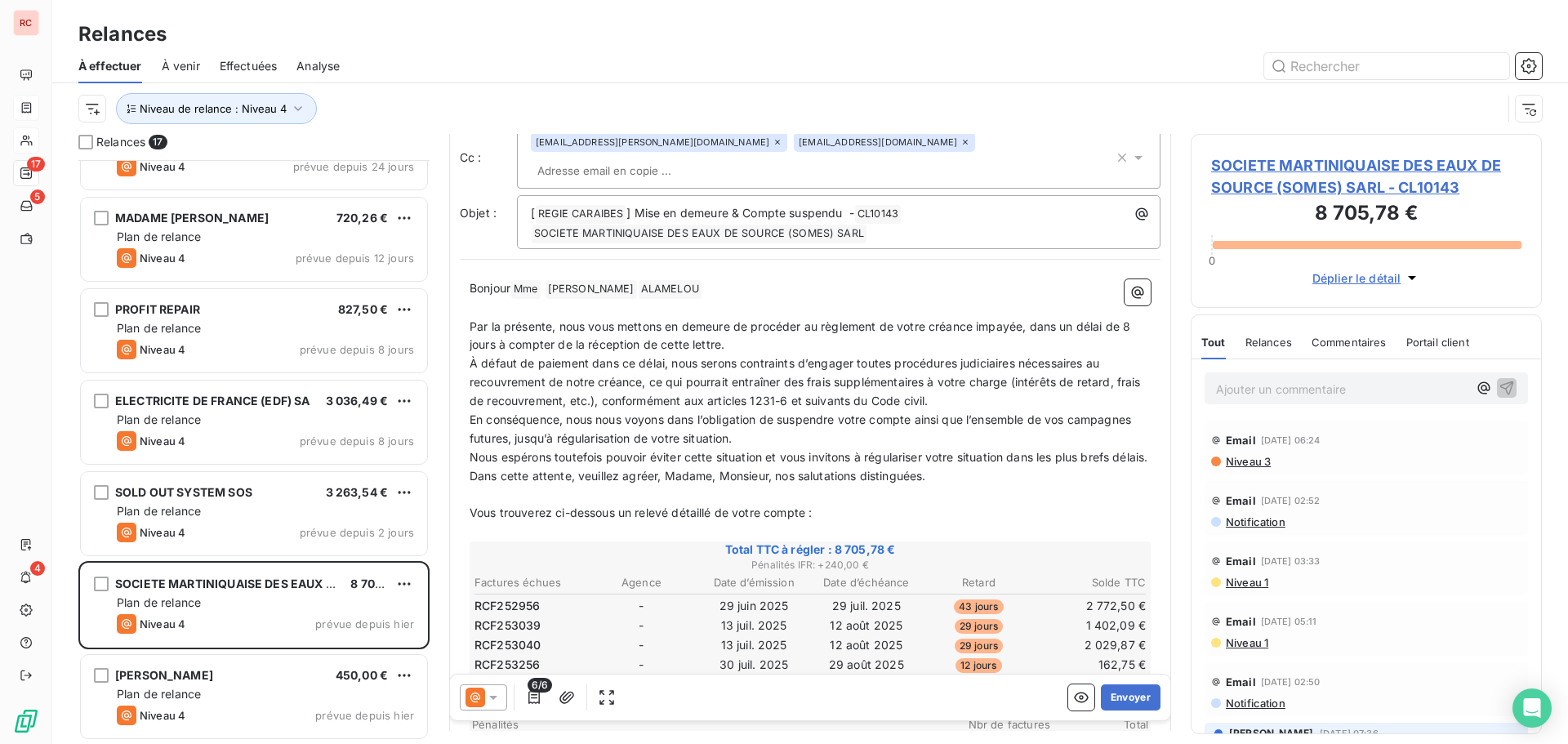
scroll to position [246, 0]
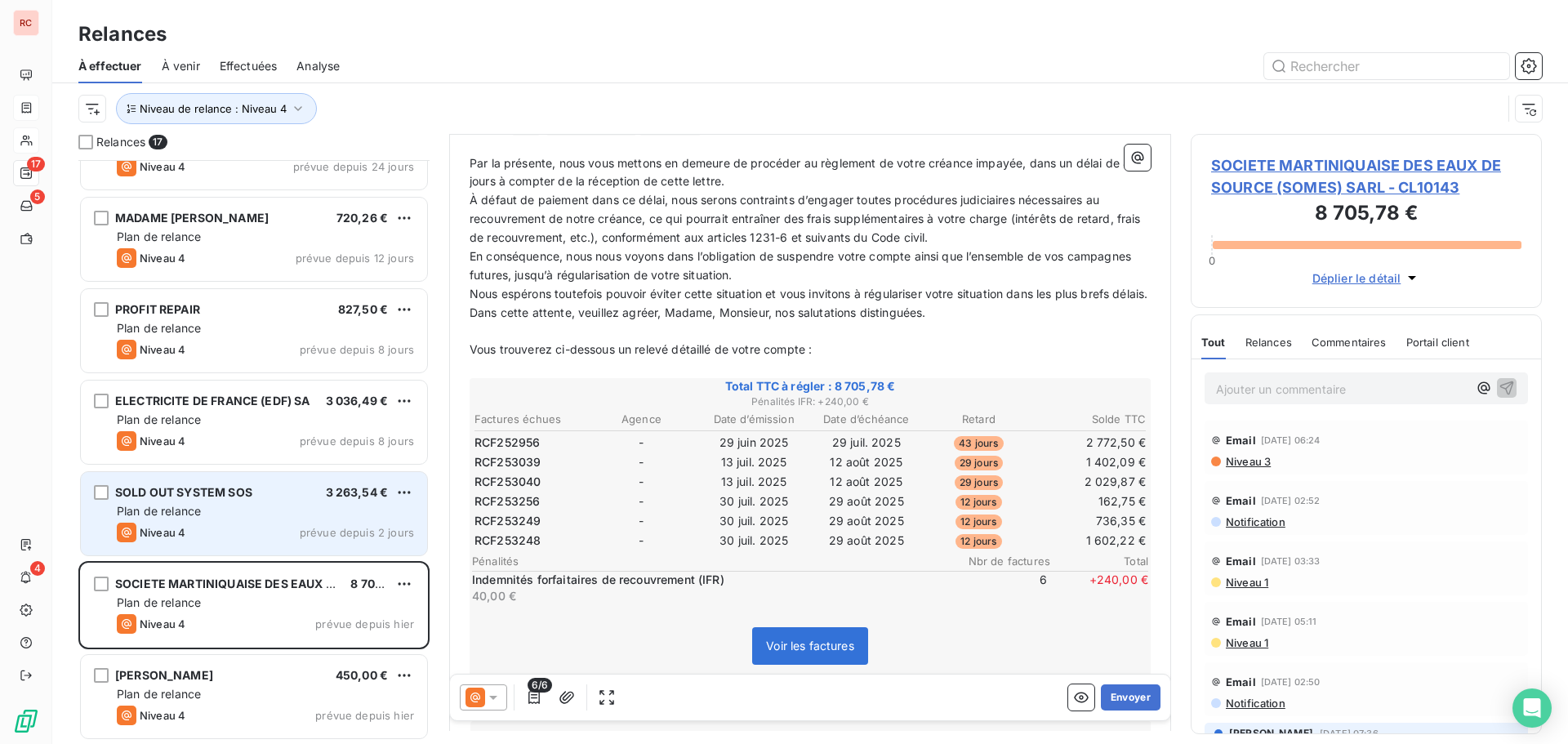
click at [290, 533] on div "Niveau 4 prévue depuis 2 jours" at bounding box center [265, 532] width 297 height 19
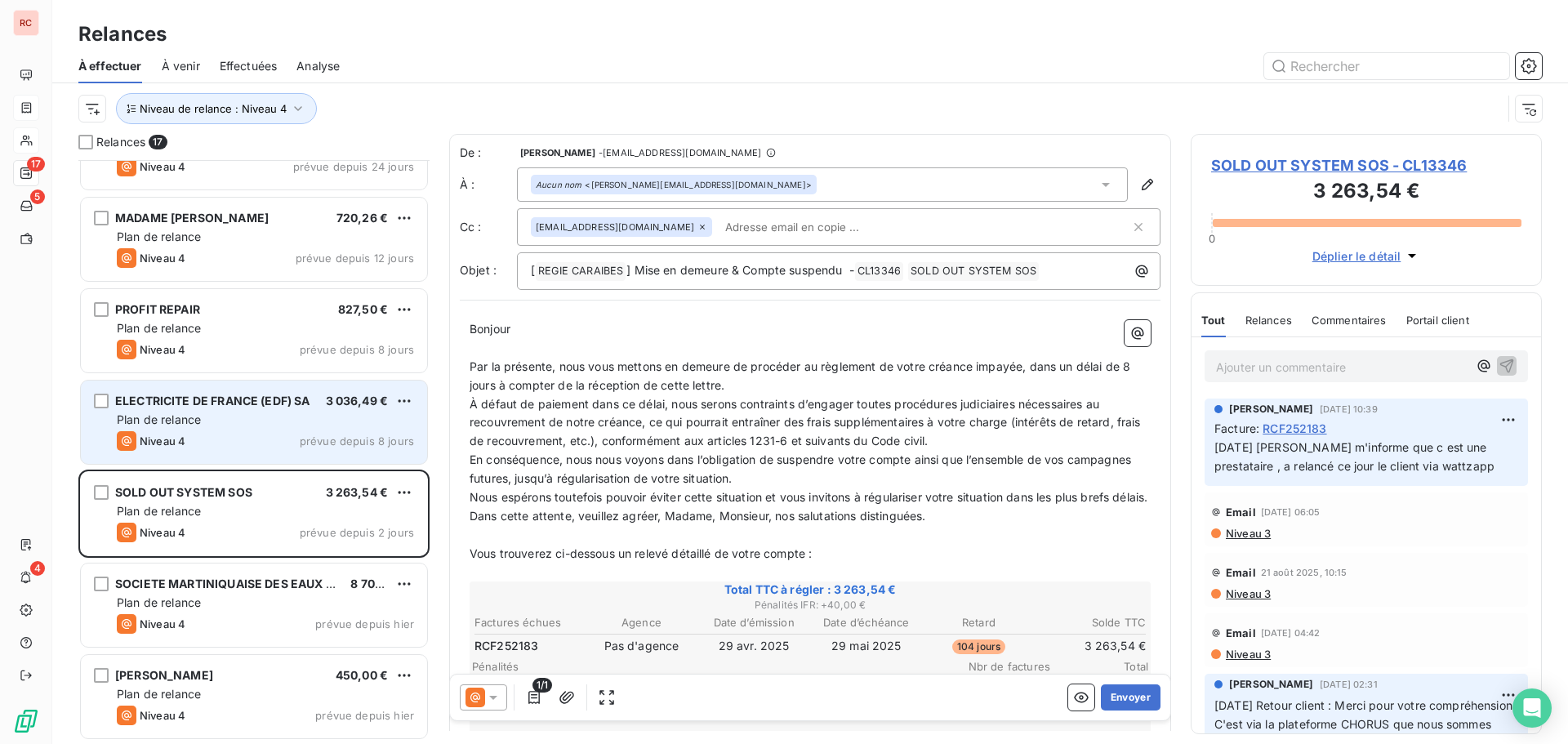
click at [348, 414] on div "Plan de relance" at bounding box center [265, 419] width 297 height 16
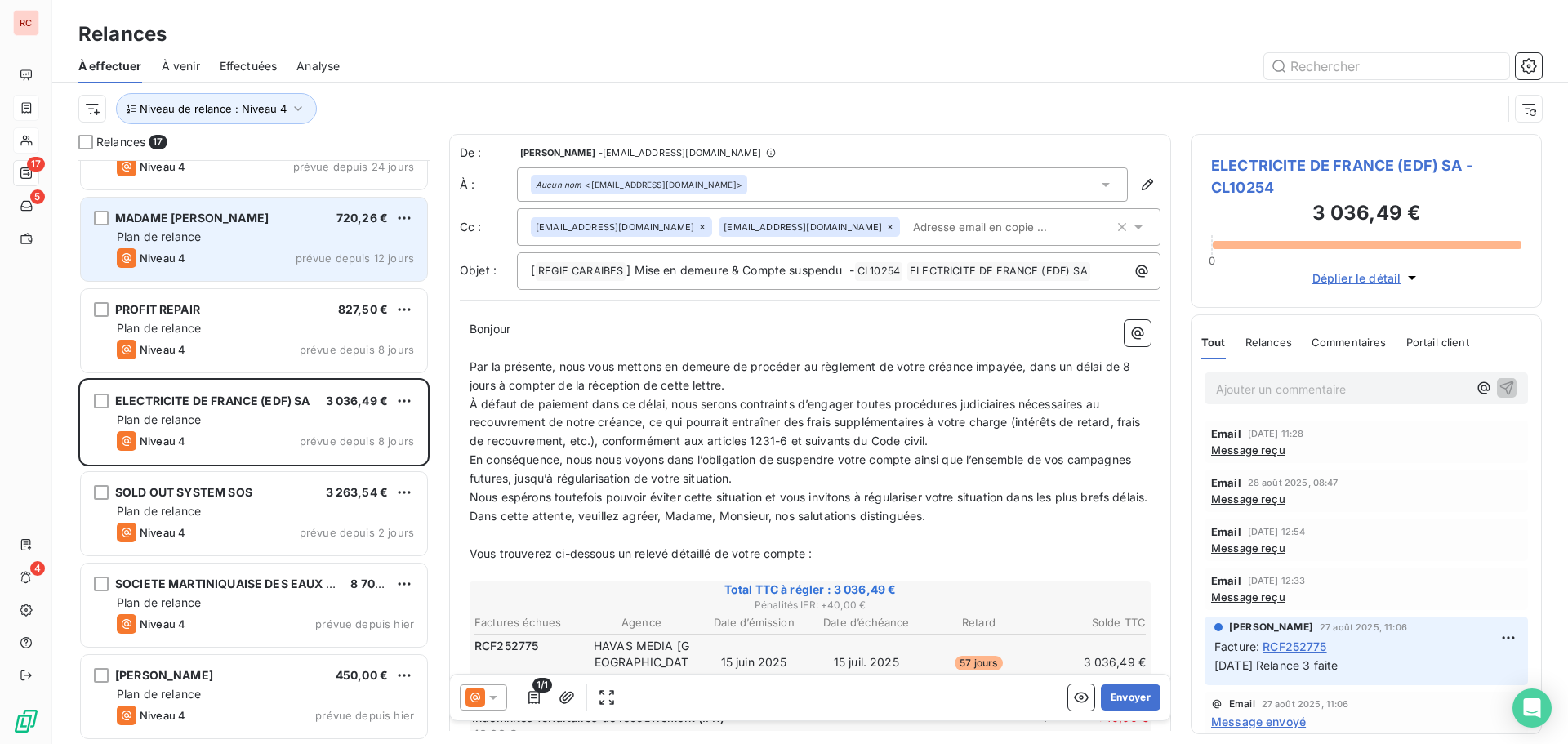
click at [105, 241] on div "MADAME [PERSON_NAME] 720,26 € Plan de relance Niveau 4 prévue depuis 12 jours" at bounding box center [253, 239] width 346 height 83
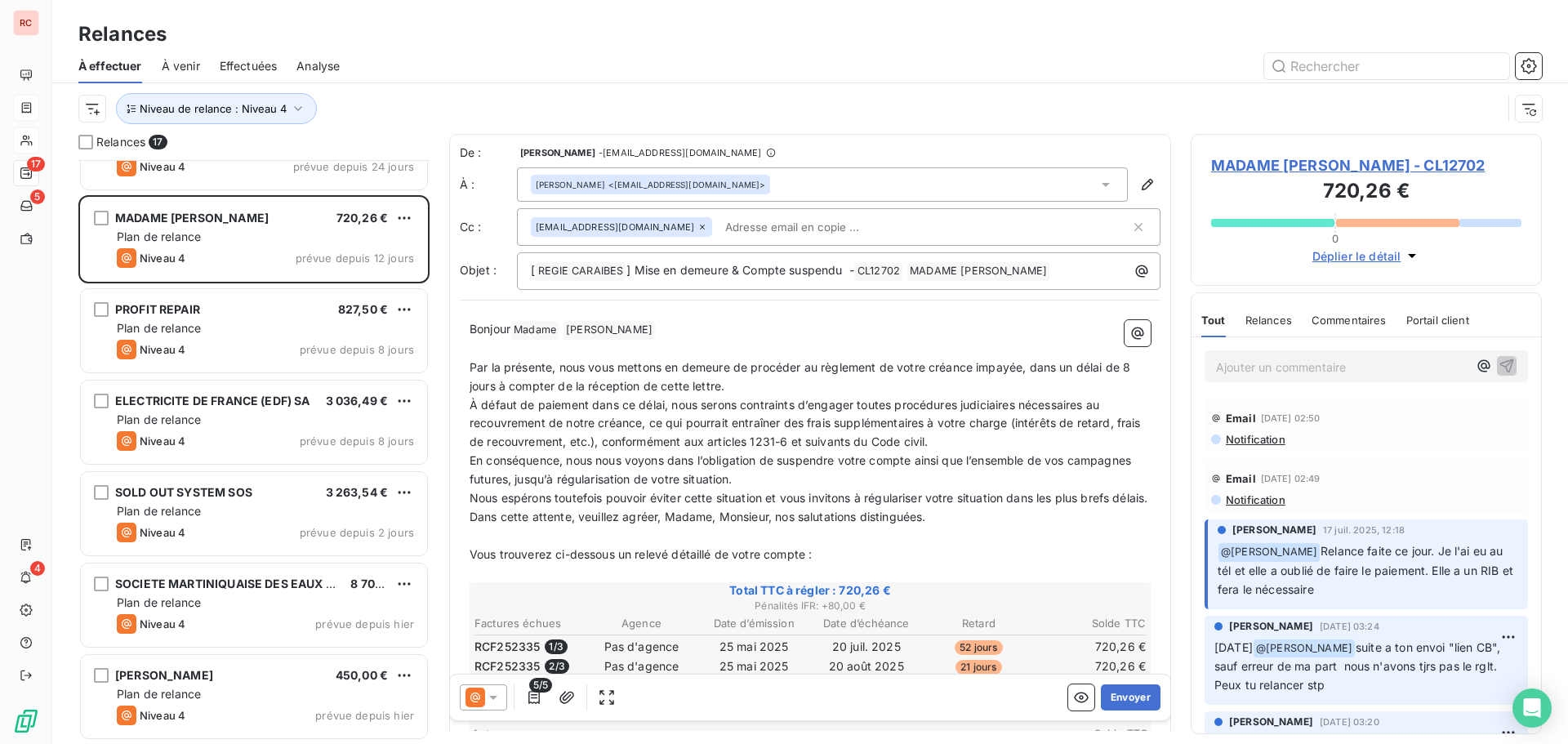
click at [589, 77] on div at bounding box center [950, 66] width 1183 height 26
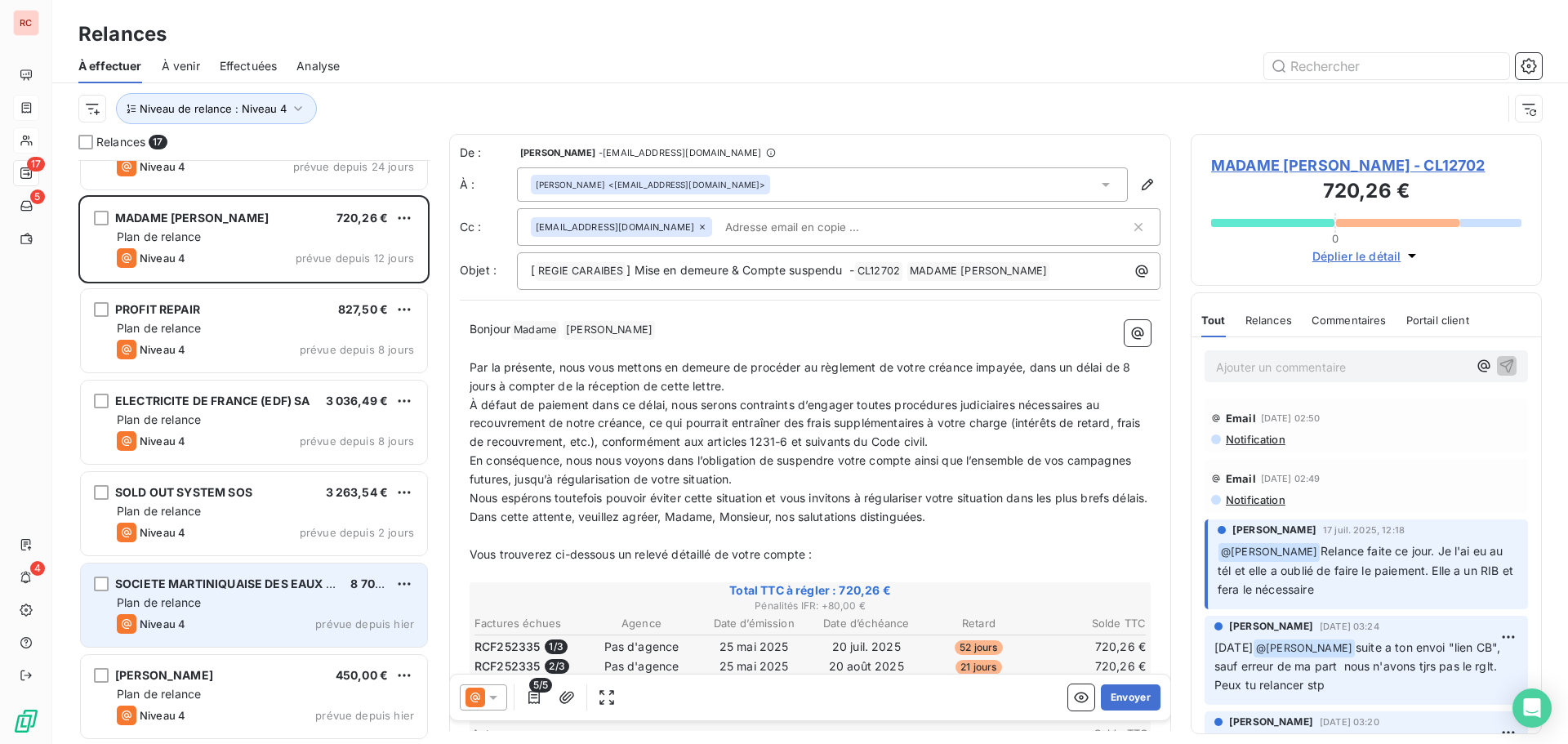
click at [306, 607] on div "Plan de relance" at bounding box center [265, 602] width 297 height 16
